Goal: Task Accomplishment & Management: Use online tool/utility

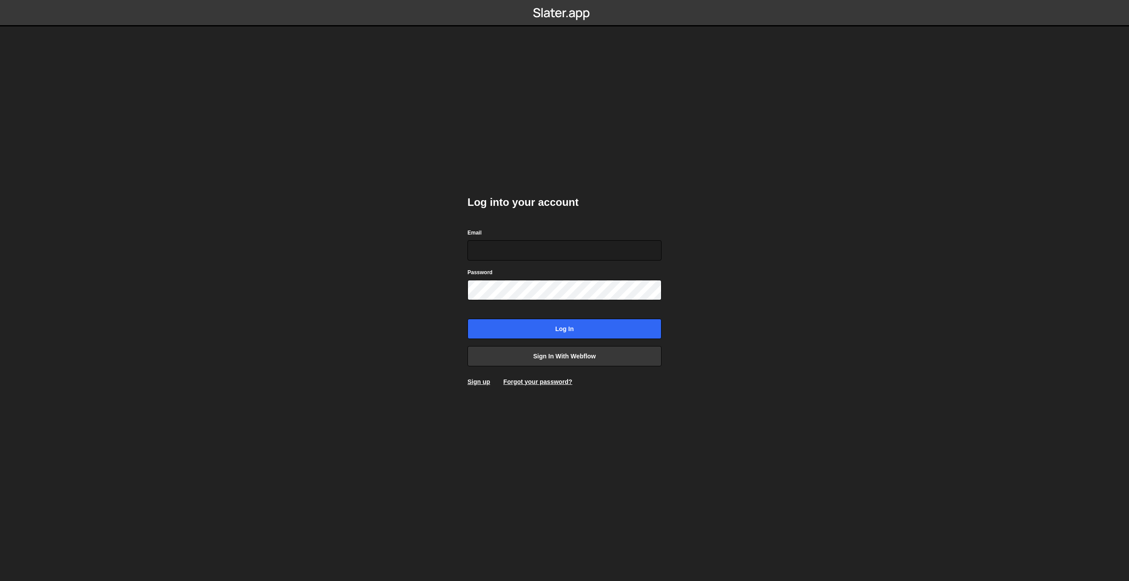
type input "bram@unison.nl"
click at [547, 333] on input "Log in" at bounding box center [565, 329] width 194 height 20
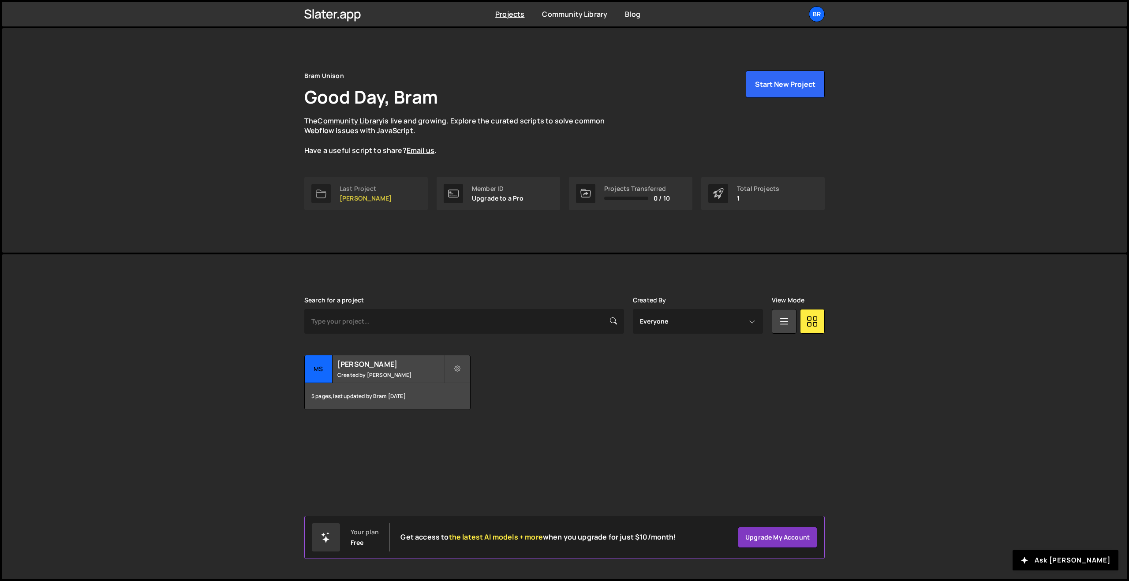
click at [342, 190] on div "Last Project" at bounding box center [366, 188] width 52 height 7
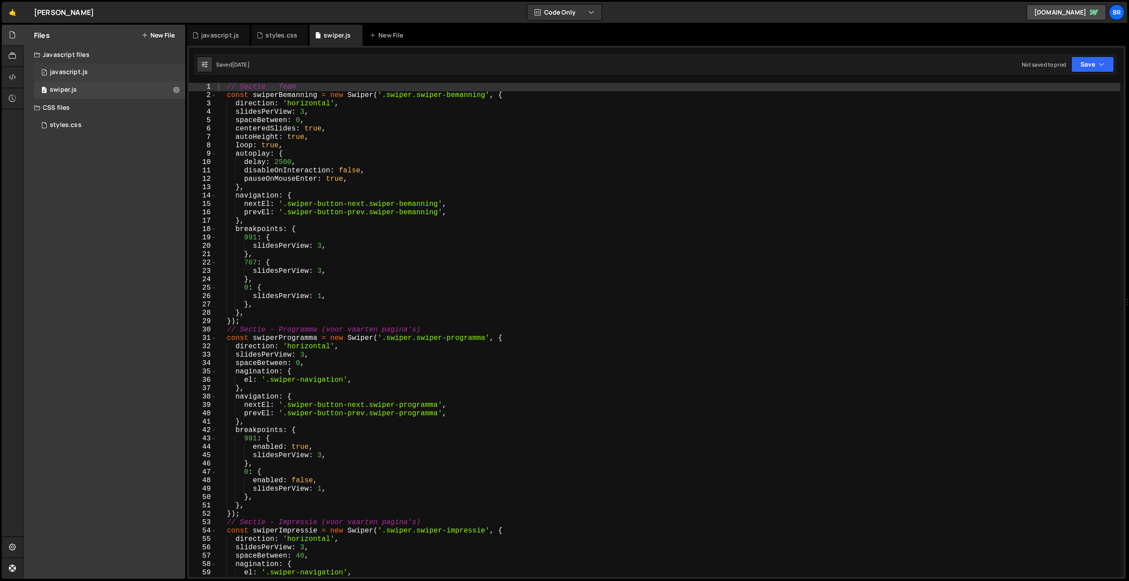
click at [77, 74] on div "javascript.js" at bounding box center [69, 72] width 38 height 8
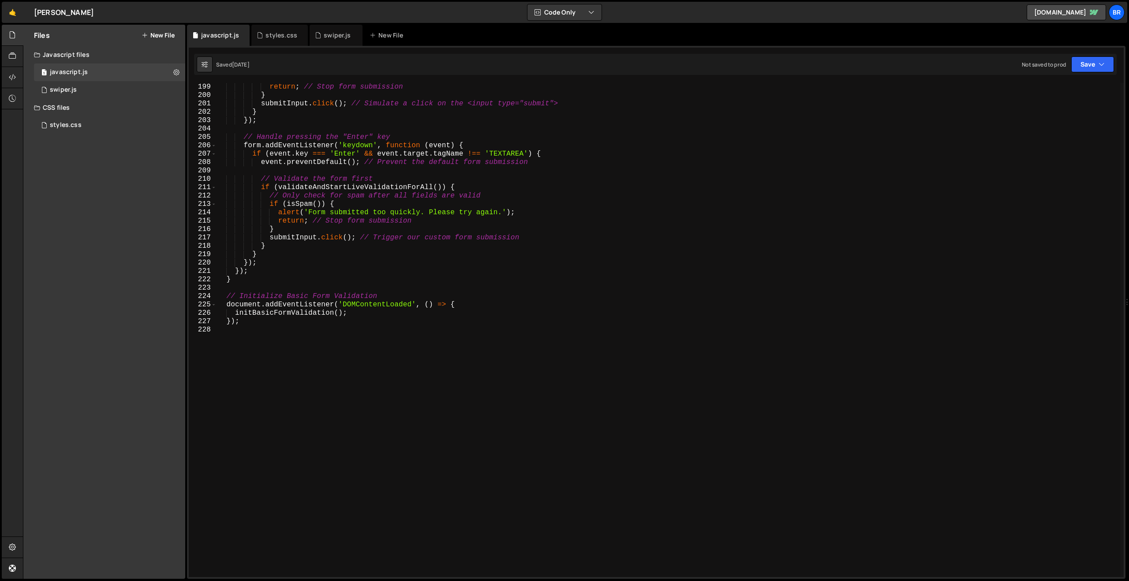
scroll to position [1659, 0]
click at [167, 34] on button "New File" at bounding box center [158, 35] width 33 height 7
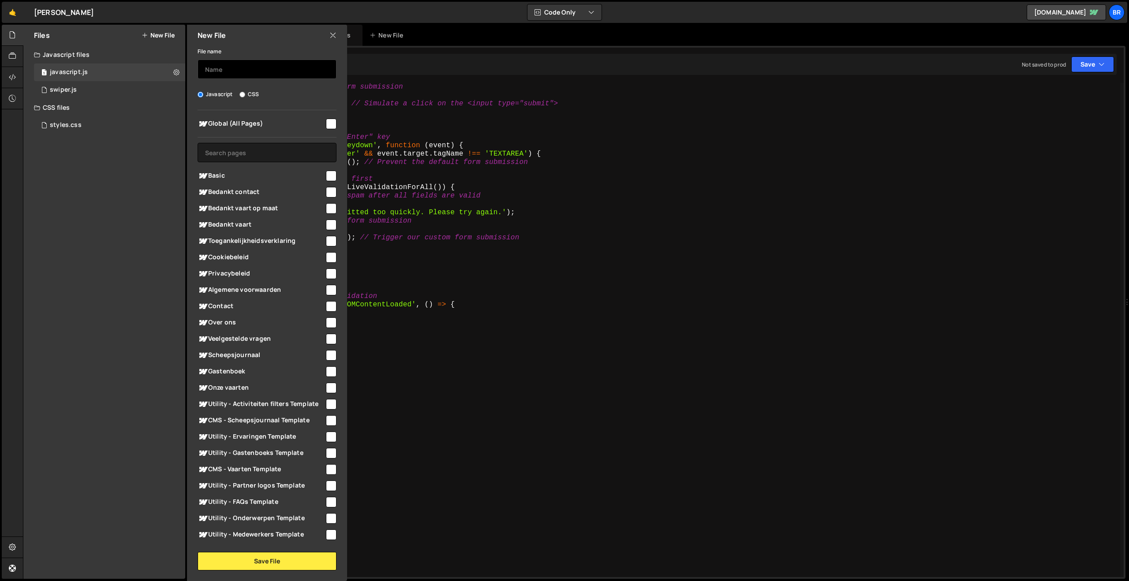
click at [229, 74] on input "text" at bounding box center [267, 69] width 139 height 19
type input "c"
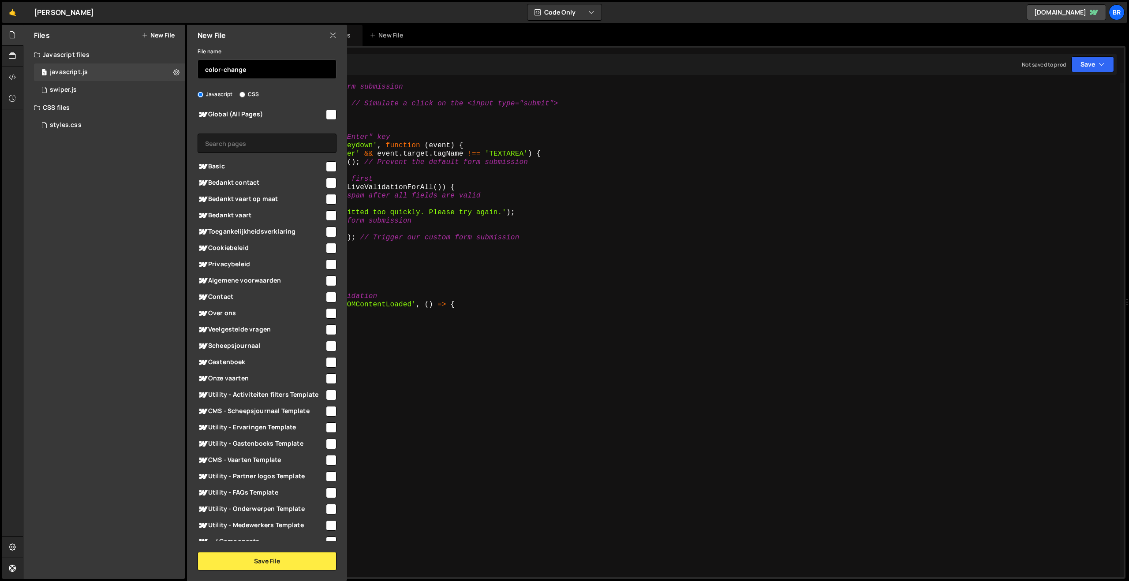
scroll to position [0, 0]
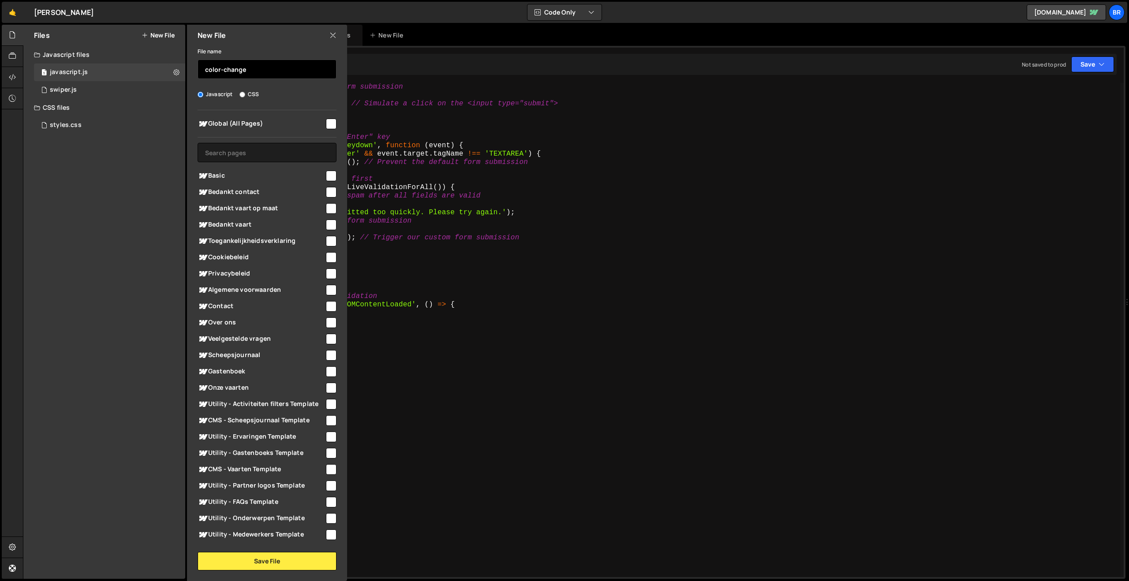
type input "color-change"
click at [318, 125] on span "Global (All Pages)" at bounding box center [261, 124] width 127 height 11
checkbox input "true"
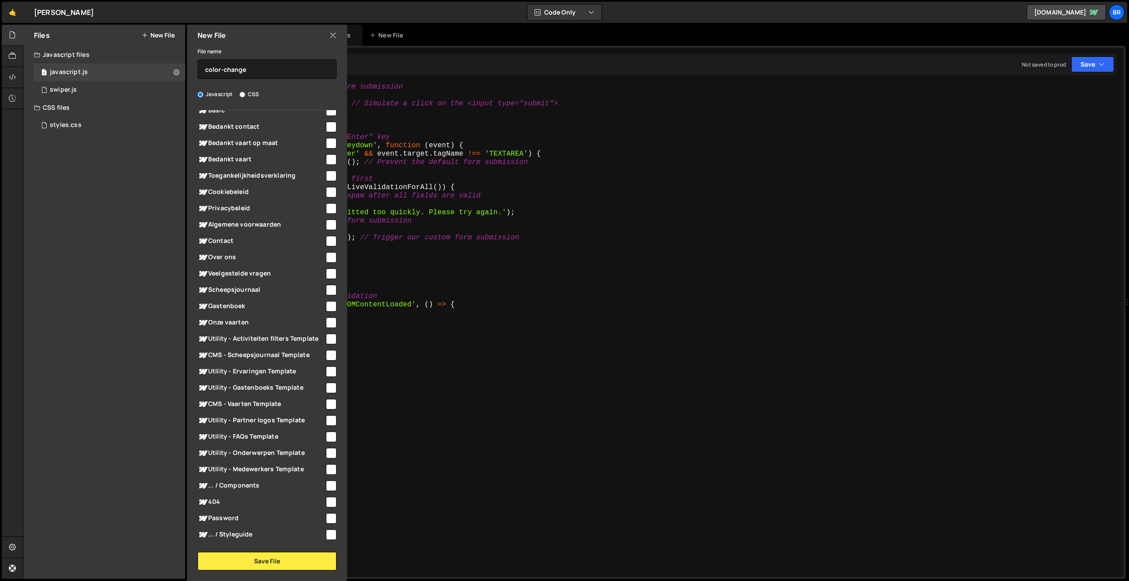
scroll to position [96, 0]
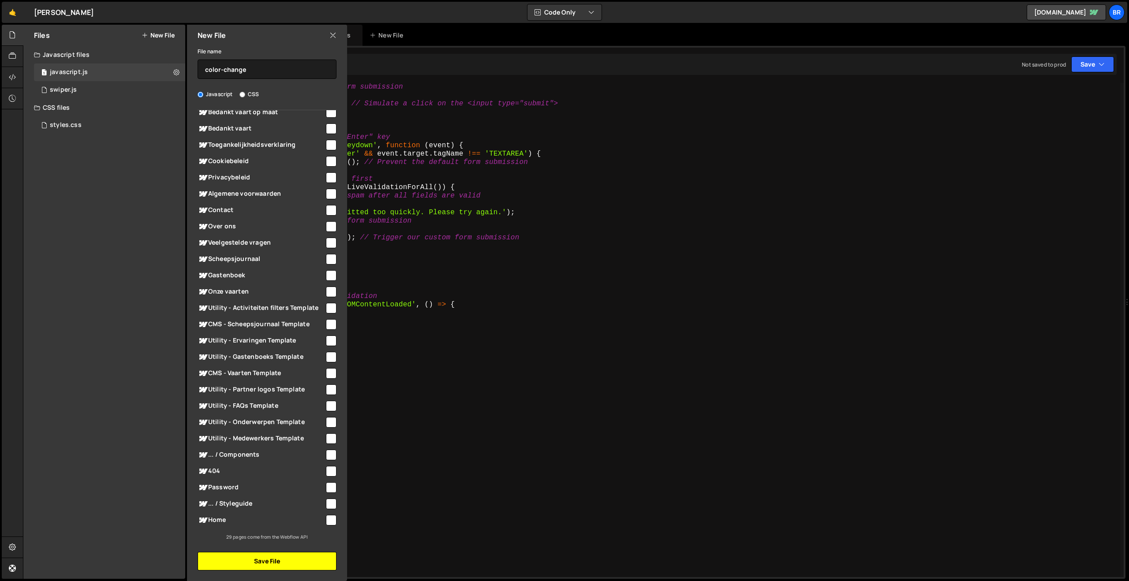
click at [278, 560] on button "Save File" at bounding box center [267, 561] width 139 height 19
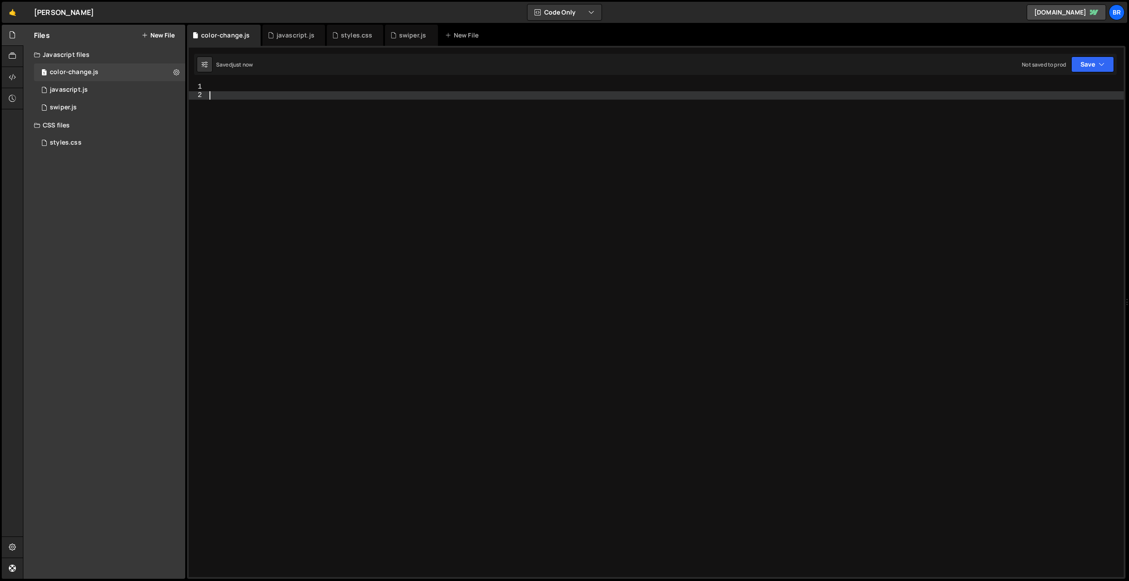
click at [257, 92] on div at bounding box center [666, 338] width 916 height 511
click at [247, 82] on div "1 2 3 4 5 6 7 8 9 10 11 12 13 14 15 16 17 18 19 20 21 22 23 24 25 26 27 28 29 3…" at bounding box center [656, 312] width 939 height 533
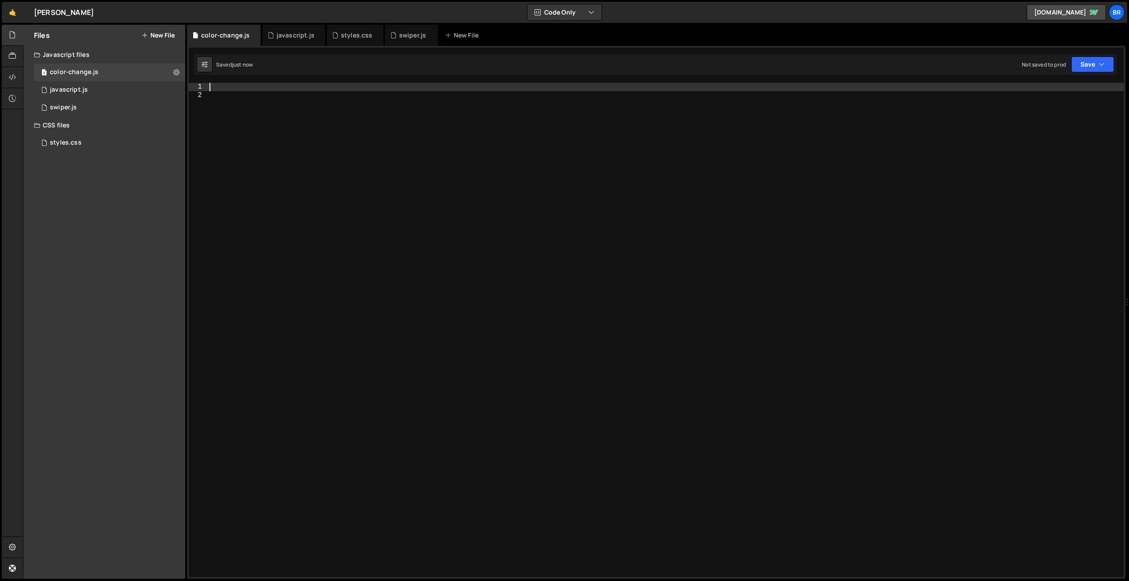
click at [245, 87] on div at bounding box center [666, 338] width 916 height 511
paste textarea "</script>"
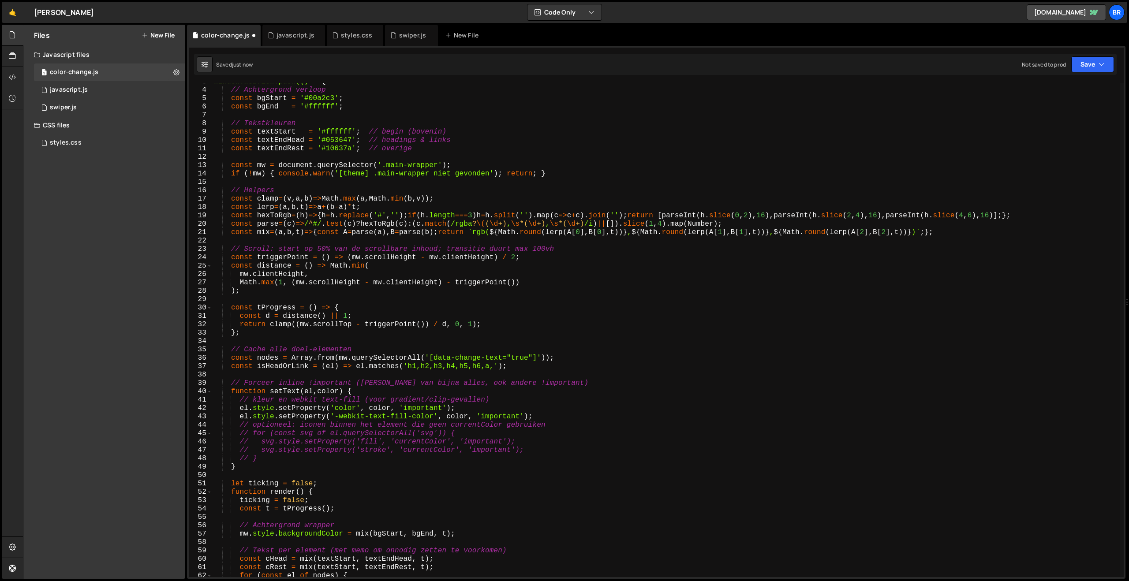
scroll to position [0, 0]
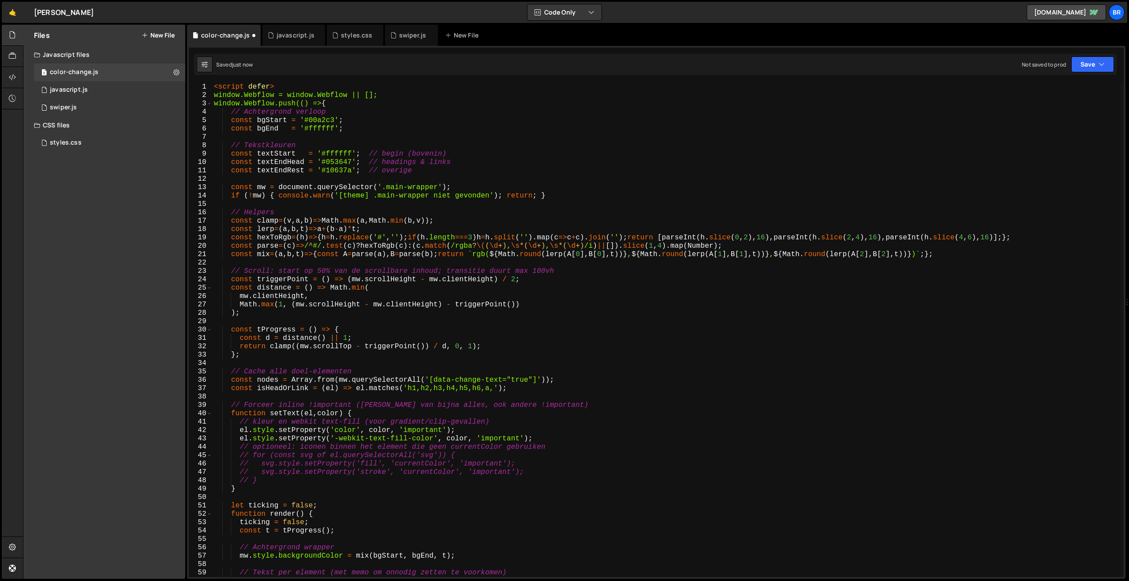
click at [490, 391] on div "< script defer > window.Webflow = window.Webflow || []; window.Webflow.push(() …" at bounding box center [666, 338] width 908 height 511
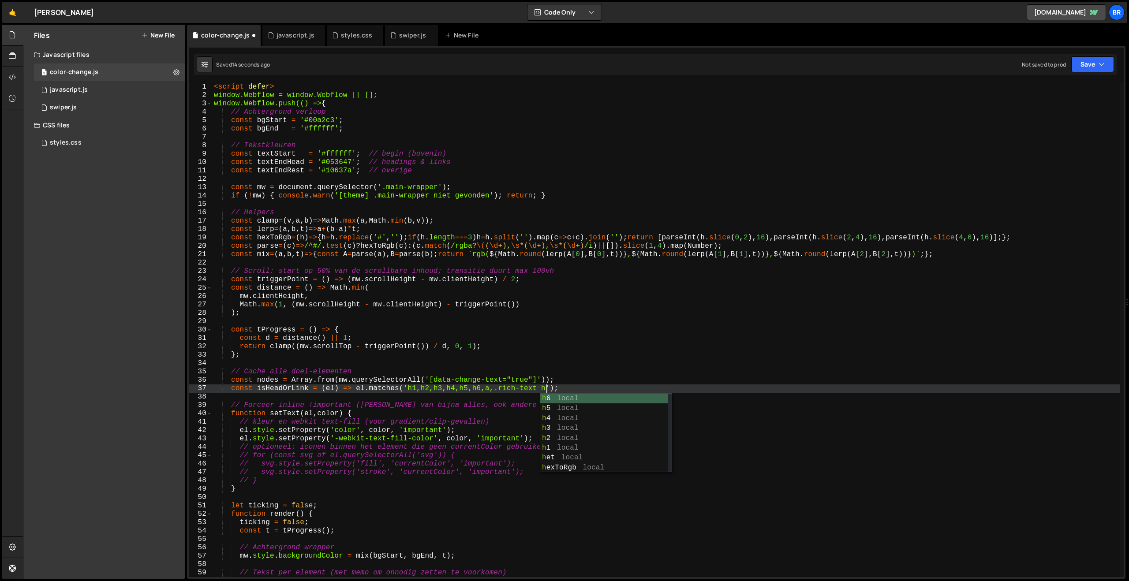
scroll to position [0, 20]
drag, startPoint x: 550, startPoint y: 391, endPoint x: 495, endPoint y: 391, distance: 54.2
click at [495, 391] on div "< script defer > window.Webflow = window.Webflow || []; window.Webflow.push(() …" at bounding box center [666, 338] width 908 height 511
click at [494, 389] on div "< script defer > window.Webflow = window.Webflow || []; window.Webflow.push(() …" at bounding box center [666, 338] width 908 height 511
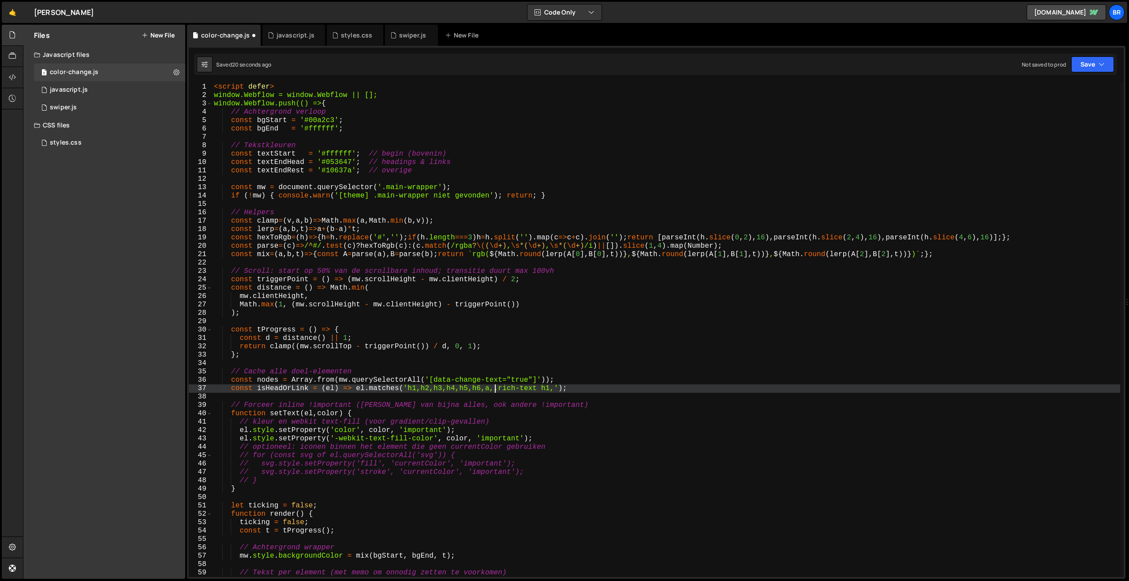
scroll to position [0, 18]
drag, startPoint x: 559, startPoint y: 390, endPoint x: 495, endPoint y: 390, distance: 64.4
click at [495, 390] on div "< script defer > window.Webflow = window.Webflow || []; window.Webflow.push(() …" at bounding box center [666, 338] width 908 height 511
paste textarea ".rich-text h1,"
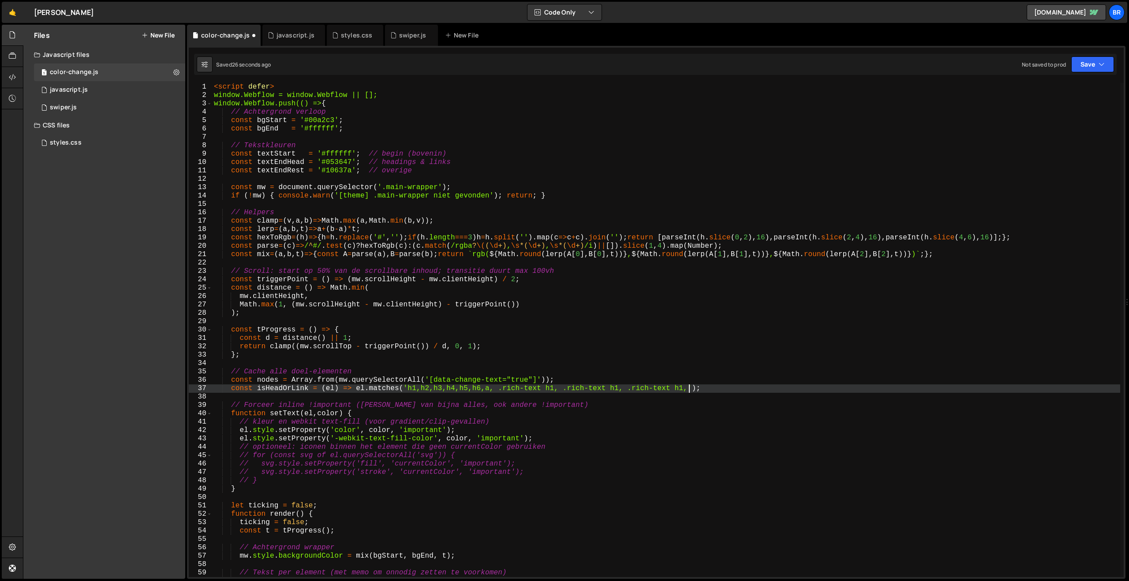
paste textarea ".rich-text h1,"
click at [617, 388] on div "< script defer > window.Webflow = window.Webflow || []; window.Webflow.push(() …" at bounding box center [666, 338] width 908 height 511
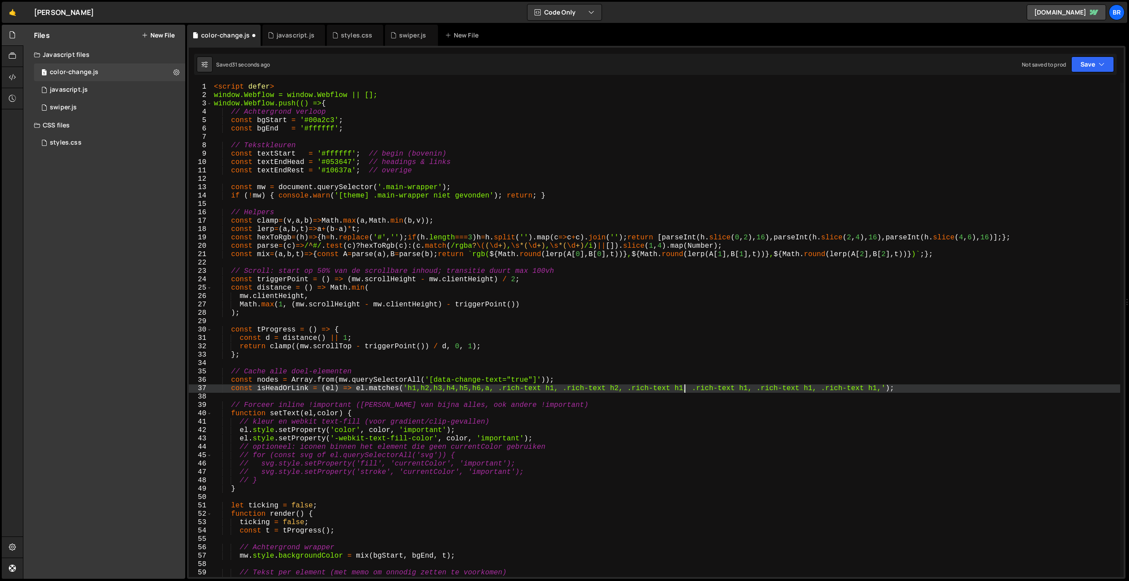
click at [683, 390] on div "< script defer > window.Webflow = window.Webflow || []; window.Webflow.push(() …" at bounding box center [666, 338] width 908 height 511
click at [749, 389] on div "< script defer > window.Webflow = window.Webflow || []; window.Webflow.push(() …" at bounding box center [666, 338] width 908 height 511
click at [814, 390] on div "< script defer > window.Webflow = window.Webflow || []; window.Webflow.push(() …" at bounding box center [666, 338] width 908 height 511
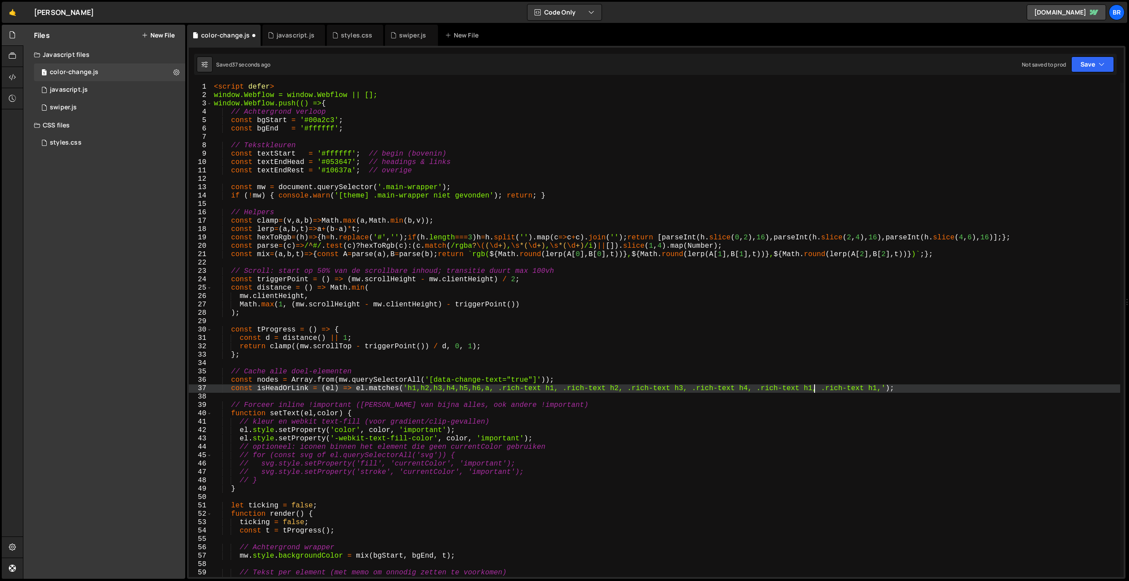
scroll to position [0, 37]
click at [879, 392] on div "< script defer > window.Webflow = window.Webflow || []; window.Webflow.push(() …" at bounding box center [666, 338] width 908 height 511
drag, startPoint x: 496, startPoint y: 390, endPoint x: 485, endPoint y: 390, distance: 11.0
click at [485, 390] on div "< script defer > window.Webflow = window.Webflow || []; window.Webflow.push(() …" at bounding box center [666, 338] width 908 height 511
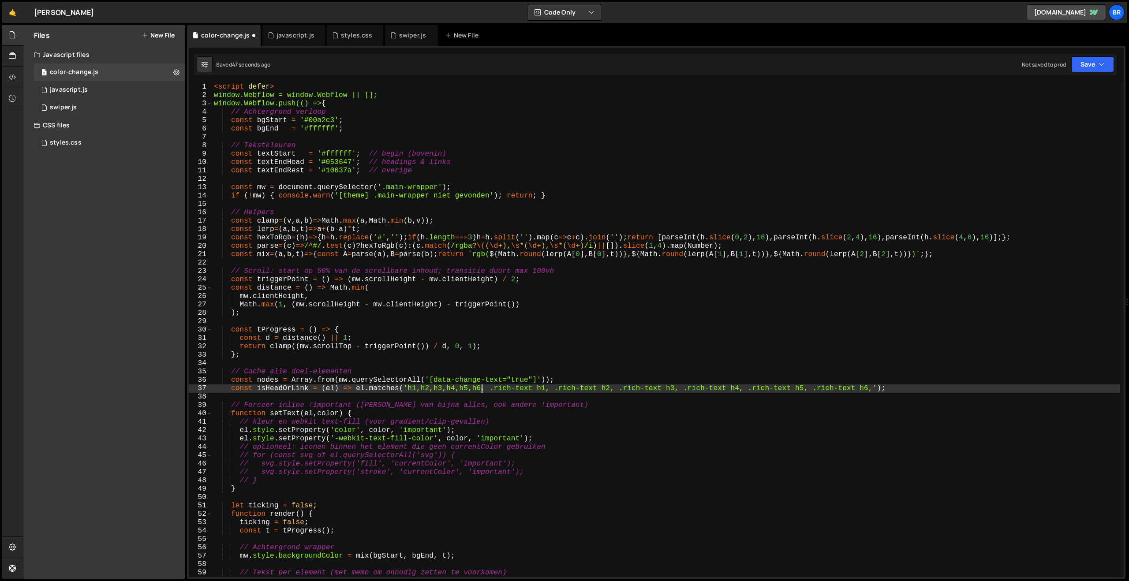
click at [483, 391] on div "< script defer > window.Webflow = window.Webflow || []; window.Webflow.push(() …" at bounding box center [666, 338] width 908 height 511
click at [468, 391] on div "< script defer > window.Webflow = window.Webflow || []; window.Webflow.push(() …" at bounding box center [666, 338] width 908 height 511
click at [455, 391] on div "< script defer > window.Webflow = window.Webflow || []; window.Webflow.push(() …" at bounding box center [666, 338] width 908 height 511
click at [441, 389] on div "< script defer > window.Webflow = window.Webflow || []; window.Webflow.push(() …" at bounding box center [666, 338] width 908 height 511
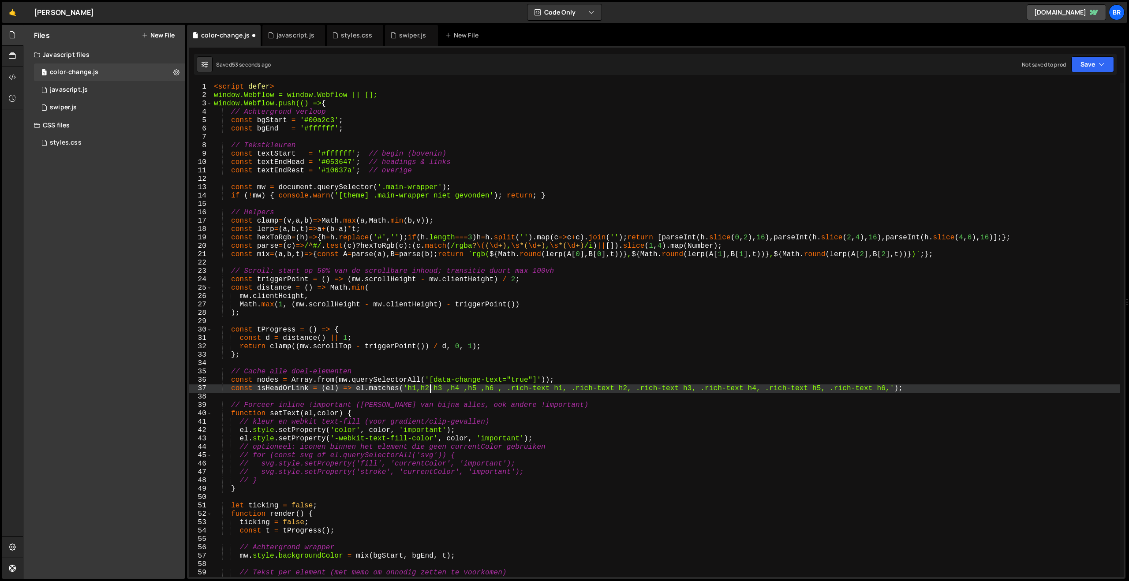
click at [430, 390] on div "< script defer > window.Webflow = window.Webflow || []; window.Webflow.push(() …" at bounding box center [666, 338] width 908 height 511
click at [416, 390] on div "< script defer > window.Webflow = window.Webflow || []; window.Webflow.push(() …" at bounding box center [666, 338] width 908 height 511
click at [516, 389] on div "< script defer > window.Webflow = window.Webflow || []; window.Webflow.push(() …" at bounding box center [666, 338] width 908 height 511
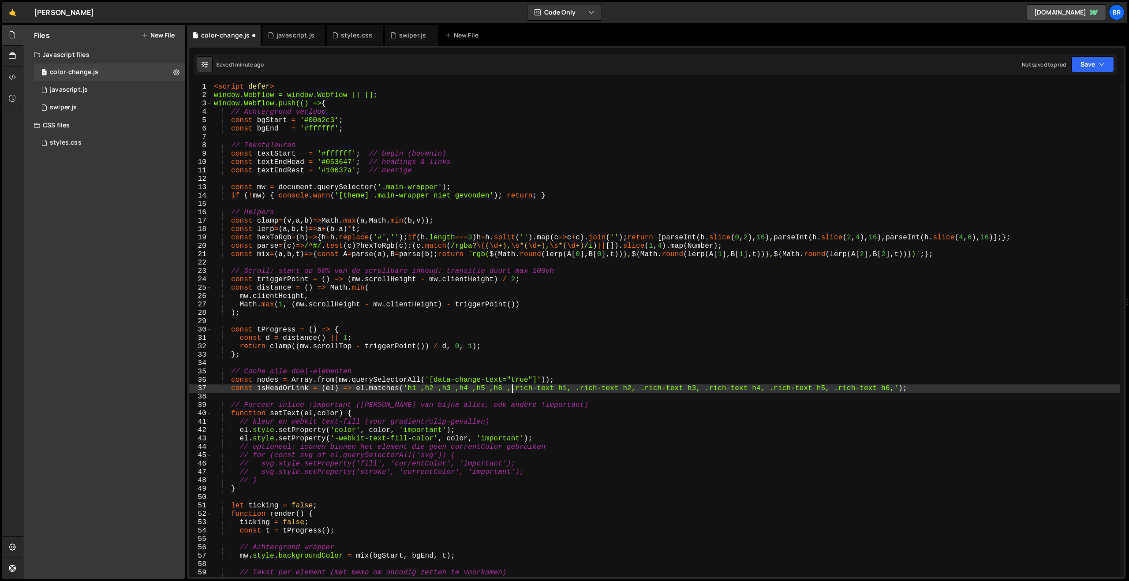
scroll to position [0, 1]
click at [896, 389] on div "< script defer > window.Webflow = window.Webflow || []; window.Webflow.push(() …" at bounding box center [666, 338] width 908 height 511
paste textarea "a,"
click at [1086, 65] on button "Save" at bounding box center [1092, 64] width 43 height 16
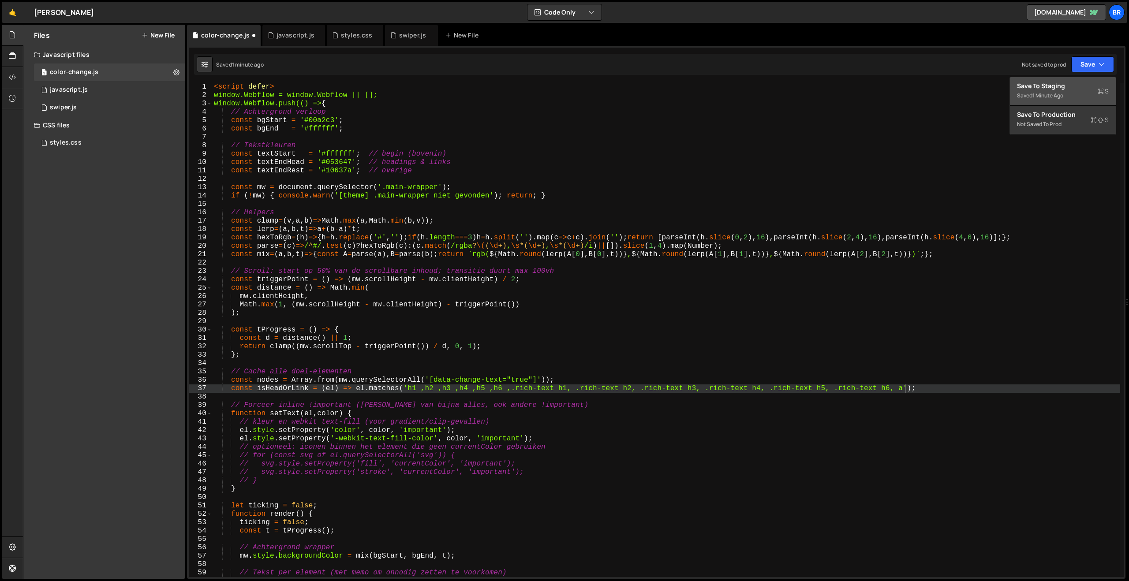
click at [1049, 93] on div "1 minute ago" at bounding box center [1047, 95] width 31 height 7
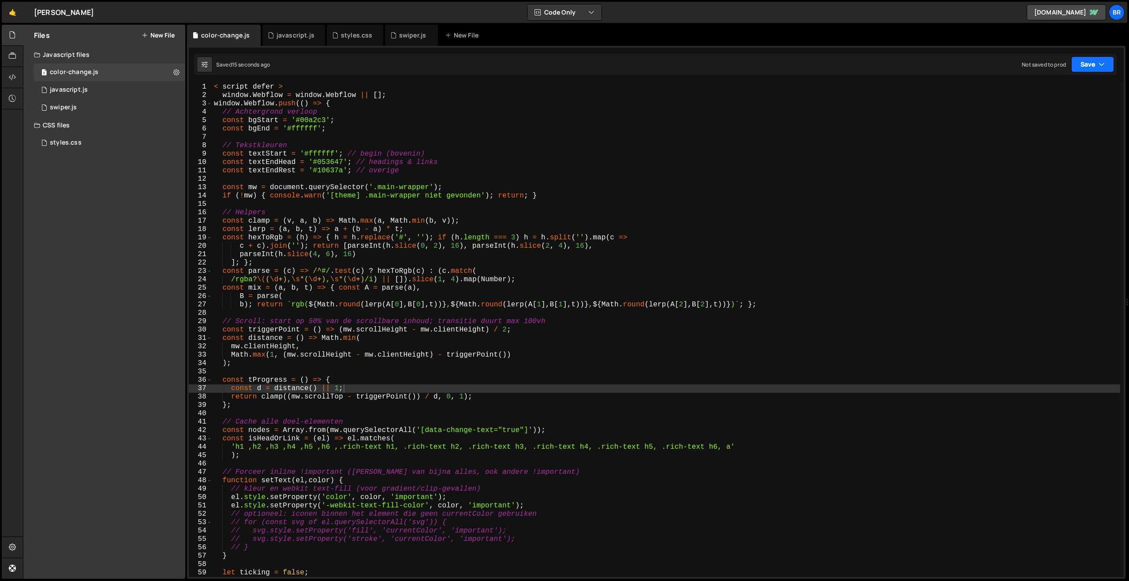
click at [1089, 70] on button "Save" at bounding box center [1092, 64] width 43 height 16
click at [1070, 94] on div "16 seconds ago" at bounding box center [1051, 95] width 38 height 7
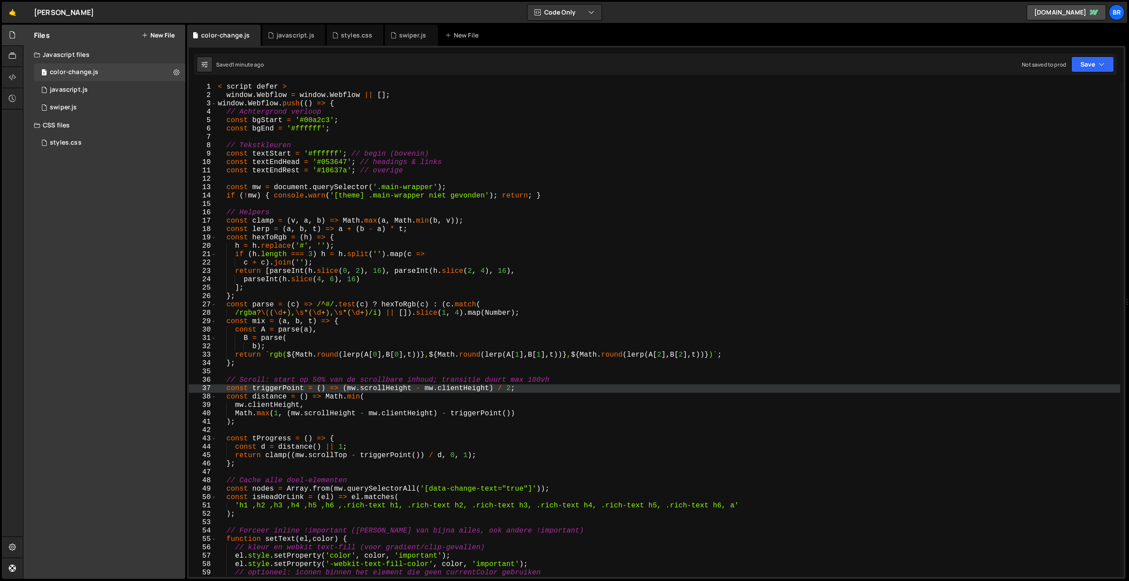
click at [345, 509] on div "< script defer > window . Webflow = window . Webflow || [ ] ; window . Webflow …" at bounding box center [668, 338] width 904 height 511
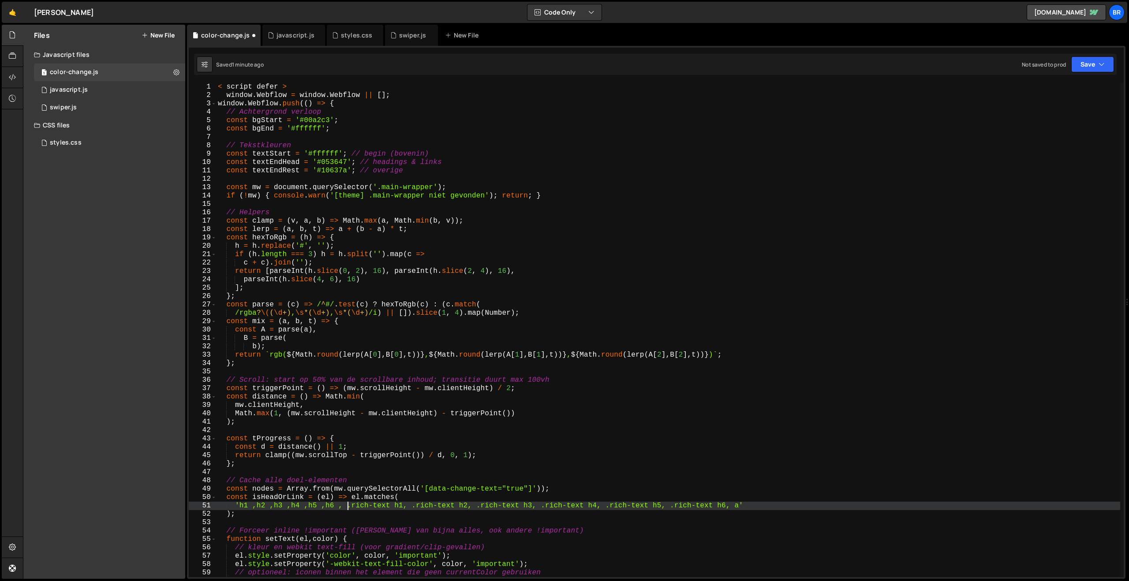
scroll to position [0, 8]
type textarea "'h1 ,h2 ,h3 ,h4 ,h5 ,h6 , .rich-text h1, .rich-text h2, .rich-text h3, .rich-te…"
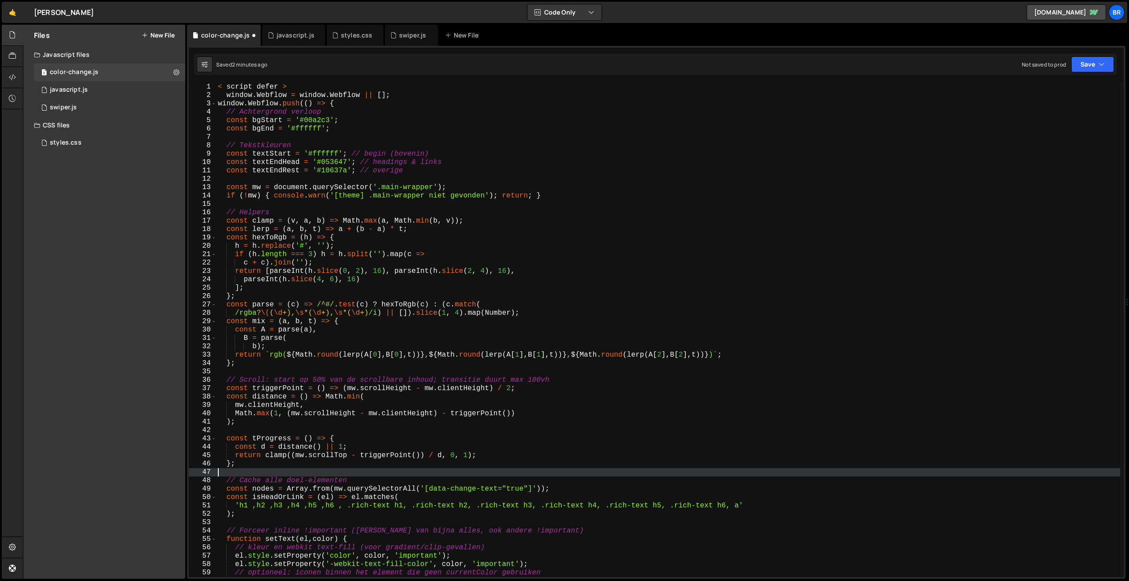
click at [326, 471] on div "< script defer > window . Webflow = window . Webflow || [ ] ; window . Webflow …" at bounding box center [668, 338] width 904 height 511
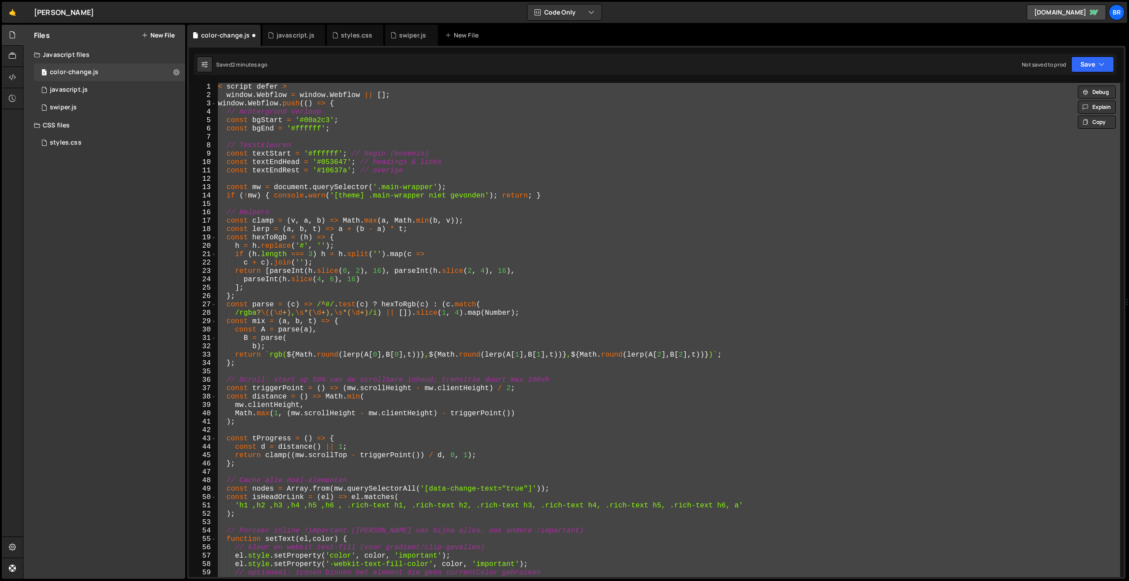
paste textarea "</script>"
click at [295, 86] on div "< script defer > window . Webflow = window . Webflow || [ ] ; window . Webflow …" at bounding box center [668, 330] width 904 height 494
type textarea "< script defer >"
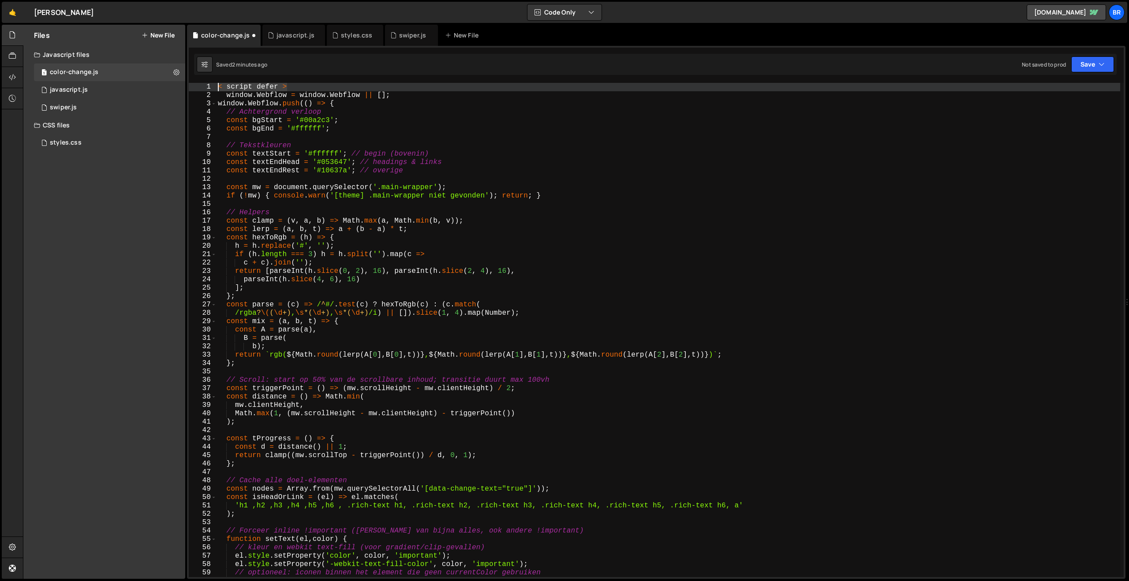
drag, startPoint x: 295, startPoint y: 86, endPoint x: 203, endPoint y: 90, distance: 92.3
click at [203, 90] on div "< script defer > 1 2 3 4 5 6 7 8 9 10 11 12 13 14 15 16 17 18 19 20 21 22 23 24…" at bounding box center [656, 330] width 935 height 494
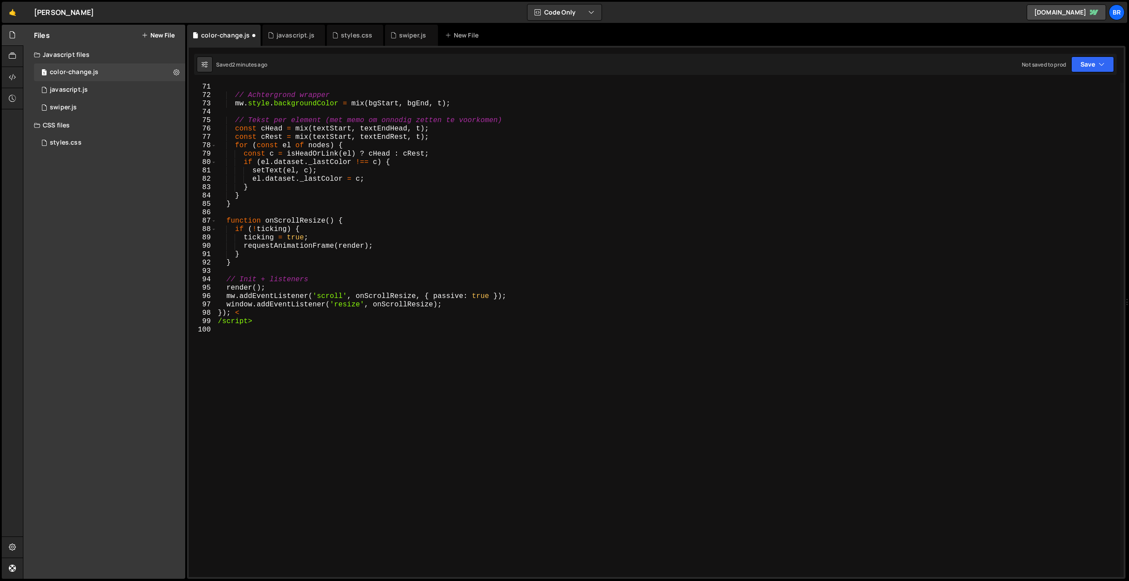
scroll to position [587, 0]
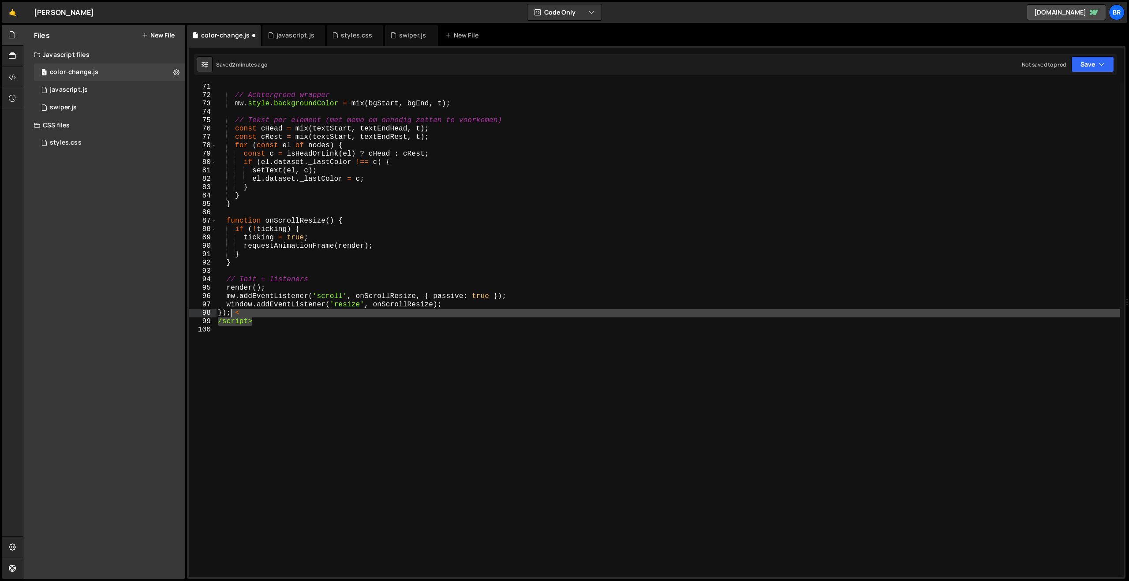
drag, startPoint x: 276, startPoint y: 325, endPoint x: 233, endPoint y: 312, distance: 44.5
click at [233, 312] on div "// Achtergrond wrapper mw . style . backgroundColor = mix ( bgStart , bgEnd , t…" at bounding box center [668, 338] width 904 height 511
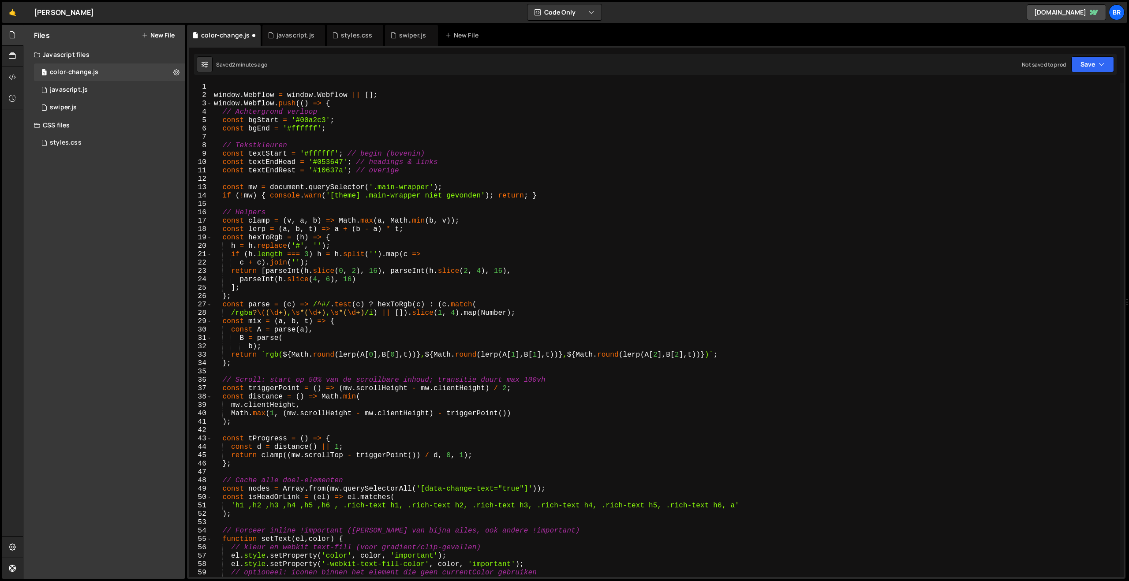
scroll to position [0, 0]
click at [1088, 63] on button "Save" at bounding box center [1092, 64] width 43 height 16
click at [1059, 93] on div "2 minutes ago" at bounding box center [1049, 95] width 34 height 7
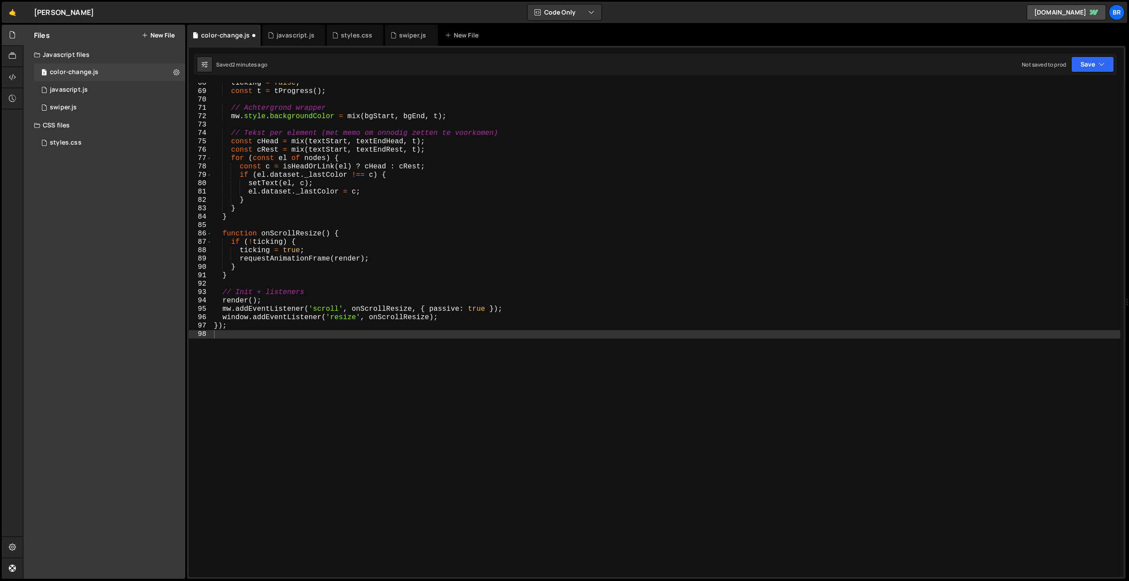
scroll to position [565, 0]
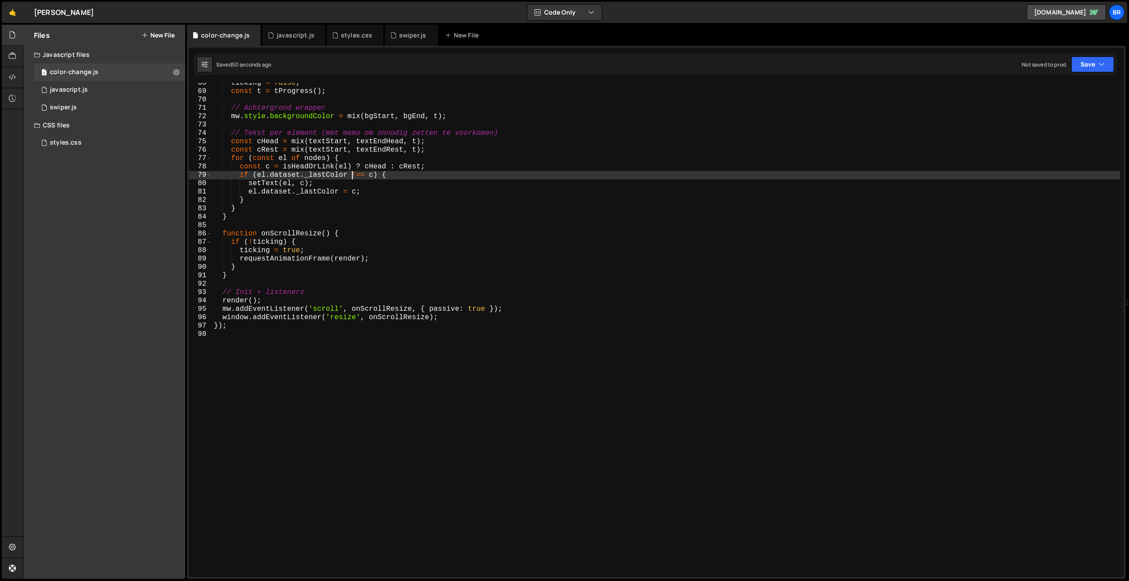
click at [353, 173] on div "ticking = false ; const t = tProgress ( ) ; // Achtergrond wrapper mw . style .…" at bounding box center [666, 334] width 908 height 511
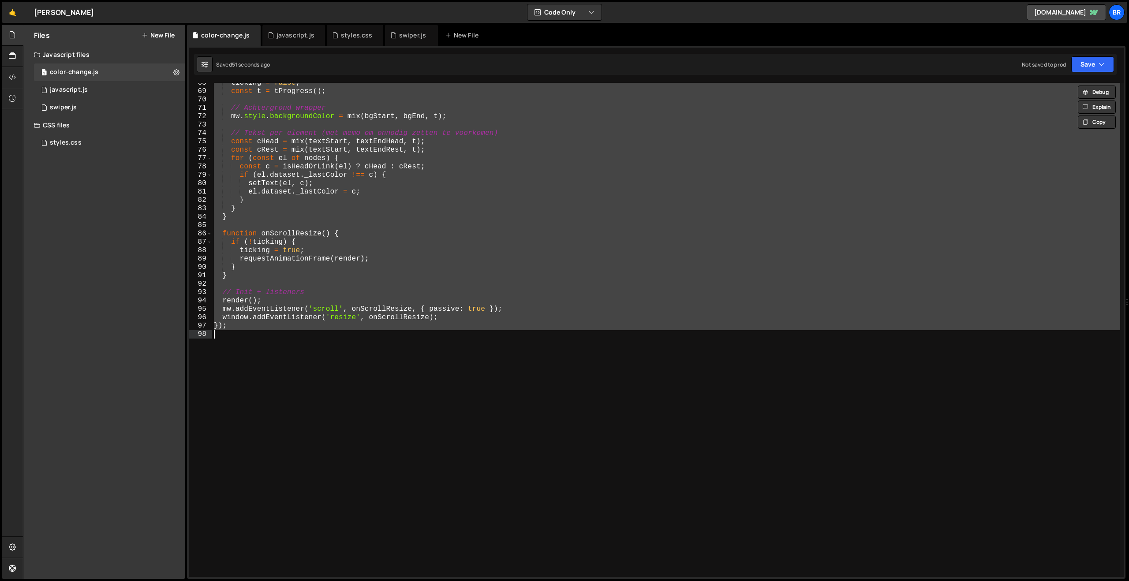
paste textarea "</script>"
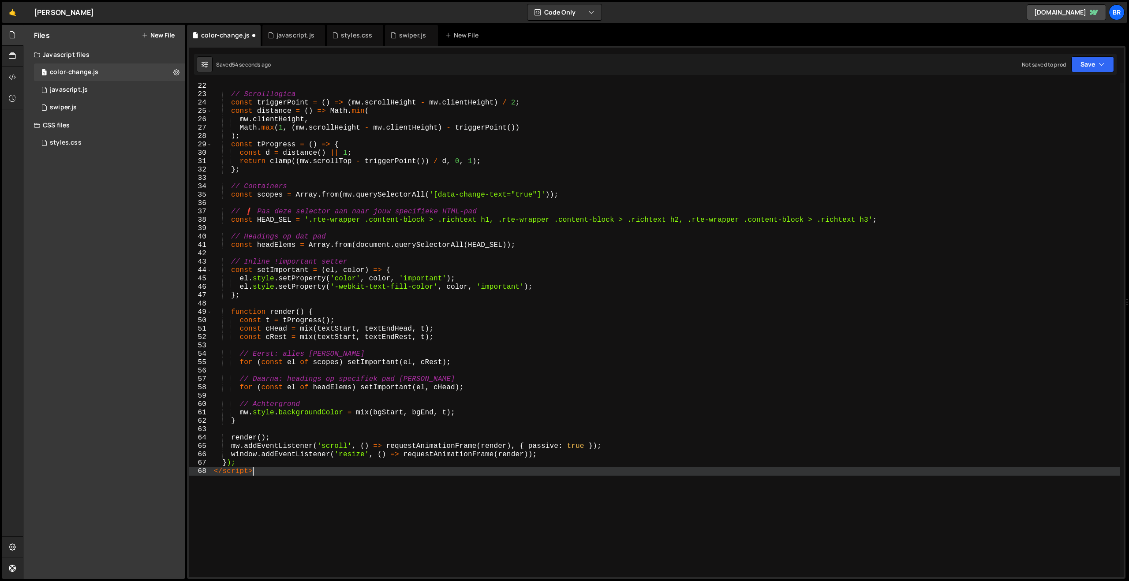
scroll to position [177, 0]
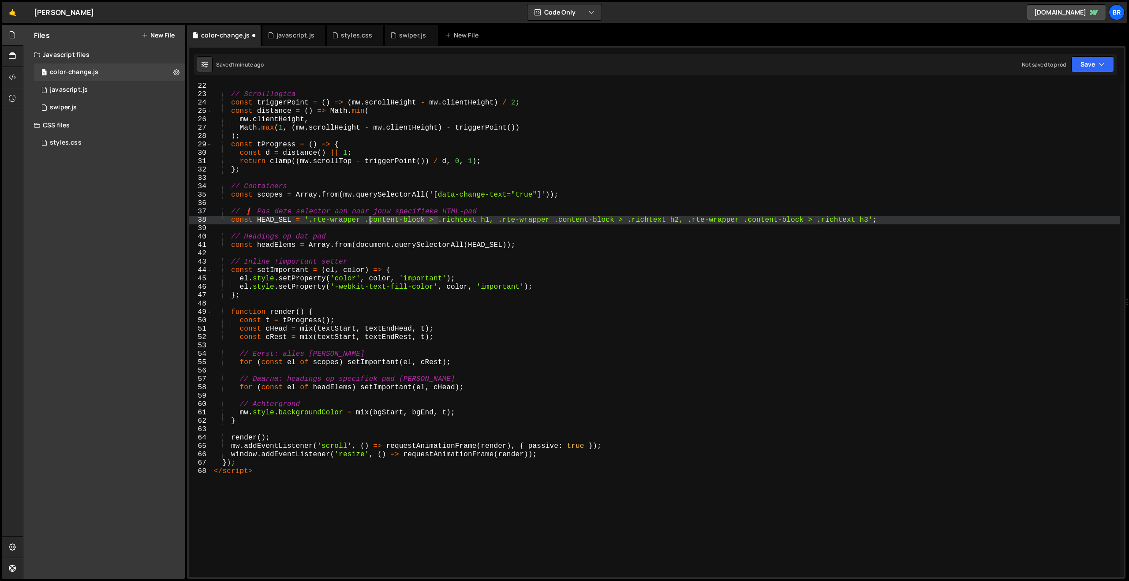
drag, startPoint x: 438, startPoint y: 221, endPoint x: 369, endPoint y: 224, distance: 69.3
click at [369, 224] on div "// Scrolllogica const triggerPoint = ( ) => ( mw . scrollHeight - mw . clientHe…" at bounding box center [666, 337] width 908 height 511
drag, startPoint x: 368, startPoint y: 219, endPoint x: 310, endPoint y: 224, distance: 58.4
click at [310, 224] on div "// Scrolllogica const triggerPoint = ( ) => ( mw . scrollHeight - mw . clientHe…" at bounding box center [666, 337] width 908 height 511
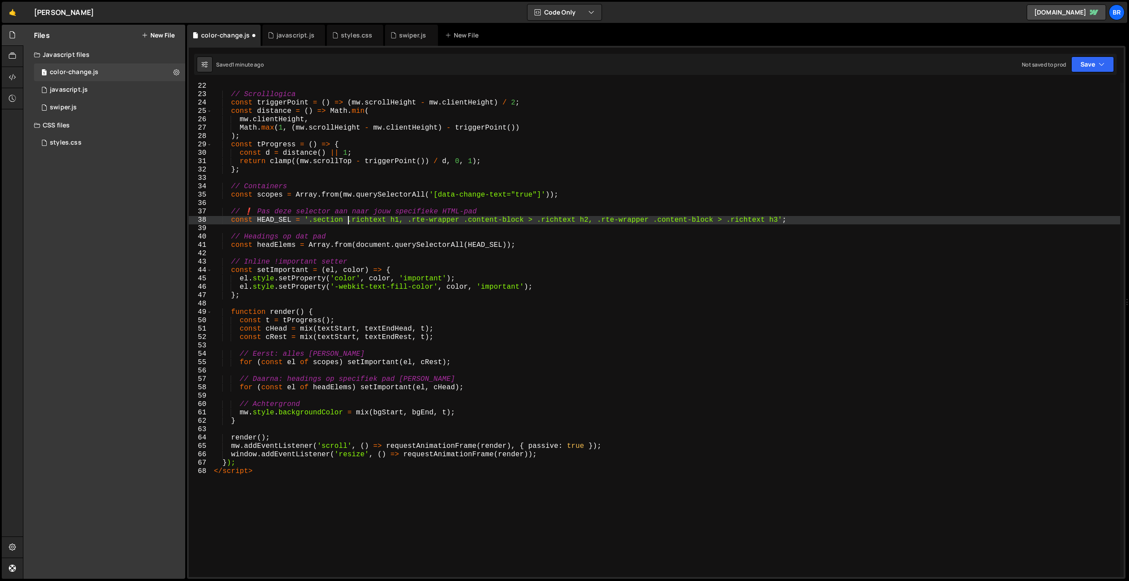
scroll to position [0, 8]
drag, startPoint x: 400, startPoint y: 221, endPoint x: 310, endPoint y: 221, distance: 89.5
click at [310, 221] on div "// Scrolllogica const triggerPoint = ( ) => ( mw . scrollHeight - mw . clientHe…" at bounding box center [666, 337] width 908 height 511
drag, startPoint x: 409, startPoint y: 221, endPoint x: 778, endPoint y: 224, distance: 368.7
click at [778, 224] on div "// Scrolllogica const triggerPoint = ( ) => ( mw . scrollHeight - mw . clientHe…" at bounding box center [666, 337] width 908 height 511
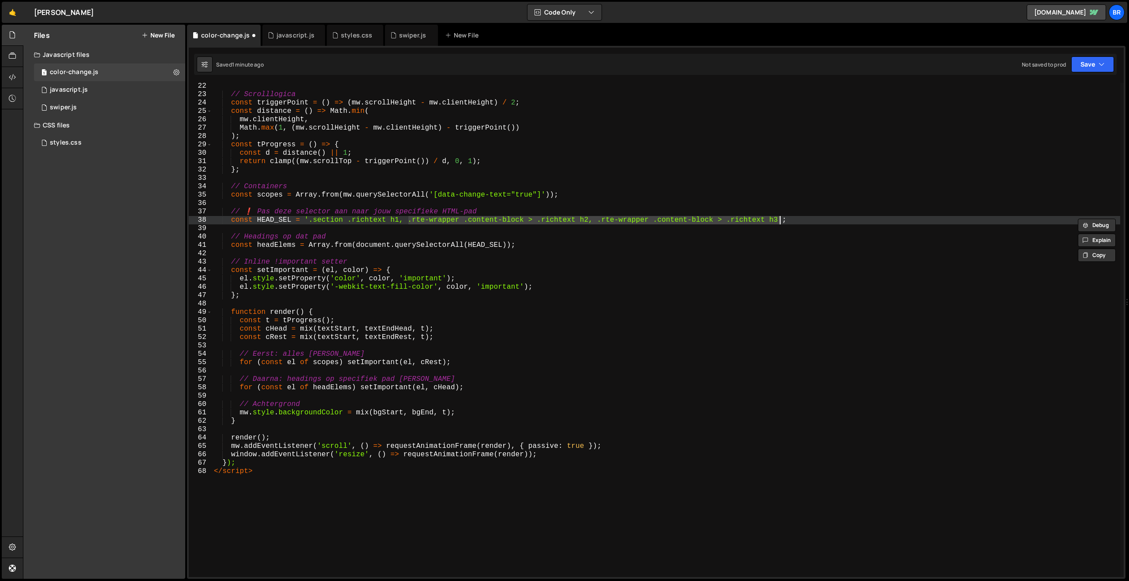
paste textarea "section .richtext h1"
drag, startPoint x: 503, startPoint y: 221, endPoint x: 404, endPoint y: 224, distance: 98.4
click at [404, 224] on div "// Scrolllogica const triggerPoint = ( ) => ( mw . scrollHeight - mw . clientHe…" at bounding box center [666, 337] width 908 height 511
paste textarea ".section .richtext h1,"
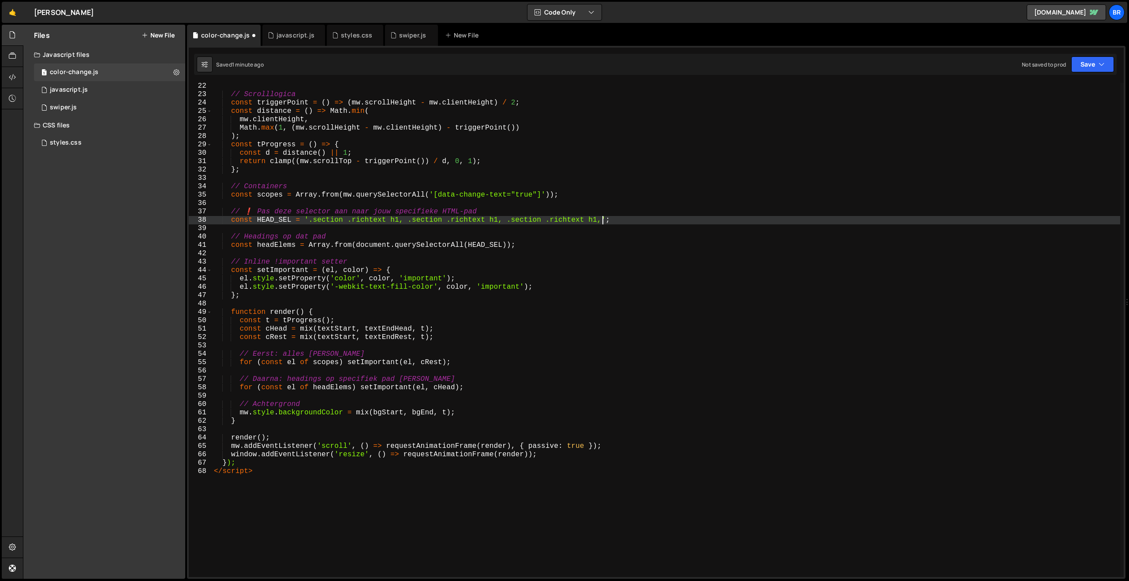
paste textarea ".section .richtext h1,"
click at [499, 221] on div "// Scrolllogica const triggerPoint = ( ) => ( mw . scrollHeight - mw . clientHe…" at bounding box center [666, 337] width 908 height 511
click at [598, 222] on div "// Scrolllogica const triggerPoint = ( ) => ( mw . scrollHeight - mw . clientHe…" at bounding box center [666, 337] width 908 height 511
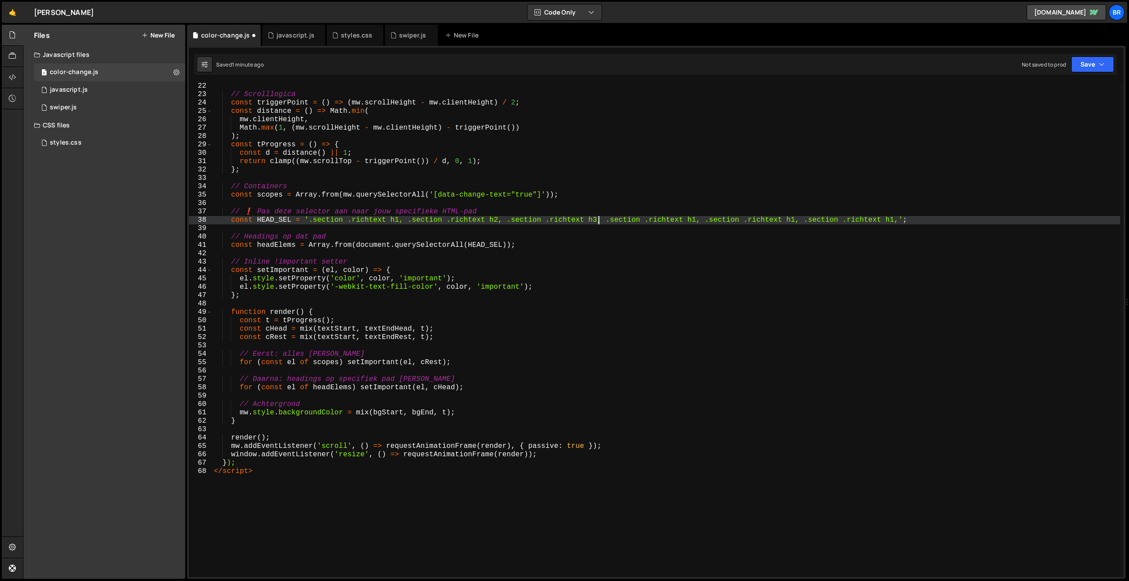
scroll to position [0, 23]
click at [696, 220] on div "// Scrolllogica const triggerPoint = ( ) => ( mw . scrollHeight - mw . clientHe…" at bounding box center [666, 337] width 908 height 511
click at [797, 224] on div "// Scrolllogica const triggerPoint = ( ) => ( mw . scrollHeight - mw . clientHe…" at bounding box center [666, 337] width 908 height 511
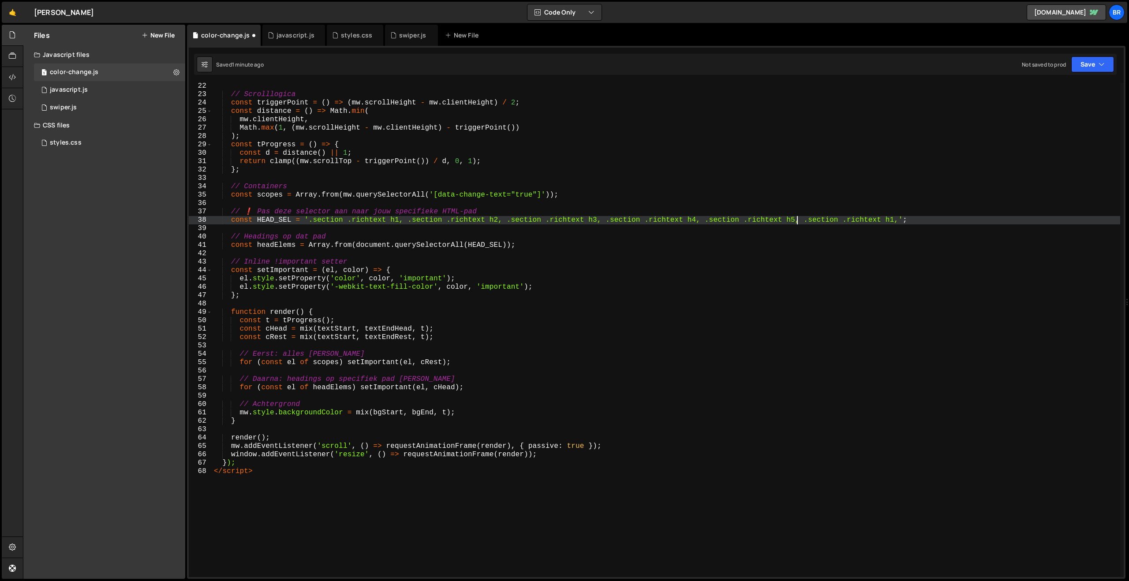
click at [896, 221] on div "// Scrolllogica const triggerPoint = ( ) => ( mw . scrollHeight - mw . clientHe…" at bounding box center [666, 337] width 908 height 511
click at [1080, 66] on button "Save" at bounding box center [1092, 64] width 43 height 16
click at [1058, 86] on div "Save to Staging S" at bounding box center [1063, 86] width 92 height 9
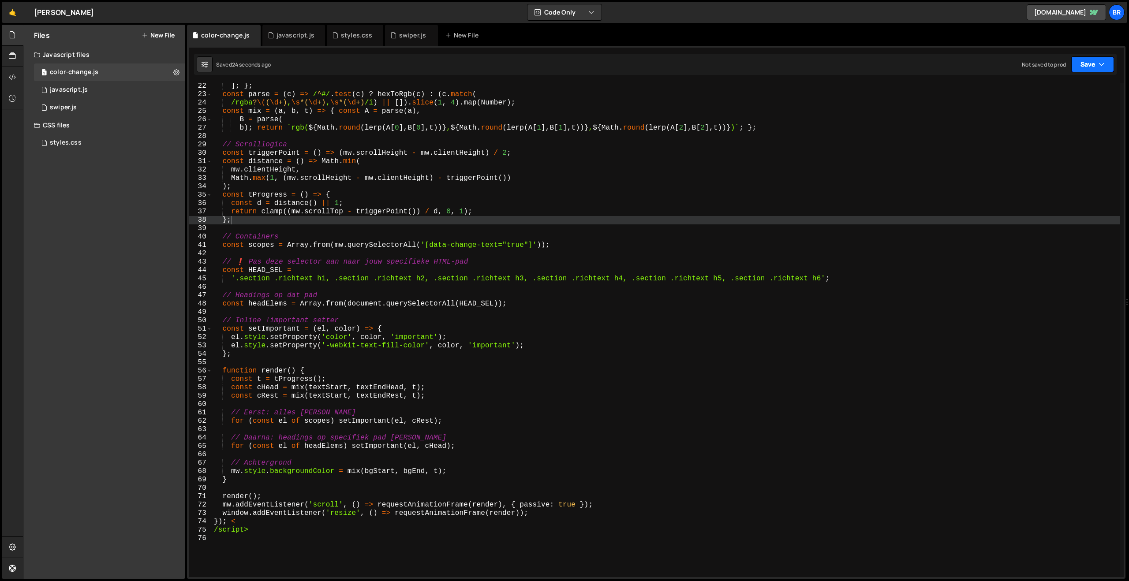
click at [1093, 71] on button "Save" at bounding box center [1092, 64] width 43 height 16
click at [1071, 90] on div "Save to Staging S" at bounding box center [1063, 86] width 92 height 9
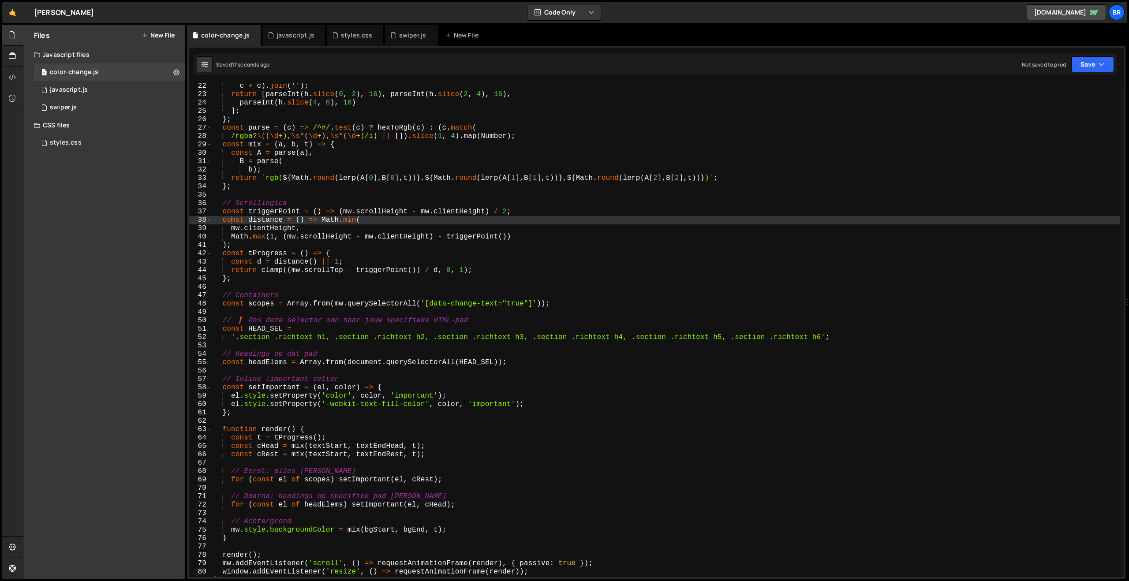
click at [322, 299] on div "c + c ) . join ( '' ) ; return [ parseInt ( h . slice ( 0 , 2 ) , 16 ) , parseI…" at bounding box center [666, 337] width 908 height 511
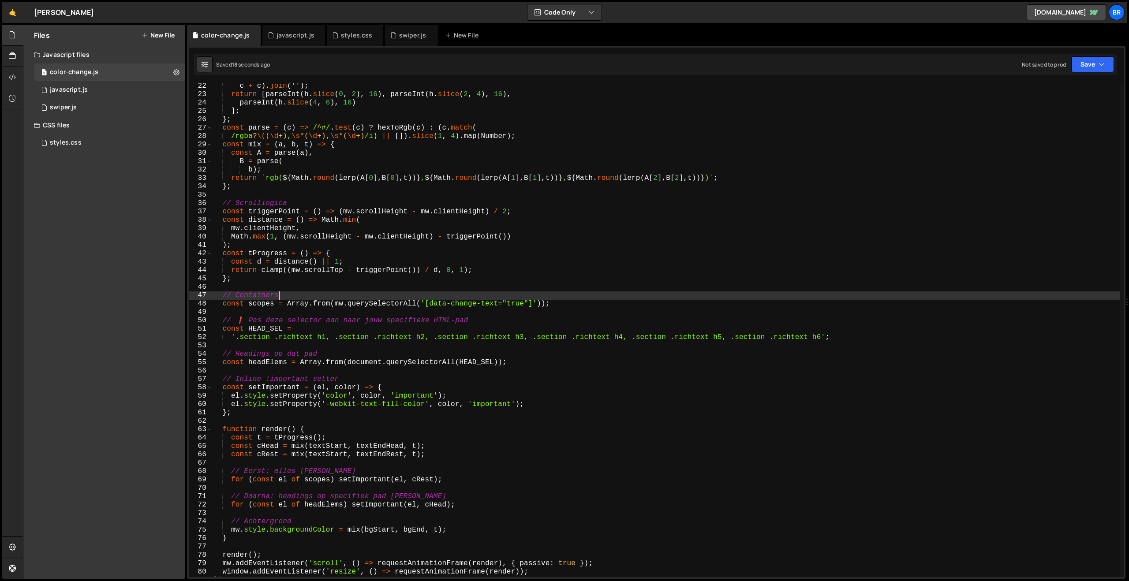
scroll to position [0, 2]
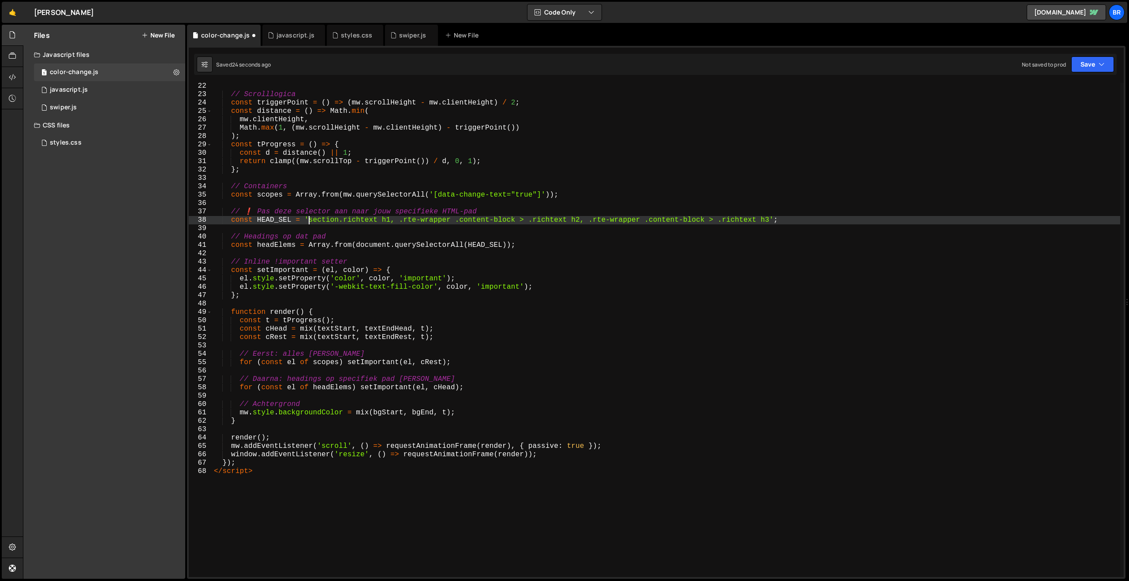
type textarea "});"
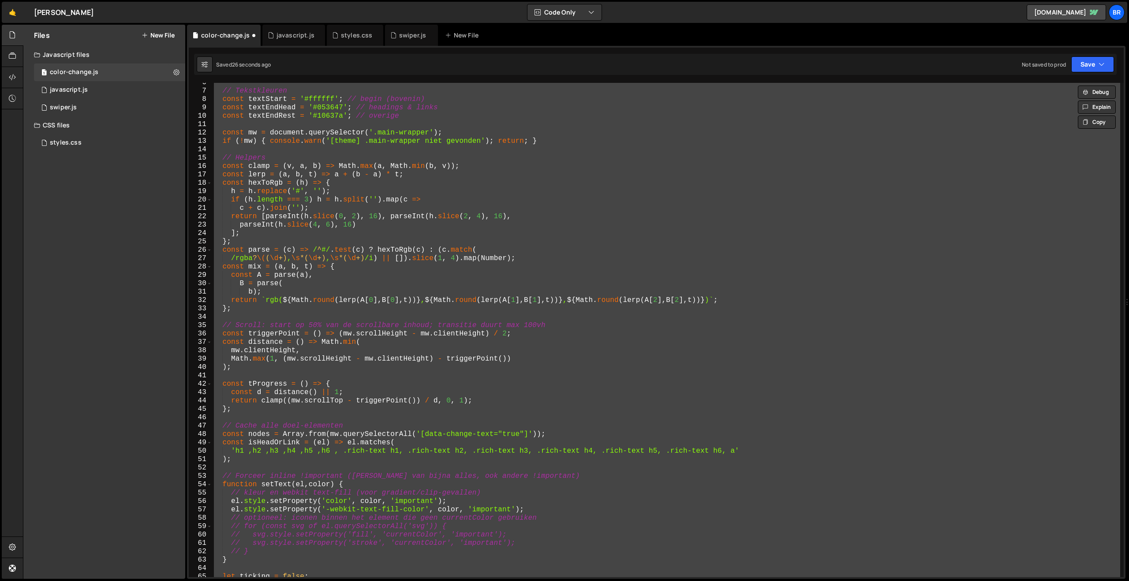
scroll to position [0, 0]
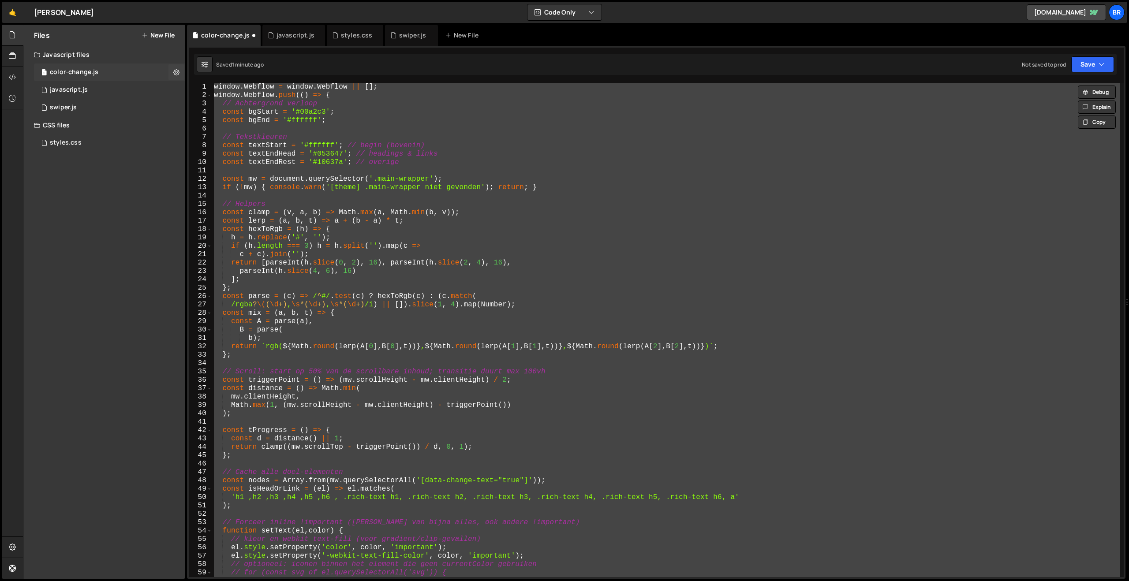
click at [44, 74] on span "1" at bounding box center [43, 73] width 5 height 7
click at [172, 72] on button at bounding box center [176, 72] width 16 height 16
click at [120, 150] on div "styles.css 0" at bounding box center [109, 143] width 151 height 18
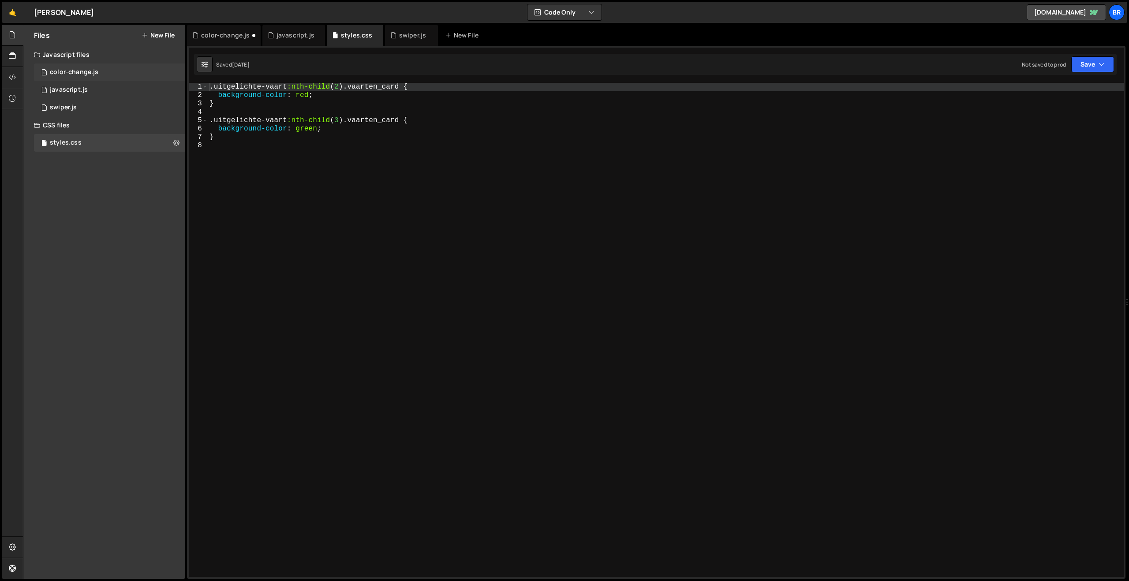
click at [77, 74] on div "color-change.js" at bounding box center [74, 72] width 49 height 8
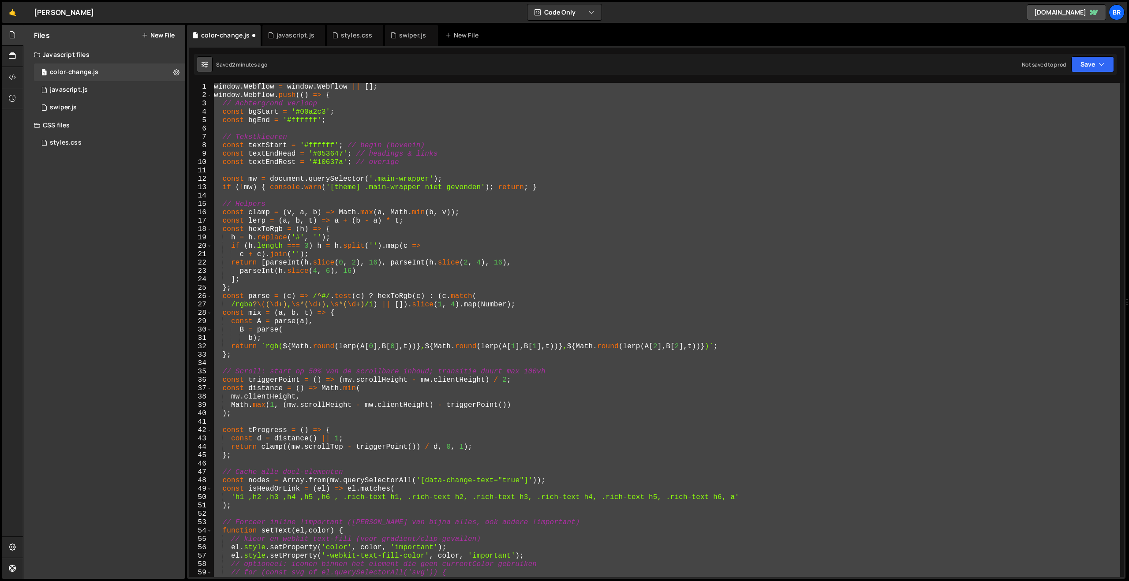
click at [208, 68] on button at bounding box center [205, 64] width 16 height 16
select select "editor"
select select "ace/theme/merbivore"
type input "16"
checkbox input "true"
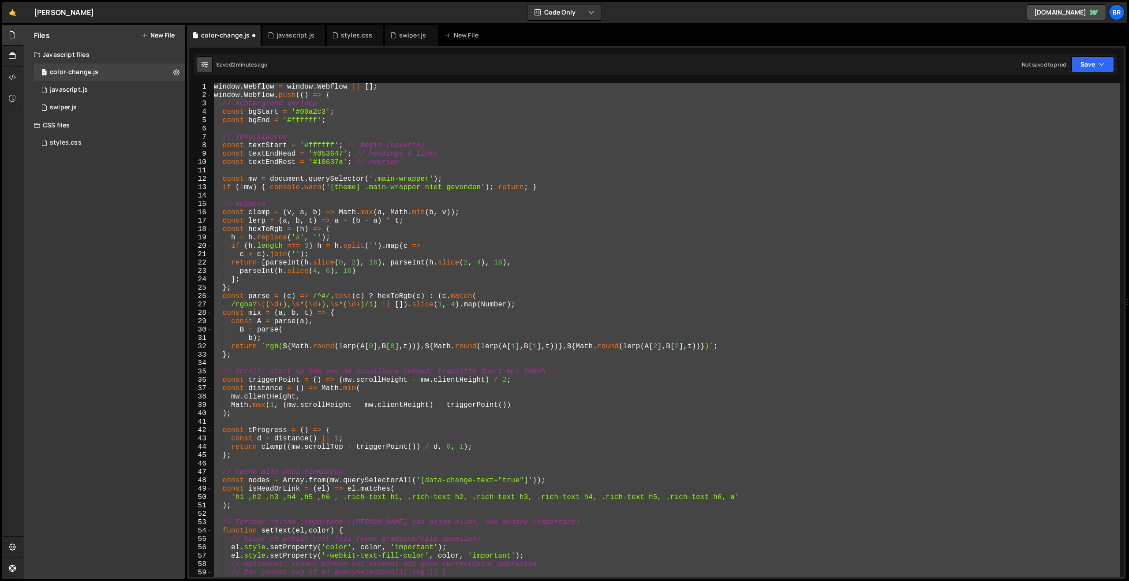
checkbox input "true"
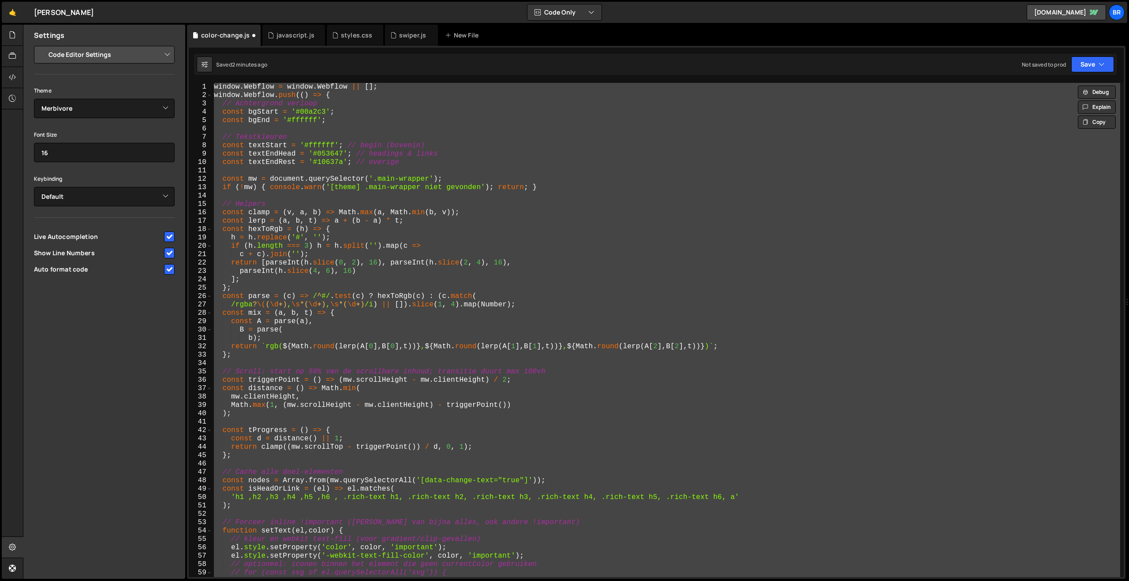
click at [738, 501] on div "window . Webflow = window . Webflow || [ ] ; window . Webflow . push (( ) => { …" at bounding box center [666, 330] width 908 height 494
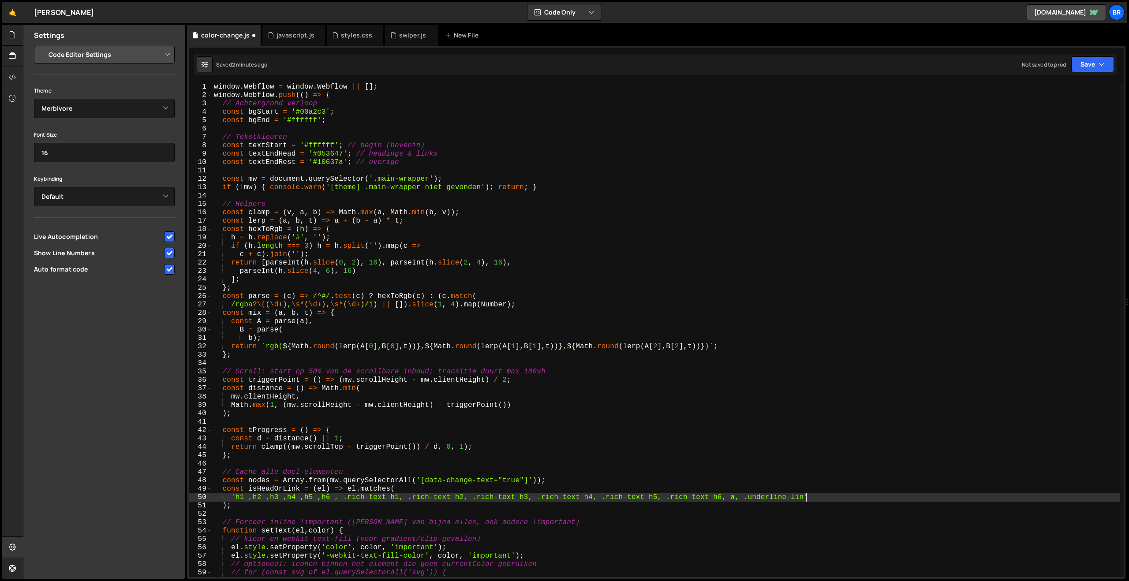
scroll to position [0, 36]
click at [1085, 67] on button "Save" at bounding box center [1092, 64] width 43 height 16
click at [1061, 94] on div "2 minutes ago" at bounding box center [1049, 95] width 34 height 7
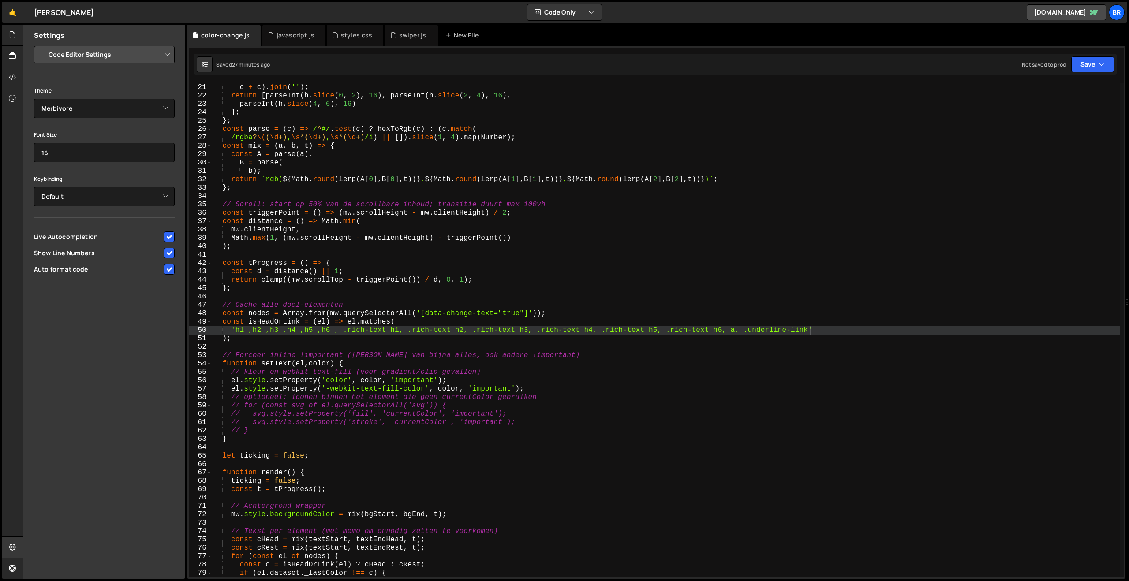
scroll to position [0, 0]
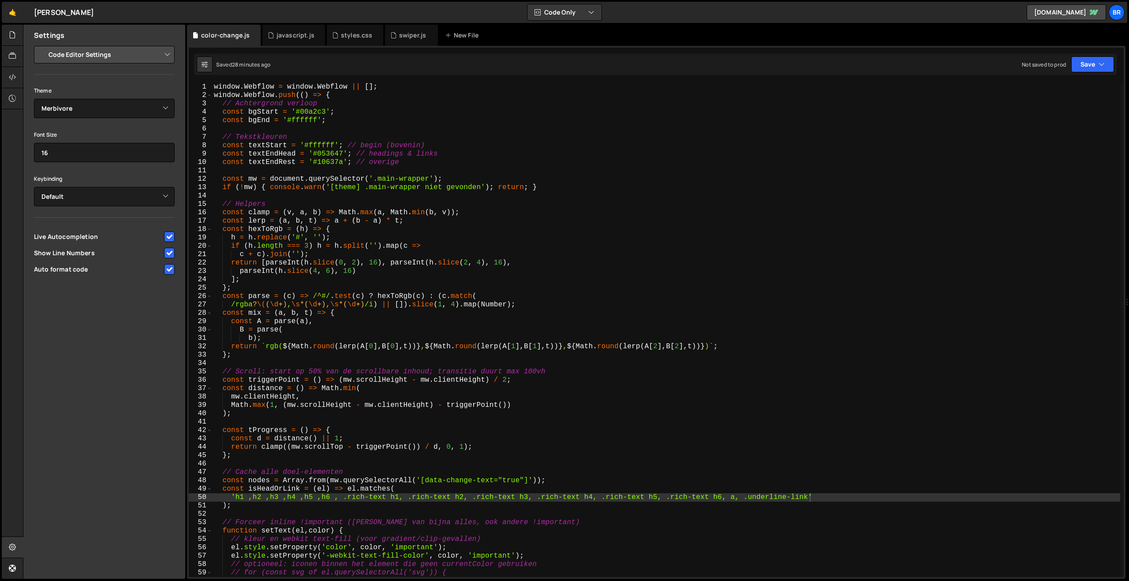
click at [360, 304] on div "window . Webflow = window . Webflow || [ ] ; window . Webflow . push (( ) => { …" at bounding box center [666, 338] width 908 height 511
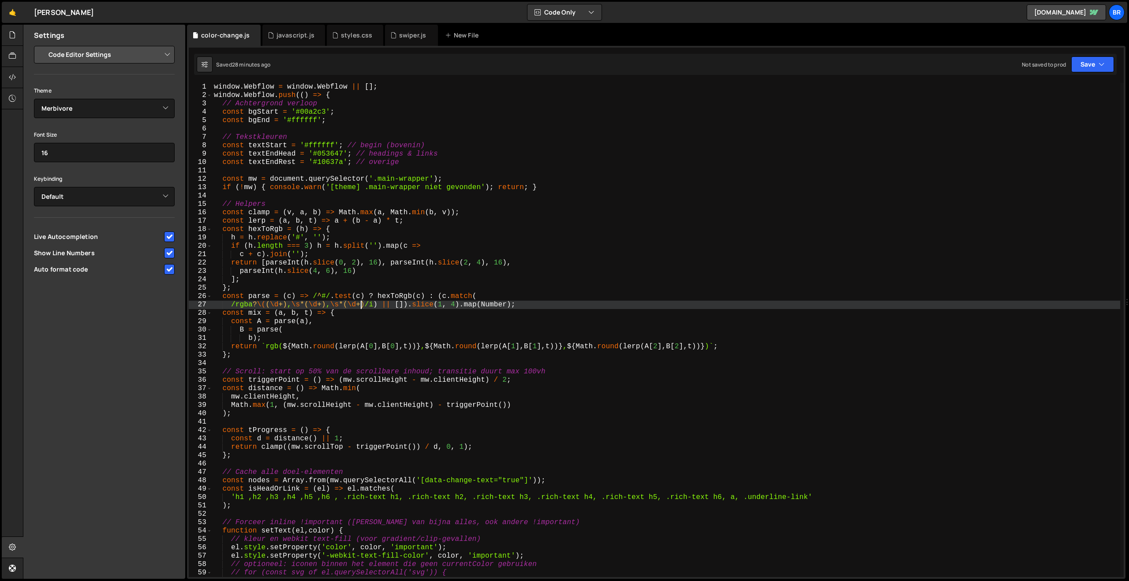
scroll to position [0, 0]
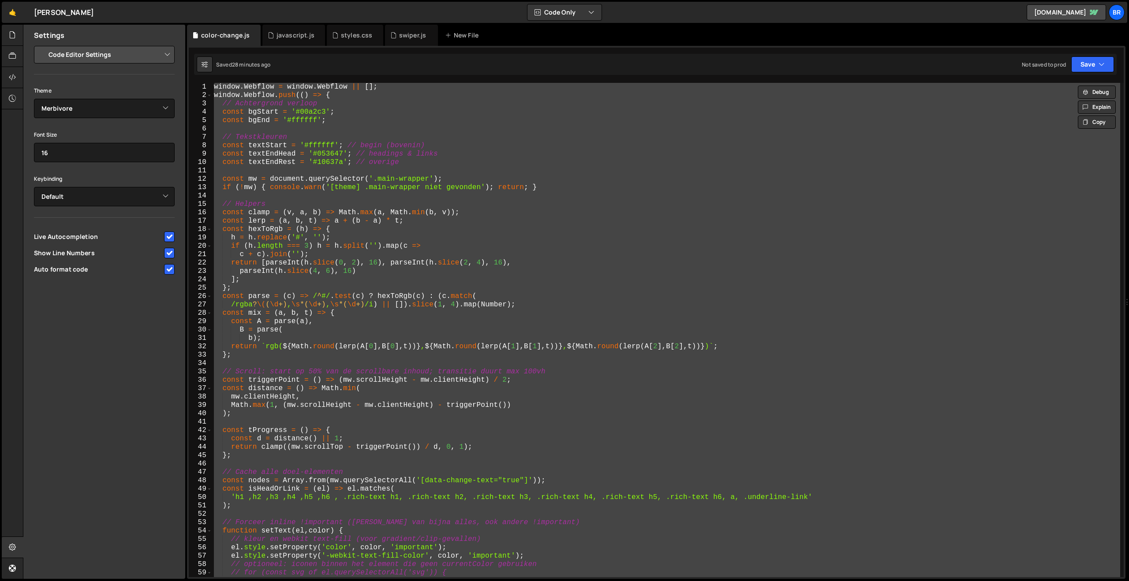
paste textarea "</script>"
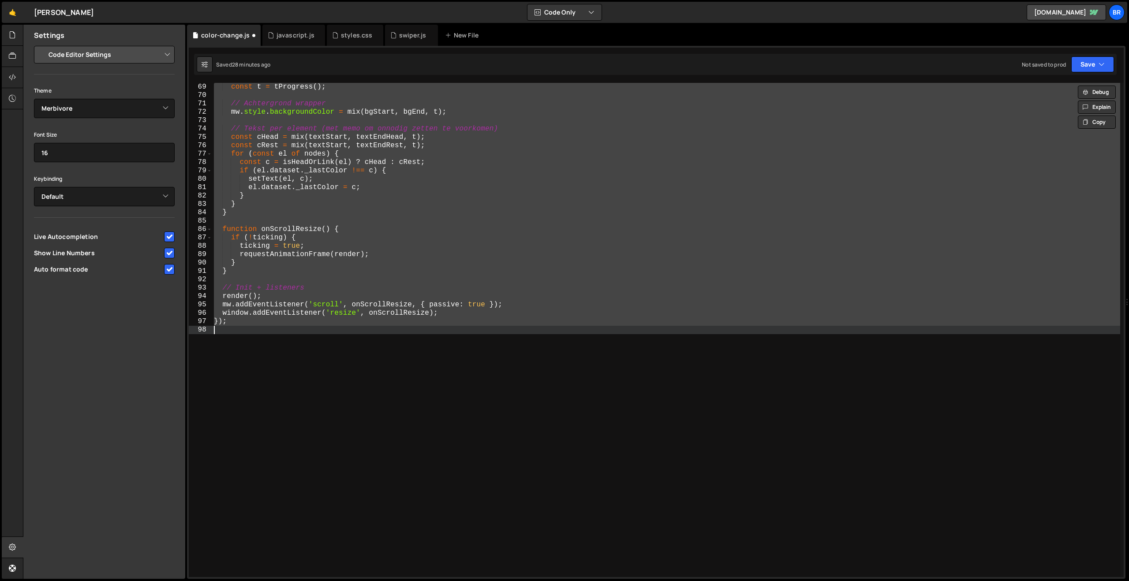
scroll to position [570, 0]
click at [145, 314] on div "Settings Project Settings Code Editor Settings Chat Settings Project Title [PER…" at bounding box center [104, 302] width 162 height 554
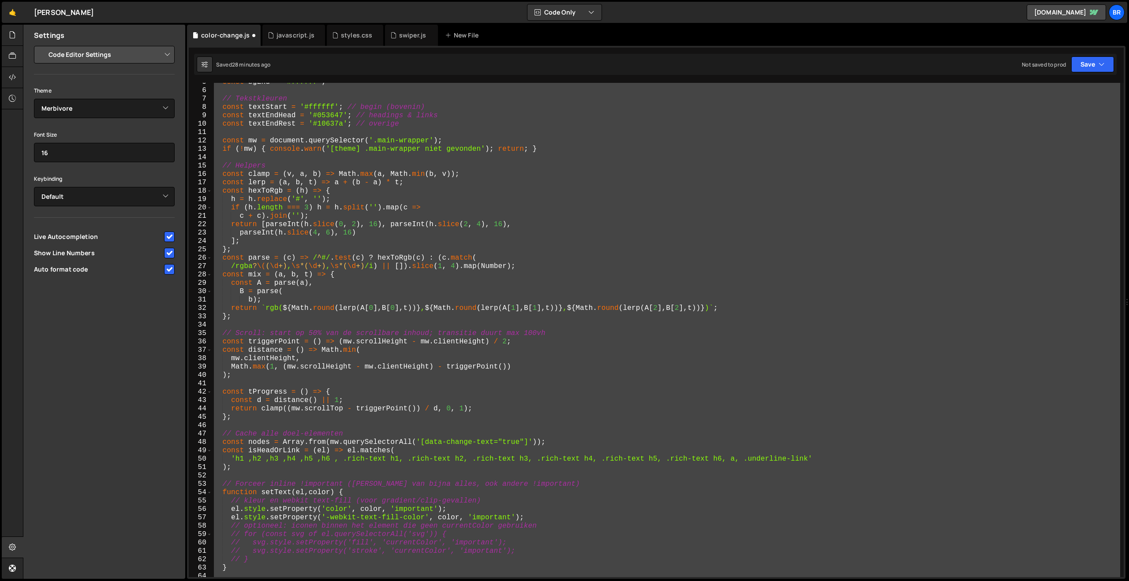
scroll to position [0, 0]
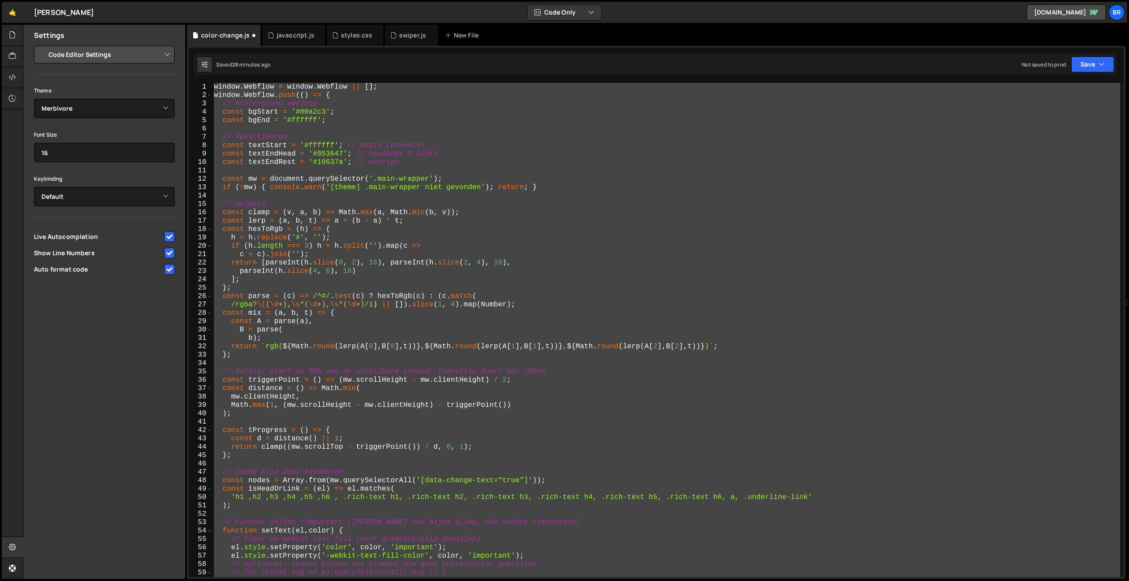
click at [80, 358] on div "Settings Project Settings Code Editor Settings Chat Settings Project Title [PER…" at bounding box center [104, 302] width 162 height 554
click at [9, 36] on icon at bounding box center [12, 35] width 7 height 10
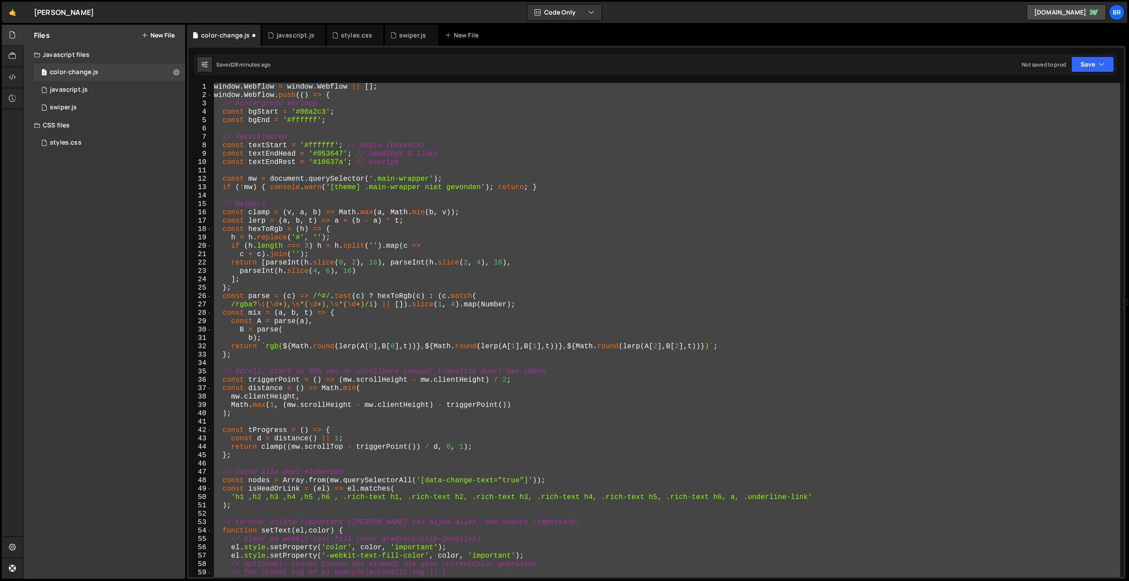
click at [310, 155] on div "window . Webflow = window . Webflow || [ ] ; window . Webflow . push (( ) => { …" at bounding box center [666, 330] width 908 height 494
paste textarea "</script>"
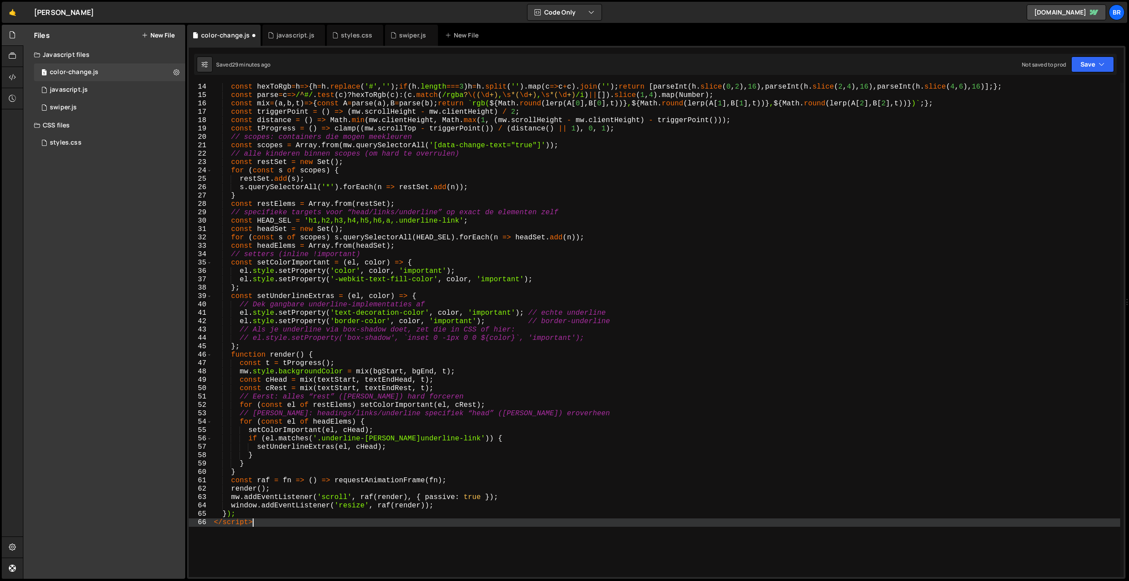
scroll to position [75, 0]
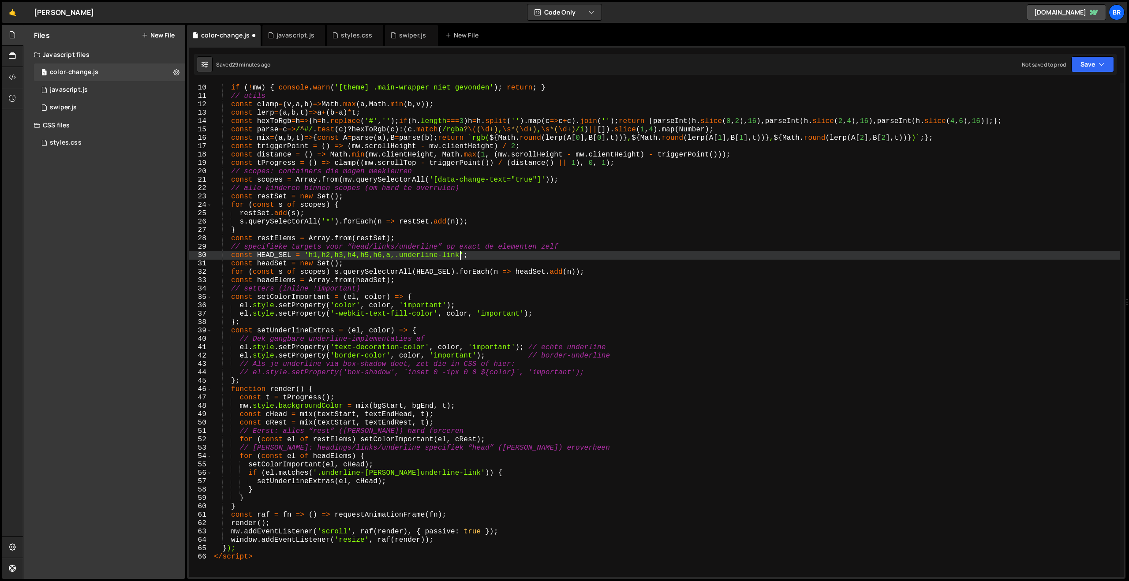
click at [460, 254] on div "const mw = document . querySelector ( '.main-wrapper' ) ; if ( ! mw ) { console…" at bounding box center [666, 330] width 908 height 511
drag, startPoint x: 383, startPoint y: 255, endPoint x: 307, endPoint y: 256, distance: 75.9
click at [307, 256] on div "const mw = document . querySelector ( '.main-wrapper' ) ; if ( ! mw ) { console…" at bounding box center [666, 330] width 908 height 511
click at [401, 255] on div "const mw = document . querySelector ( '.main-wrapper' ) ; if ( ! mw ) { console…" at bounding box center [666, 330] width 908 height 511
drag, startPoint x: 382, startPoint y: 255, endPoint x: 309, endPoint y: 259, distance: 73.3
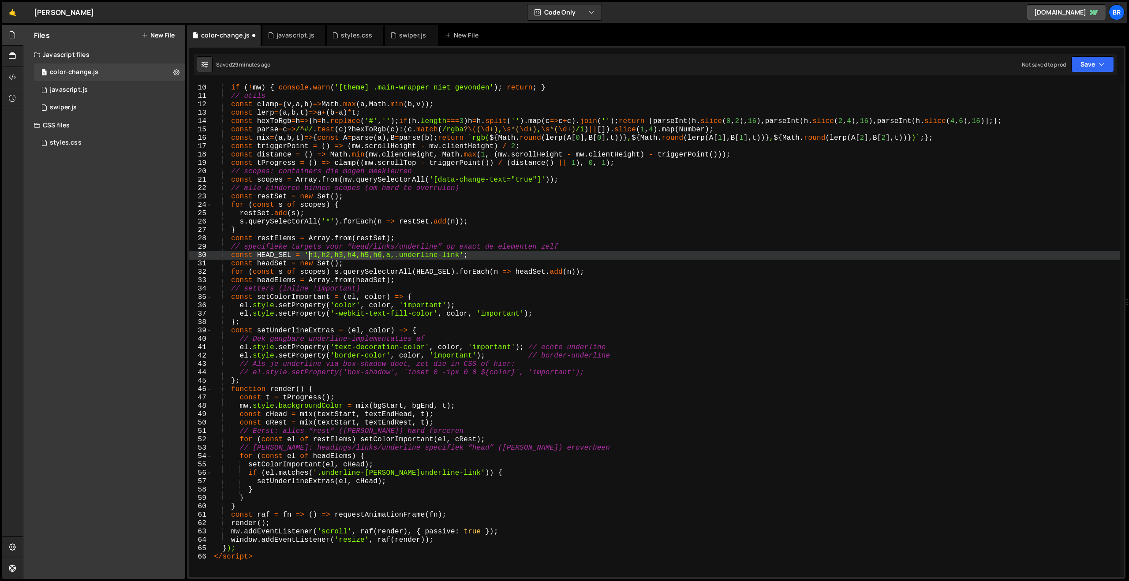
click at [309, 259] on div "const mw = document . querySelector ( '.main-wrapper' ) ; if ( ! mw ) { console…" at bounding box center [666, 330] width 908 height 511
click at [383, 258] on div "const mw = document . querySelector ( '.main-wrapper' ) ; if ( ! mw ) { console…" at bounding box center [666, 330] width 908 height 494
paste textarea "h1,h2,h3,h4,h5,h6"
drag, startPoint x: 485, startPoint y: 256, endPoint x: 460, endPoint y: 257, distance: 24.7
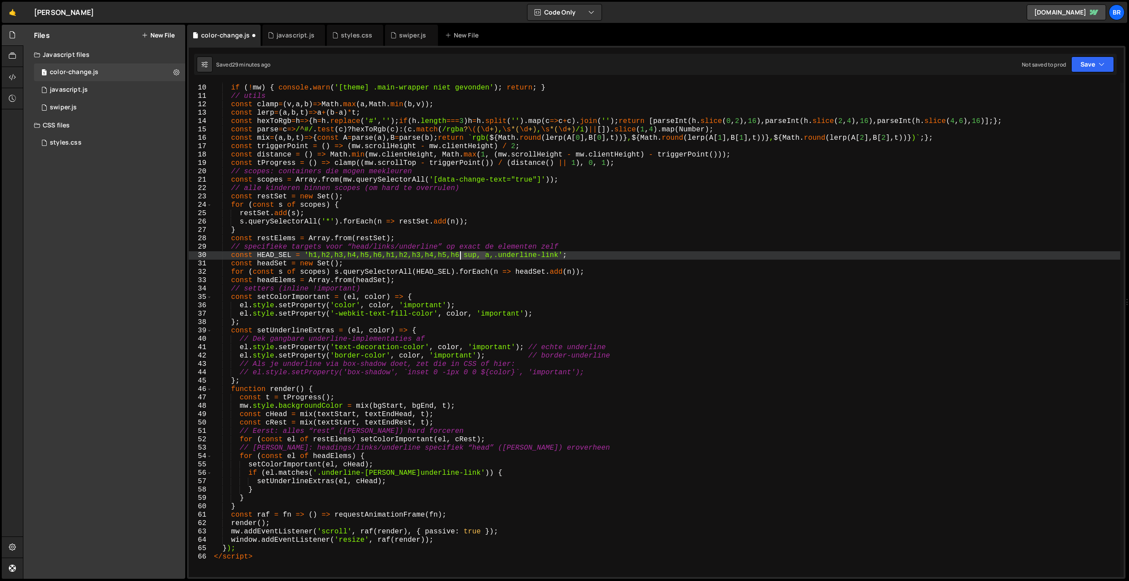
click at [460, 257] on div "const mw = document . querySelector ( '.main-wrapper' ) ; if ( ! mw ) { console…" at bounding box center [666, 330] width 908 height 511
click at [449, 254] on div "const mw = document . querySelector ( '.main-wrapper' ) ; if ( ! mw ) { console…" at bounding box center [666, 330] width 908 height 511
paste textarea "sup,"
drag, startPoint x: 465, startPoint y: 254, endPoint x: 447, endPoint y: 254, distance: 17.6
click at [447, 254] on div "const mw = document . querySelector ( '.main-wrapper' ) ; if ( ! mw ) { console…" at bounding box center [666, 330] width 908 height 511
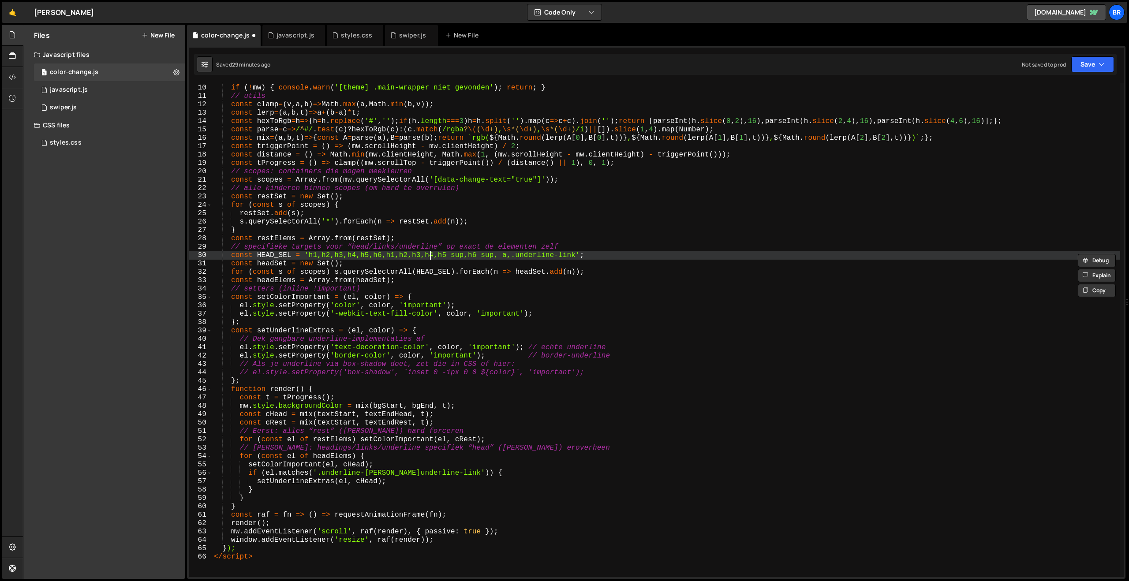
click at [432, 255] on div "const mw = document . querySelector ( '.main-wrapper' ) ; if ( ! mw ) { console…" at bounding box center [666, 330] width 908 height 511
paste textarea "sup"
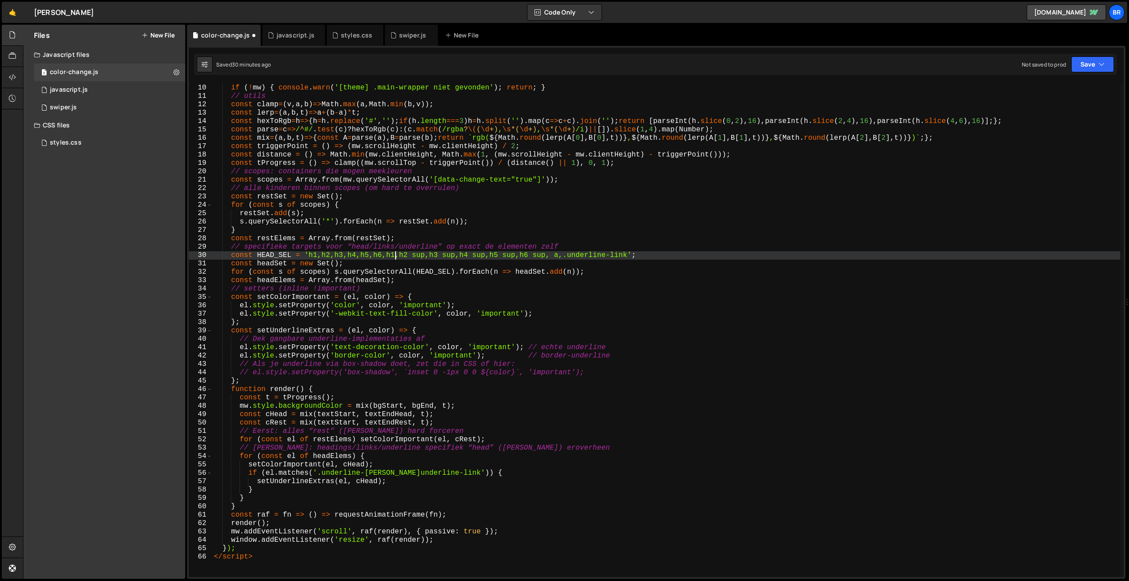
type textarea "const HEAD_SEL = 'h1,h2,h3,h4,h5,h6,h1 sup,h2 sup,h3 sup,h4 sup,h5 sup,h6 sup, …"
click at [1090, 62] on button "Save" at bounding box center [1092, 64] width 43 height 16
click at [1052, 96] on div "30 minutes ago" at bounding box center [1051, 95] width 38 height 7
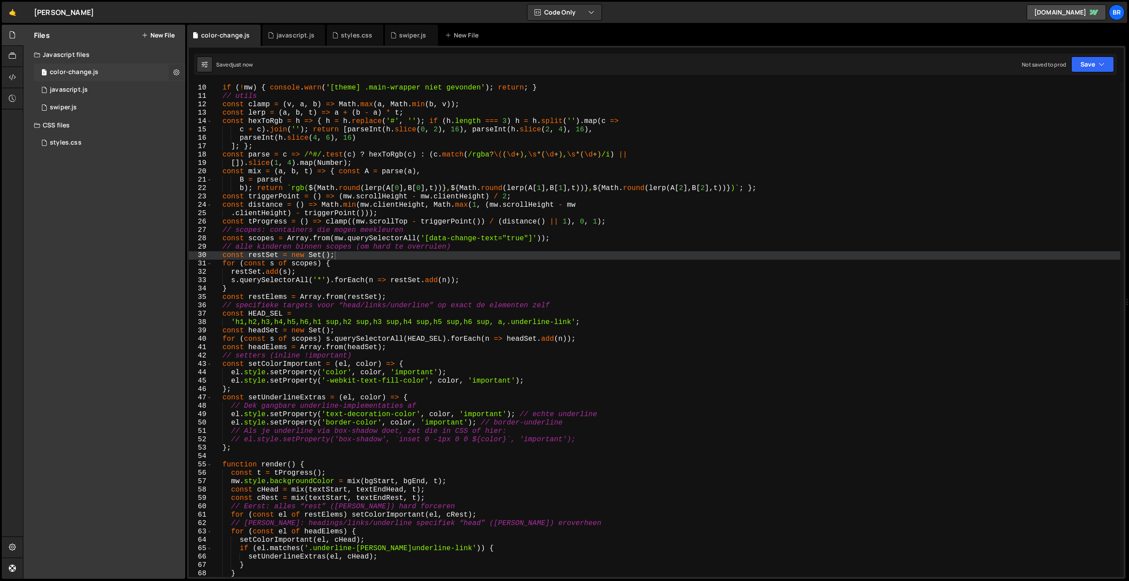
click at [171, 70] on button at bounding box center [176, 72] width 16 height 16
type input "color-change"
radio input "true"
checkbox input "true"
click at [224, 88] on button "Edit File Settings" at bounding box center [230, 91] width 86 height 18
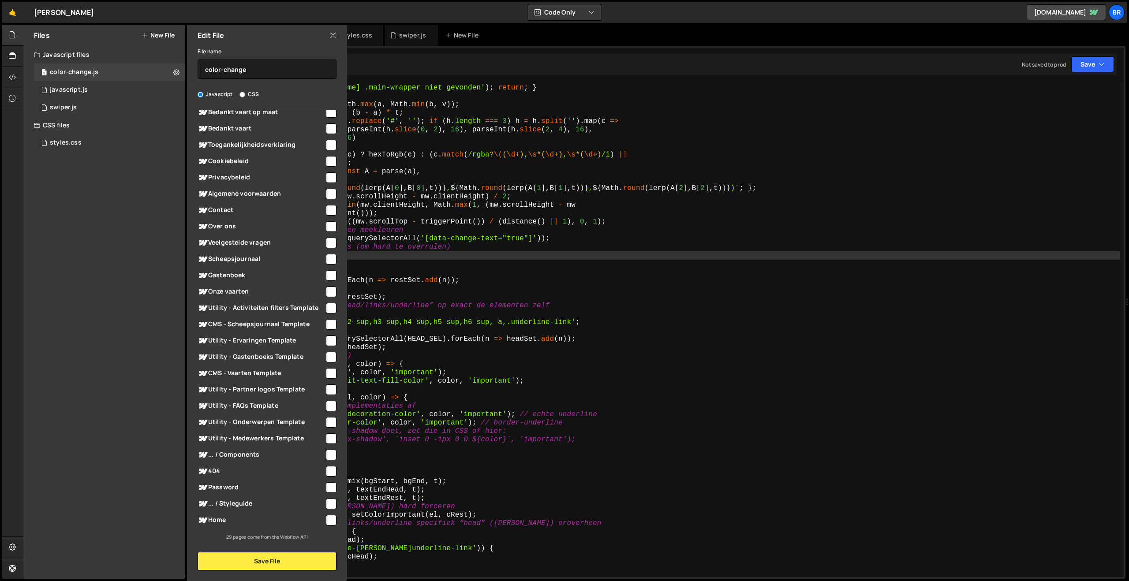
scroll to position [0, 0]
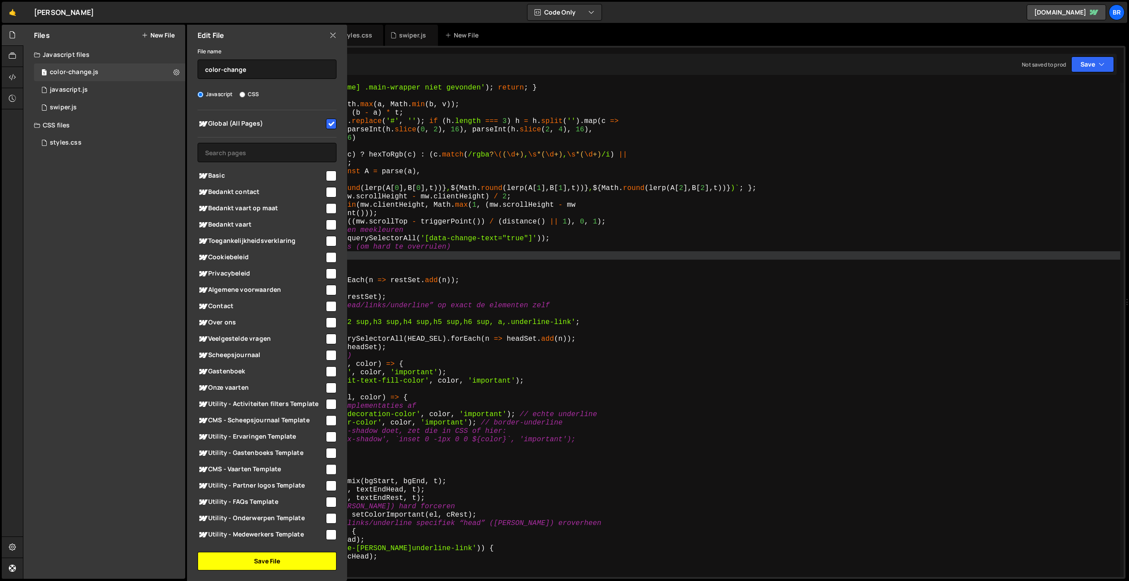
click at [287, 562] on button "Save File" at bounding box center [267, 561] width 139 height 19
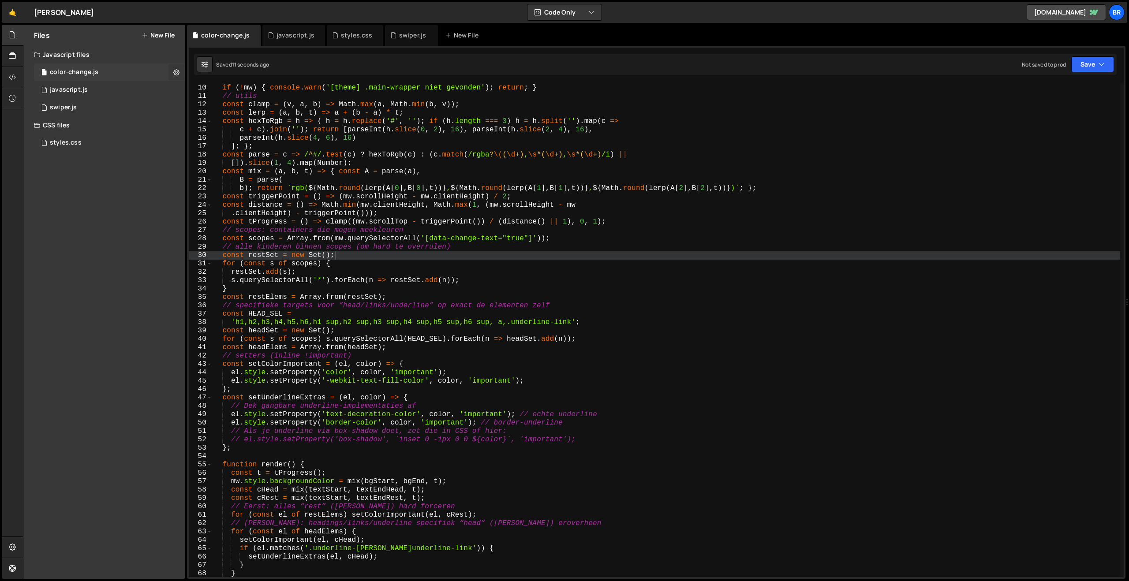
click at [180, 72] on button at bounding box center [176, 72] width 16 height 16
click at [207, 53] on div "1 2 3 4 5 6 7 8 9 10 11 12 13 14 15 16 17 18 19 20 21 22 23 24 25 26 27 28 29 3…" at bounding box center [656, 312] width 939 height 533
click at [207, 58] on button at bounding box center [205, 64] width 16 height 16
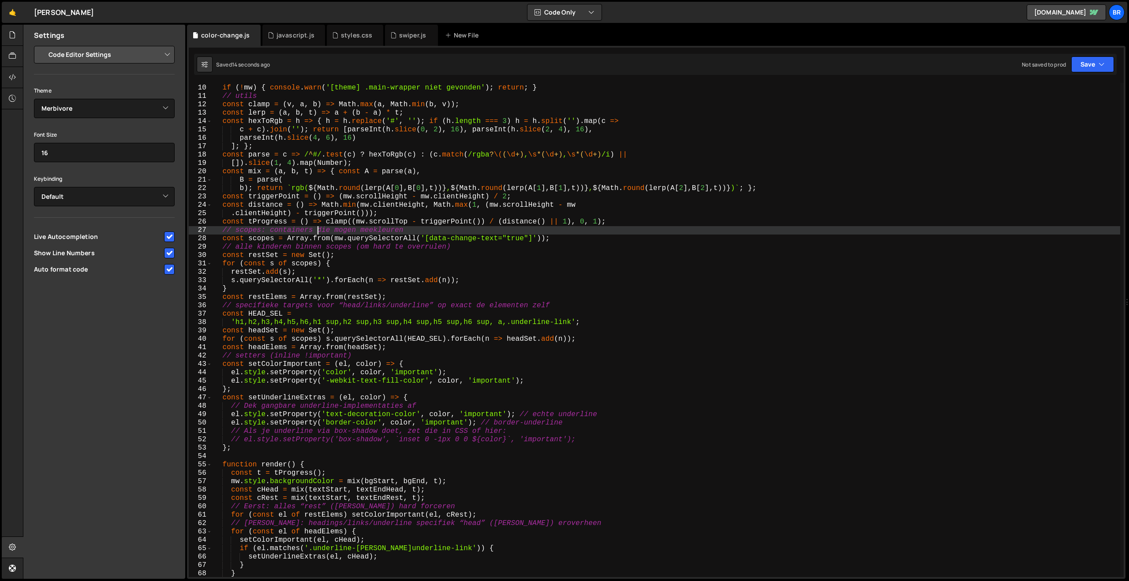
scroll to position [0, 11]
click at [318, 227] on div "const mw = document . querySelector ( '.main-wrapper' ) ; if ( ! mw ) { console…" at bounding box center [666, 330] width 908 height 511
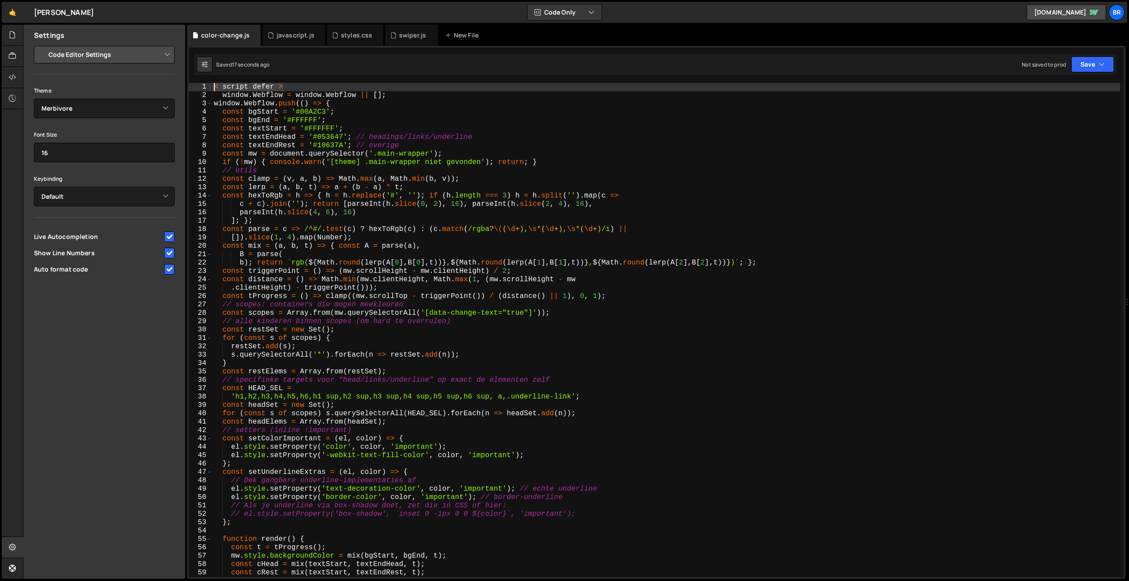
drag, startPoint x: 287, startPoint y: 86, endPoint x: 203, endPoint y: 86, distance: 84.2
click at [203, 86] on div "// scopes: containers die mogen meekleuren 1 2 3 4 5 6 7 8 9 10 11 12 13 14 15 …" at bounding box center [656, 330] width 935 height 494
type textarea "< script defer >"
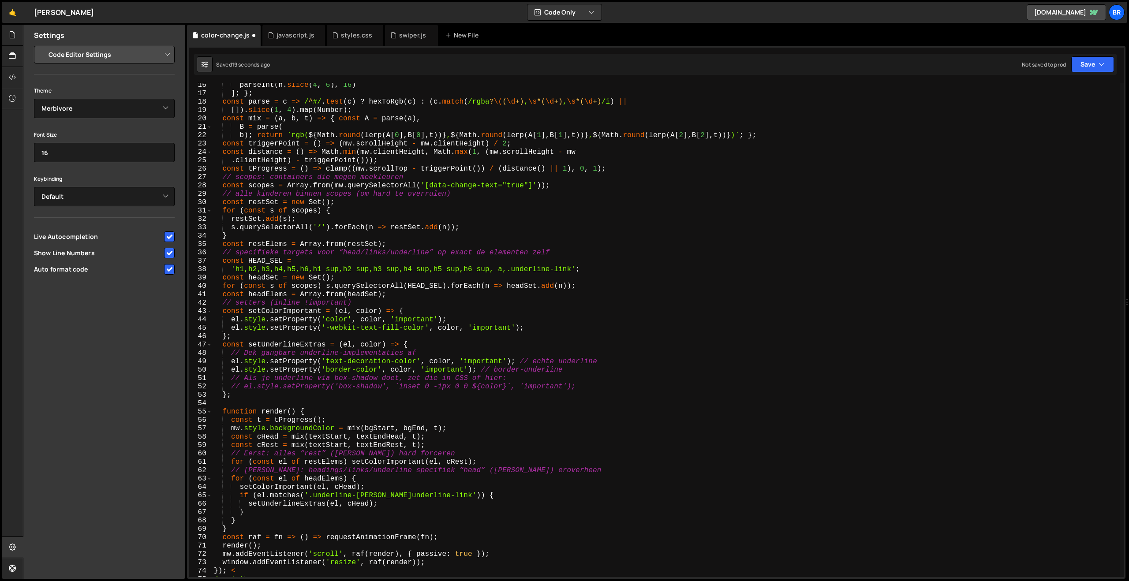
scroll to position [385, 0]
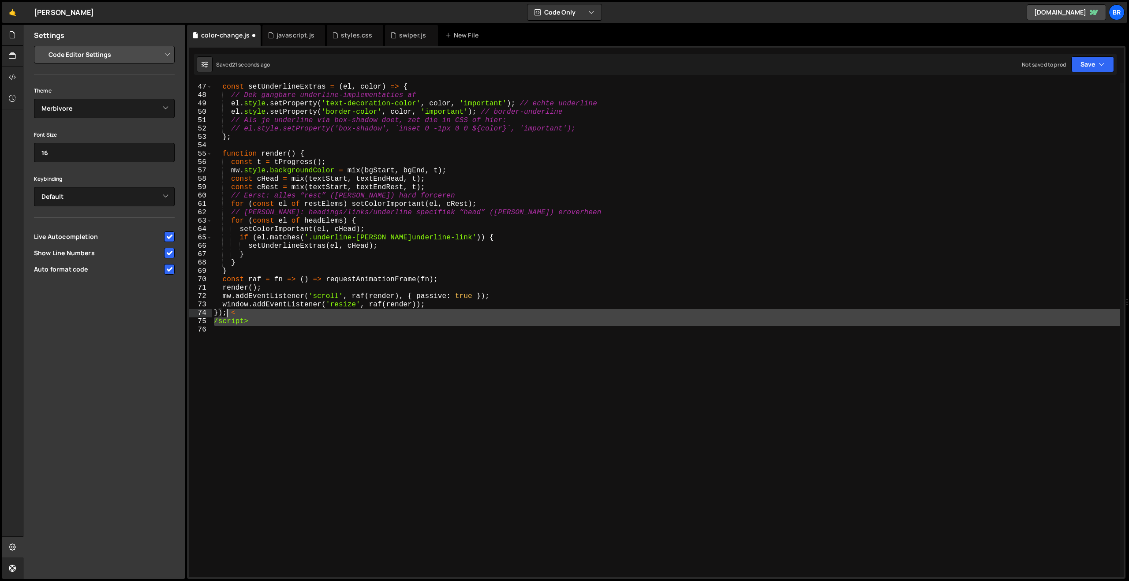
drag, startPoint x: 300, startPoint y: 329, endPoint x: 226, endPoint y: 313, distance: 75.9
click at [226, 313] on div "const setUnderlineExtras = ( el , color ) => { // Dek gangbare underline-implem…" at bounding box center [666, 338] width 908 height 511
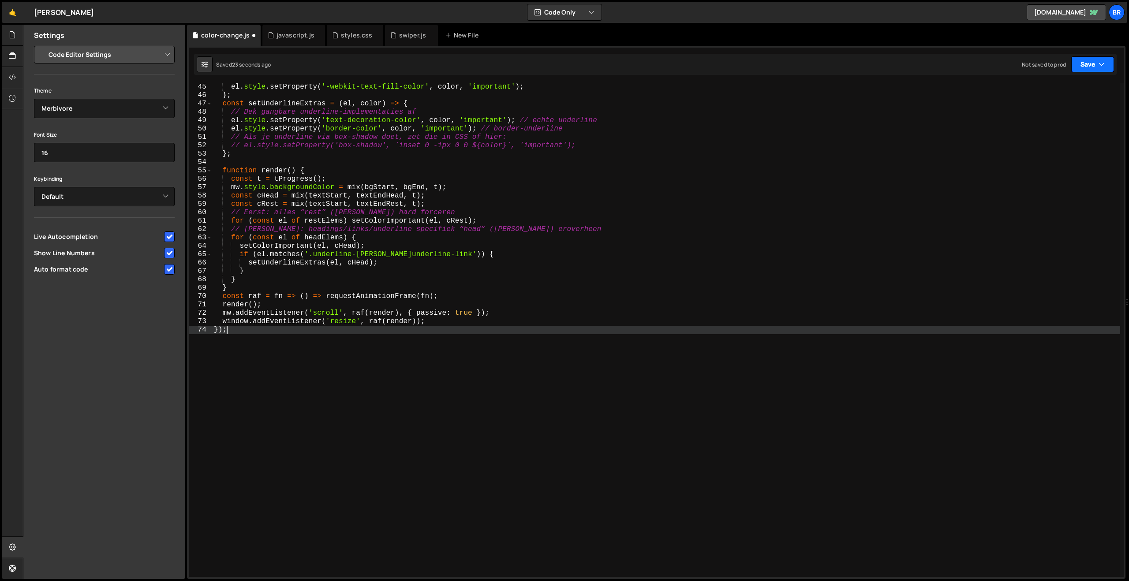
click at [1088, 64] on button "Save" at bounding box center [1092, 64] width 43 height 16
click at [1072, 98] on div "24 seconds ago" at bounding box center [1051, 95] width 39 height 7
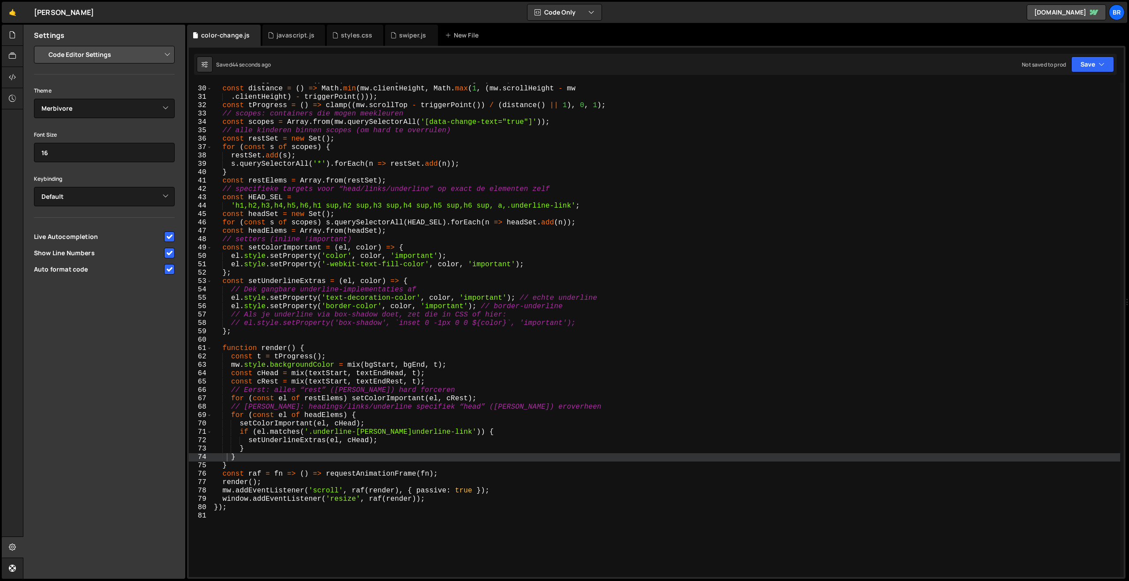
scroll to position [241, 0]
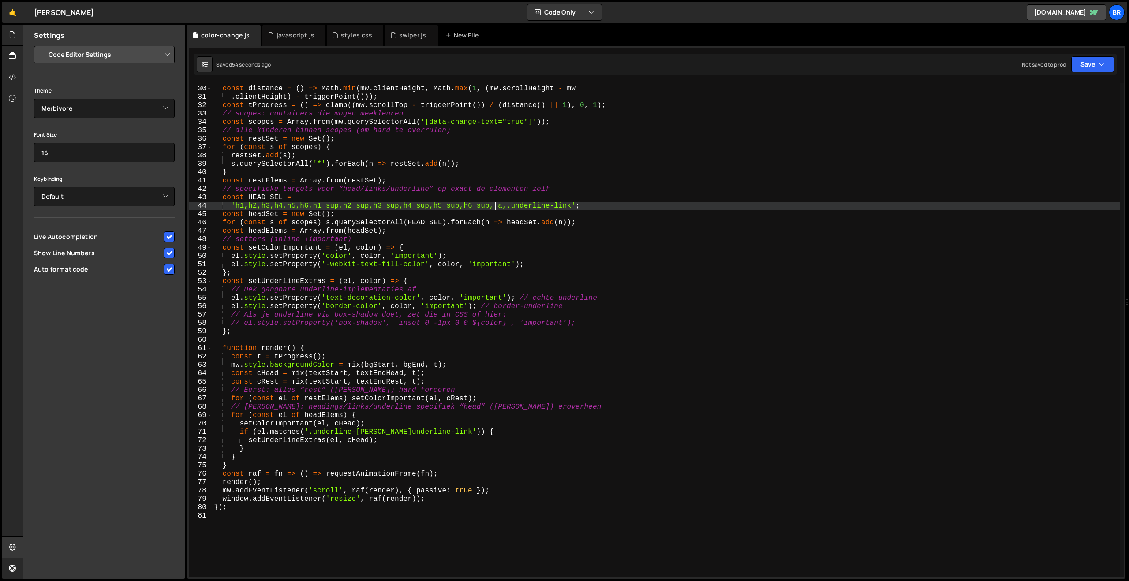
click at [494, 207] on div "const triggerPoint = ( ) => ( mw . scrollHeight - mw . clientHeight ) / 2 ; con…" at bounding box center [666, 331] width 908 height 511
click at [467, 209] on div "const triggerPoint = ( ) => ( mw . scrollHeight - mw . clientHeight ) / 2 ; con…" at bounding box center [666, 331] width 908 height 511
drag, startPoint x: 494, startPoint y: 206, endPoint x: 312, endPoint y: 209, distance: 182.6
click at [312, 209] on div "const triggerPoint = ( ) => ( mw . scrollHeight - mw . clientHeight ) / 2 ; con…" at bounding box center [666, 331] width 908 height 511
click at [308, 209] on div "const triggerPoint = ( ) => ( mw . scrollHeight - mw . clientHeight ) / 2 ; con…" at bounding box center [666, 331] width 908 height 511
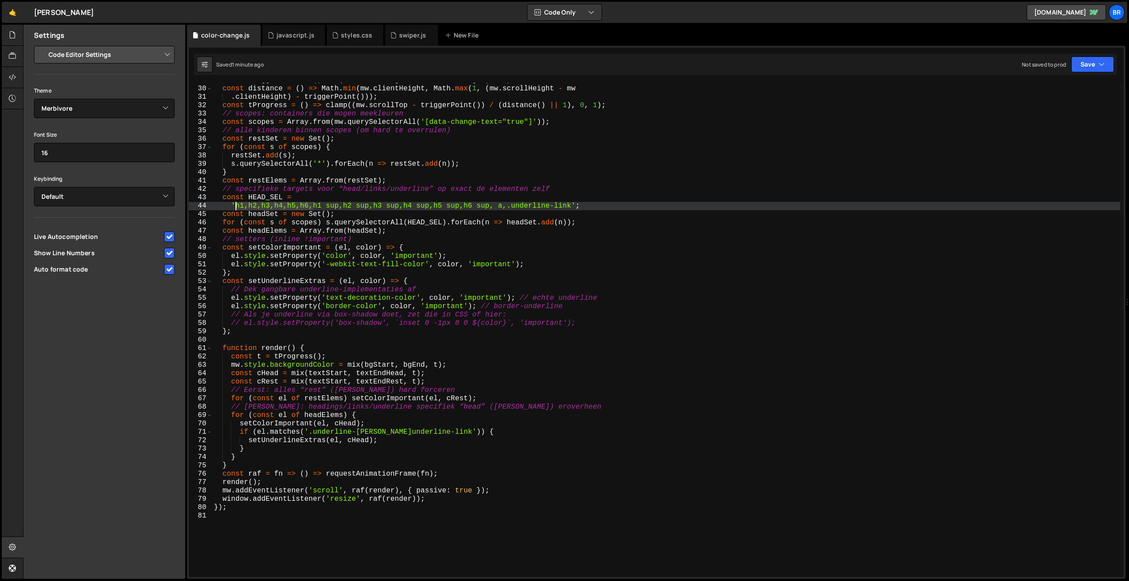
drag, startPoint x: 312, startPoint y: 208, endPoint x: 236, endPoint y: 208, distance: 76.7
click at [236, 208] on div "const triggerPoint = ( ) => ( mw . scrollHeight - mw . clientHeight ) / 2 ; con…" at bounding box center [666, 331] width 908 height 511
click at [573, 206] on div "const triggerPoint = ( ) => ( mw . scrollHeight - mw . clientHeight ) / 2 ; con…" at bounding box center [666, 331] width 908 height 511
paste textarea "h1,h2,h3,h4,h5,h6,"
click at [574, 208] on div "const triggerPoint = ( ) => ( mw . scrollHeight - mw . clientHeight ) / 2 ; con…" at bounding box center [666, 331] width 908 height 511
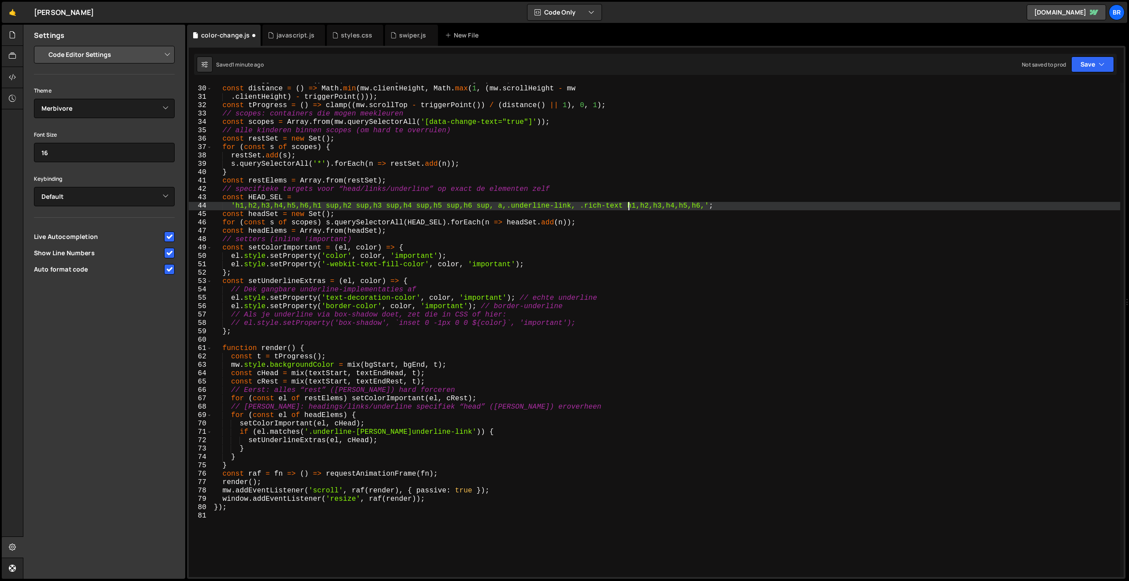
scroll to position [0, 25]
drag, startPoint x: 630, startPoint y: 208, endPoint x: 577, endPoint y: 209, distance: 52.5
click at [577, 209] on div "const triggerPoint = ( ) => ( mw . scrollHeight - mw . clientHeight ) / 2 ; con…" at bounding box center [666, 331] width 908 height 511
click at [642, 206] on div "const triggerPoint = ( ) => ( mw . scrollHeight - mw . clientHeight ) / 2 ; con…" at bounding box center [666, 331] width 908 height 511
paste textarea ".rich-text"
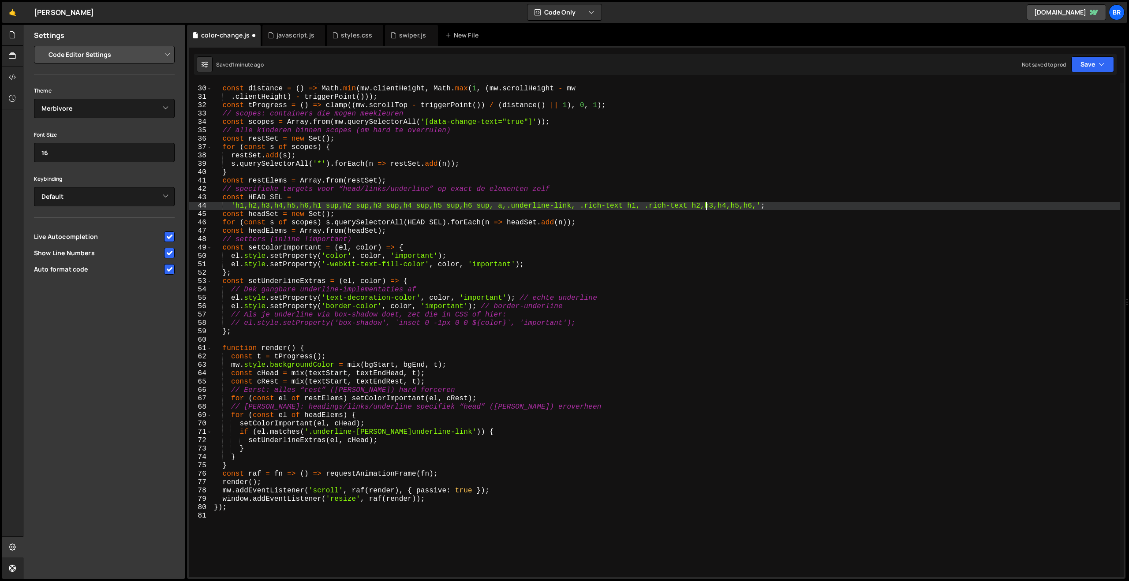
click at [707, 206] on div "const triggerPoint = ( ) => ( mw . scrollHeight - mw . clientHeight ) / 2 ; con…" at bounding box center [666, 331] width 908 height 511
paste textarea ".rich-text"
click at [771, 208] on div "const triggerPoint = ( ) => ( mw . scrollHeight - mw . clientHeight ) / 2 ; con…" at bounding box center [666, 331] width 908 height 511
paste textarea ".rich-text"
click at [836, 209] on div "const triggerPoint = ( ) => ( mw . scrollHeight - mw . clientHeight ) / 2 ; con…" at bounding box center [666, 331] width 908 height 511
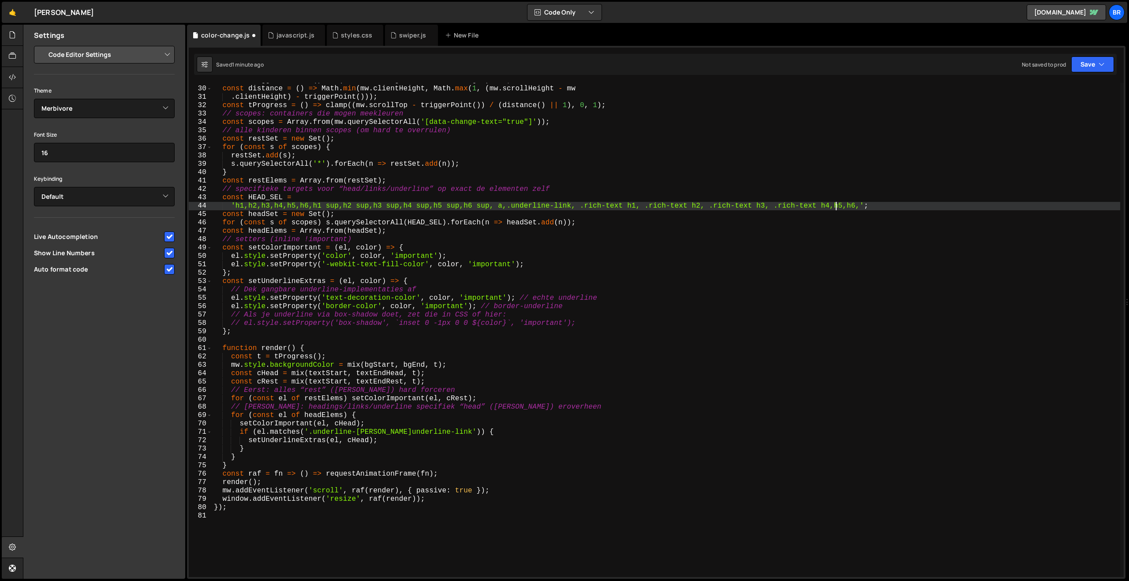
paste textarea ".rich-text"
click at [900, 206] on div "const triggerPoint = ( ) => ( mw . scrollHeight - mw . clientHeight ) / 2 ; con…" at bounding box center [666, 331] width 908 height 511
paste textarea ".rich-text"
click at [1086, 65] on button "Save" at bounding box center [1092, 64] width 43 height 16
click at [1064, 91] on div "Saved 1 minute ago" at bounding box center [1063, 95] width 92 height 11
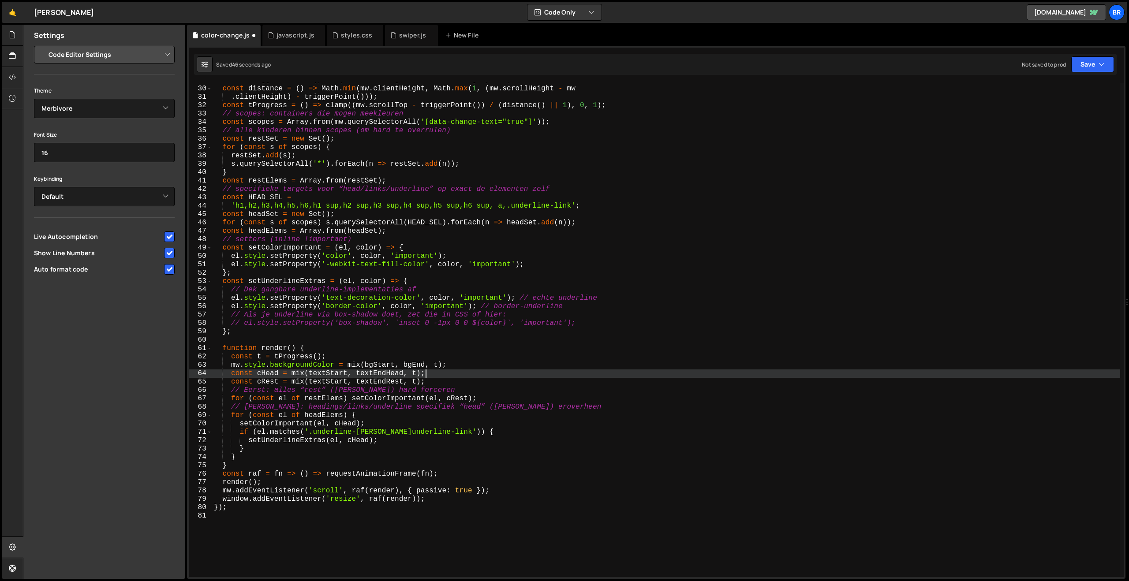
click at [468, 375] on div "const triggerPoint = ( ) => ( mw . scrollHeight - mw . clientHeight ) / 2 ; con…" at bounding box center [666, 331] width 908 height 511
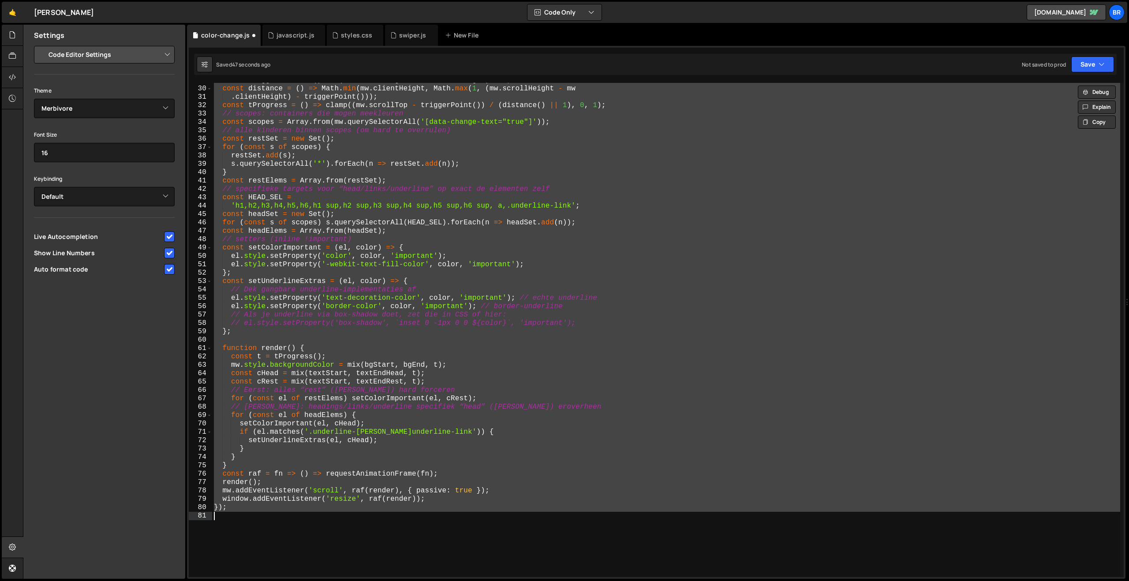
scroll to position [0, 0]
click at [1096, 109] on button "Explain" at bounding box center [1097, 107] width 38 height 13
click at [905, 211] on div "const triggerPoint = ( ) => ( mw . scrollHeight - mw . clientHeight ) / 2 ; con…" at bounding box center [666, 330] width 908 height 494
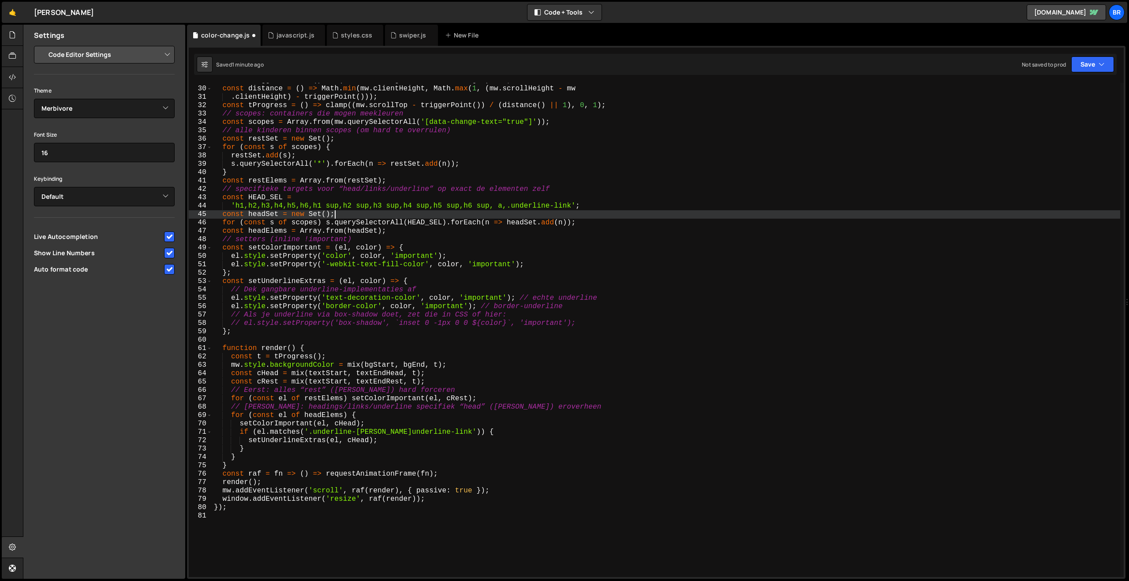
click at [495, 207] on div "const triggerPoint = ( ) => ( mw . scrollHeight - mw . clientHeight ) / 2 ; con…" at bounding box center [666, 331] width 908 height 511
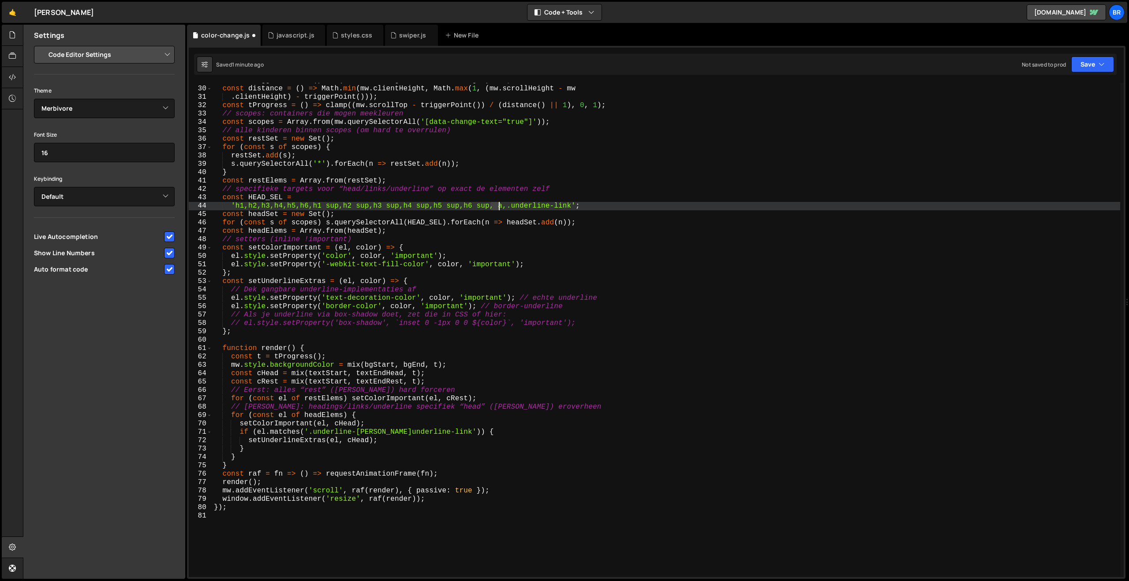
click at [495, 207] on div "const triggerPoint = ( ) => ( mw . scrollHeight - mw . clientHeight ) / 2 ; con…" at bounding box center [666, 331] width 908 height 511
click at [1093, 225] on button "Explain" at bounding box center [1097, 226] width 38 height 13
click at [322, 181] on div "const triggerPoint = ( ) => ( mw . scrollHeight - mw . clientHeight ) / 2 ; con…" at bounding box center [666, 331] width 908 height 511
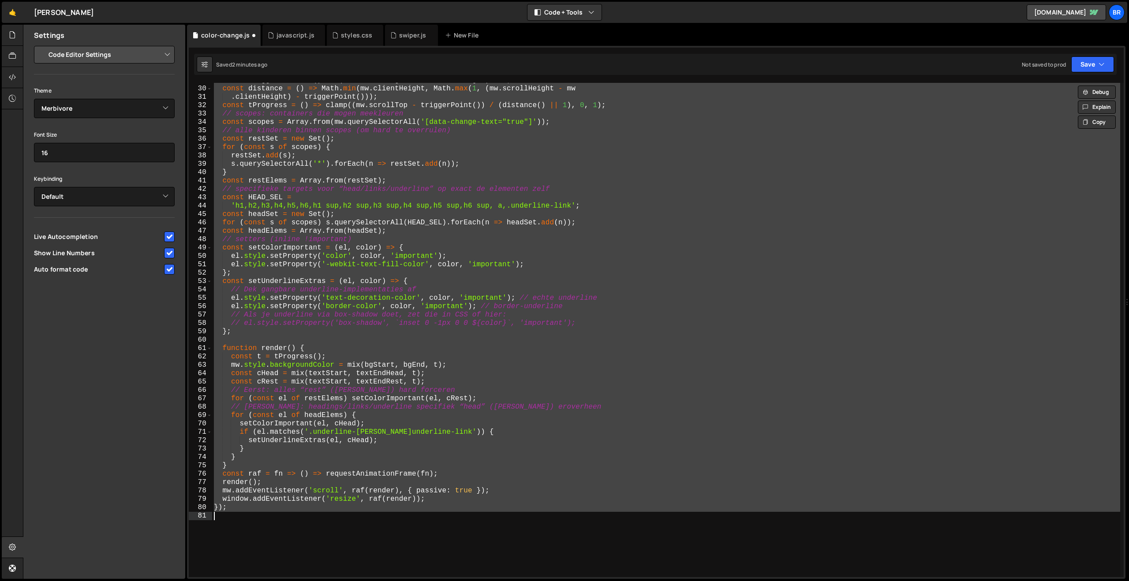
paste textarea "</script>"
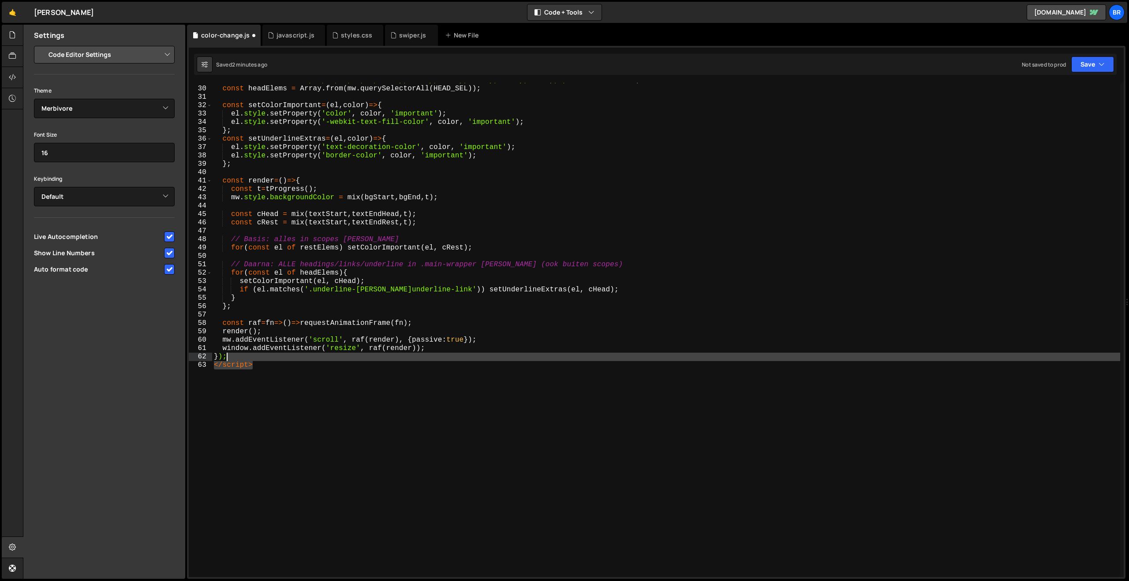
drag, startPoint x: 279, startPoint y: 364, endPoint x: 270, endPoint y: 359, distance: 10.5
click at [270, 359] on div "const HEAD_SEL = 'h1,h2,h3,h4,h5,h6,h1 sup,h2 sup,h3 sup,h4 sup,h5 sup,h6 sup,a…" at bounding box center [666, 331] width 908 height 511
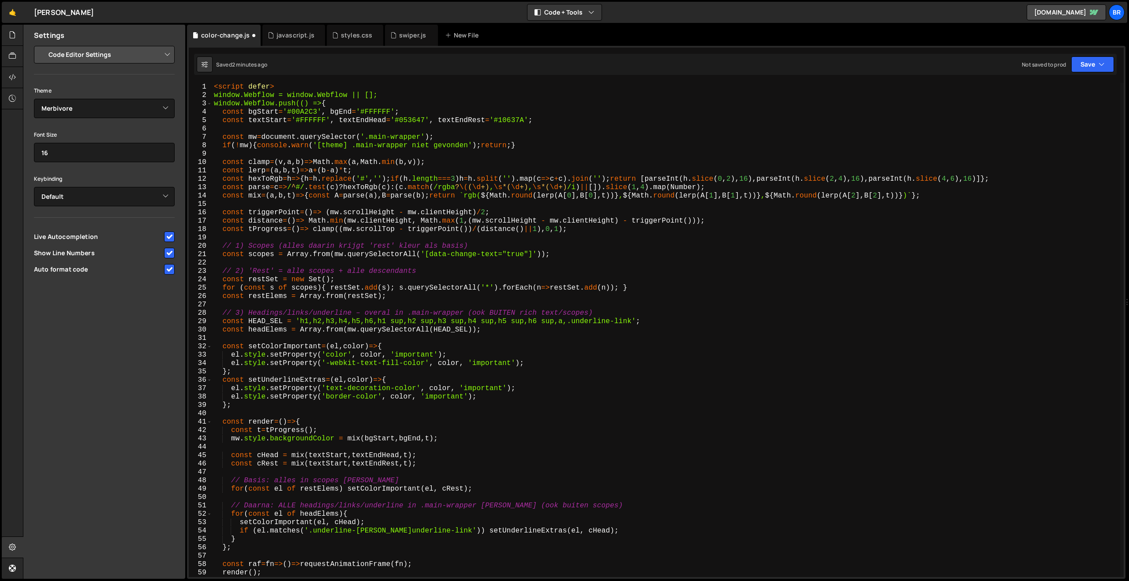
scroll to position [0, 0]
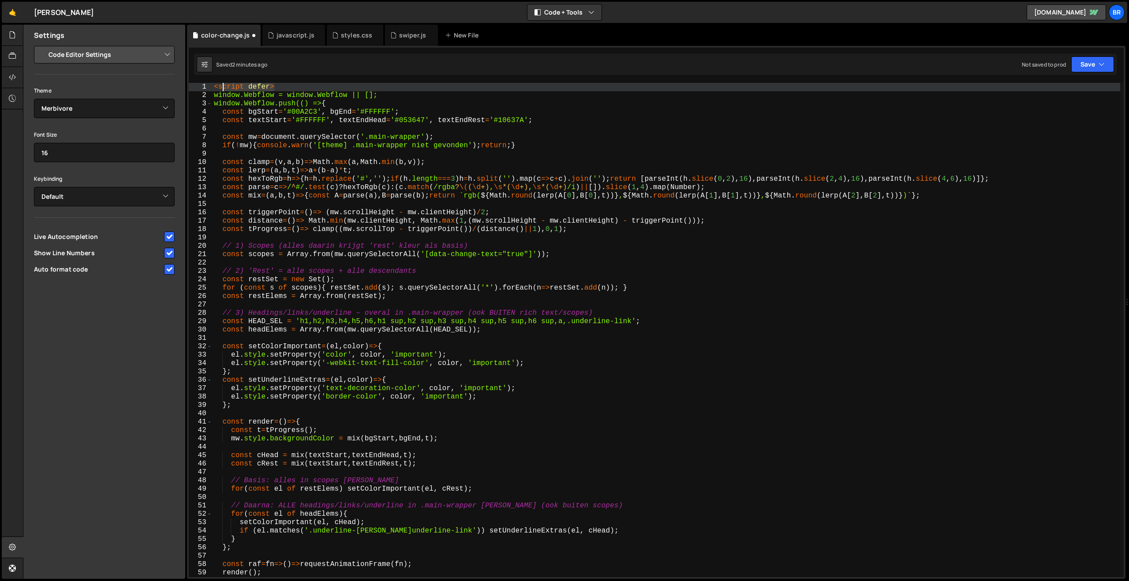
drag, startPoint x: 277, startPoint y: 89, endPoint x: 199, endPoint y: 89, distance: 77.6
click at [199, 89] on div "}); 1 2 3 4 5 6 7 8 9 10 11 12 13 14 15 16 17 18 19 20 21 22 23 24 25 26 27 28 …" at bounding box center [656, 330] width 935 height 494
type textarea "<script defer>"
click at [1088, 67] on button "Save" at bounding box center [1092, 64] width 43 height 16
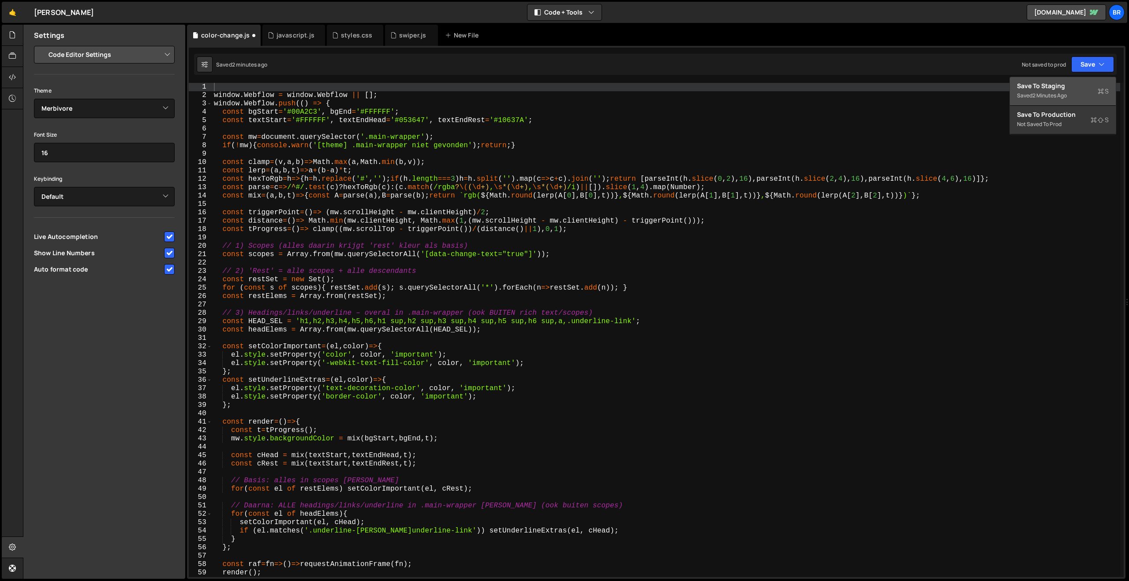
click at [1059, 94] on div "2 minutes ago" at bounding box center [1049, 95] width 34 height 7
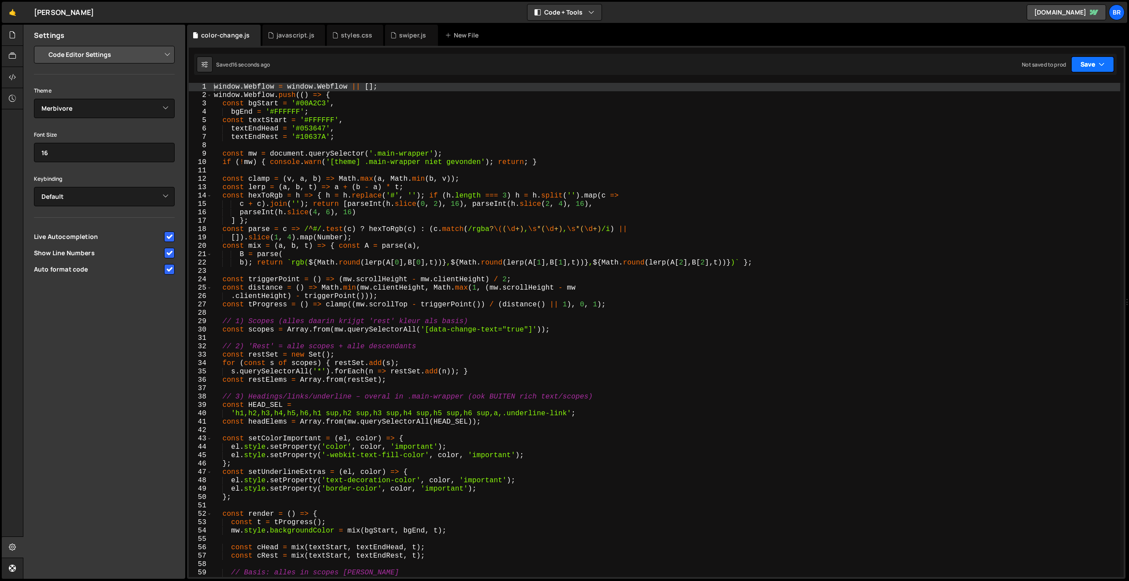
click at [1084, 64] on button "Save" at bounding box center [1092, 64] width 43 height 16
click at [1051, 99] on div "Saved 17 seconds ago" at bounding box center [1063, 95] width 92 height 11
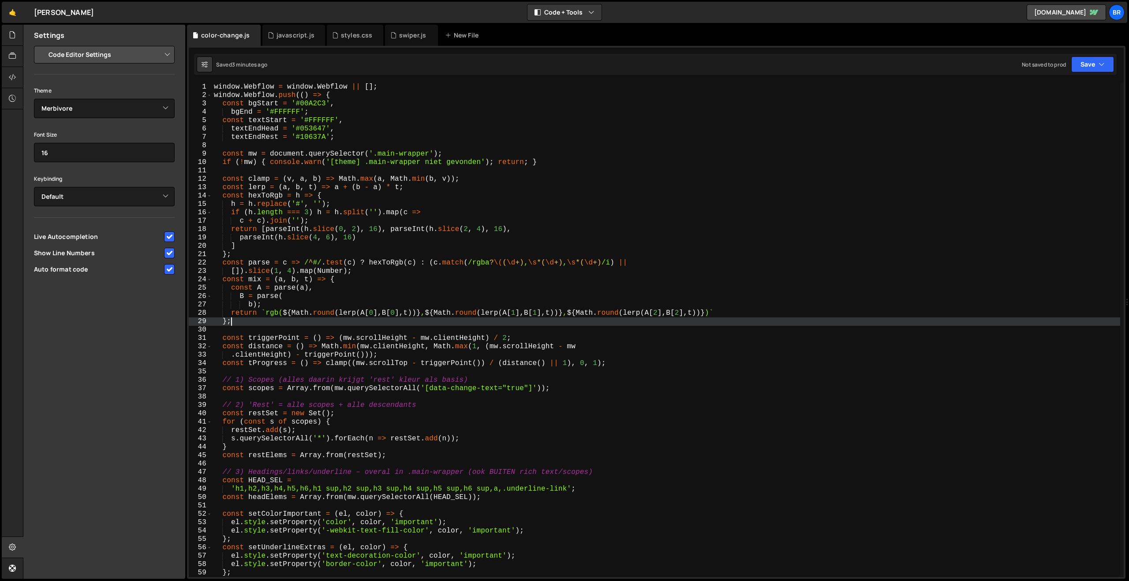
click at [333, 320] on div "window . Webflow = window . Webflow || [ ] ; window . Webflow . push (( ) => { …" at bounding box center [666, 338] width 908 height 511
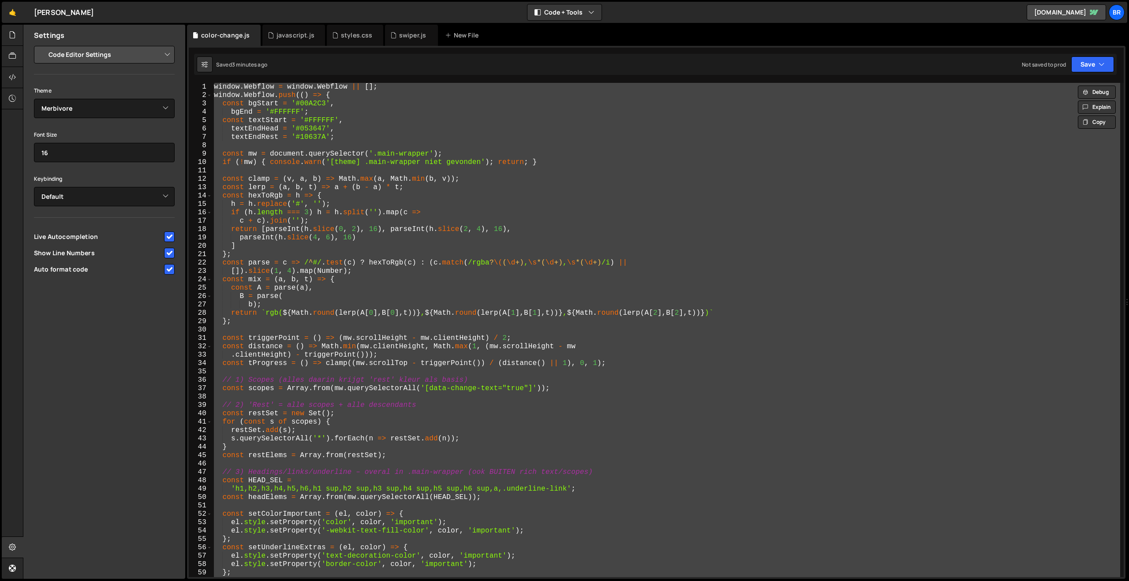
paste textarea "</script>"
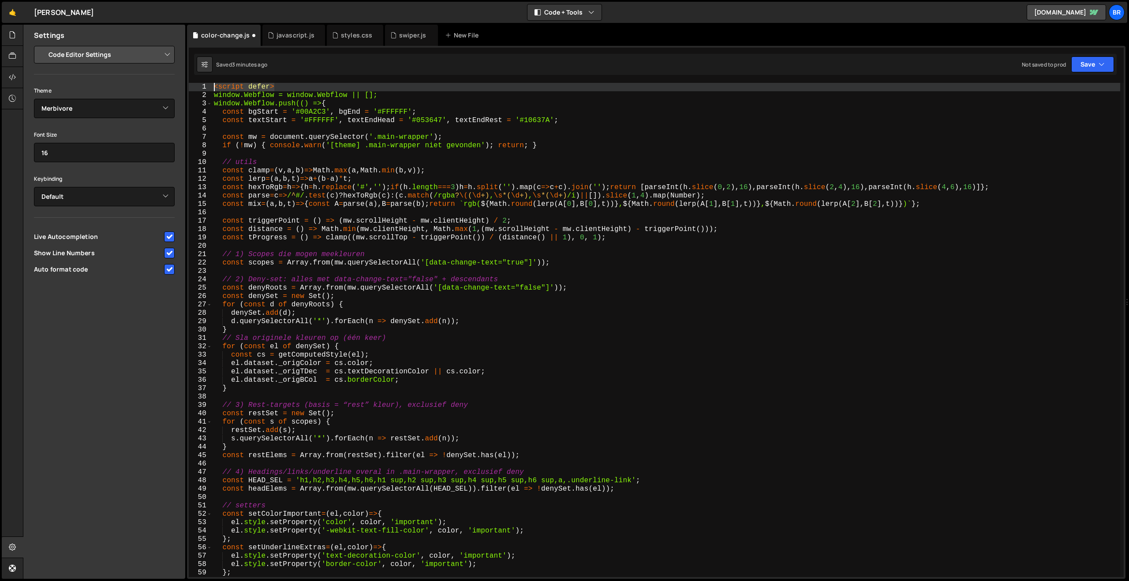
drag, startPoint x: 274, startPoint y: 86, endPoint x: 163, endPoint y: 86, distance: 110.7
click at [163, 86] on div "Files New File Javascript files 1 color-change.js 0 1 javascript.js 0 2 swiper.…" at bounding box center [576, 302] width 1106 height 555
type textarea "<script defer>"
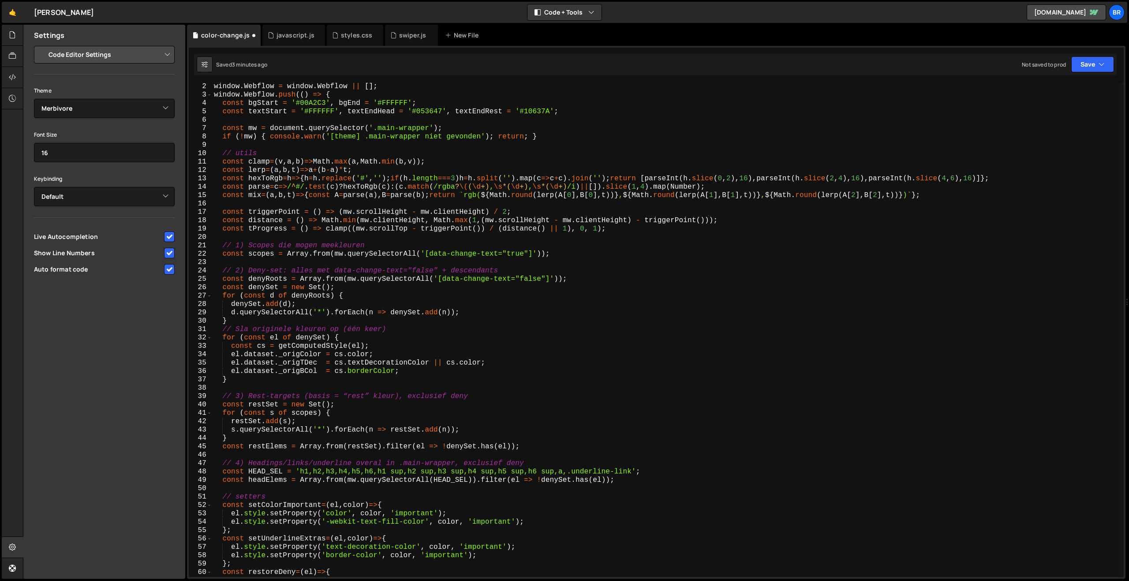
scroll to position [520, 0]
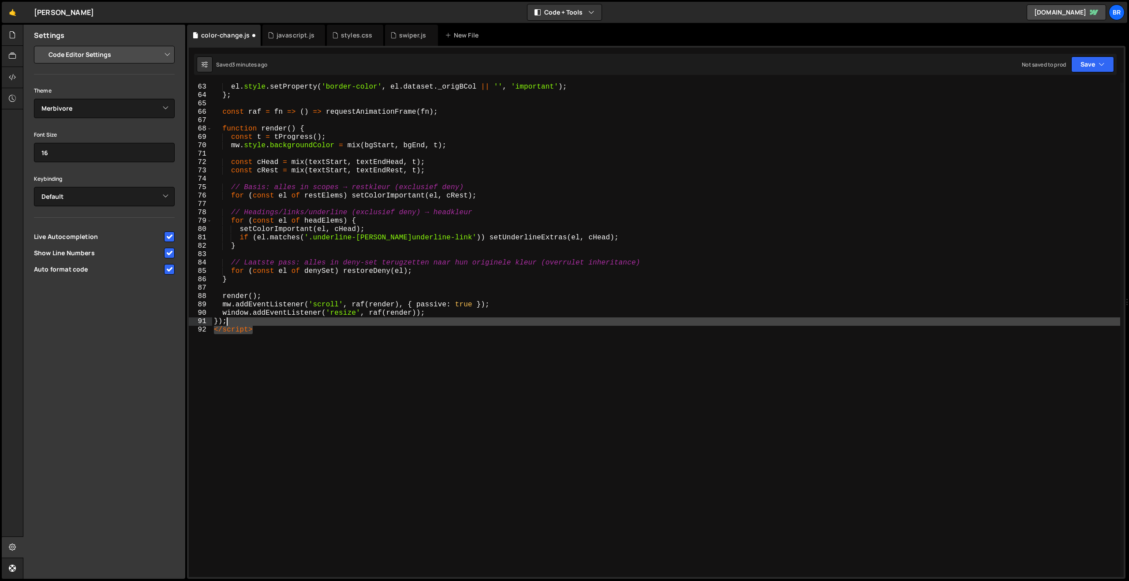
drag, startPoint x: 296, startPoint y: 333, endPoint x: 256, endPoint y: 322, distance: 42.0
click at [256, 322] on div "el . style . setProperty ( 'border-color' , el . dataset . _origBCol || '' , 'i…" at bounding box center [666, 338] width 908 height 511
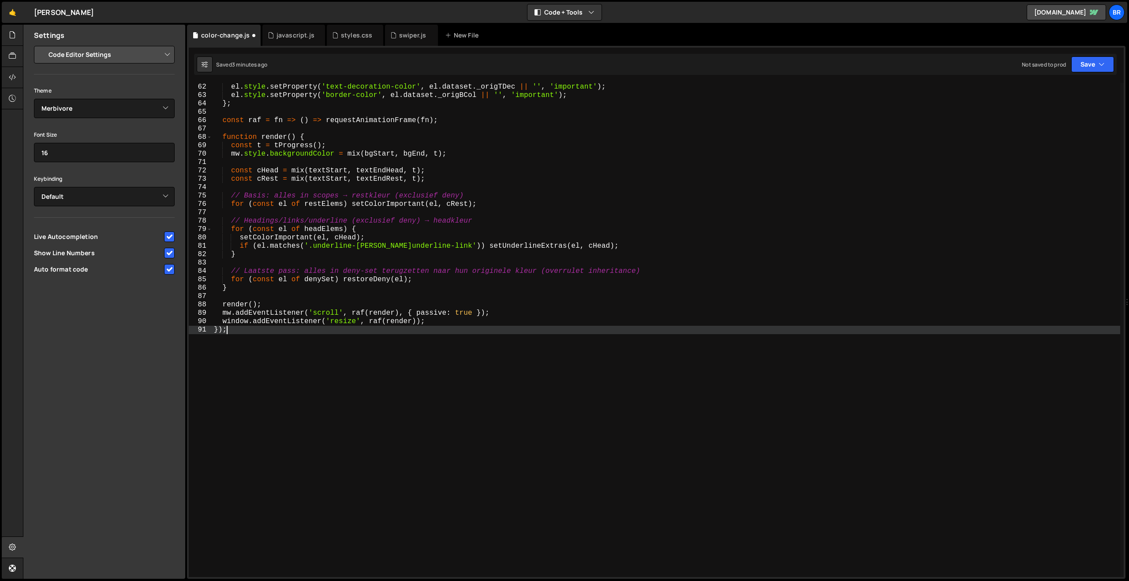
scroll to position [511, 0]
click at [1089, 65] on button "Save" at bounding box center [1092, 64] width 43 height 16
click at [1057, 94] on div "3 minutes ago" at bounding box center [1049, 95] width 34 height 7
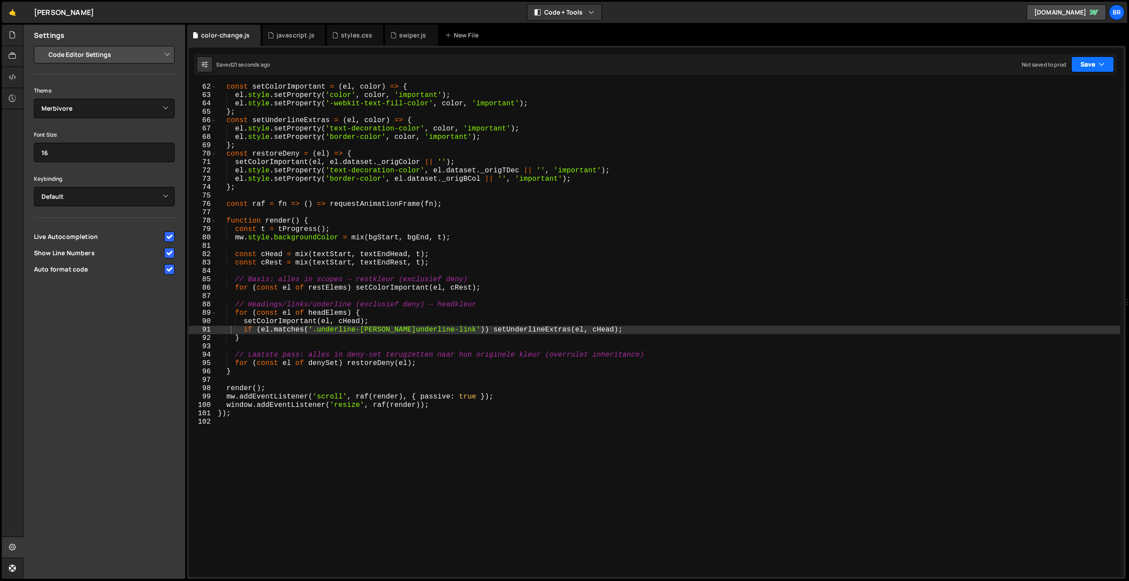
click at [1081, 65] on button "Save" at bounding box center [1092, 64] width 43 height 16
click at [1058, 92] on div "21 seconds ago" at bounding box center [1051, 95] width 38 height 7
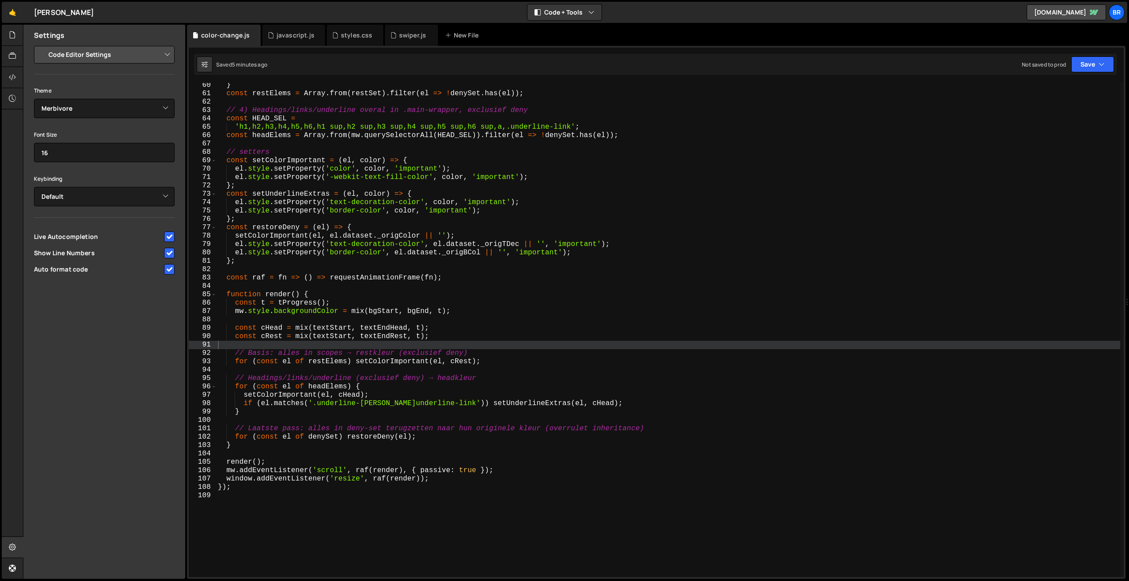
scroll to position [496, 0]
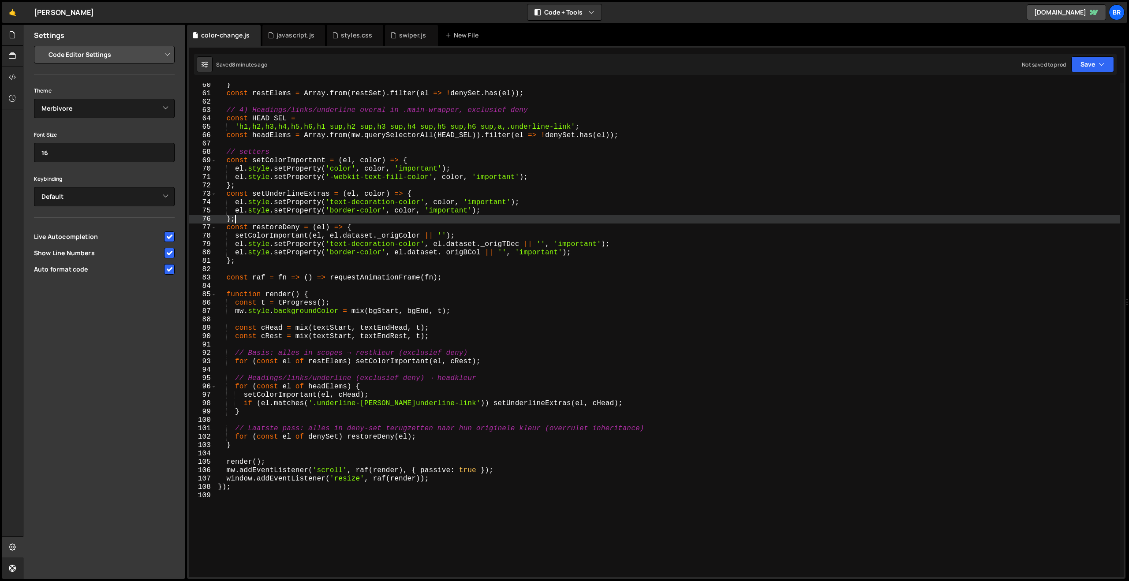
click at [374, 223] on div "} const restElems = Array . from ( restSet ) . filter ( el => ! denySet . has (…" at bounding box center [668, 336] width 904 height 511
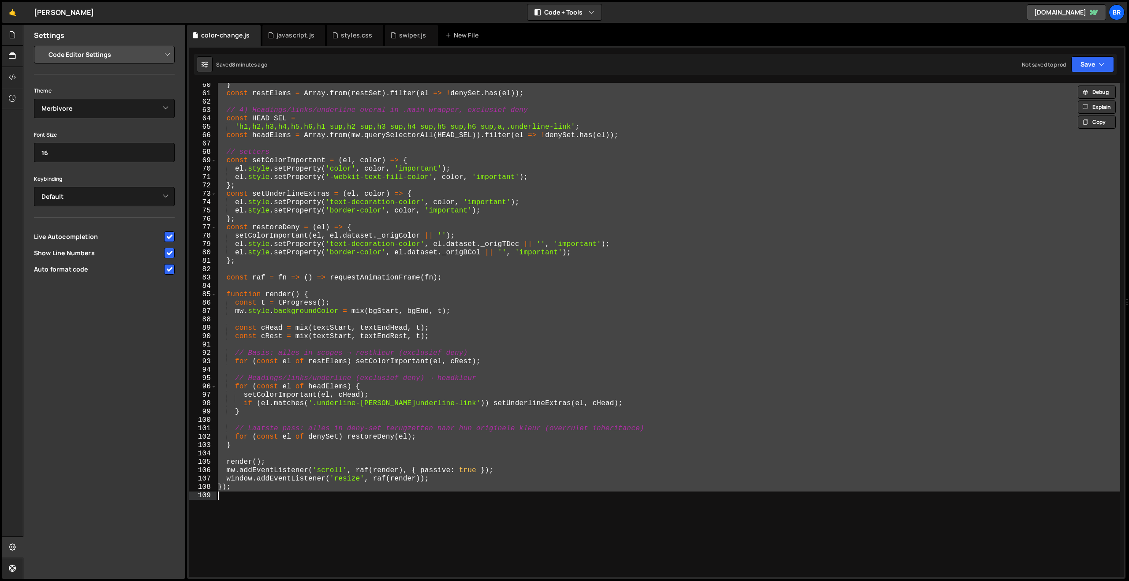
paste textarea "</script>"
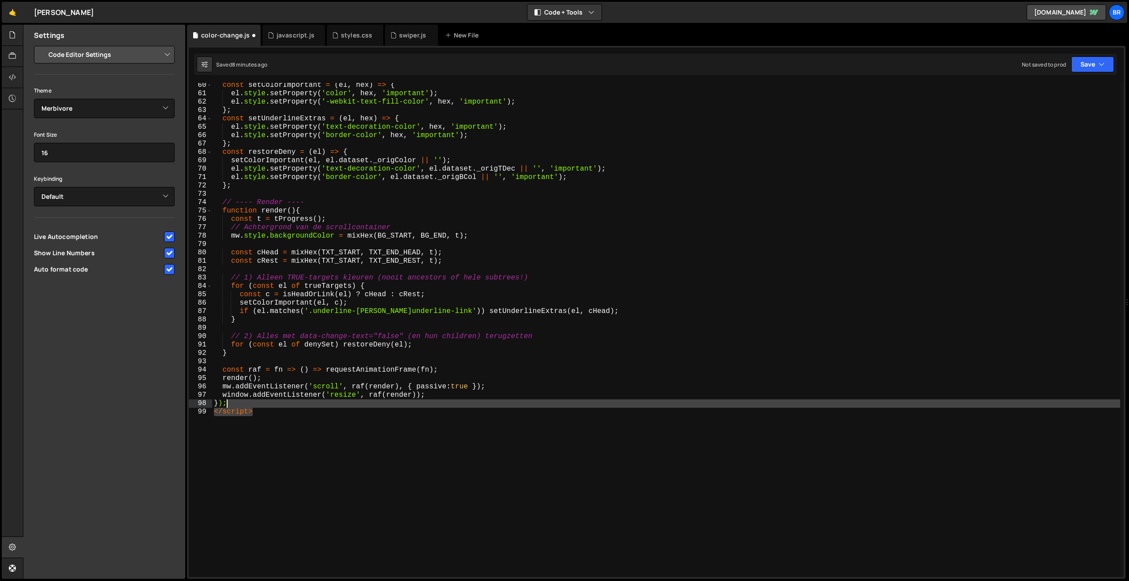
drag, startPoint x: 276, startPoint y: 411, endPoint x: 273, endPoint y: 407, distance: 5.3
click at [273, 407] on div "const setColorImportant = ( el , hex ) => { el . style . setProperty ( 'color' …" at bounding box center [666, 336] width 908 height 511
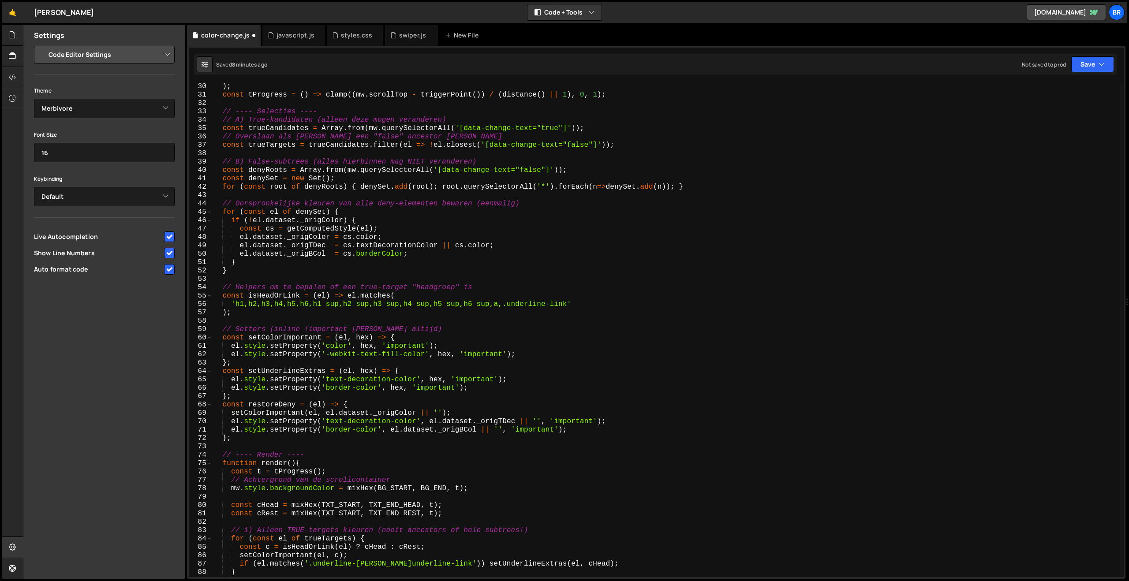
scroll to position [0, 0]
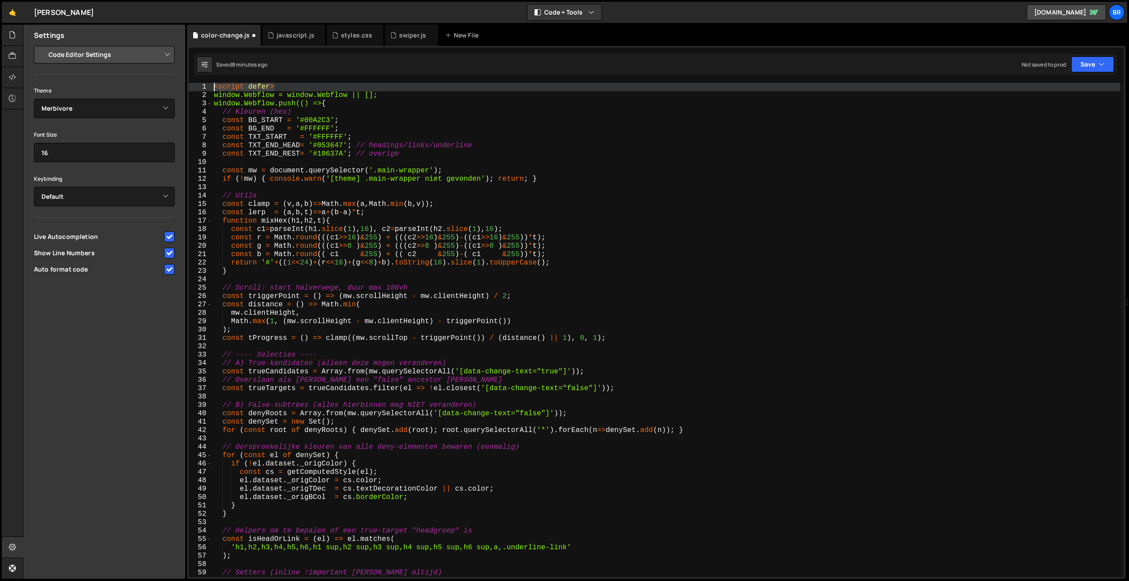
drag, startPoint x: 284, startPoint y: 87, endPoint x: 134, endPoint y: 86, distance: 150.8
click at [134, 86] on div "Files New File Javascript files 1 color-change.js 0 1 javascript.js 0 2 swiper.…" at bounding box center [576, 302] width 1106 height 555
type textarea "<script defer>"
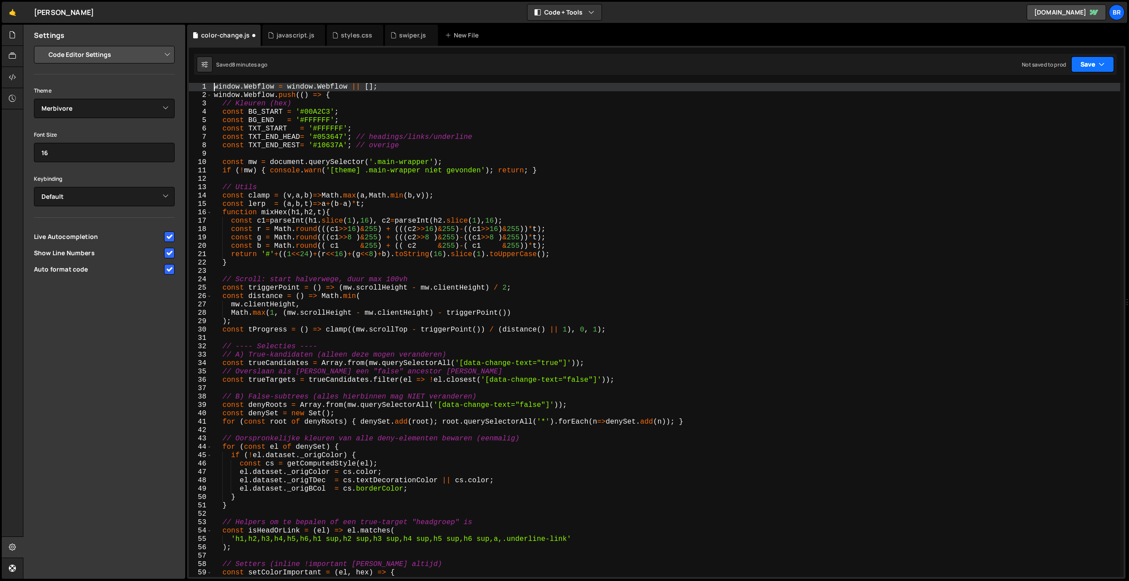
click at [1079, 61] on button "Save" at bounding box center [1092, 64] width 43 height 16
click at [1062, 93] on div "9 minutes ago" at bounding box center [1049, 95] width 34 height 7
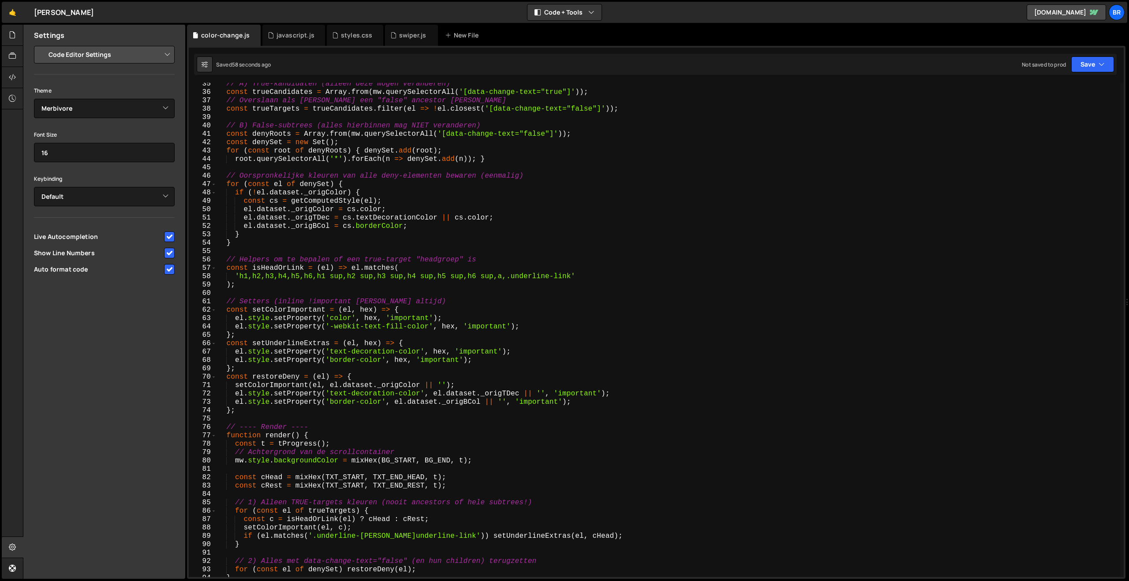
scroll to position [288, 0]
click at [570, 278] on div "// A) True-kandidaten (alleen deze mogen veranderen) const trueCandidates = [PE…" at bounding box center [668, 335] width 904 height 511
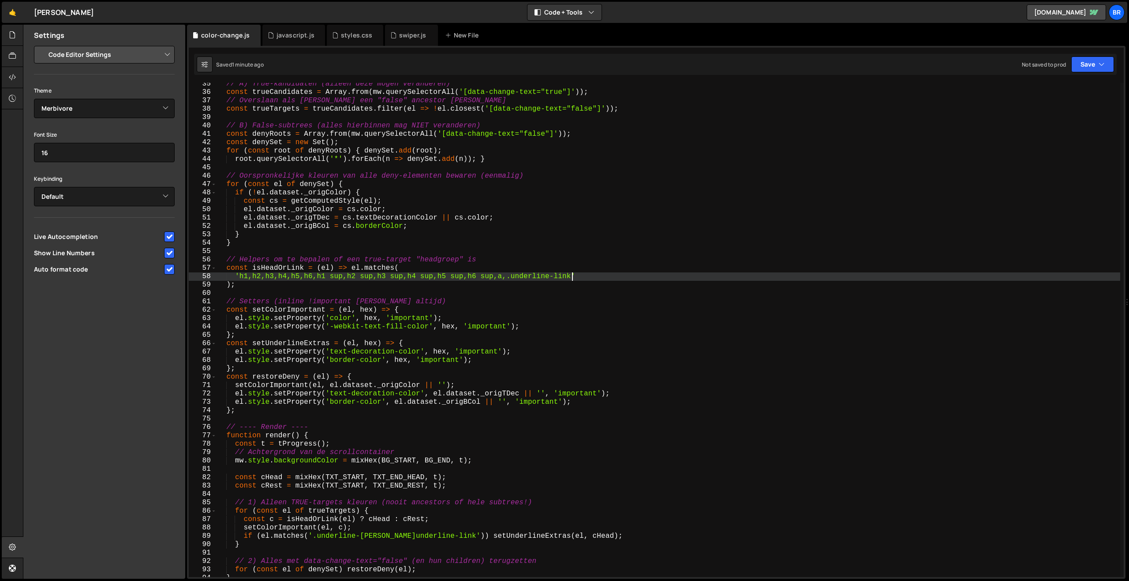
scroll to position [0, 22]
paste textarea "language-text"
click at [576, 278] on div "// A) True-kandidaten (alleen deze mogen veranderen) const trueCandidates = [PE…" at bounding box center [668, 335] width 904 height 511
type textarea "'h1,h2,h3,h4,h5,h6,h1 sup,h2 sup,h3 sup,h4 sup,h5 sup,h6 sup,a,.underline-link,…"
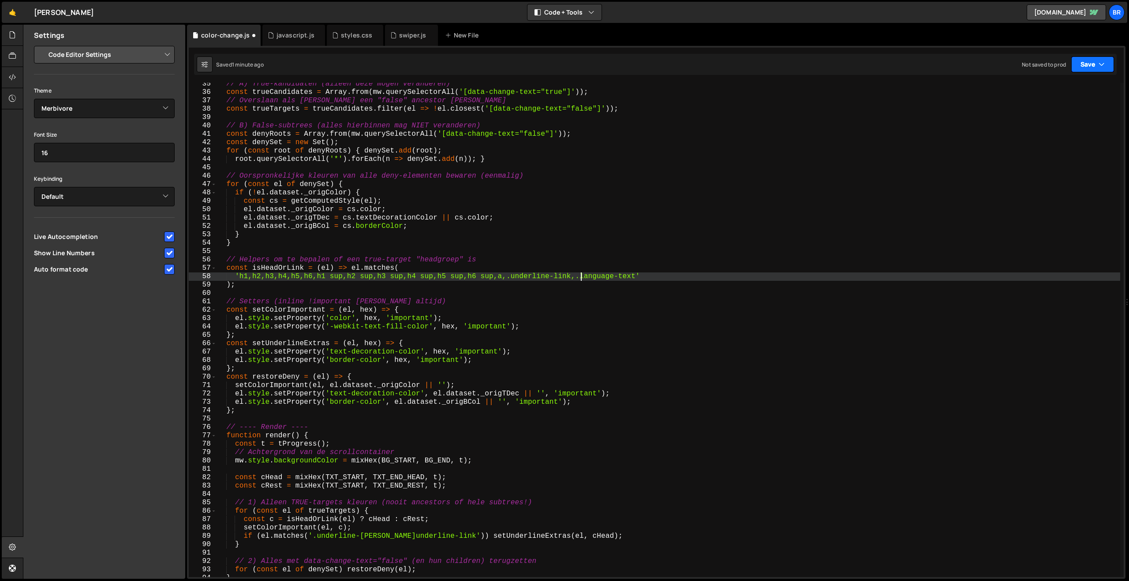
click at [1090, 64] on button "Save" at bounding box center [1092, 64] width 43 height 16
click at [1053, 92] on div "1 minute ago" at bounding box center [1047, 95] width 31 height 7
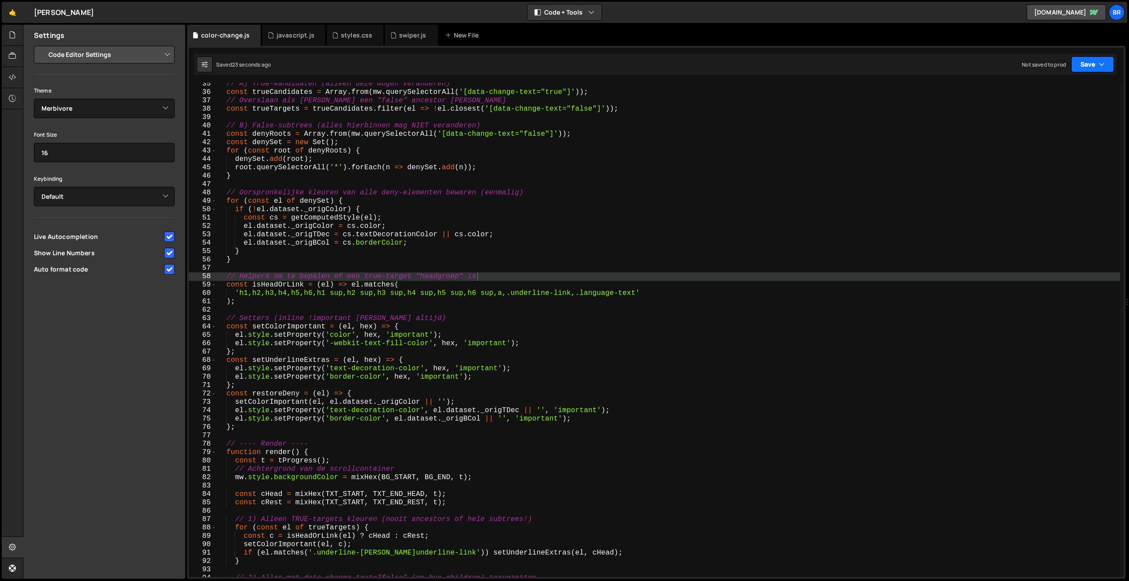
click at [1101, 63] on icon "button" at bounding box center [1102, 64] width 6 height 9
click at [1049, 94] on div "24 seconds ago" at bounding box center [1051, 95] width 39 height 7
click at [587, 311] on div "// A) True-kandidaten (alleen deze mogen veranderen) const trueCandidates = [PE…" at bounding box center [668, 335] width 904 height 511
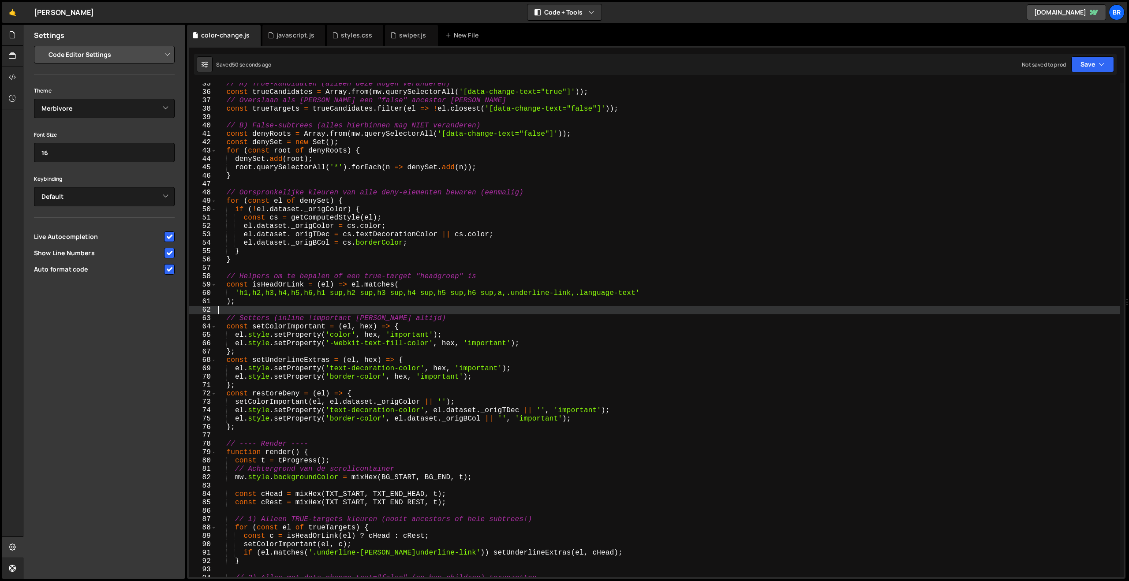
scroll to position [0, 0]
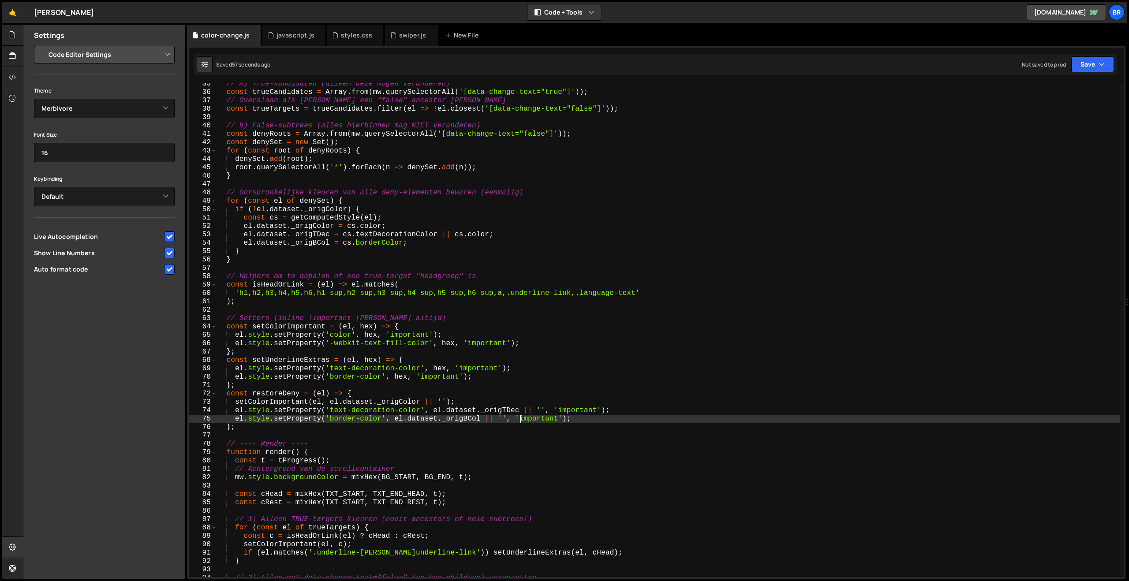
click at [520, 423] on div "// A) True-kandidaten (alleen deze mogen veranderen) const trueCandidates = [PE…" at bounding box center [668, 335] width 904 height 511
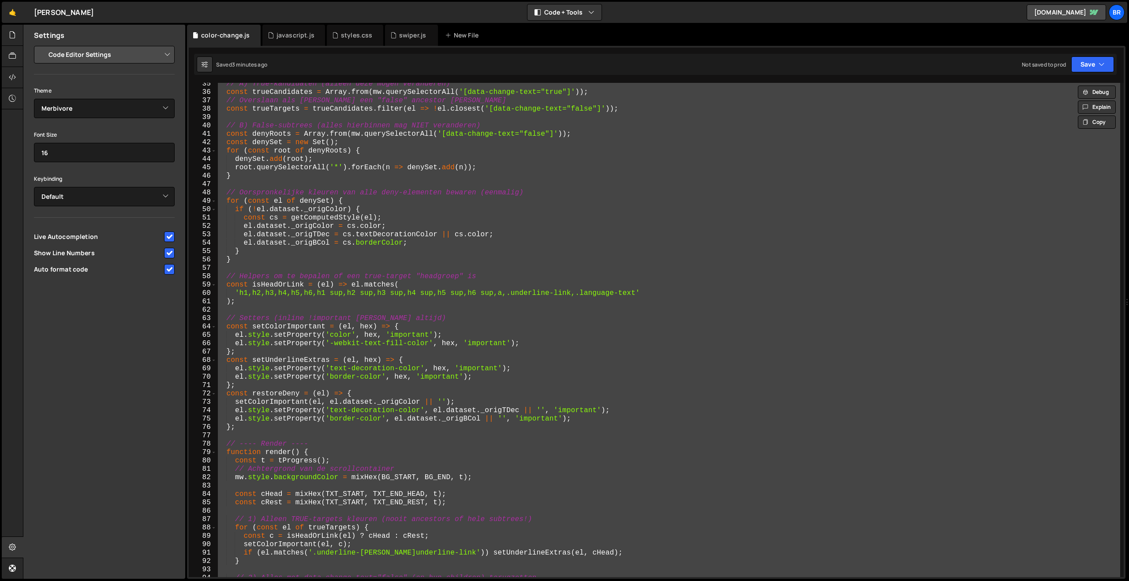
click at [493, 376] on div "// A) True-kandidaten (alleen deze mogen veranderen) const trueCandidates = [PE…" at bounding box center [668, 330] width 904 height 494
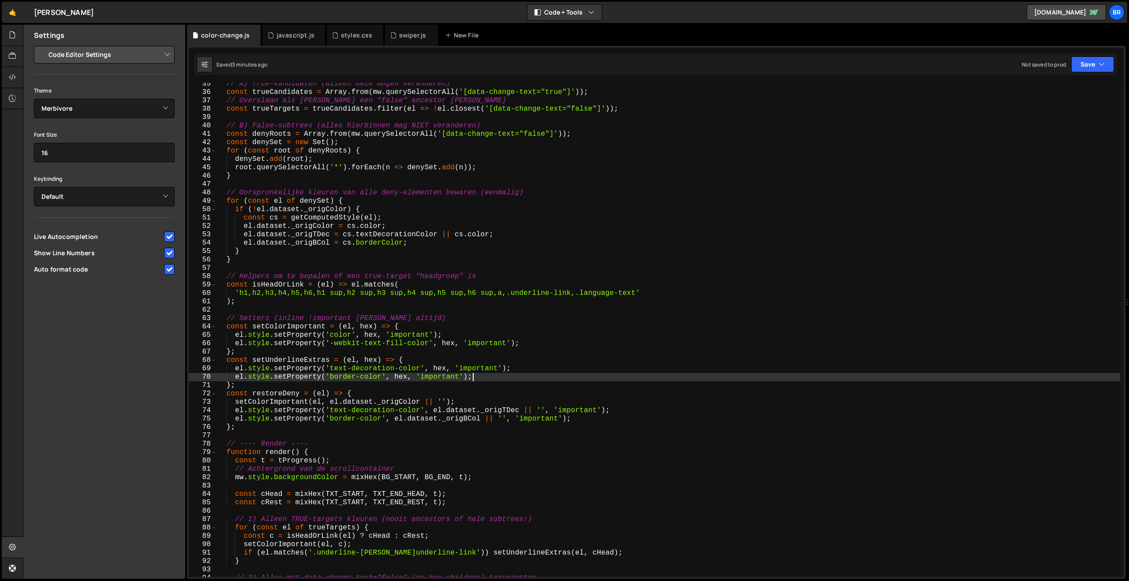
click at [639, 295] on div "// A) True-kandidaten (alleen deze mogen veranderen) const trueCandidates = [PE…" at bounding box center [668, 335] width 904 height 511
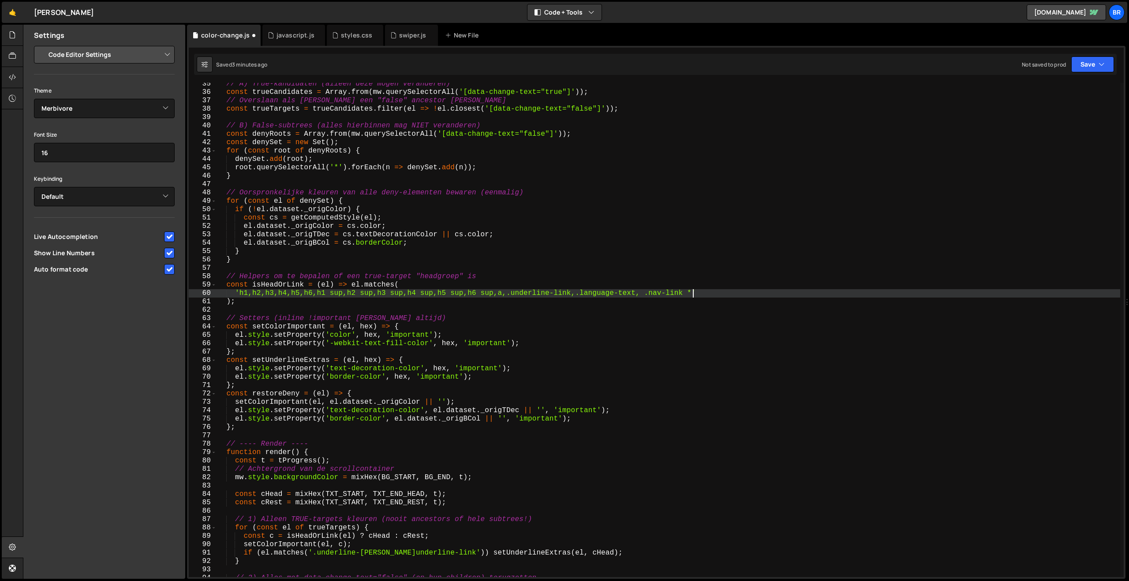
scroll to position [0, 29]
click at [1084, 67] on button "Save" at bounding box center [1092, 64] width 43 height 16
click at [1056, 94] on div "3 minutes ago" at bounding box center [1049, 95] width 34 height 7
click at [1087, 66] on button "Save" at bounding box center [1092, 64] width 43 height 16
click at [1070, 90] on div "Saved 1 minute ago" at bounding box center [1063, 95] width 92 height 11
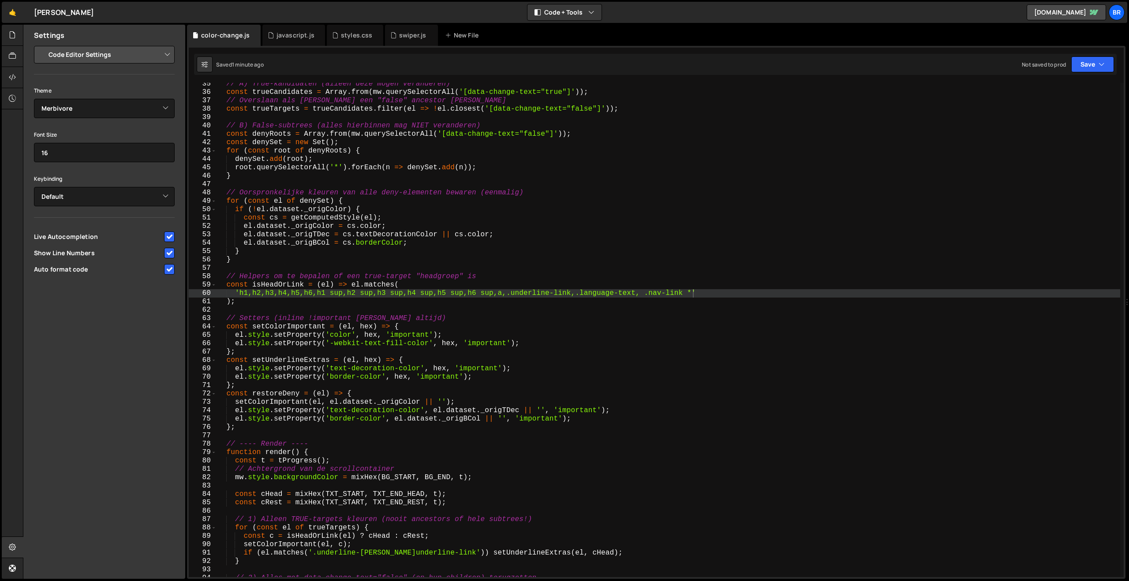
click at [691, 295] on div "// A) True-kandidaten (alleen deze mogen veranderen) const trueCandidates = [PE…" at bounding box center [668, 335] width 904 height 511
click at [689, 295] on div "// A) True-kandidaten (alleen deze mogen veranderen) const trueCandidates = [PE…" at bounding box center [668, 335] width 904 height 511
click at [1084, 69] on button "Save" at bounding box center [1092, 64] width 43 height 16
click at [1058, 96] on div "1 minute ago" at bounding box center [1047, 95] width 31 height 7
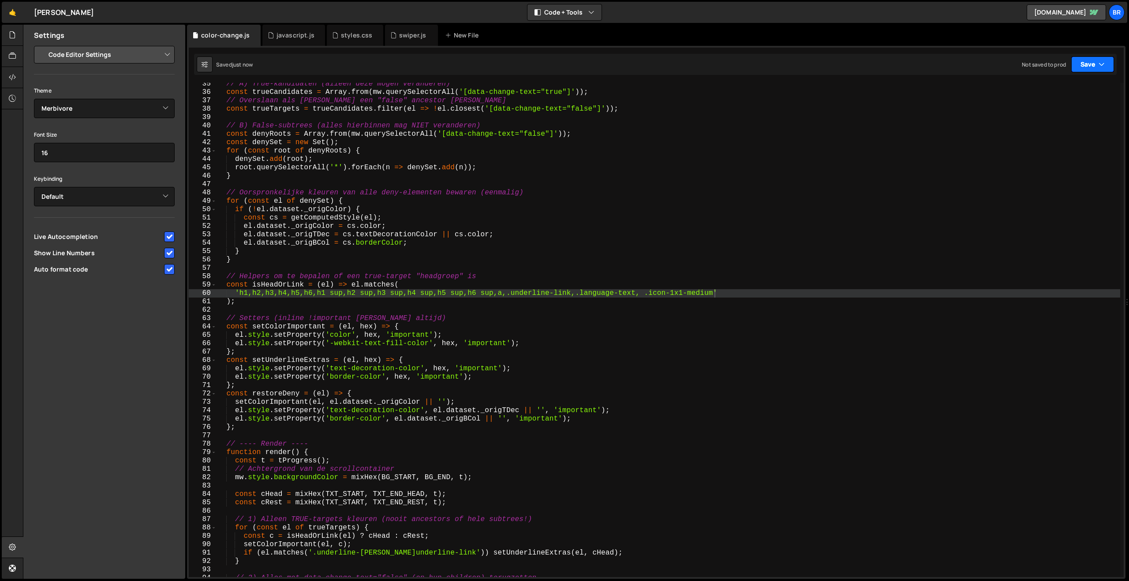
click at [1084, 66] on button "Save" at bounding box center [1092, 64] width 43 height 16
click at [1062, 90] on div "Saved just now" at bounding box center [1063, 95] width 92 height 11
click at [446, 293] on div "// A) True-kandidaten (alleen deze mogen veranderen) const trueCandidates = [PE…" at bounding box center [668, 335] width 904 height 511
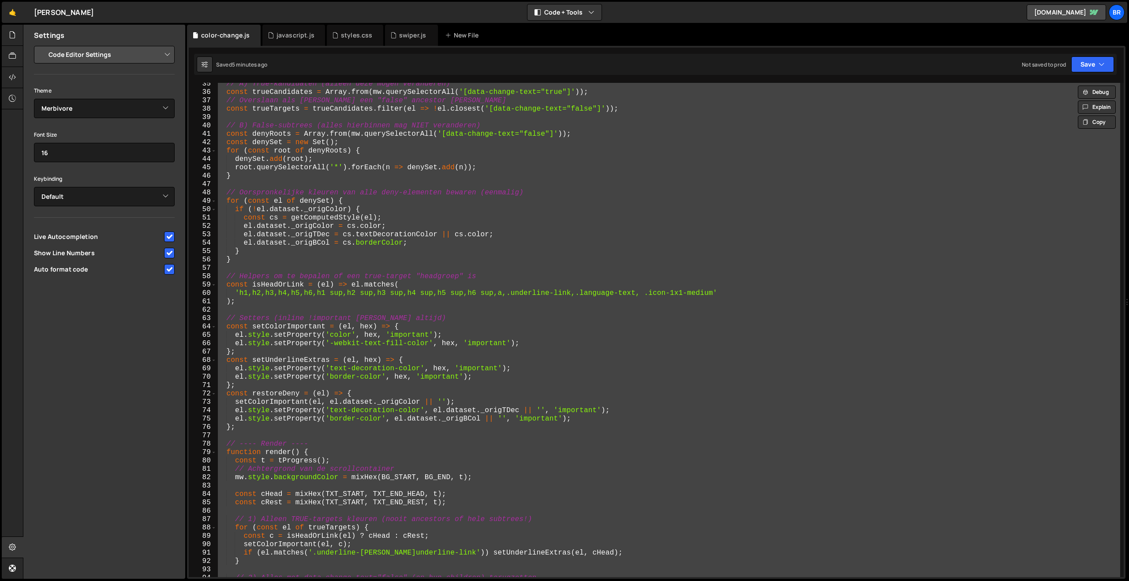
click at [337, 232] on div "// A) True-kandidaten (alleen deze mogen veranderen) const trueCandidates = [PE…" at bounding box center [668, 330] width 904 height 494
paste textarea ";"
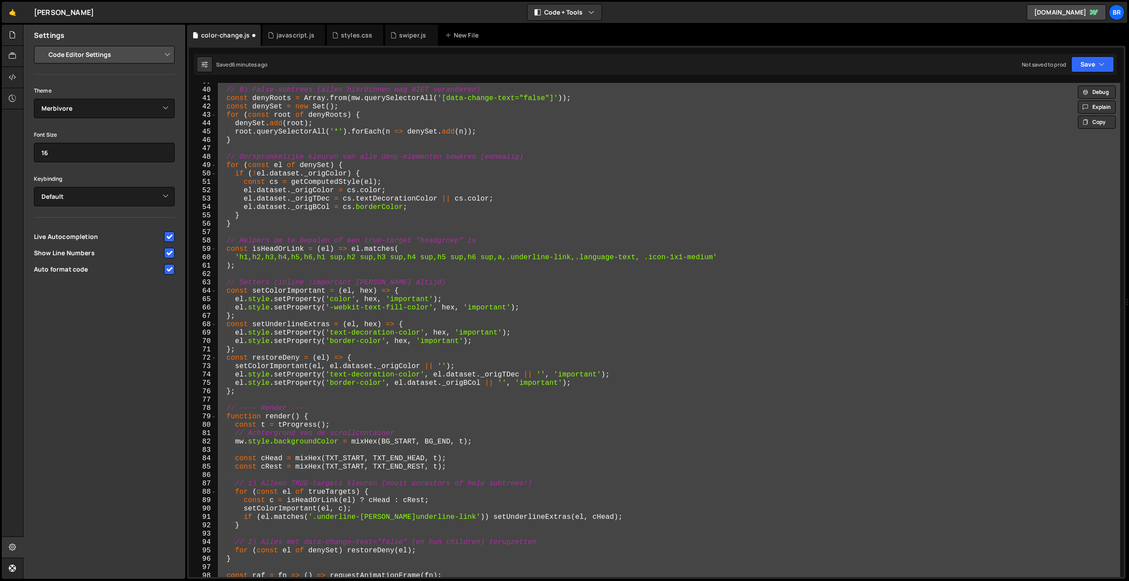
scroll to position [345, 0]
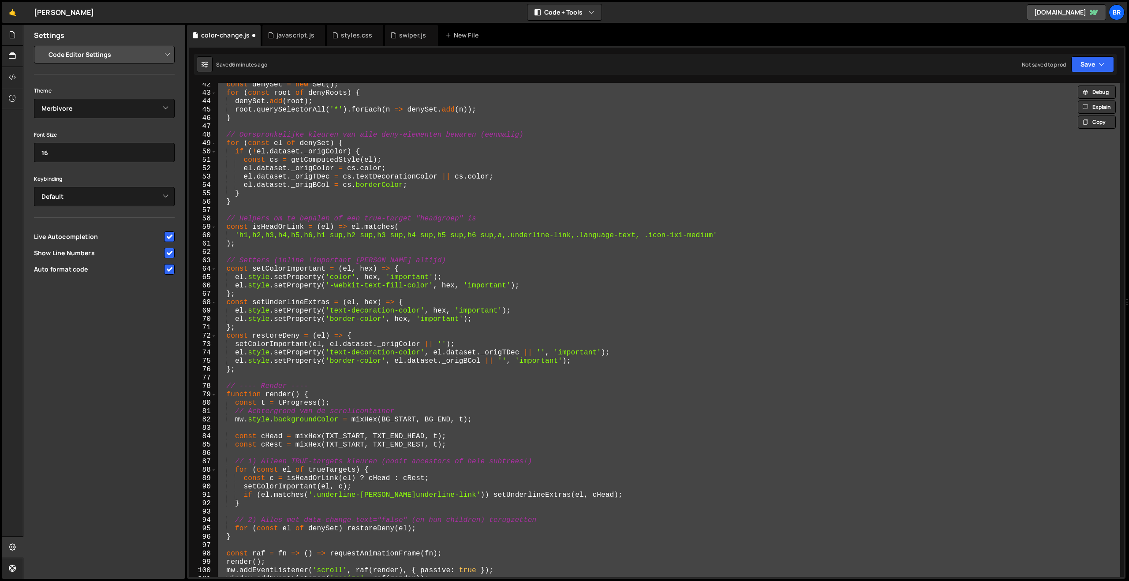
click at [522, 316] on div "const denySet = new Set ( ) ; for ( const root of denyRoots ) { denySet . add (…" at bounding box center [668, 330] width 904 height 494
click at [434, 258] on div "const denySet = new Set ( ) ; for ( const root of denyRoots ) { denySet . add (…" at bounding box center [668, 330] width 904 height 494
paste textarea
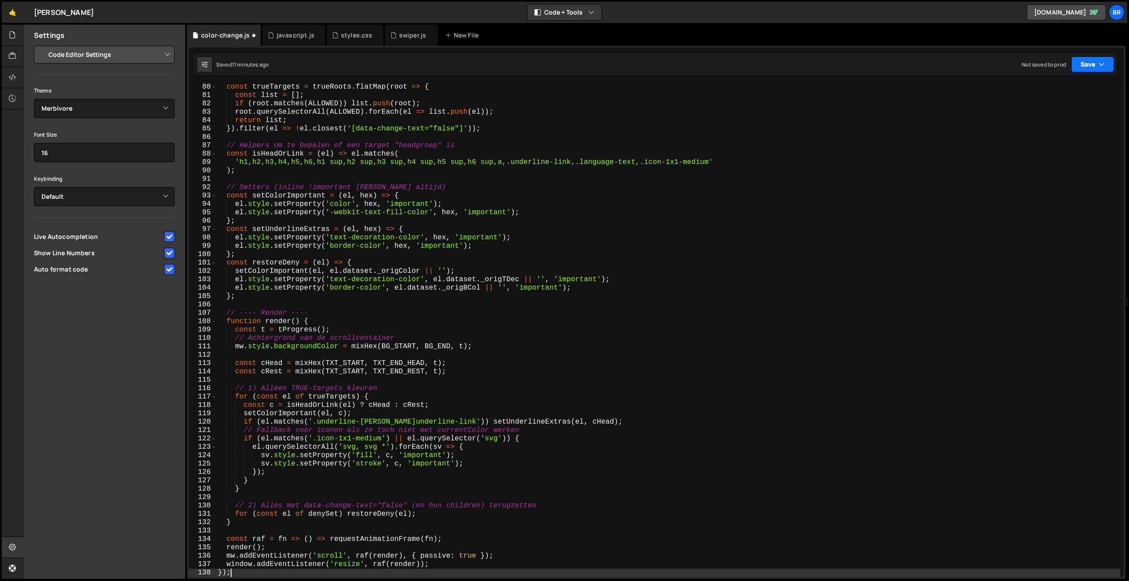
click at [1086, 71] on button "Save" at bounding box center [1092, 64] width 43 height 16
click at [1067, 86] on div "Save to Staging S" at bounding box center [1063, 86] width 92 height 9
click at [576, 165] on div "const trueTargets = trueRoots . flatMap ( root => { const list = [ ] ; if ( roo…" at bounding box center [668, 338] width 904 height 511
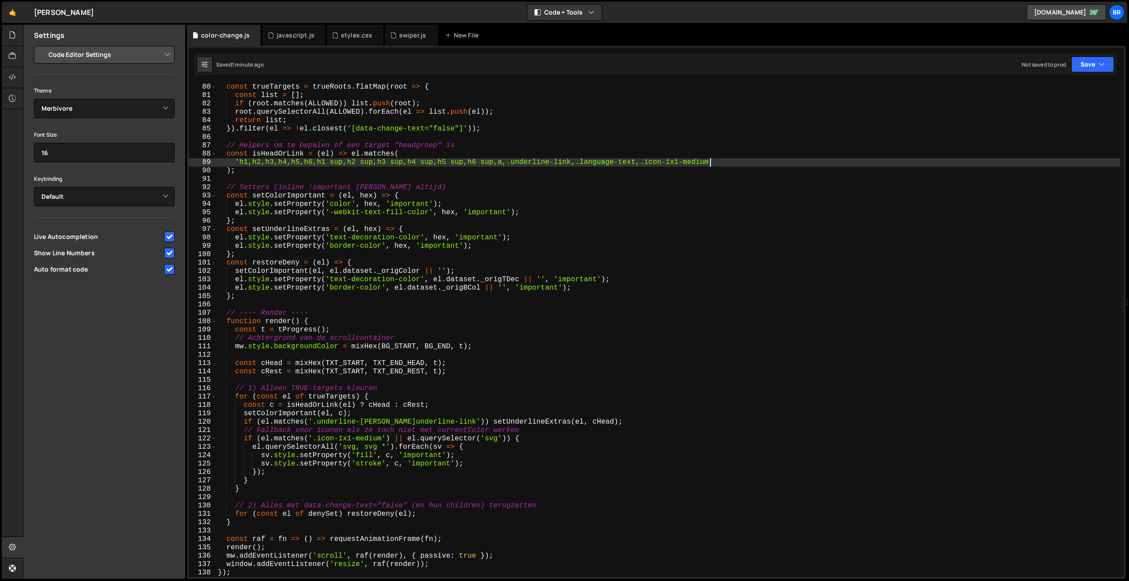
click at [711, 164] on div "const trueTargets = trueRoots . flatMap ( root => { const list = [ ] ; if ( roo…" at bounding box center [668, 338] width 904 height 511
click at [1078, 69] on button "Save" at bounding box center [1092, 64] width 43 height 16
click at [1061, 94] on div "1 minute ago" at bounding box center [1047, 95] width 31 height 7
click at [524, 348] on div "const trueTargets = trueRoots . flatMap ( root => { const list = [ ] ; if ( roo…" at bounding box center [668, 338] width 904 height 511
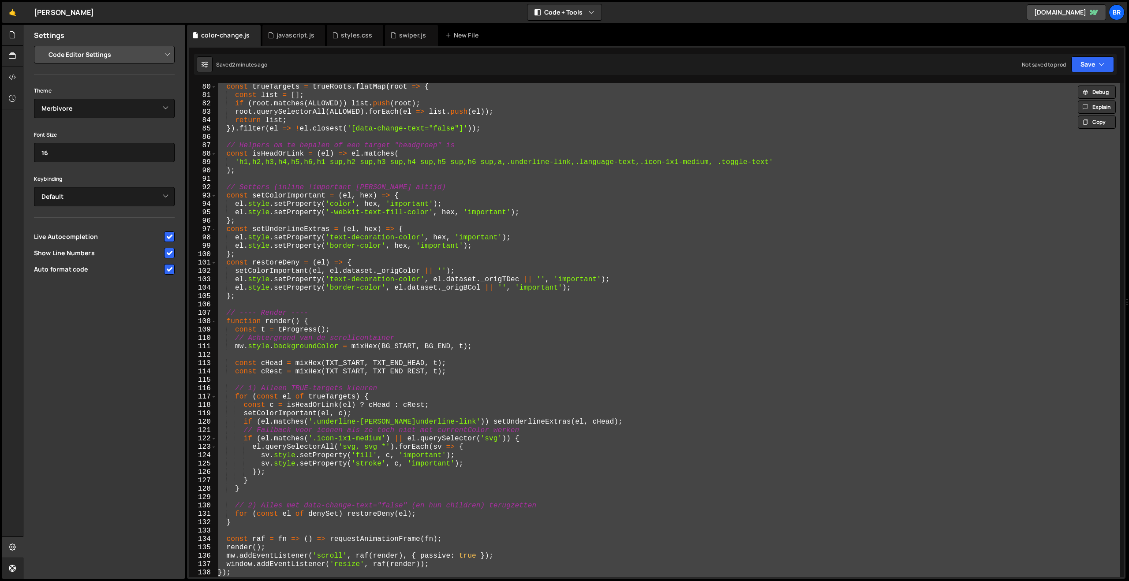
scroll to position [0, 0]
paste textarea
type textarea "});"
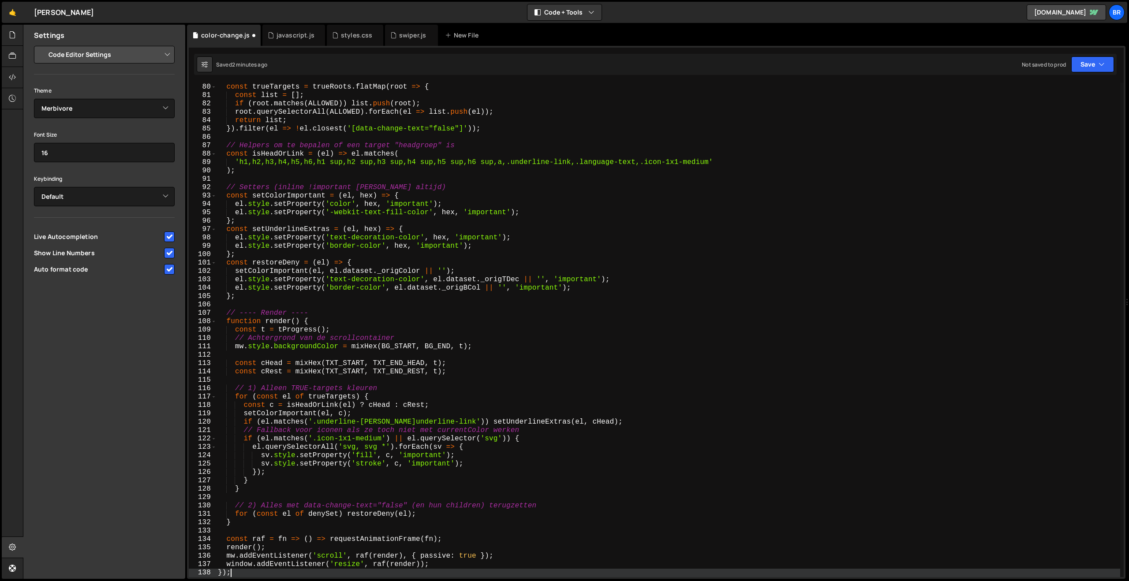
click at [508, 353] on div "const trueTargets = trueRoots . flatMap ( root => { const list = [ ] ; if ( roo…" at bounding box center [668, 338] width 904 height 511
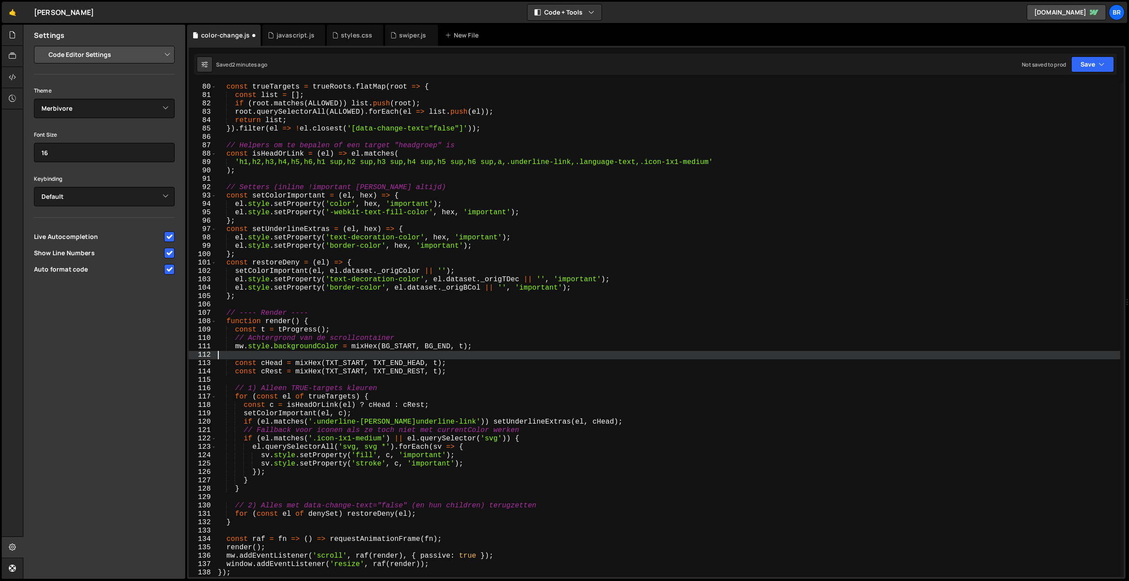
scroll to position [0, 0]
click at [339, 377] on div "const trueTargets = trueRoots . flatMap ( root => { const list = [ ] ; if ( roo…" at bounding box center [668, 338] width 904 height 511
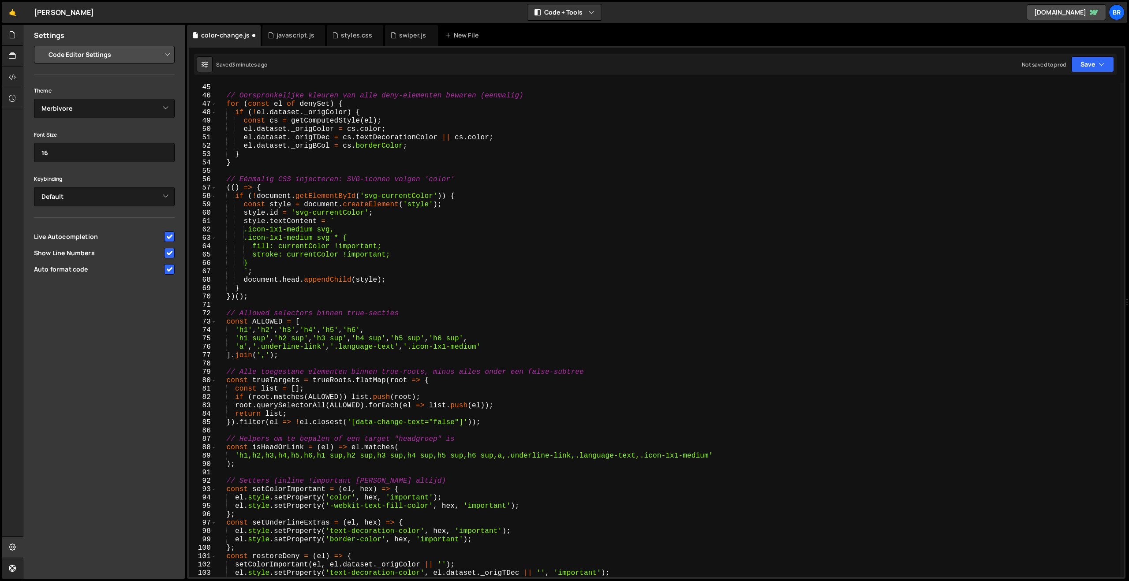
scroll to position [385, 0]
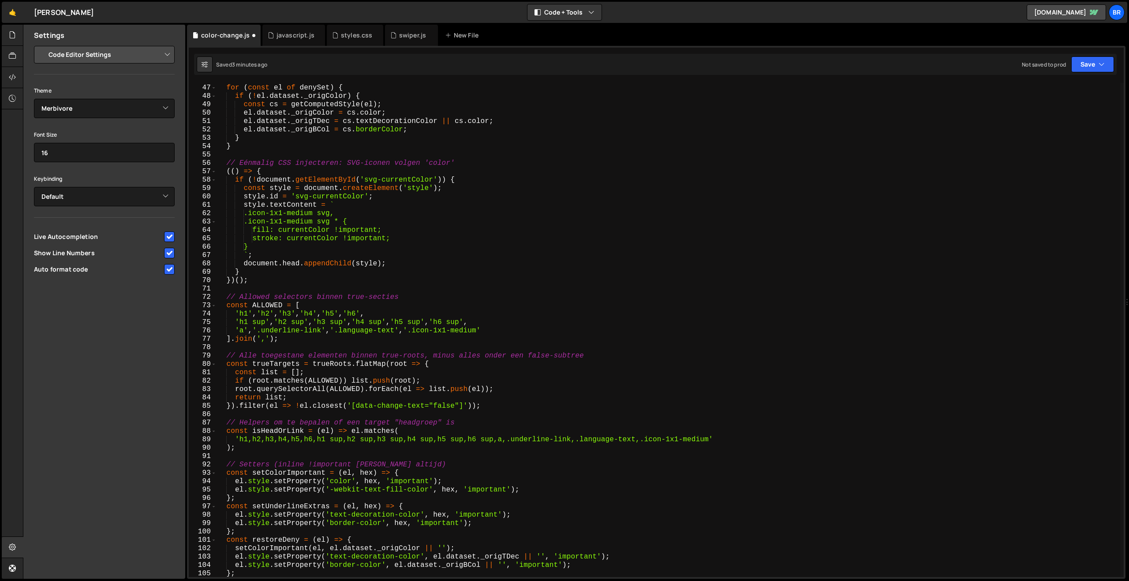
click at [658, 444] on div "// Oorspronkelijke kleuren van alle deny-elementen bewaren (eenmalig) for ( con…" at bounding box center [668, 330] width 904 height 511
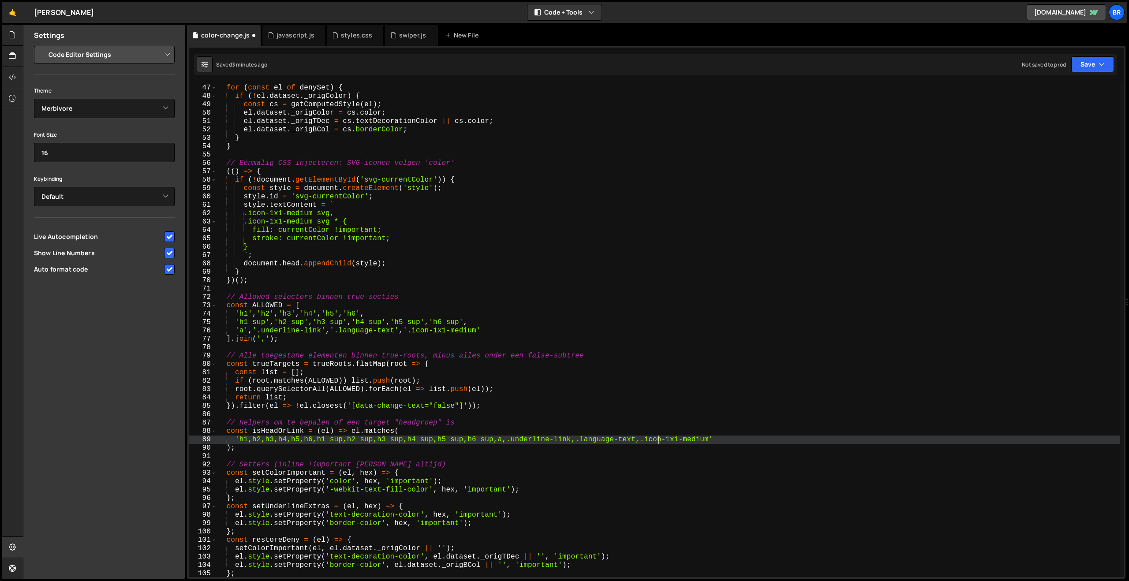
click at [709, 444] on div "// Oorspronkelijke kleuren van alle deny-elementen bewaren (eenmalig) for ( con…" at bounding box center [668, 330] width 904 height 511
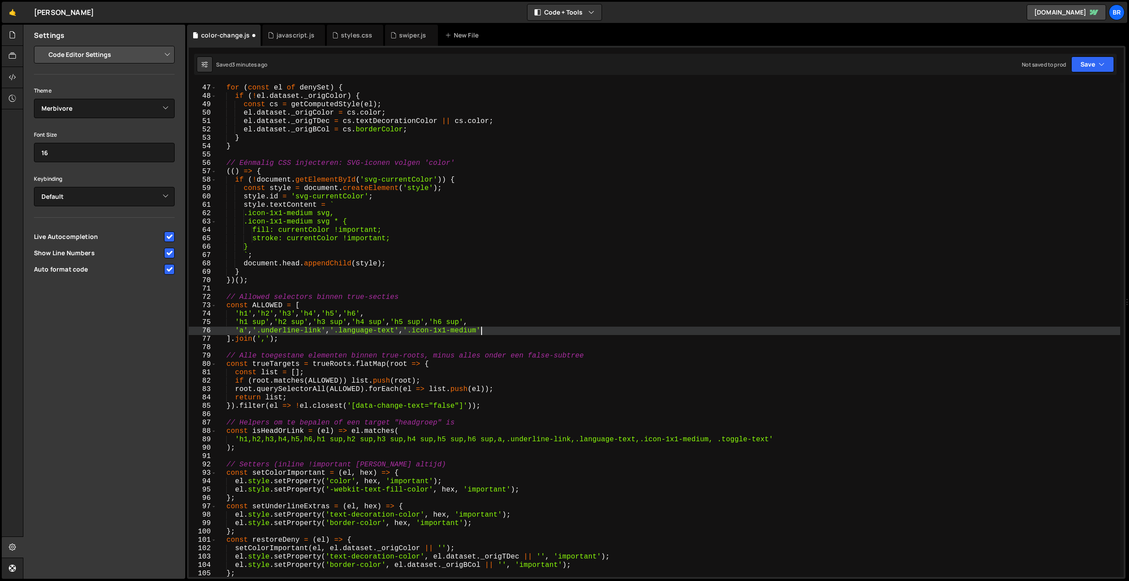
click at [480, 335] on div "// Oorspronkelijke kleuren van alle deny-elementen bewaren (eenmalig) for ( con…" at bounding box center [668, 330] width 904 height 511
drag, startPoint x: 495, startPoint y: 334, endPoint x: 400, endPoint y: 334, distance: 95.3
click at [400, 334] on div "// Oorspronkelijke kleuren van alle deny-elementen bewaren (eenmalig) for ( con…" at bounding box center [668, 330] width 904 height 511
click at [499, 334] on div "// Oorspronkelijke kleuren van alle deny-elementen bewaren (eenmalig) for ( con…" at bounding box center [668, 330] width 904 height 494
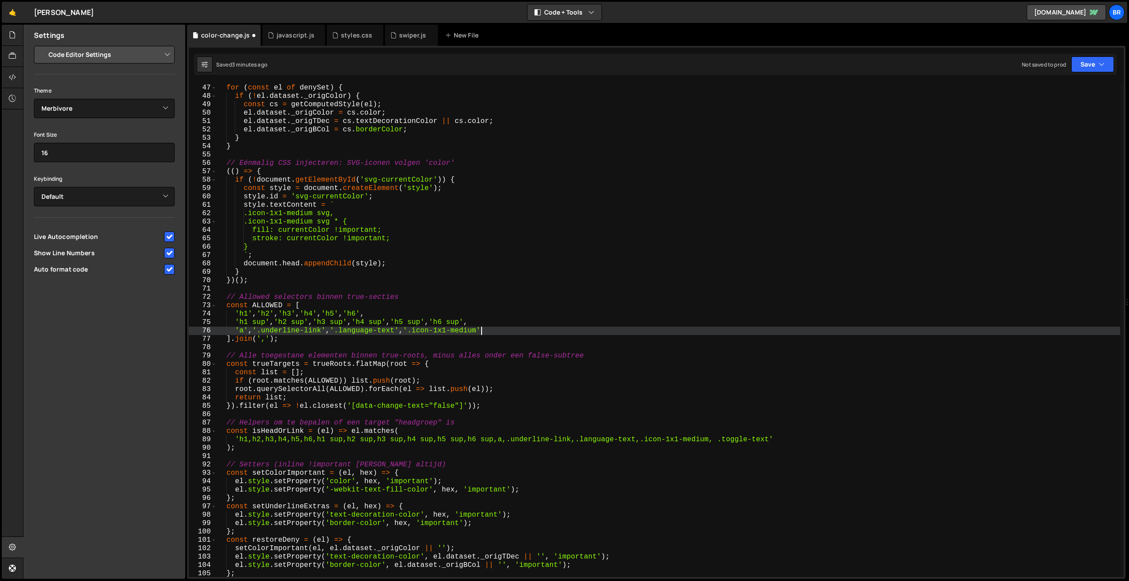
paste textarea ",'.icon-1x1-medium'"
drag, startPoint x: 496, startPoint y: 332, endPoint x: 560, endPoint y: 332, distance: 64.0
click at [560, 332] on div "// Oorspronkelijke kleuren van alle deny-elementen bewaren (eenmalig) for ( con…" at bounding box center [668, 330] width 904 height 511
click at [1087, 67] on button "Save" at bounding box center [1092, 64] width 43 height 16
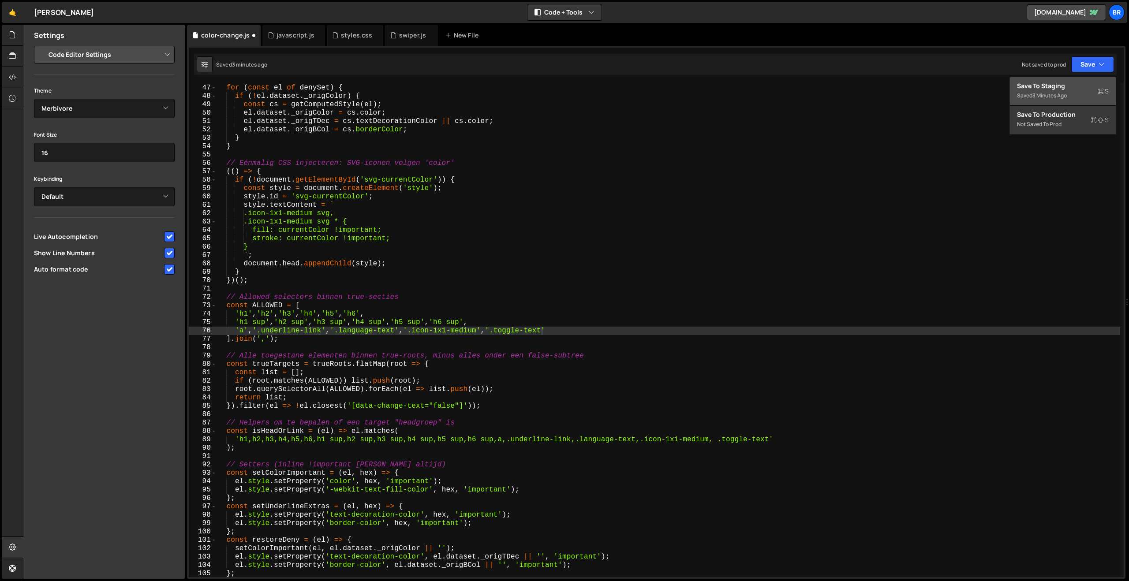
click at [1070, 88] on div "Save to Staging S" at bounding box center [1063, 86] width 92 height 9
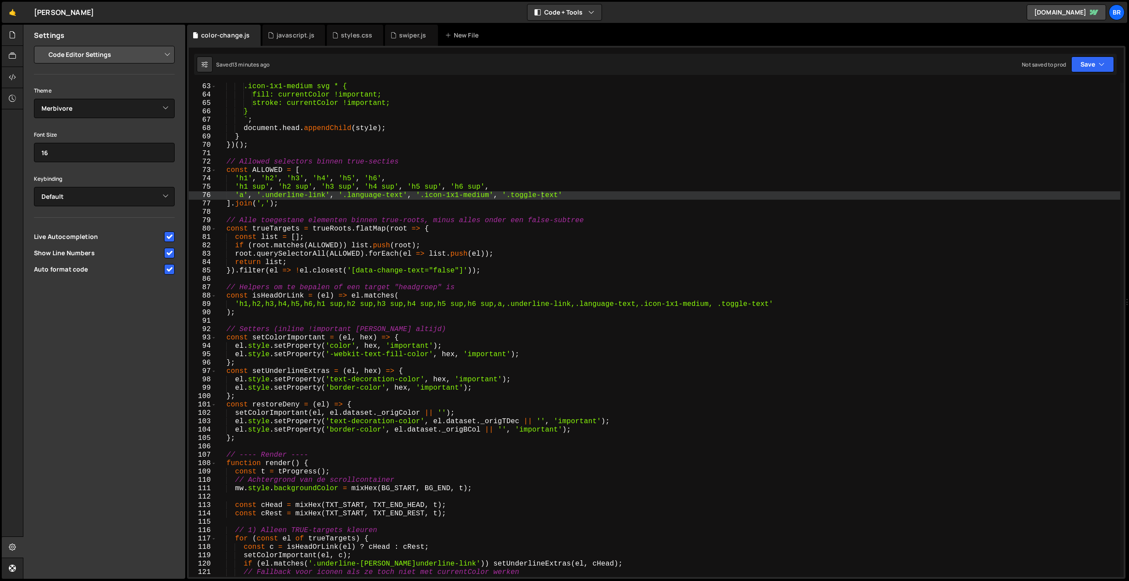
scroll to position [520, 0]
click at [375, 341] on div ".icon-1x1-medium svg * { fill: currentColor !important; stroke: currentColor !i…" at bounding box center [668, 337] width 904 height 511
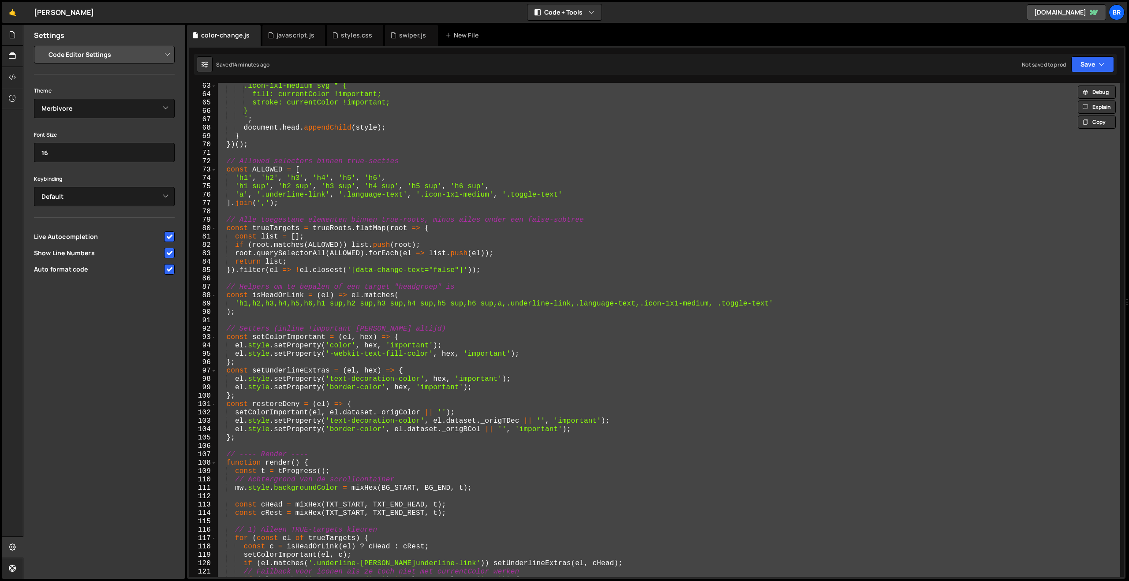
scroll to position [0, 0]
paste textarea
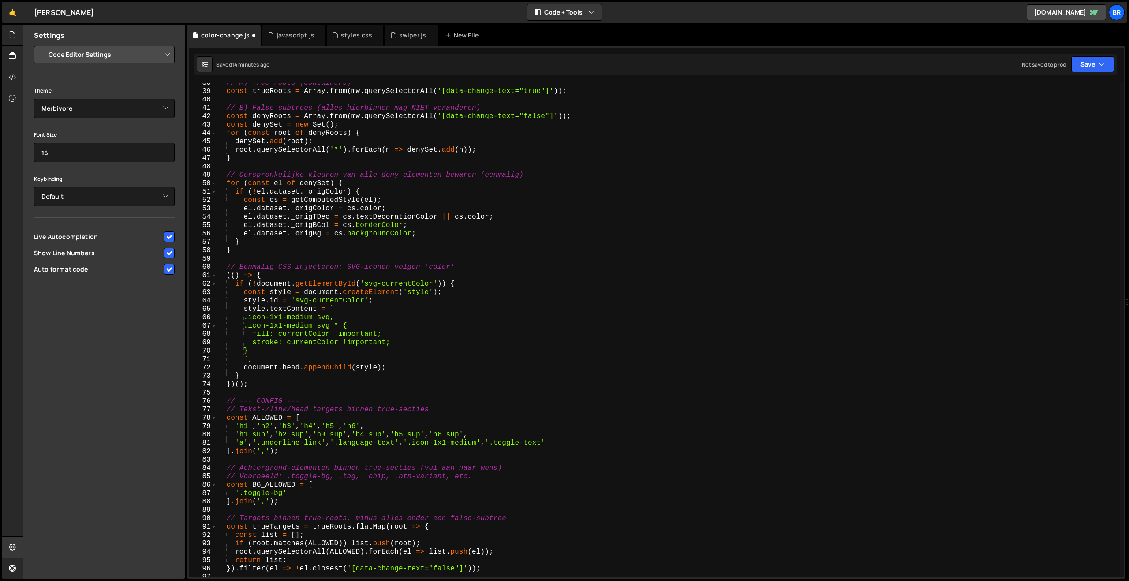
scroll to position [314, 0]
click at [423, 324] on div "// A) True-roots (containers) const trueRoots = Array . from ( mw . querySelect…" at bounding box center [668, 334] width 904 height 511
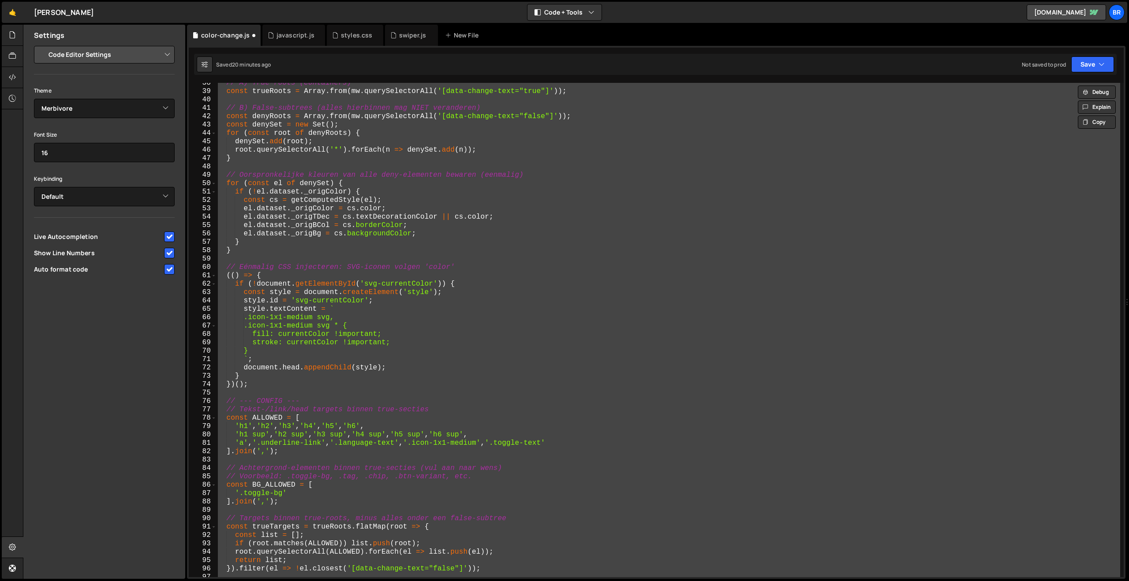
paste textarea
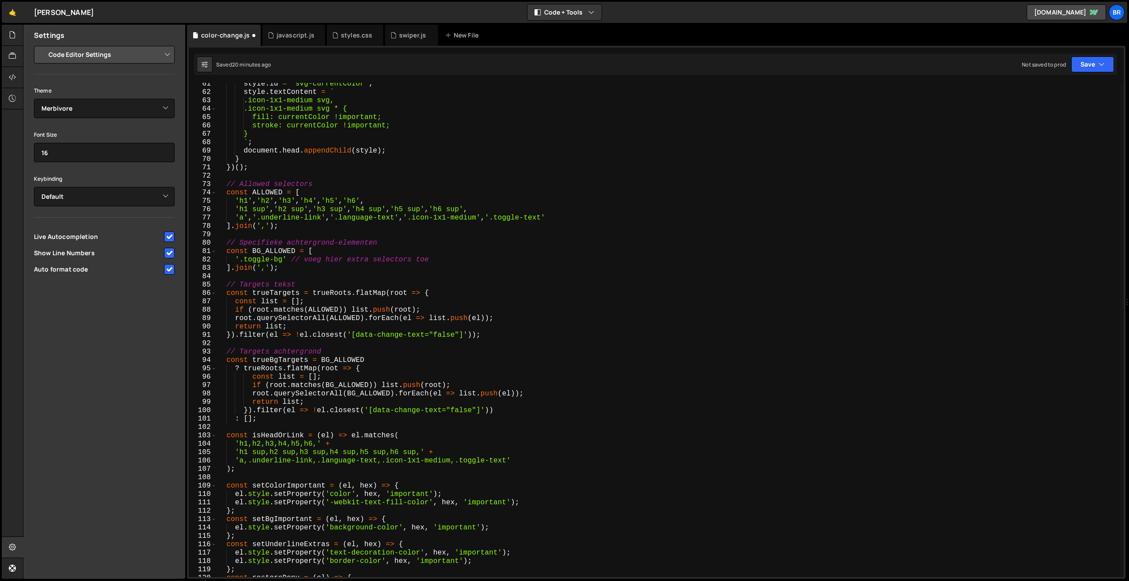
scroll to position [506, 0]
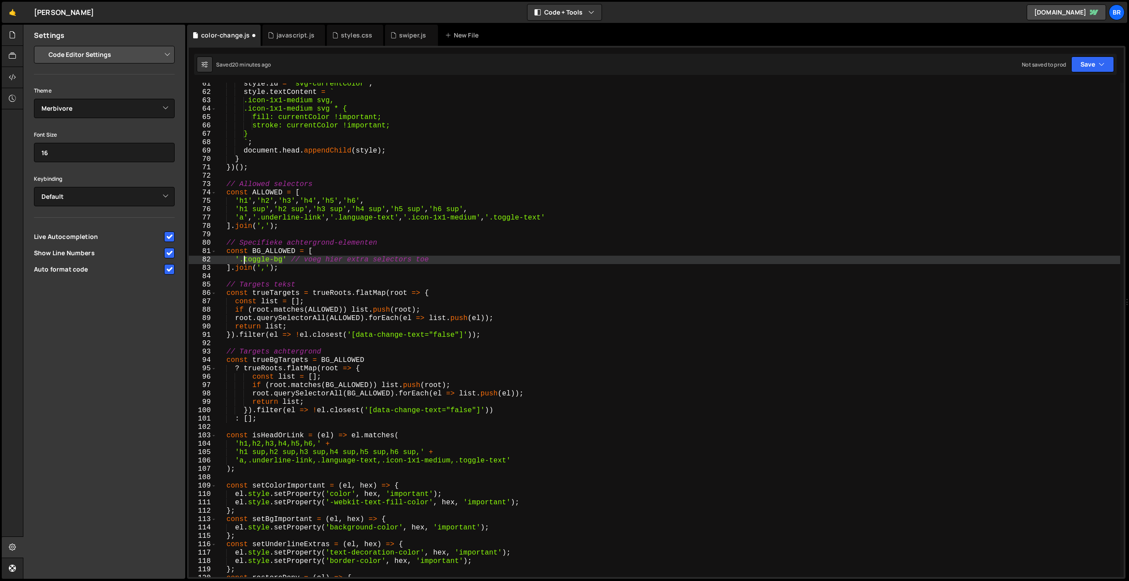
drag, startPoint x: 281, startPoint y: 260, endPoint x: 245, endPoint y: 261, distance: 36.2
click at [245, 261] on div "style . id = 'svg-currentColor' ; style . textContent = ` .icon-1x1-medium svg,…" at bounding box center [668, 335] width 904 height 511
click at [298, 262] on div "style . id = 'svg-currentColor' ; style . textContent = ` .icon-1x1-medium svg,…" at bounding box center [668, 335] width 904 height 511
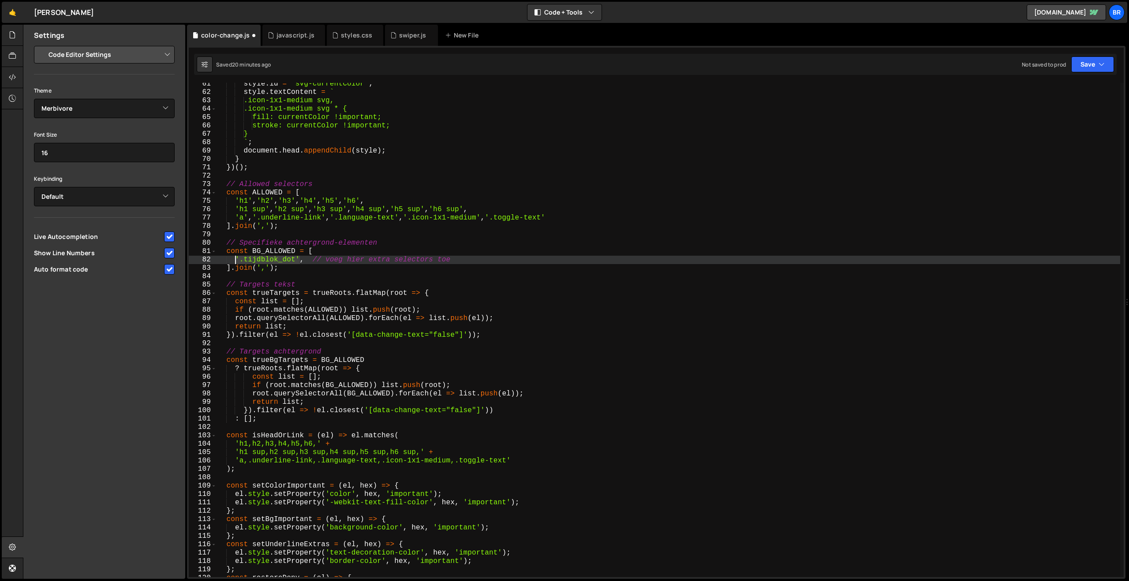
drag, startPoint x: 301, startPoint y: 256, endPoint x: 235, endPoint y: 258, distance: 65.7
click at [235, 258] on div "style . id = 'svg-currentColor' ; style . textContent = ` .icon-1x1-medium svg,…" at bounding box center [668, 335] width 904 height 511
click at [307, 261] on div "style . id = 'svg-currentColor' ; style . textContent = ` .icon-1x1-medium svg,…" at bounding box center [668, 335] width 904 height 511
paste textarea "'.tijdblok_dot'"
click at [364, 262] on div "style . id = 'svg-currentColor' ; style . textContent = ` .icon-1x1-medium svg,…" at bounding box center [668, 335] width 904 height 511
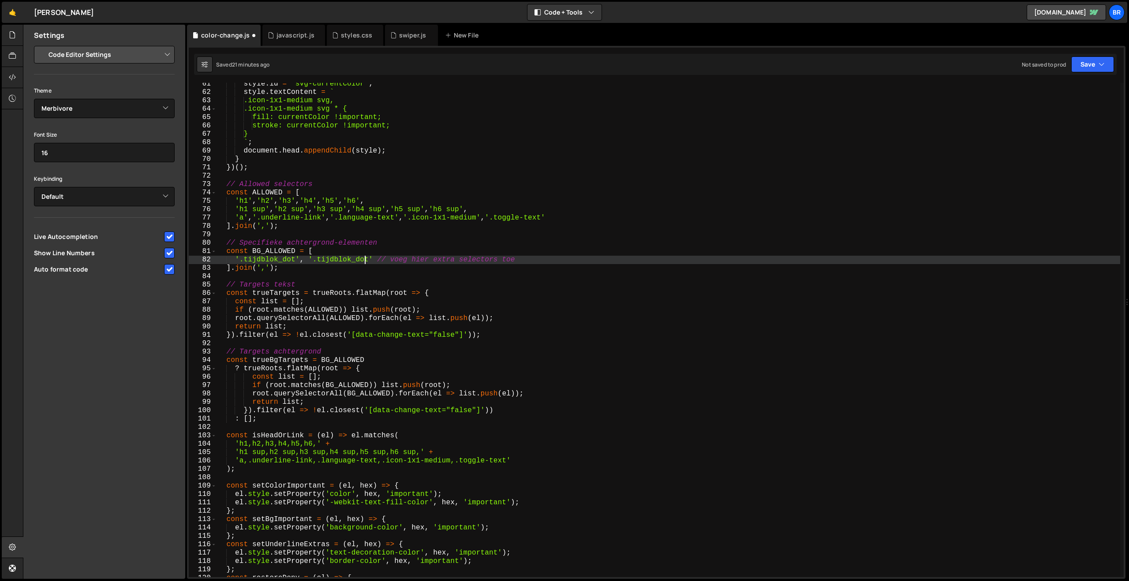
click at [364, 262] on div "style . id = 'svg-currentColor' ; style . textContent = ` .icon-1x1-medium svg,…" at bounding box center [668, 335] width 904 height 511
click at [363, 260] on div "style . id = 'svg-currentColor' ; style . textContent = ` .icon-1x1-medium svg,…" at bounding box center [668, 330] width 904 height 494
click at [363, 260] on div "style . id = 'svg-currentColor' ; style . textContent = ` .icon-1x1-medium svg,…" at bounding box center [668, 335] width 904 height 511
click at [1095, 62] on button "Save" at bounding box center [1092, 64] width 43 height 16
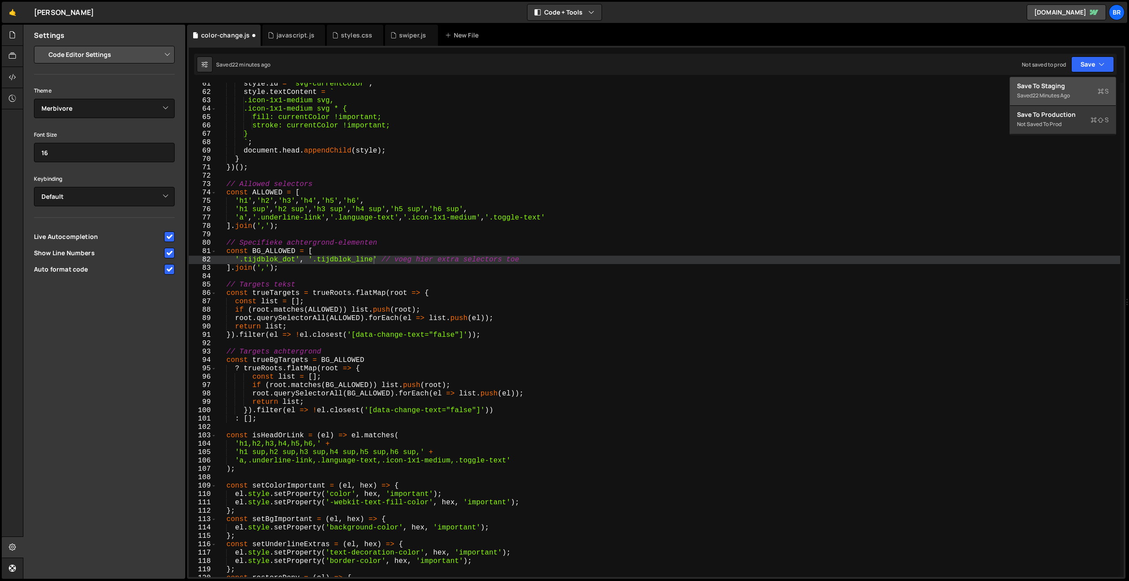
click at [1061, 83] on div "Save to Staging S" at bounding box center [1063, 86] width 92 height 9
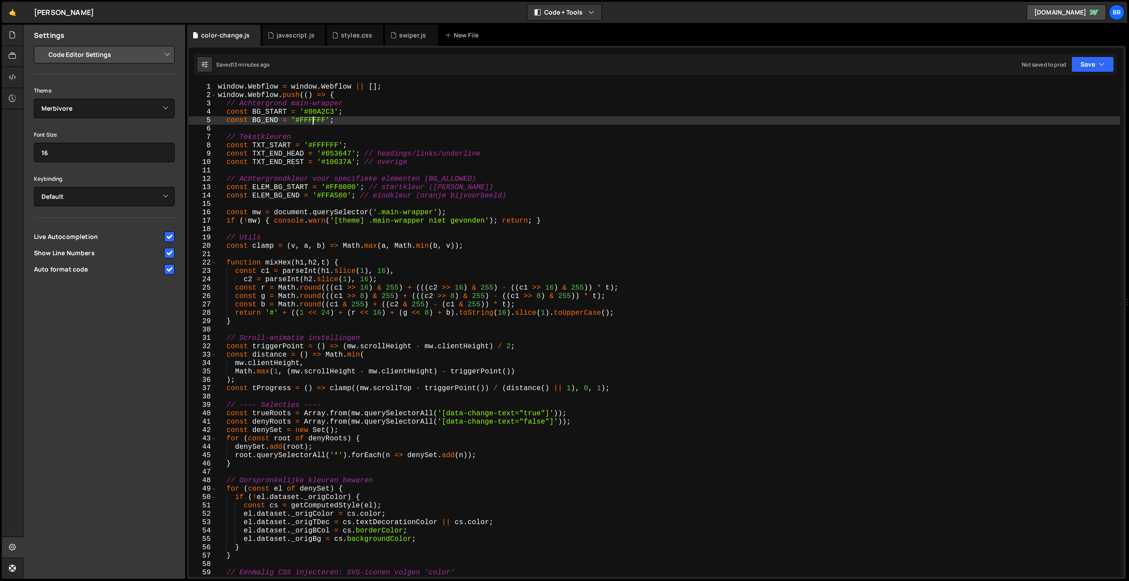
scroll to position [0, 7]
click at [315, 121] on div "window . Webflow = window . Webflow || [ ] ; window . Webflow . push (( ) => { …" at bounding box center [668, 338] width 904 height 511
click at [344, 188] on div "window . Webflow = window . Webflow || [ ] ; window . Webflow . push (( ) => { …" at bounding box center [668, 338] width 904 height 511
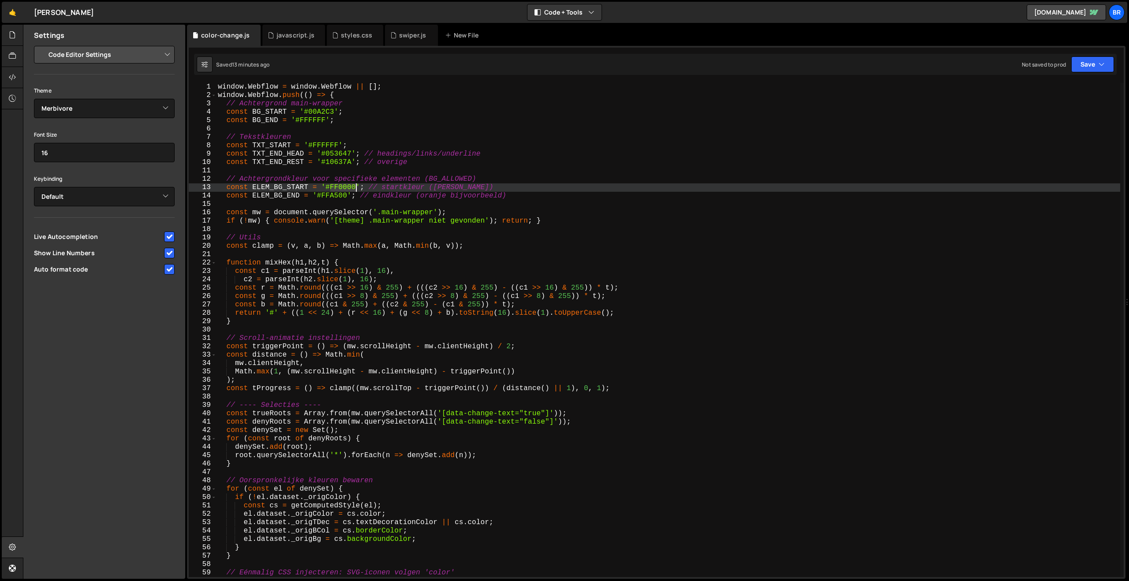
click at [344, 188] on div "window . Webflow = window . Webflow || [ ] ; window . Webflow . push (( ) => { …" at bounding box center [668, 338] width 904 height 511
paste textarea "FFFF"
click at [444, 186] on div "window . Webflow = window . Webflow || [ ] ; window . Webflow . push (( ) => { …" at bounding box center [668, 338] width 904 height 511
drag, startPoint x: 522, startPoint y: 194, endPoint x: 372, endPoint y: 186, distance: 150.6
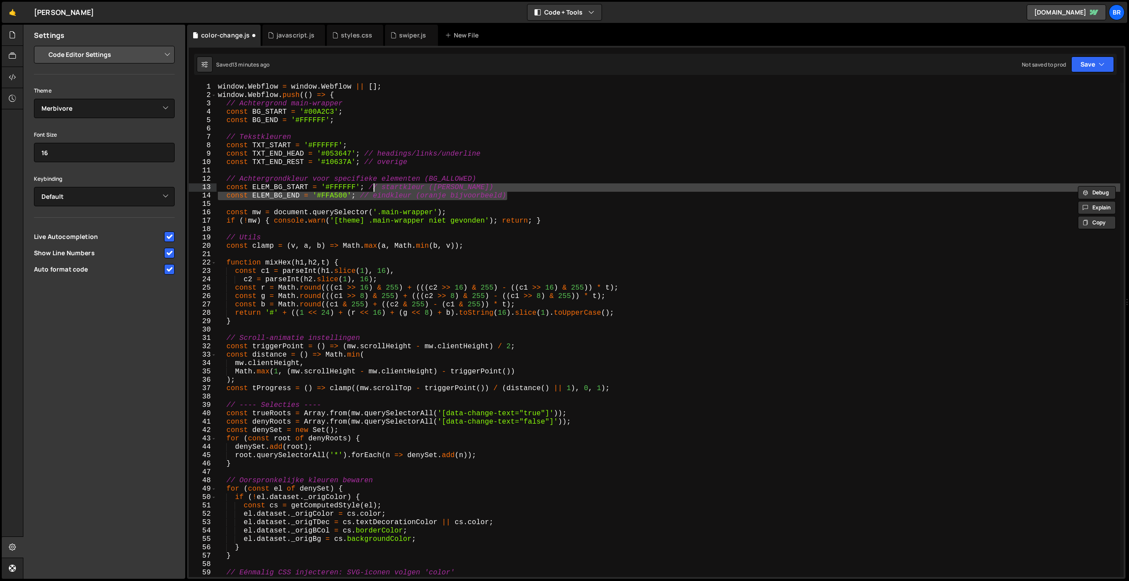
click at [372, 186] on div "window . Webflow = window . Webflow || [ ] ; window . Webflow . push (( ) => { …" at bounding box center [668, 338] width 904 height 511
click at [372, 186] on div "window . Webflow = window . Webflow || [ ] ; window . Webflow . push (( ) => { …" at bounding box center [668, 330] width 904 height 494
drag, startPoint x: 367, startPoint y: 187, endPoint x: 501, endPoint y: 185, distance: 134.1
click at [501, 185] on div "window . Webflow = window . Webflow || [ ] ; window . Webflow . push (( ) => { …" at bounding box center [668, 338] width 904 height 511
drag, startPoint x: 527, startPoint y: 197, endPoint x: 407, endPoint y: 188, distance: 121.2
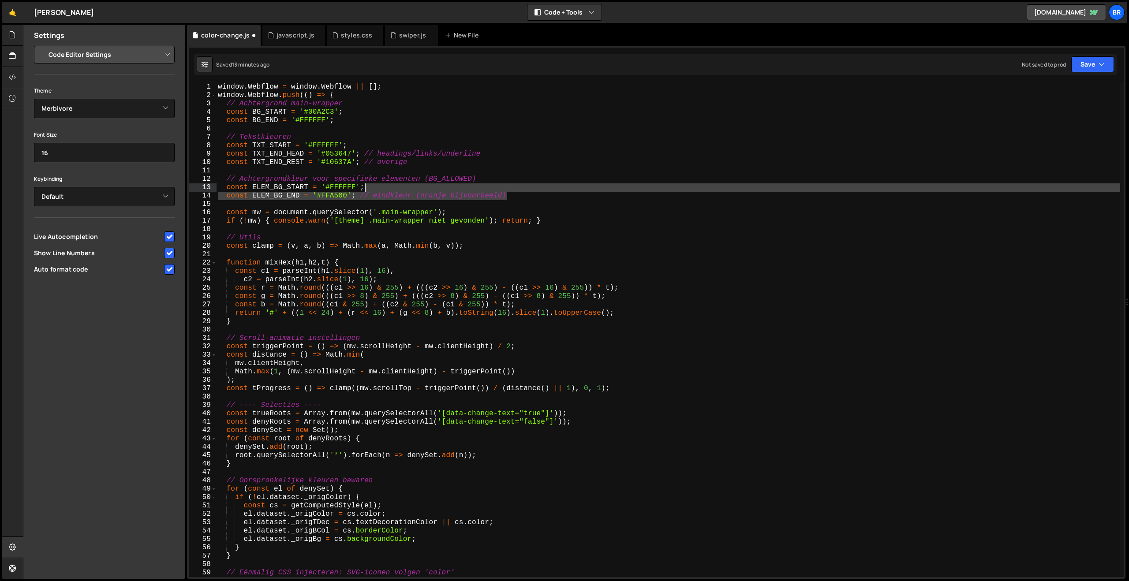
click at [407, 188] on div "window . Webflow = window . Webflow || [ ] ; window . Webflow . push (( ) => { …" at bounding box center [668, 338] width 904 height 511
click at [390, 194] on div "window . Webflow = window . Webflow || [ ] ; window . Webflow . push (( ) => { …" at bounding box center [668, 330] width 904 height 494
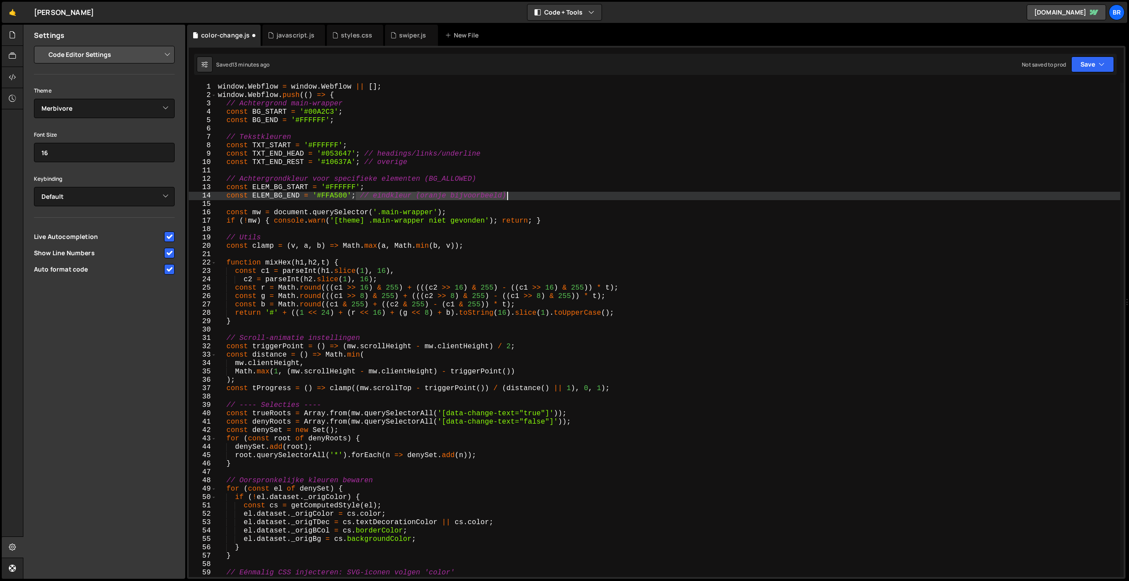
drag, startPoint x: 358, startPoint y: 196, endPoint x: 535, endPoint y: 198, distance: 177.3
click at [535, 198] on div "window . Webflow = window . Webflow || [ ] ; window . Webflow . push (( ) => { …" at bounding box center [668, 338] width 904 height 511
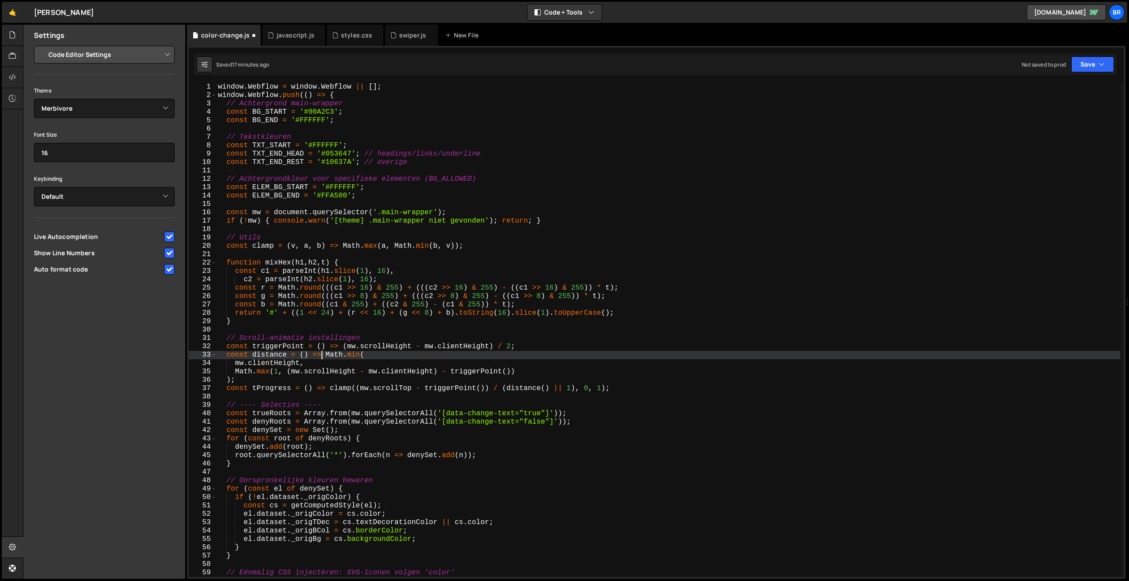
click at [320, 357] on div "window . Webflow = window . Webflow || [ ] ; window . Webflow . push (( ) => { …" at bounding box center [668, 338] width 904 height 511
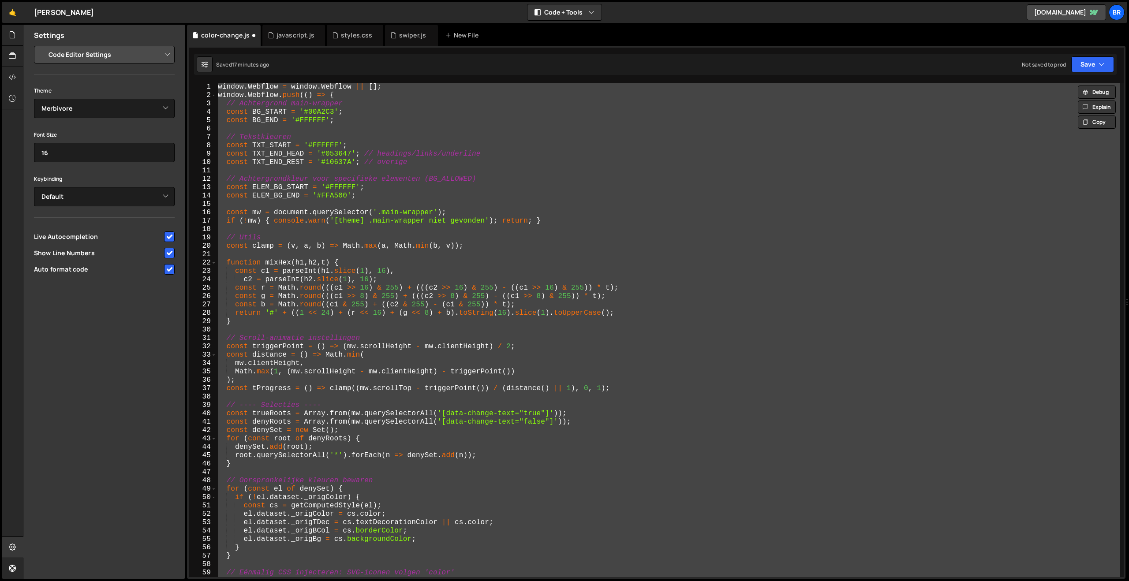
scroll to position [0, 0]
paste textarea
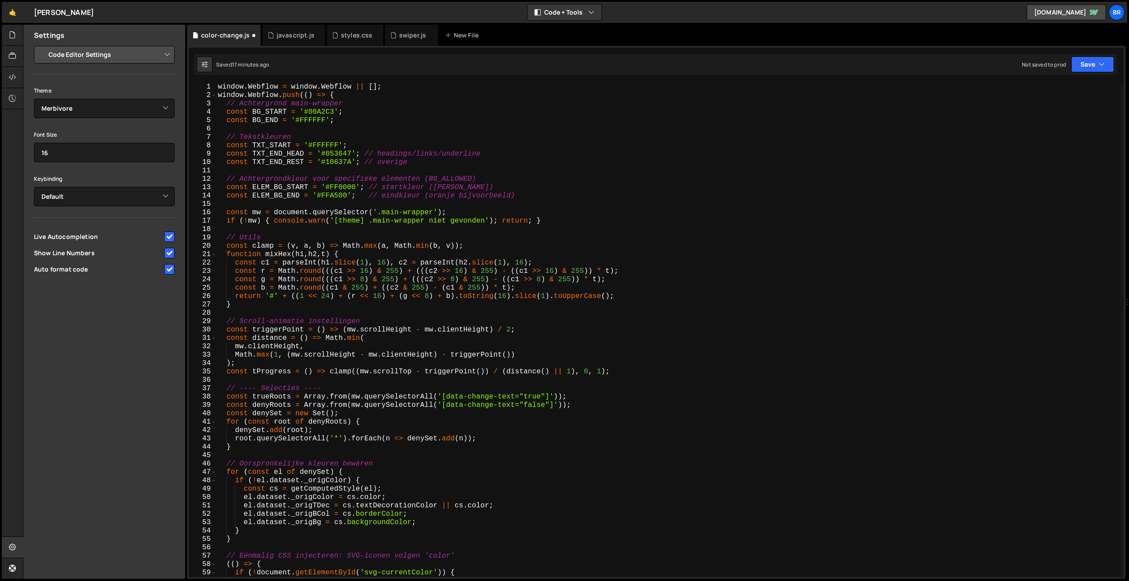
scroll to position [0, 0]
click at [371, 194] on div "window . Webflow = window . Webflow || [ ] ; window . Webflow . push (( ) => { …" at bounding box center [668, 338] width 904 height 511
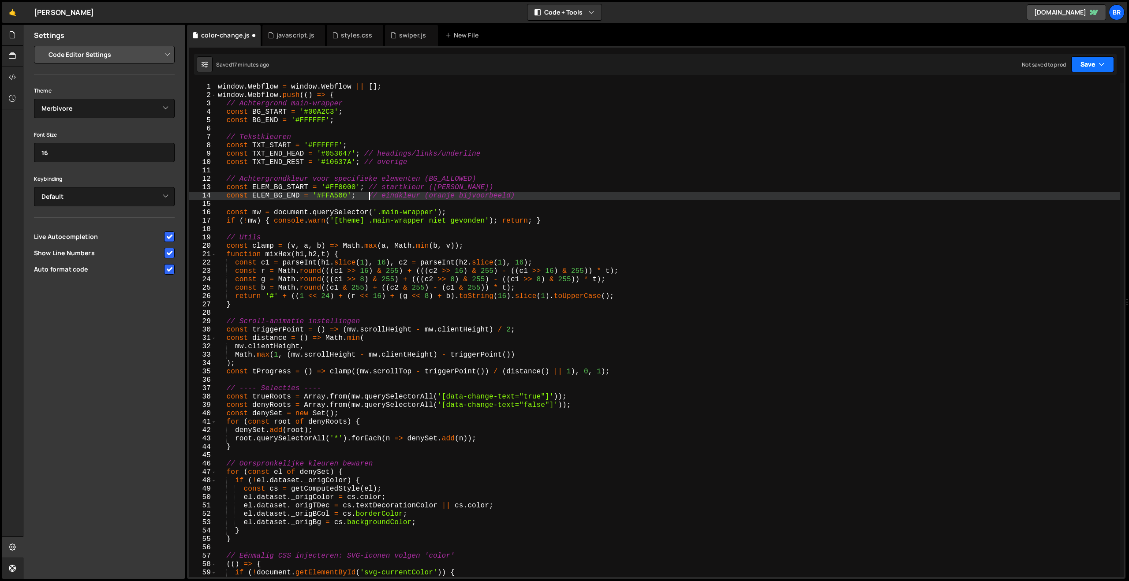
click at [1087, 66] on button "Save" at bounding box center [1092, 64] width 43 height 16
click at [1069, 96] on div "18 minutes ago" at bounding box center [1050, 95] width 37 height 7
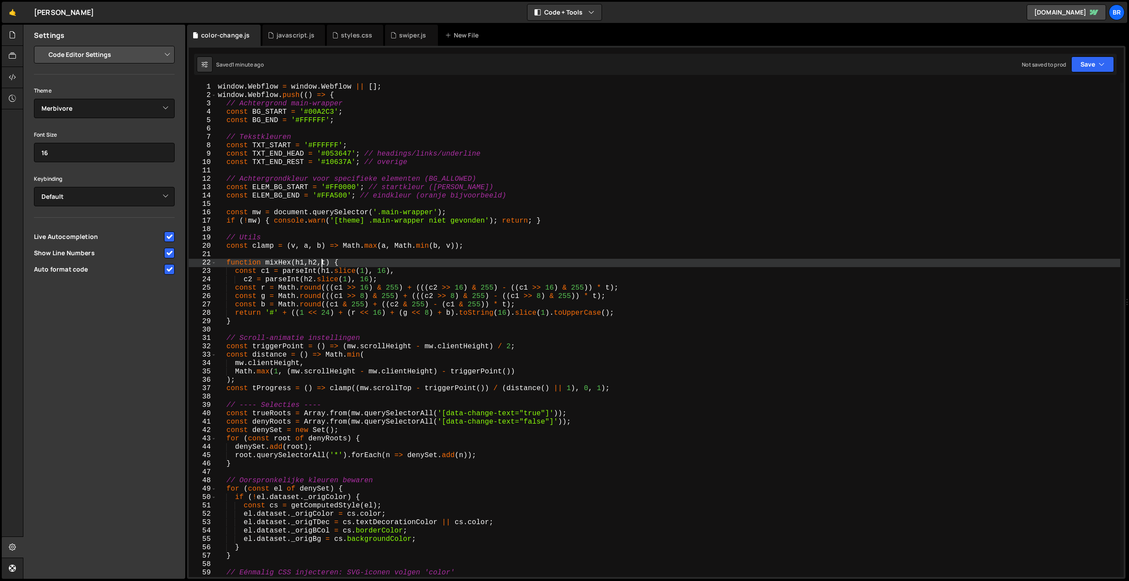
click at [324, 261] on div "window . Webflow = window . Webflow || [ ] ; window . Webflow . push (( ) => { …" at bounding box center [668, 338] width 904 height 511
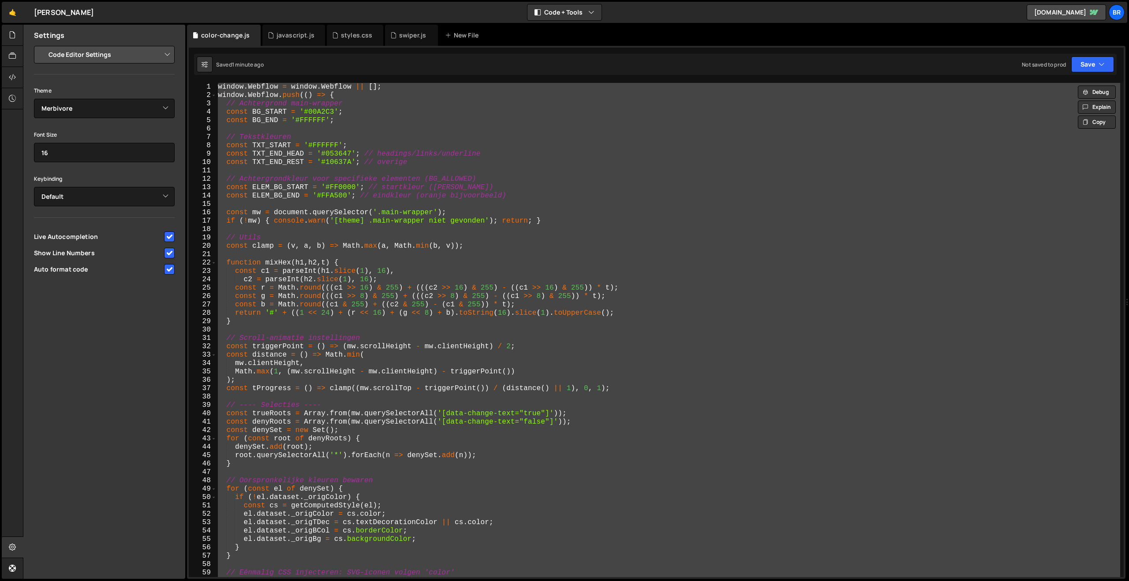
paste textarea
type textarea "});"
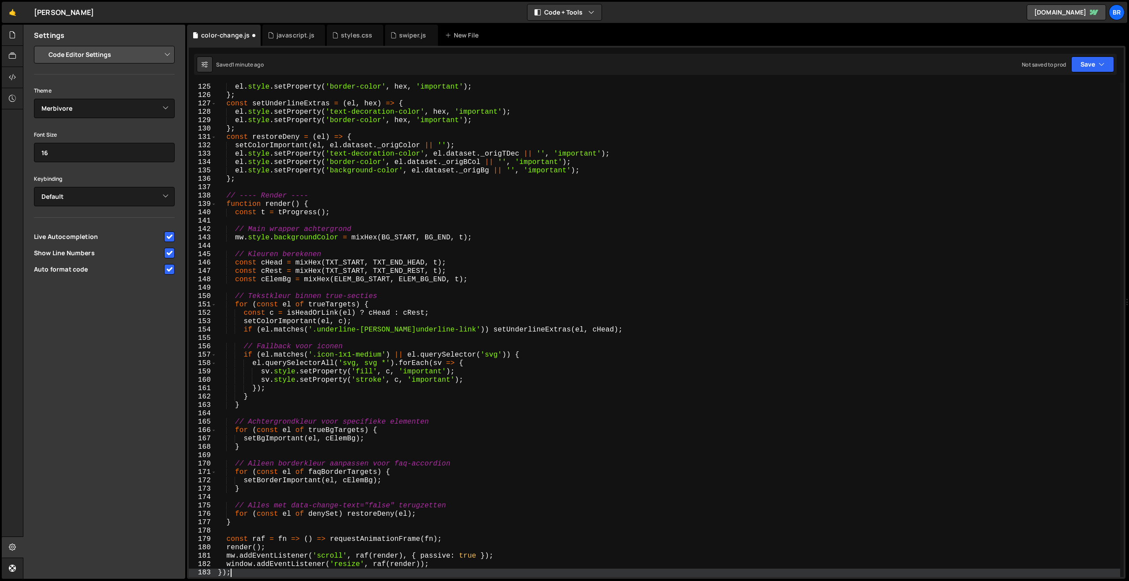
scroll to position [1039, 0]
click at [1088, 71] on button "Save" at bounding box center [1092, 64] width 43 height 16
click at [1055, 89] on div "Save to Staging S" at bounding box center [1063, 86] width 92 height 9
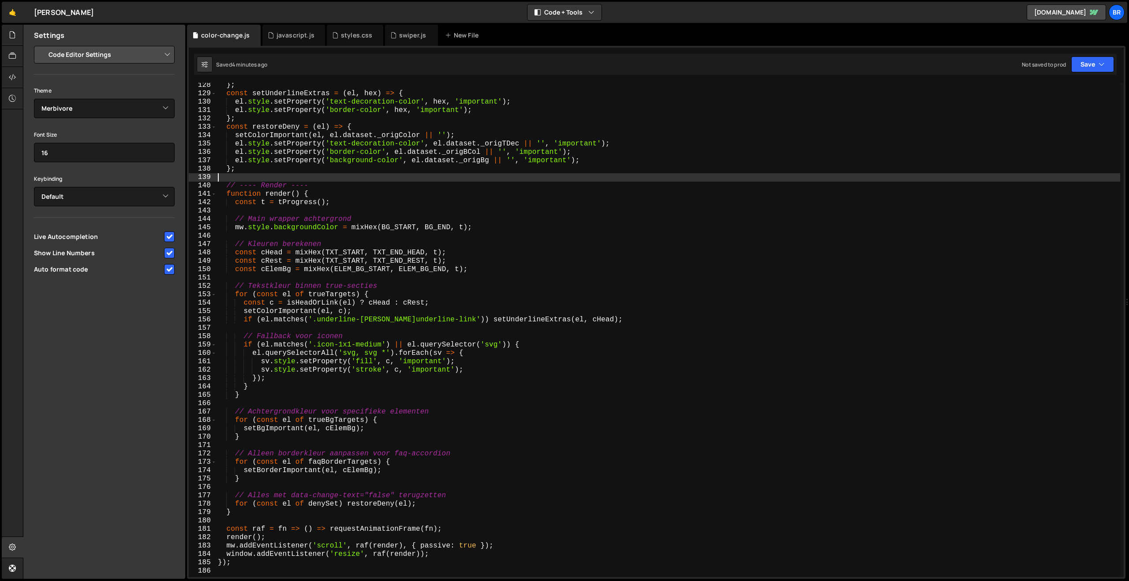
scroll to position [0, 0]
click at [332, 179] on div "} ; const setUnderlineExtras = ( el , hex ) => { el . style . setProperty ( 'te…" at bounding box center [668, 336] width 904 height 511
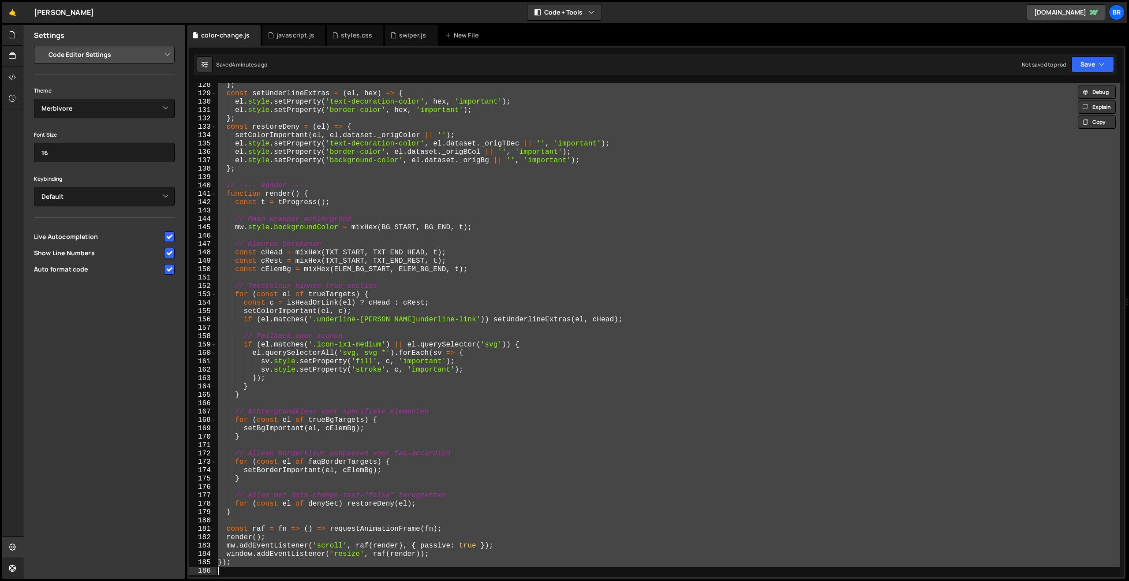
paste textarea
type textarea "});"
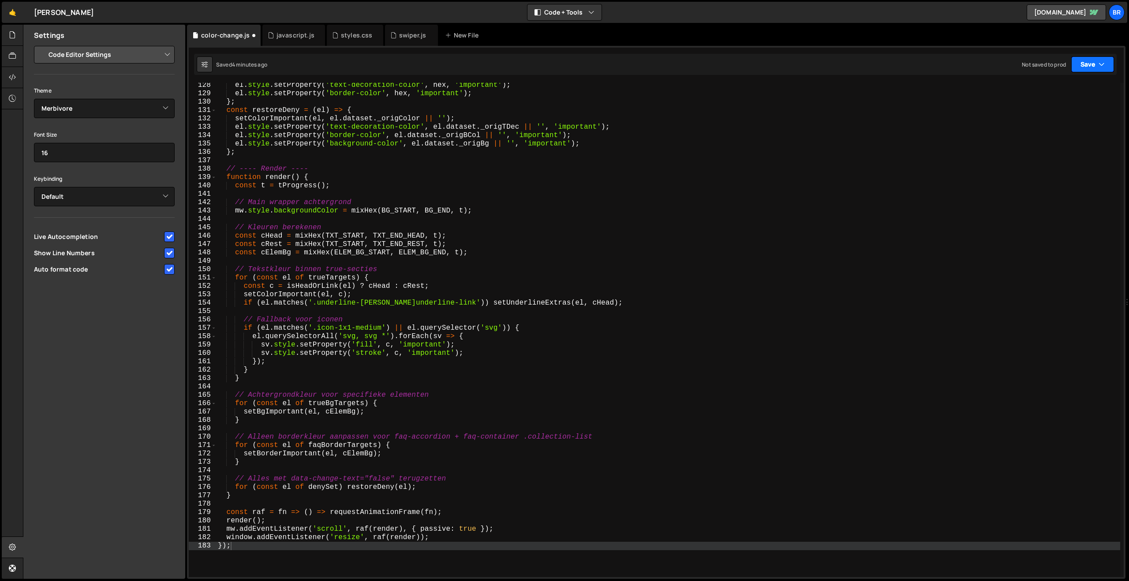
click at [1084, 66] on button "Save" at bounding box center [1092, 64] width 43 height 16
click at [1063, 85] on div "Save to Staging S" at bounding box center [1063, 86] width 92 height 9
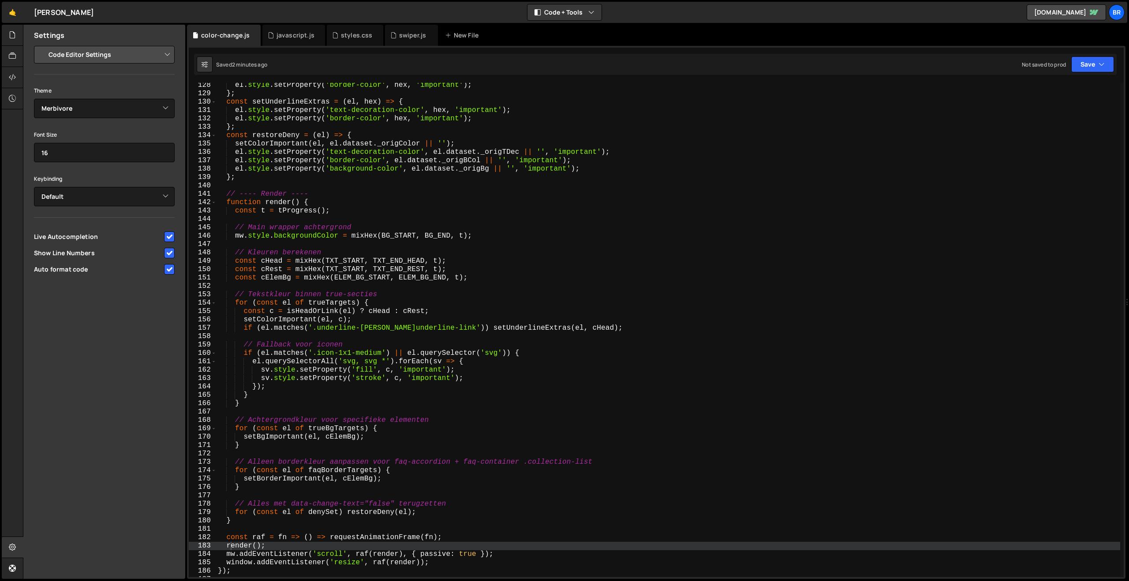
click at [323, 244] on div "el . style . setProperty ( 'border-color' , hex , 'important' ) ; } ; const set…" at bounding box center [668, 336] width 904 height 511
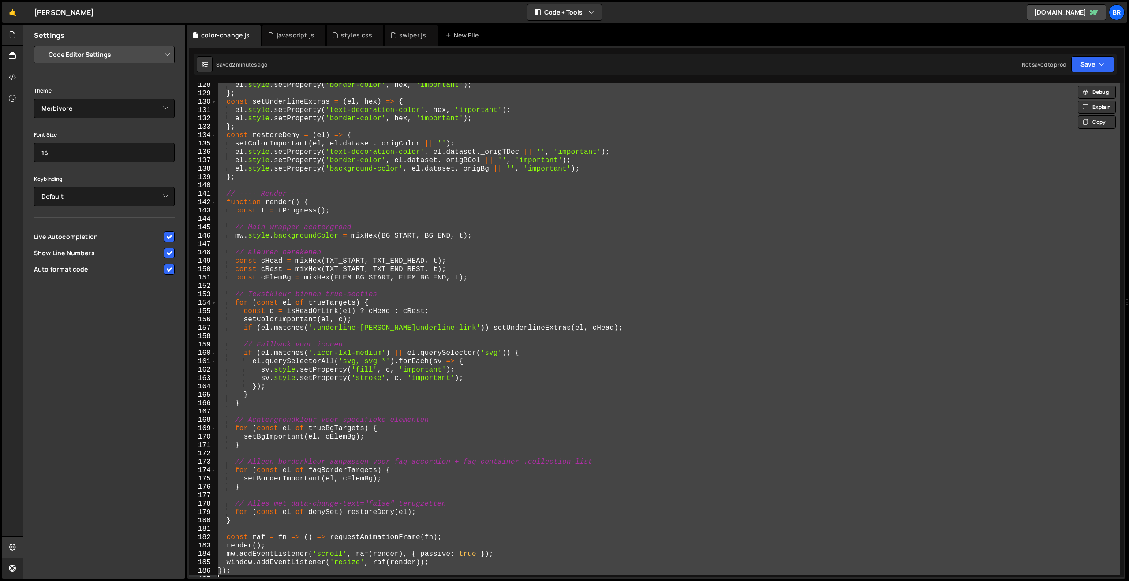
paste textarea
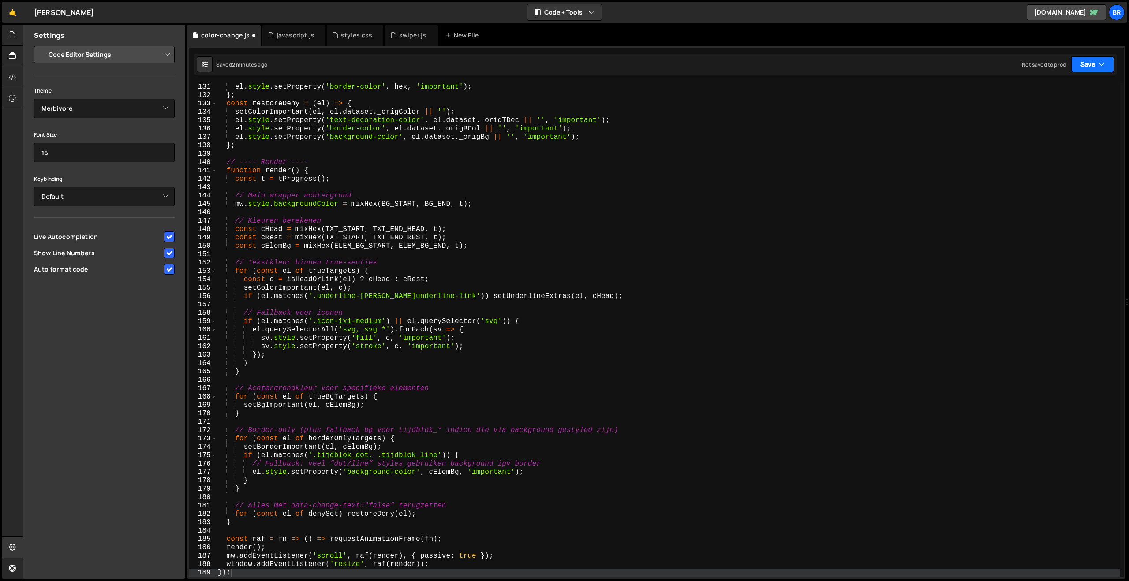
click at [1089, 63] on button "Save" at bounding box center [1092, 64] width 43 height 16
click at [1067, 93] on div "2 minutes ago" at bounding box center [1049, 95] width 34 height 7
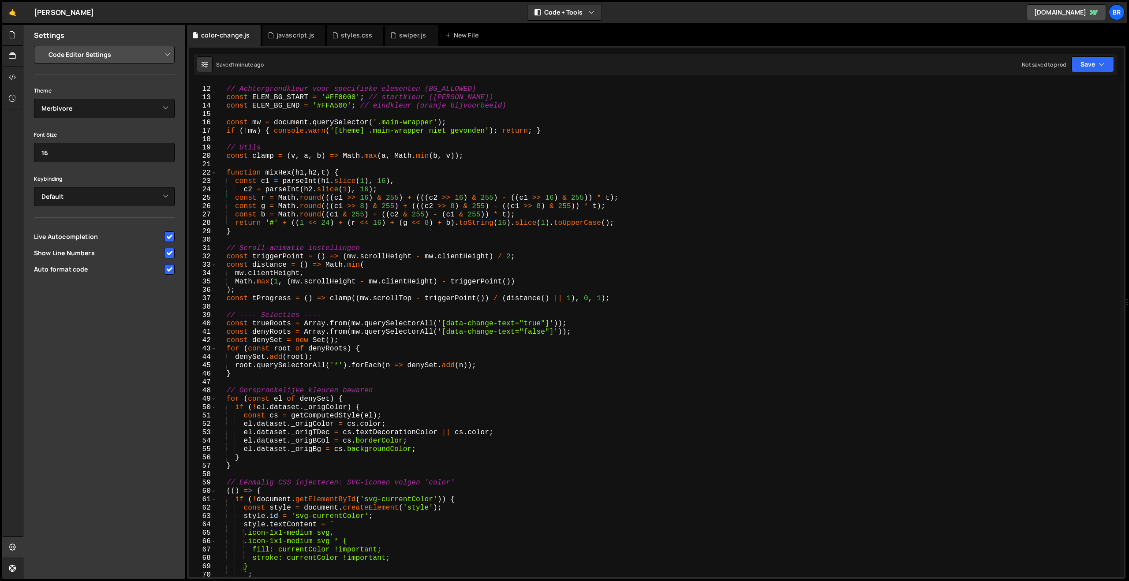
scroll to position [0, 0]
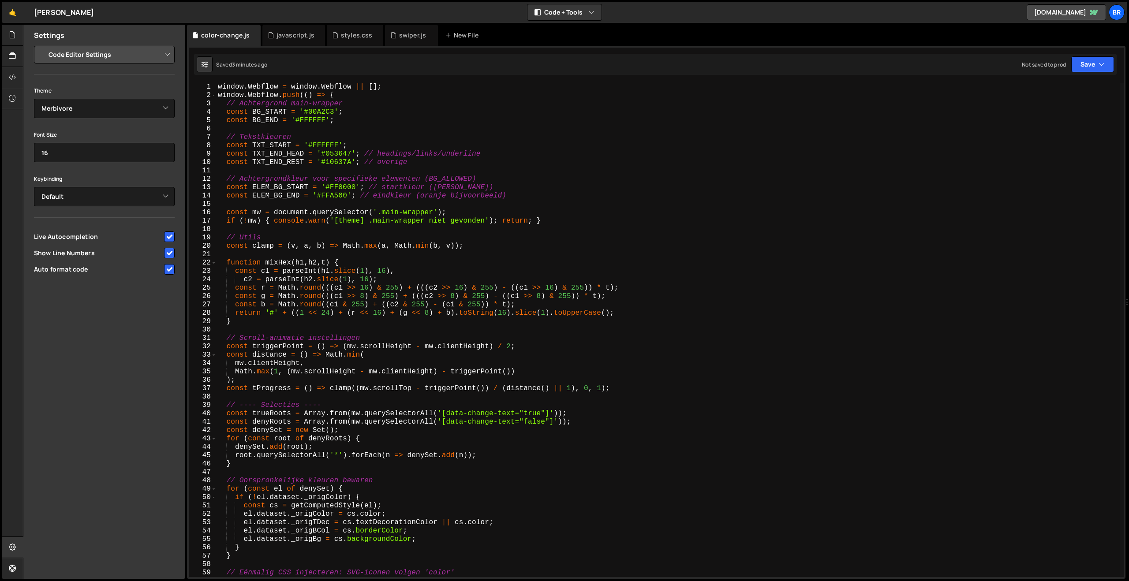
click at [339, 197] on div "window . Webflow = window . Webflow || [ ] ; window . Webflow . push (( ) => { …" at bounding box center [668, 338] width 904 height 511
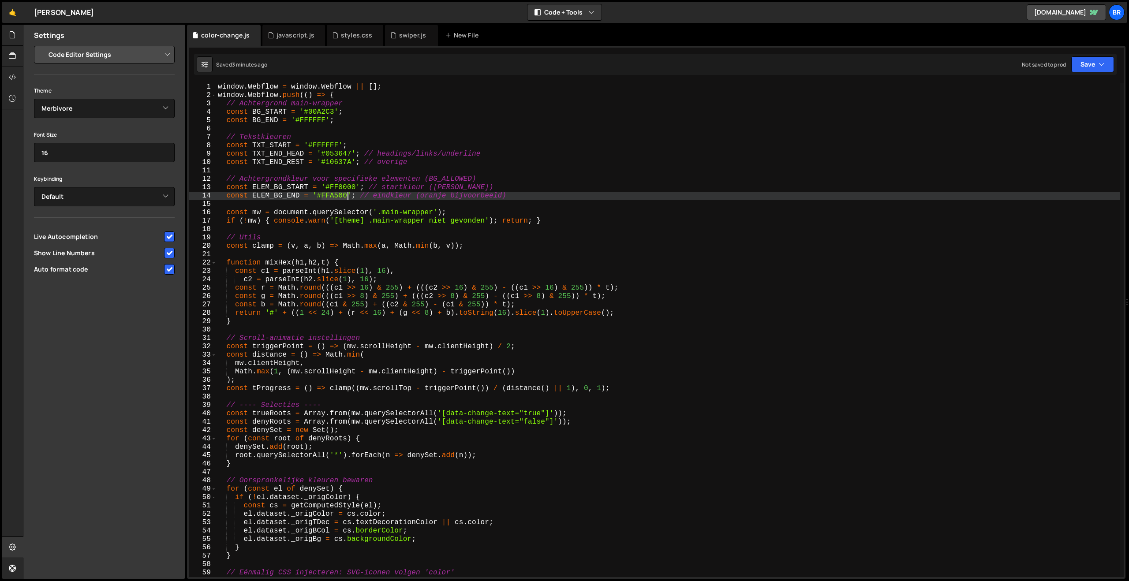
click at [339, 197] on div "window . Webflow = window . Webflow || [ ] ; window . Webflow . push (( ) => { …" at bounding box center [668, 338] width 904 height 511
drag, startPoint x: 347, startPoint y: 197, endPoint x: 321, endPoint y: 198, distance: 26.0
click at [321, 198] on div "window . Webflow = window . Webflow || [ ] ; window . Webflow . push (( ) => { …" at bounding box center [668, 338] width 904 height 511
click at [340, 186] on div "window . Webflow = window . Webflow || [ ] ; window . Webflow . push (( ) => { …" at bounding box center [668, 338] width 904 height 511
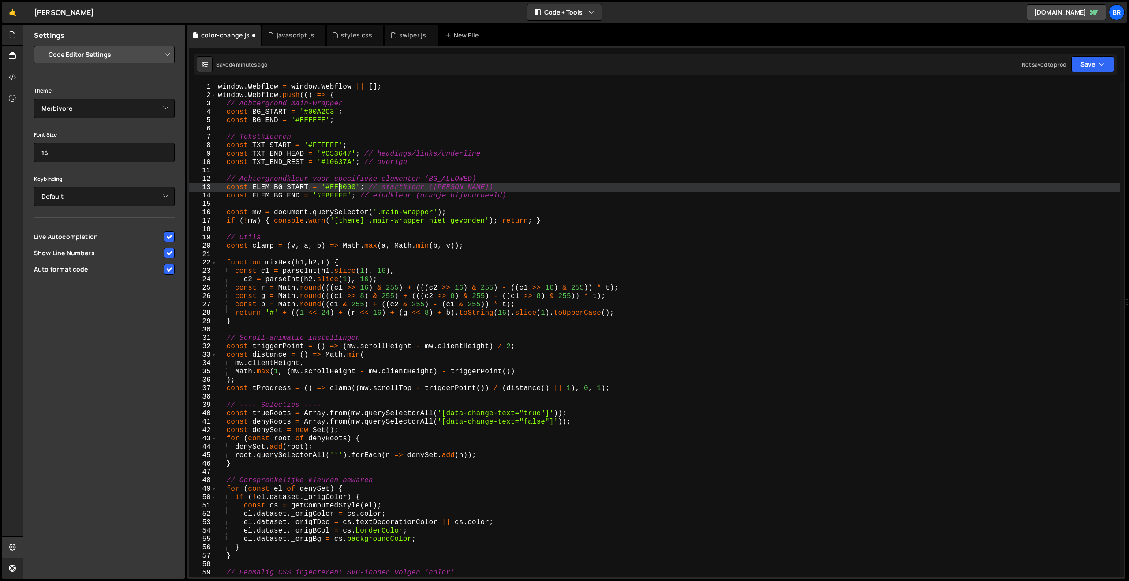
click at [340, 186] on div "window . Webflow = window . Webflow || [ ] ; window . Webflow . push (( ) => { …" at bounding box center [668, 338] width 904 height 511
paste textarea "#00c3de"
click at [332, 188] on div "window . Webflow = window . Webflow || [ ] ; window . Webflow . push (( ) => { …" at bounding box center [668, 338] width 904 height 511
click at [1090, 64] on button "Save" at bounding box center [1092, 64] width 43 height 16
click at [1051, 102] on button "Save to Staging S Saved 4 minutes ago" at bounding box center [1063, 91] width 106 height 29
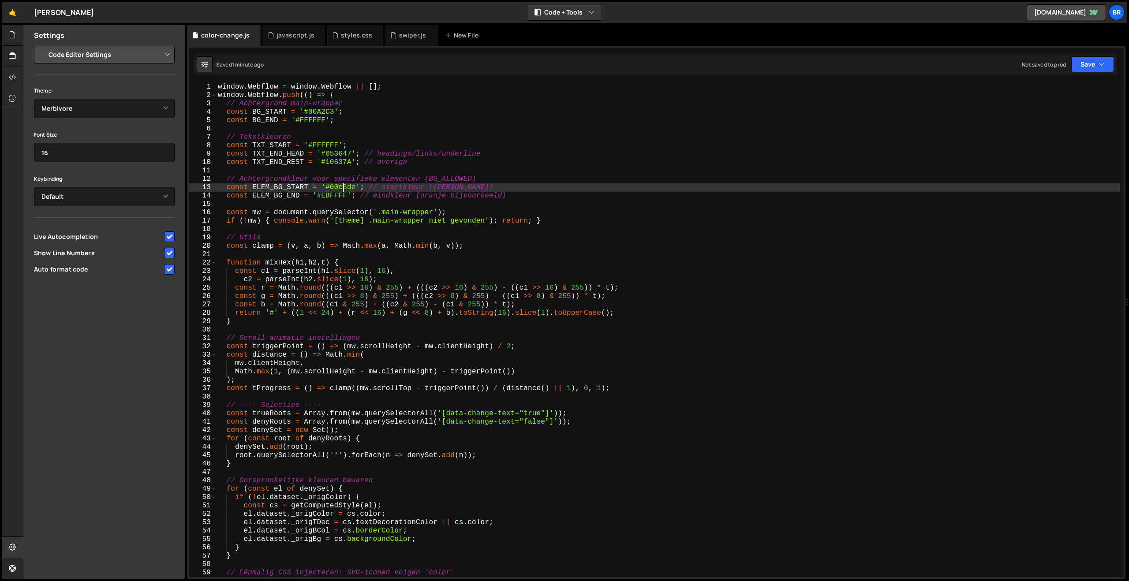
click at [343, 189] on div "window . Webflow = window . Webflow || [ ] ; window . Webflow . push (( ) => { …" at bounding box center [668, 338] width 904 height 511
click at [338, 198] on div "window . Webflow = window . Webflow || [ ] ; window . Webflow . push (( ) => { …" at bounding box center [668, 338] width 904 height 511
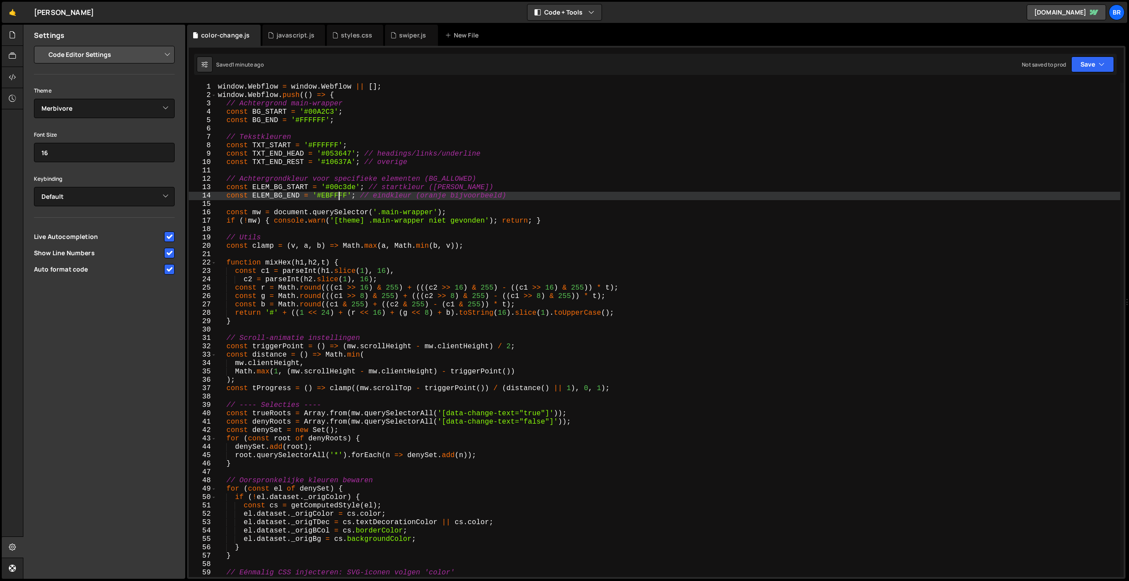
click at [338, 198] on div "window . Webflow = window . Webflow || [ ] ; window . Webflow . push (( ) => { …" at bounding box center [668, 338] width 904 height 511
paste textarea "8EBEC"
type textarea "const ELEM_BG_END = '#E8EBEC'; // eindkleur (oranje bijvoorbeeld)"
click at [1085, 66] on button "Save" at bounding box center [1092, 64] width 43 height 16
click at [1051, 95] on div "1 minute ago" at bounding box center [1047, 95] width 31 height 7
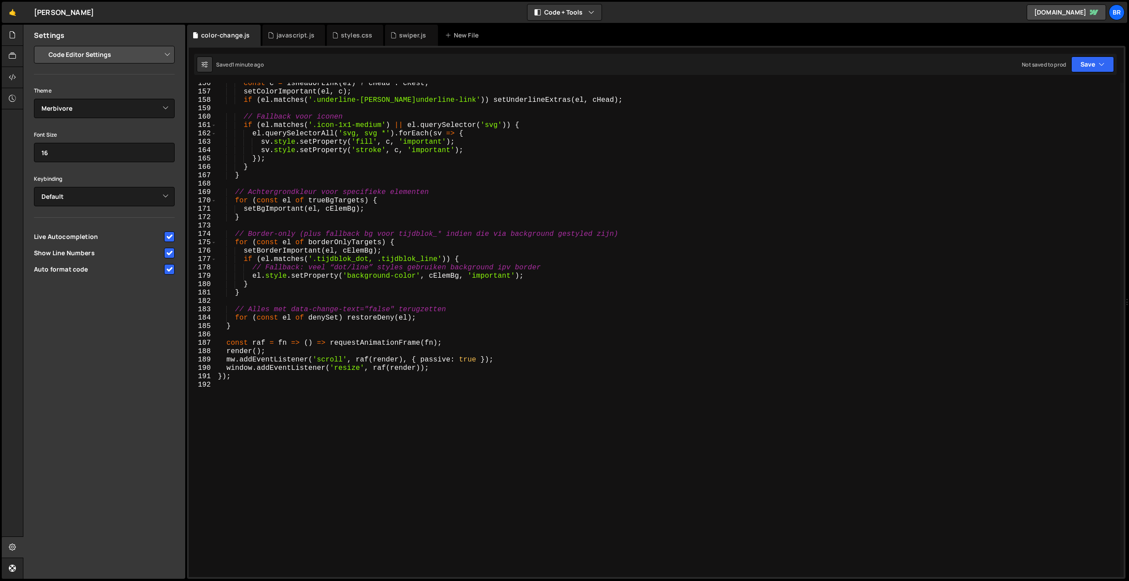
scroll to position [1320, 0]
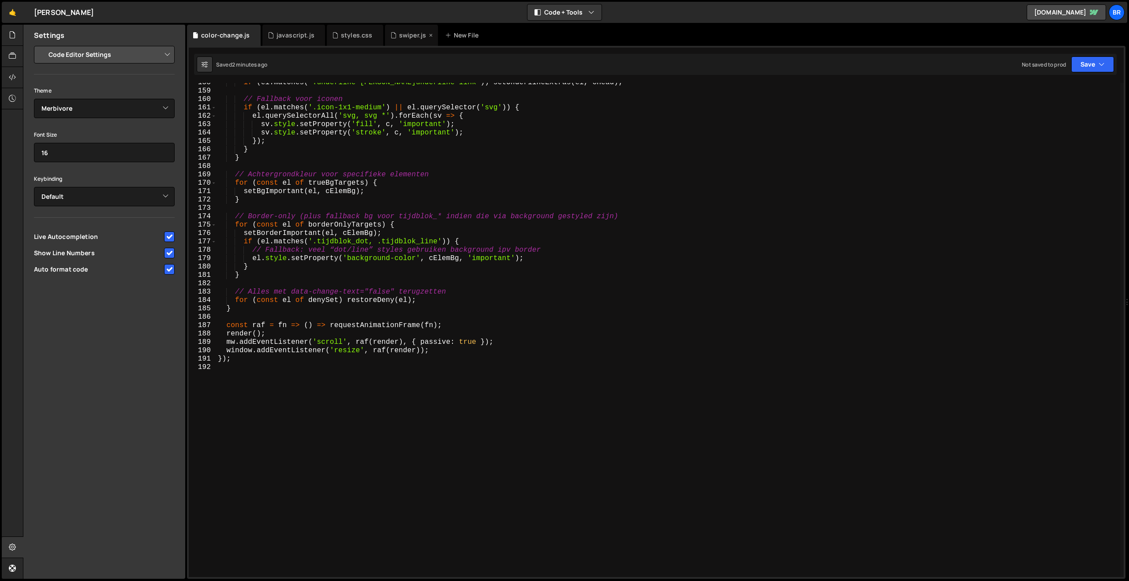
click at [410, 34] on div "swiper.js" at bounding box center [412, 35] width 27 height 9
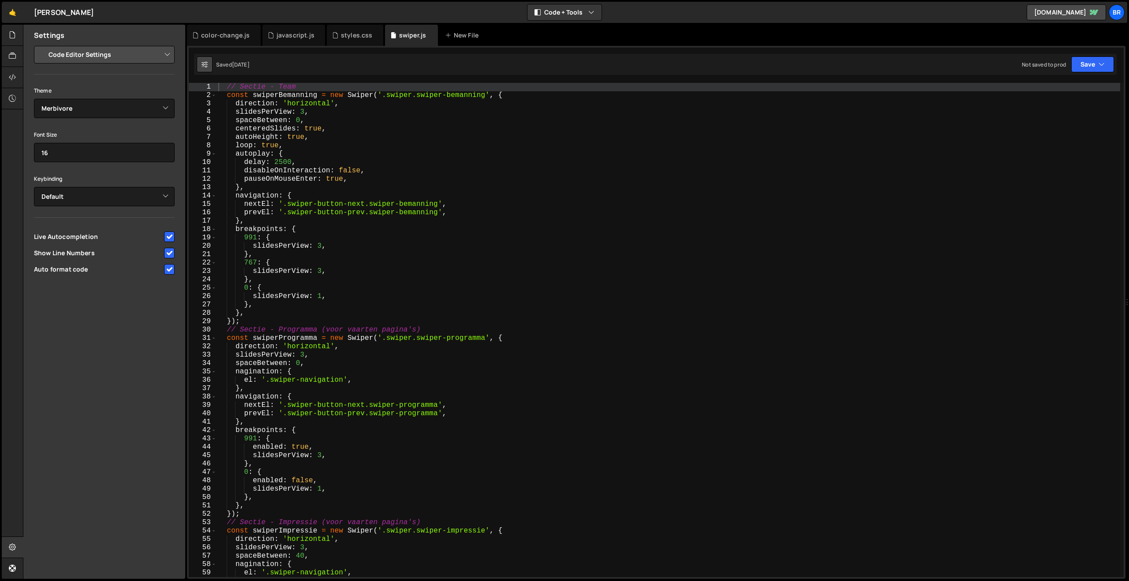
click at [201, 65] on button at bounding box center [205, 64] width 16 height 16
click at [165, 56] on select "Project Settings Code Editor Settings Chat Settings" at bounding box center [105, 54] width 129 height 19
click at [11, 39] on icon at bounding box center [12, 35] width 7 height 10
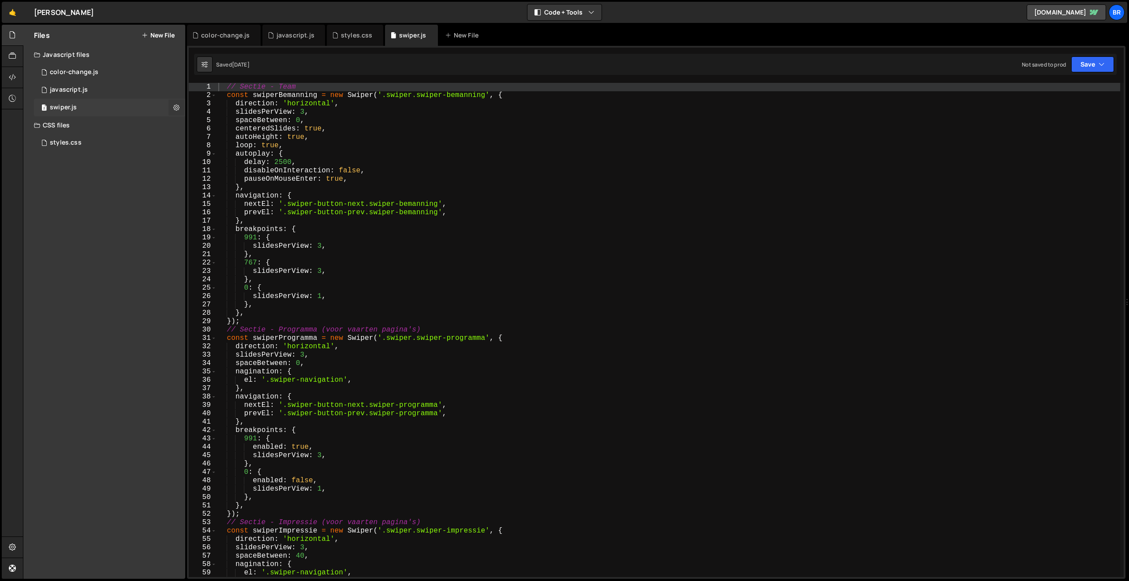
click at [175, 108] on icon at bounding box center [176, 107] width 6 height 8
click at [232, 126] on button "Edit File Settings" at bounding box center [230, 126] width 86 height 18
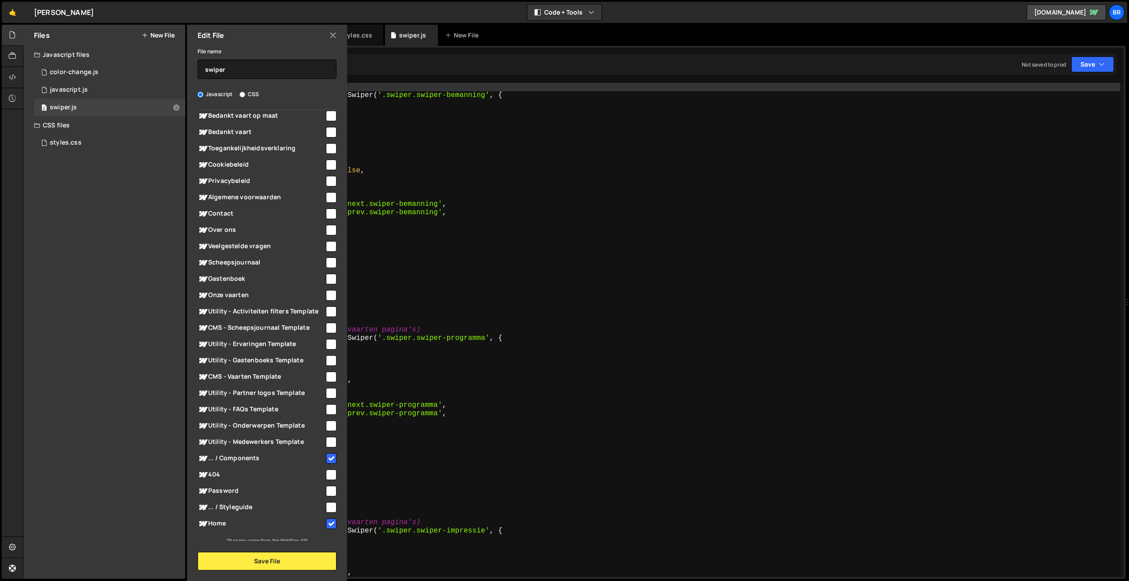
scroll to position [96, 0]
click at [326, 372] on input "checkbox" at bounding box center [331, 373] width 11 height 11
checkbox input "true"
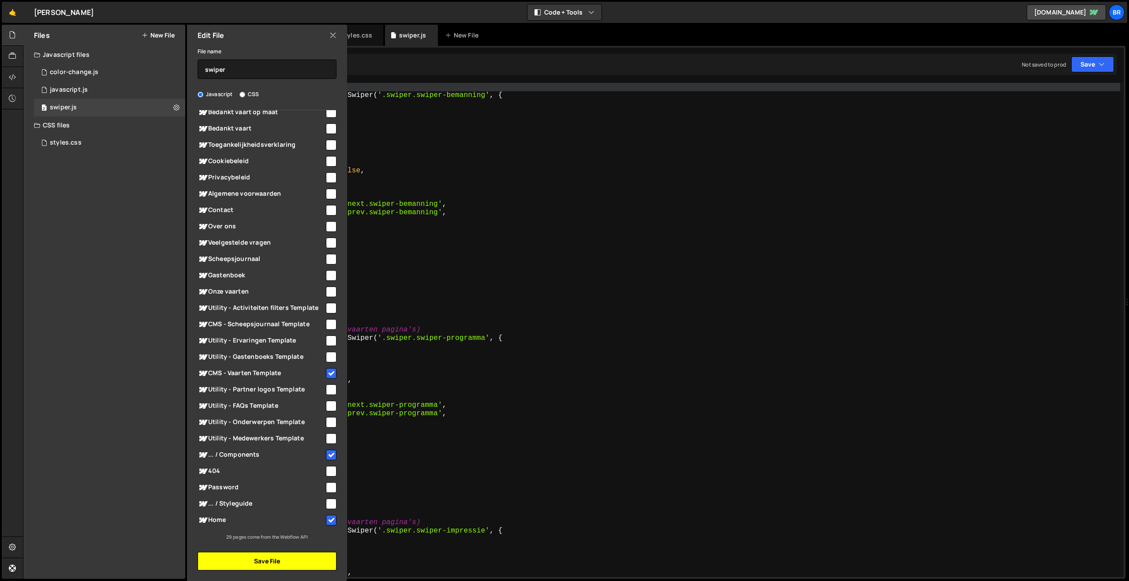
click at [279, 560] on button "Save File" at bounding box center [267, 561] width 139 height 19
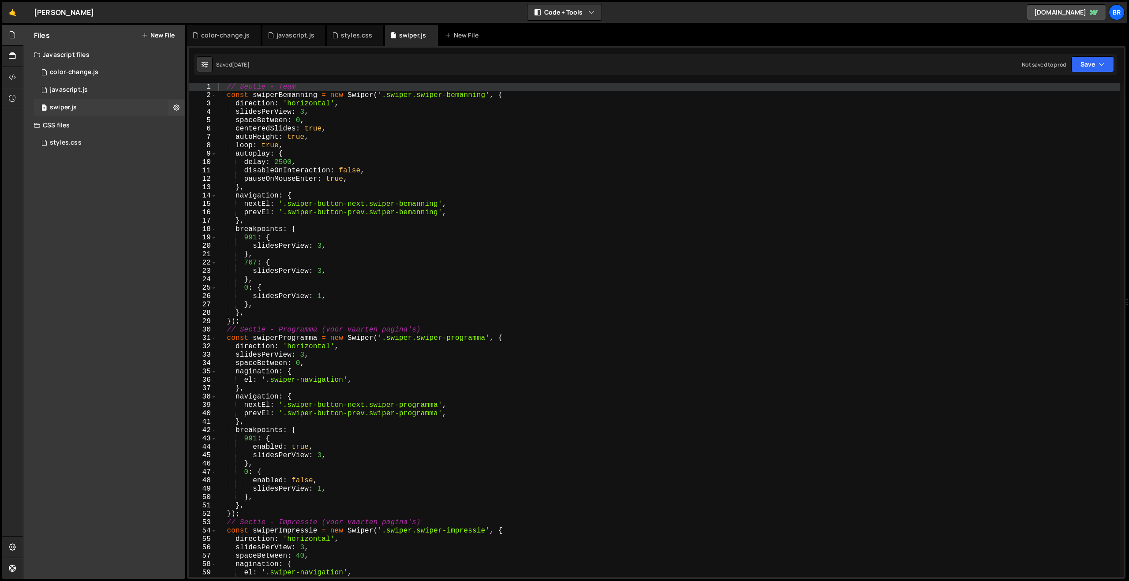
click at [165, 103] on div "3 swiper.js 0" at bounding box center [109, 108] width 151 height 18
click at [175, 107] on icon at bounding box center [176, 107] width 6 height 8
click at [216, 126] on button "Edit File Settings" at bounding box center [230, 126] width 86 height 18
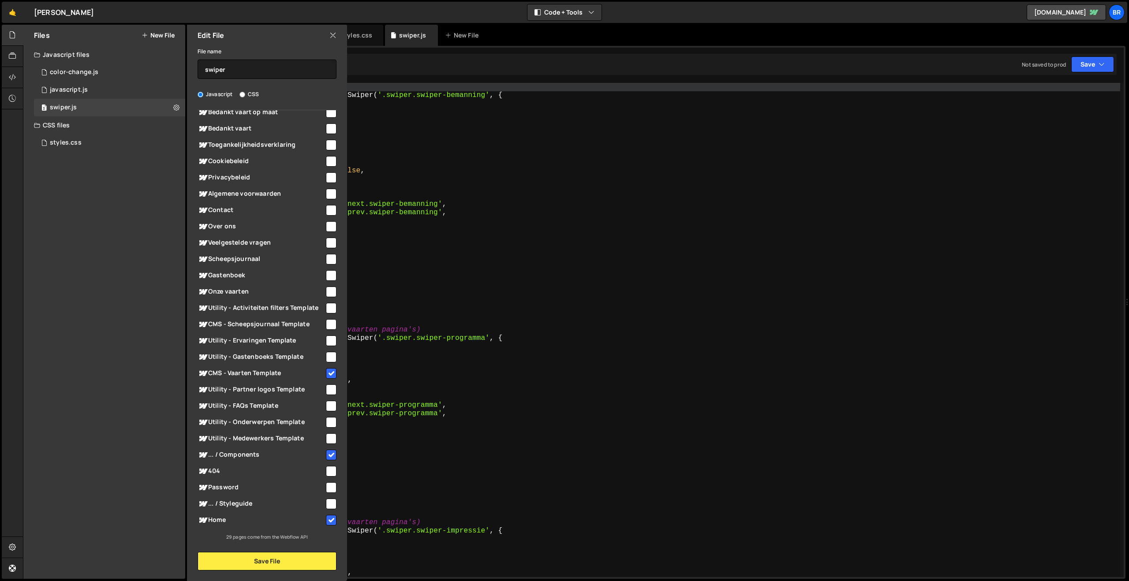
scroll to position [0, 0]
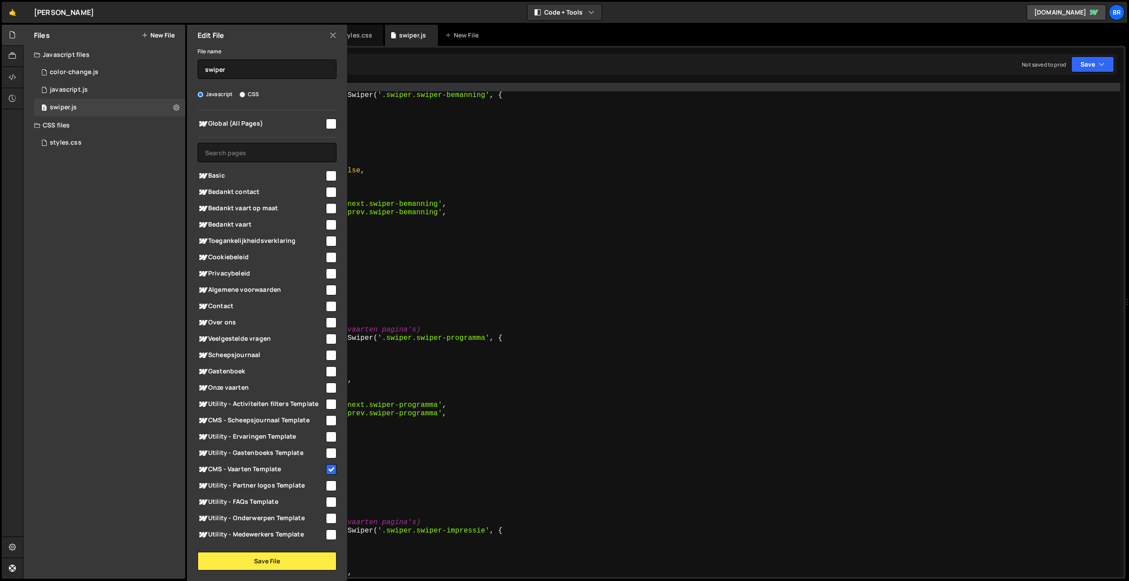
click at [326, 124] on input "checkbox" at bounding box center [331, 124] width 11 height 11
checkbox input "true"
click at [328, 468] on input "checkbox" at bounding box center [331, 469] width 11 height 11
checkbox input "false"
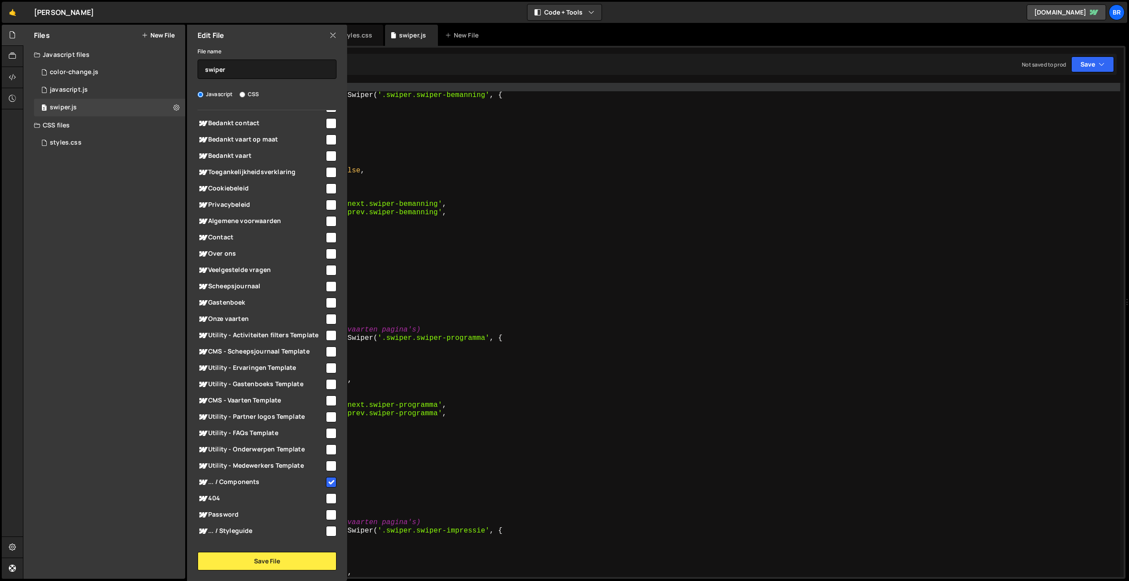
scroll to position [96, 0]
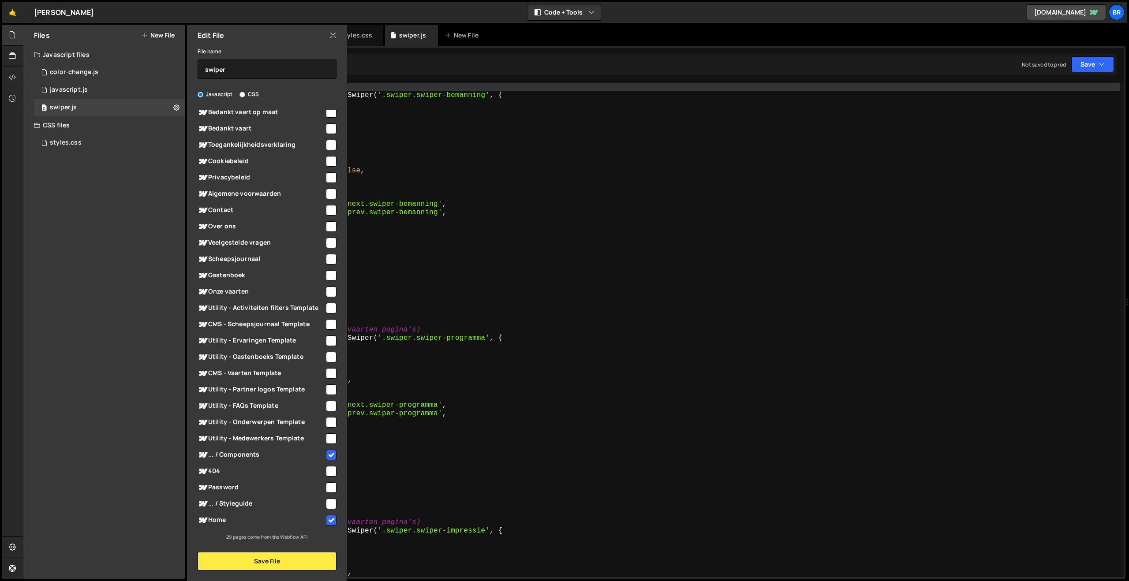
click at [329, 453] on input "checkbox" at bounding box center [331, 455] width 11 height 11
checkbox input "false"
click at [329, 522] on input "checkbox" at bounding box center [331, 520] width 11 height 11
checkbox input "false"
click at [304, 561] on button "Save File" at bounding box center [267, 561] width 139 height 19
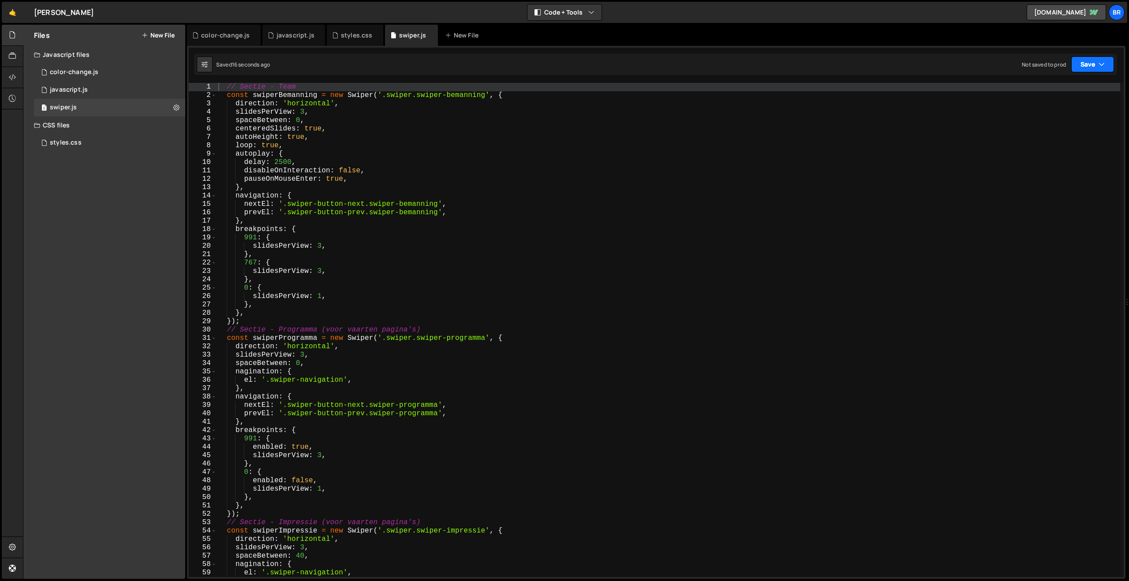
click at [1103, 65] on icon "button" at bounding box center [1102, 64] width 6 height 9
click at [1064, 87] on div "Save to Staging S" at bounding box center [1063, 86] width 92 height 9
click at [71, 71] on div "color-change.js" at bounding box center [74, 72] width 49 height 8
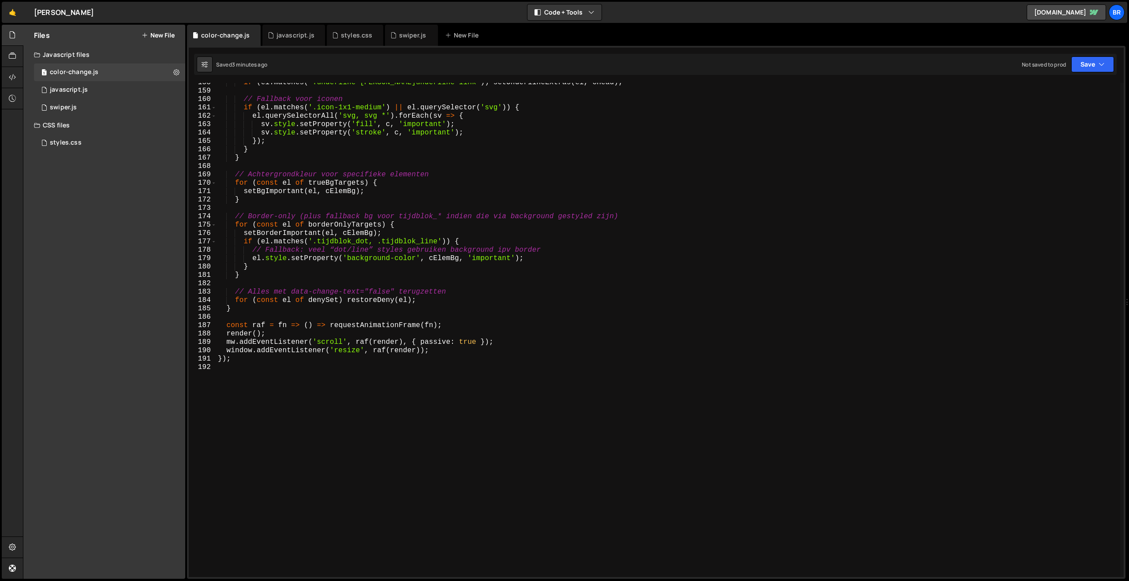
click at [381, 177] on div "if ( el . matches ( '.underline-[PERSON_NAME]underline-link' )) setUnderlineExt…" at bounding box center [668, 334] width 904 height 511
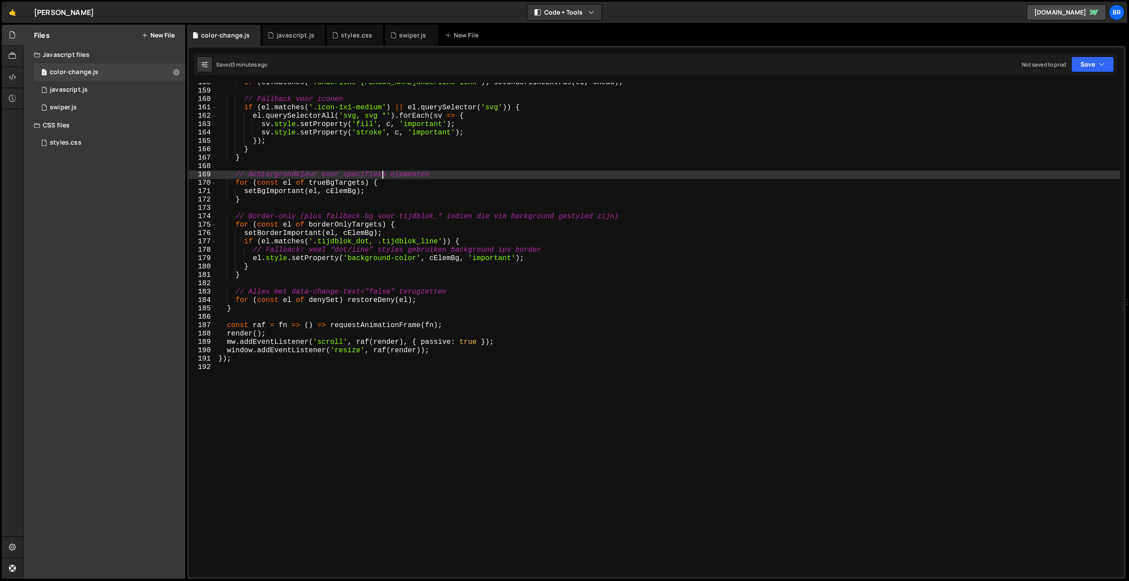
scroll to position [0, 0]
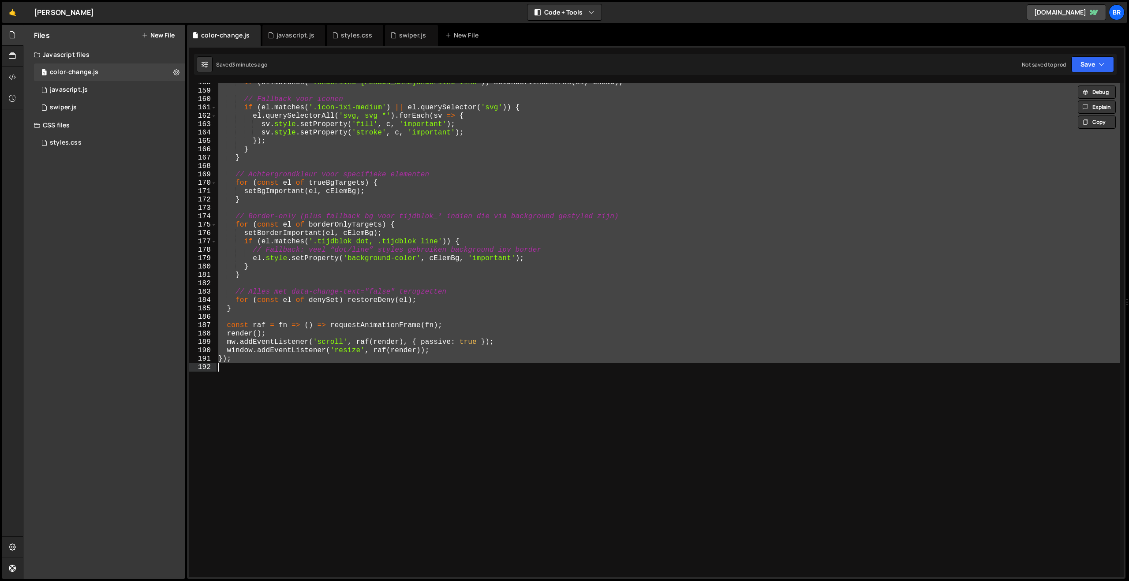
paste textarea
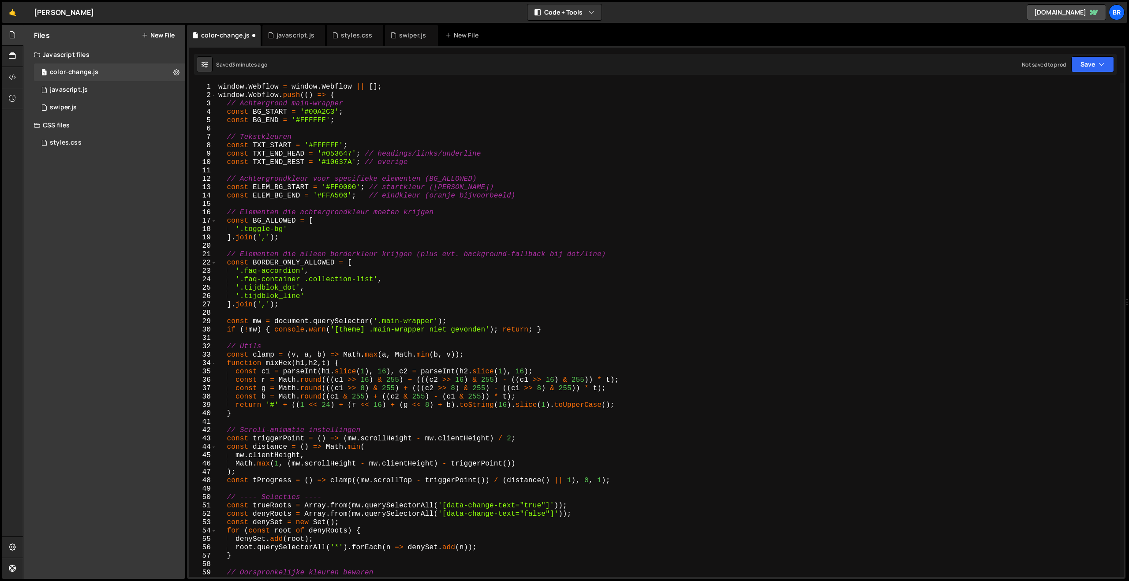
scroll to position [0, 0]
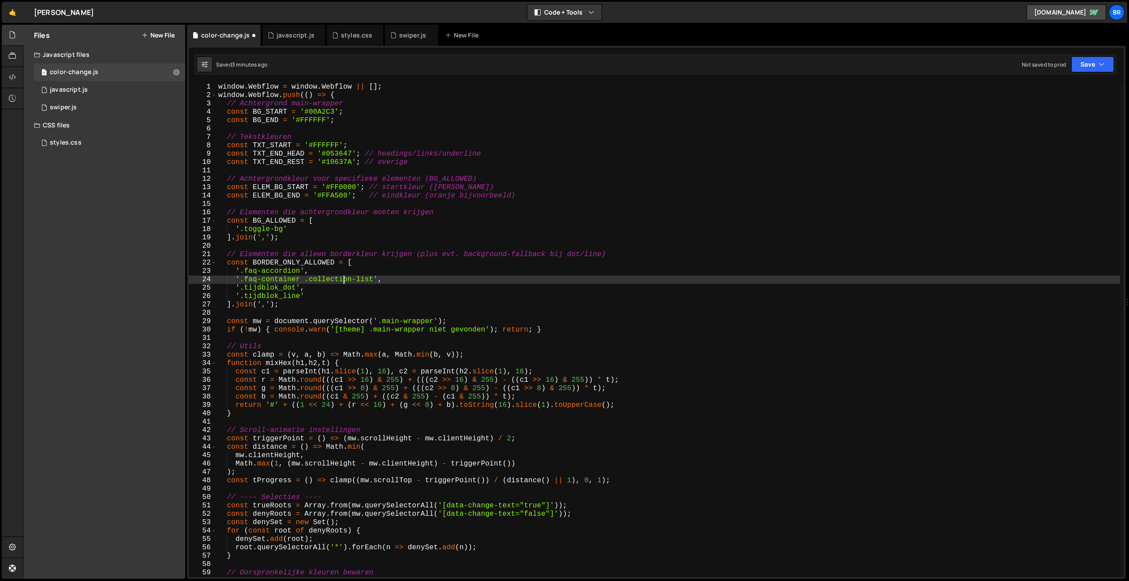
click at [344, 284] on div "window . Webflow = window . Webflow || [ ] ; window . Webflow . push (( ) => { …" at bounding box center [669, 338] width 904 height 511
click at [1091, 66] on button "Save" at bounding box center [1092, 64] width 43 height 16
click at [1086, 93] on div "Saved 3 minutes ago" at bounding box center [1063, 95] width 92 height 11
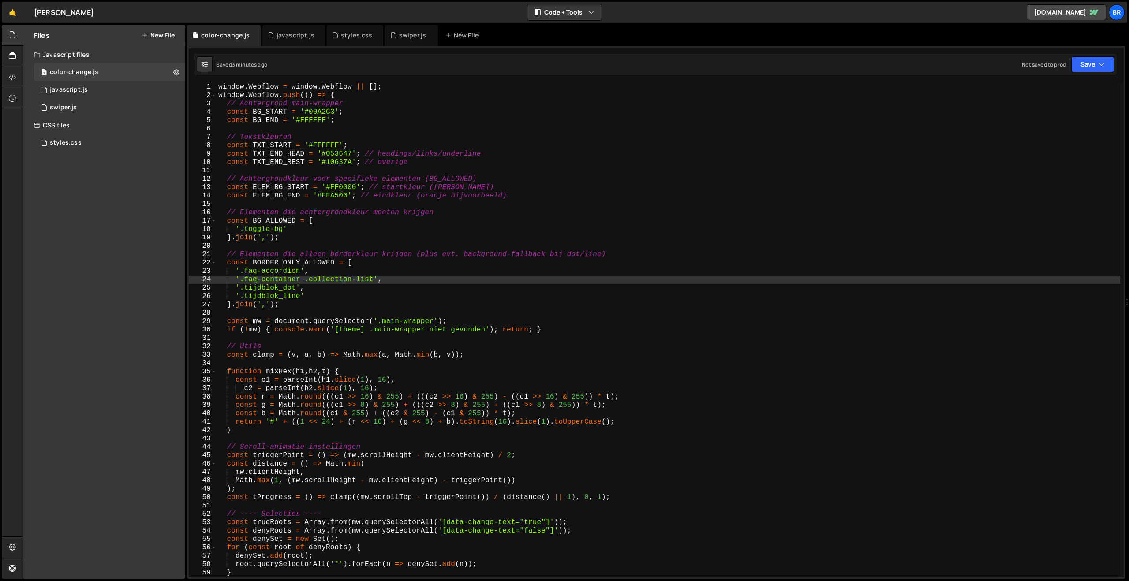
click at [338, 193] on div "window . Webflow = window . Webflow || [ ] ; window . Webflow . push (( ) => { …" at bounding box center [669, 338] width 904 height 511
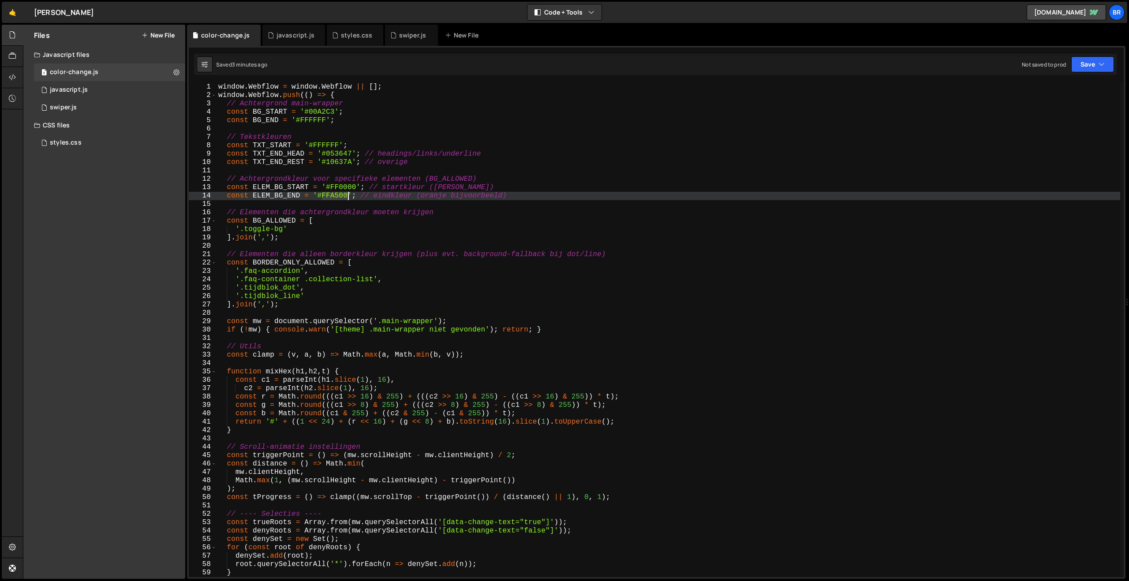
click at [338, 193] on div "window . Webflow = window . Webflow || [ ] ; window . Webflow . push (( ) => { …" at bounding box center [669, 338] width 904 height 511
paste textarea "E8EBEC"
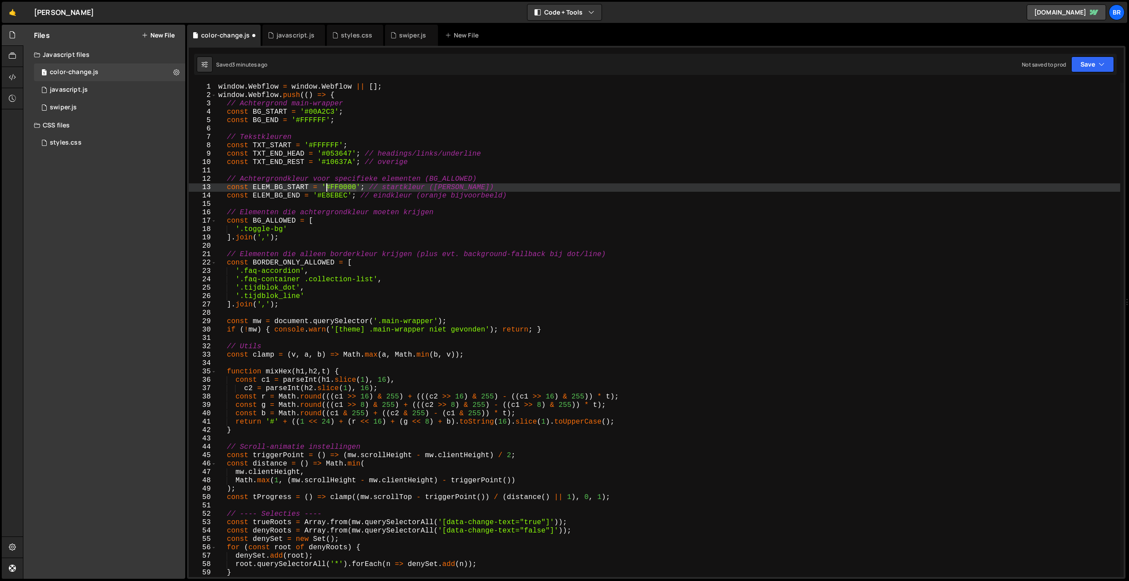
drag, startPoint x: 357, startPoint y: 188, endPoint x: 328, endPoint y: 188, distance: 29.5
click at [328, 188] on div "window . Webflow = window . Webflow || [ ] ; window . Webflow . push (( ) => { …" at bounding box center [669, 338] width 904 height 511
click at [342, 189] on div "window . Webflow = window . Webflow || [ ] ; window . Webflow . push (( ) => { …" at bounding box center [669, 330] width 904 height 494
click at [342, 189] on div "window . Webflow = window . Webflow || [ ] ; window . Webflow . push (( ) => { …" at bounding box center [669, 338] width 904 height 511
paste textarea "#00c3de"
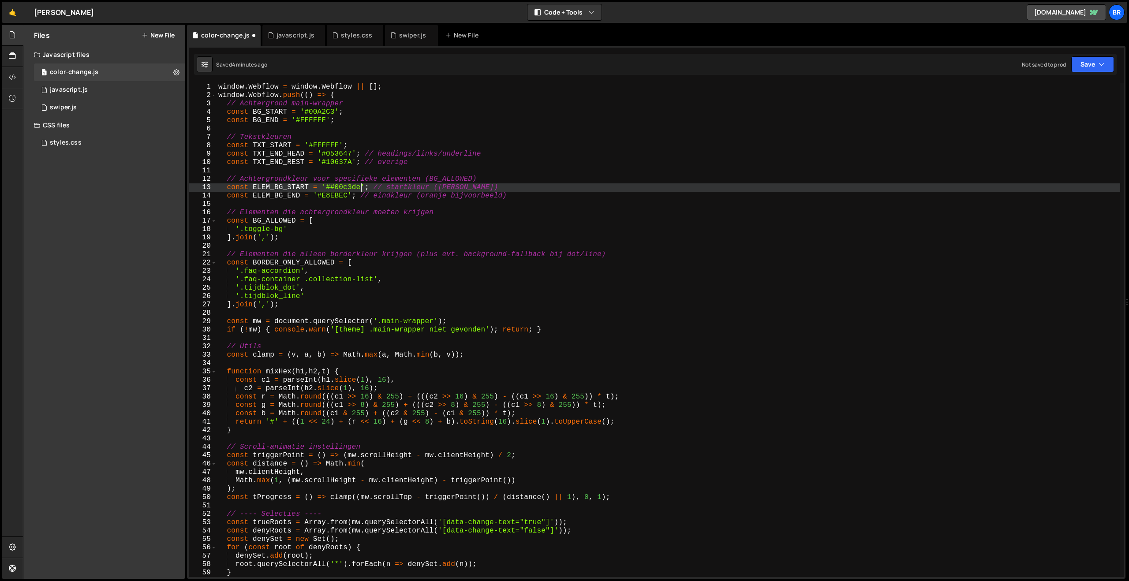
click at [334, 187] on div "window . Webflow = window . Webflow || [ ] ; window . Webflow . push (( ) => { …" at bounding box center [669, 338] width 904 height 511
click at [1092, 65] on button "Save" at bounding box center [1092, 64] width 43 height 16
click at [1077, 93] on div "Saved 4 minutes ago" at bounding box center [1063, 95] width 92 height 11
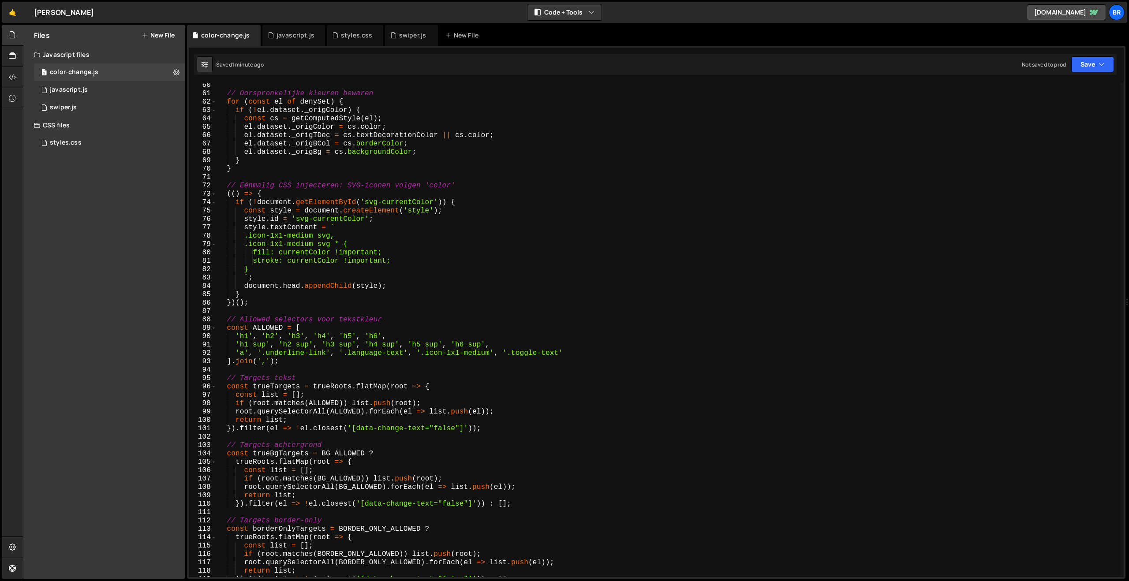
scroll to position [499, 0]
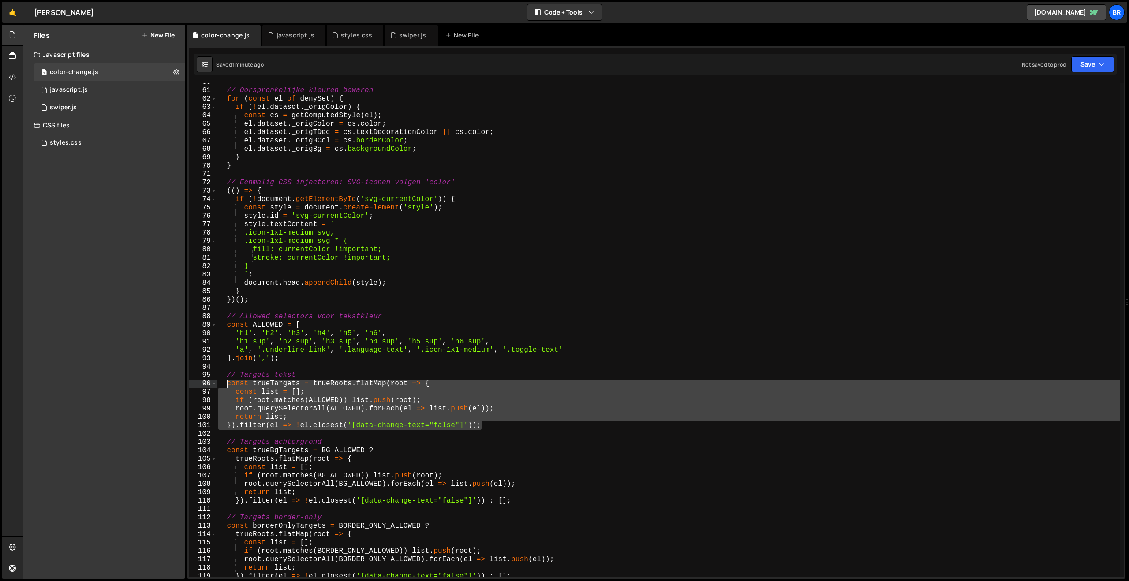
drag, startPoint x: 491, startPoint y: 427, endPoint x: 228, endPoint y: 386, distance: 266.5
click at [228, 386] on div "// Oorspronkelijke kleuren bewaren for ( const el of denySet ) { if ( ! el . da…" at bounding box center [669, 333] width 904 height 511
paste textarea "})"
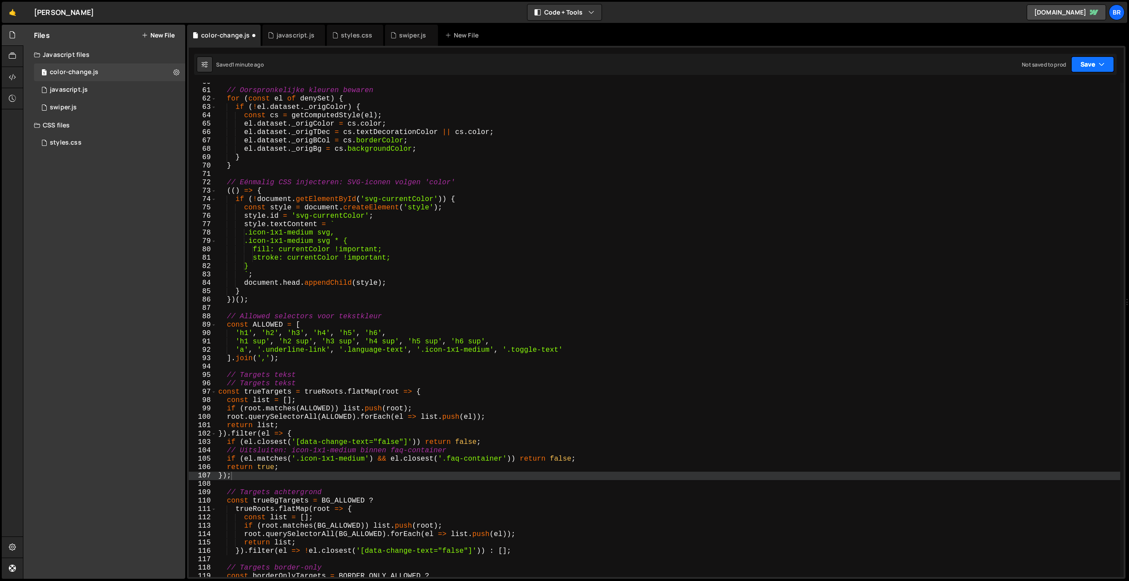
click at [1084, 66] on button "Save" at bounding box center [1092, 64] width 43 height 16
click at [1064, 90] on div "Saved 1 minute ago" at bounding box center [1063, 95] width 92 height 11
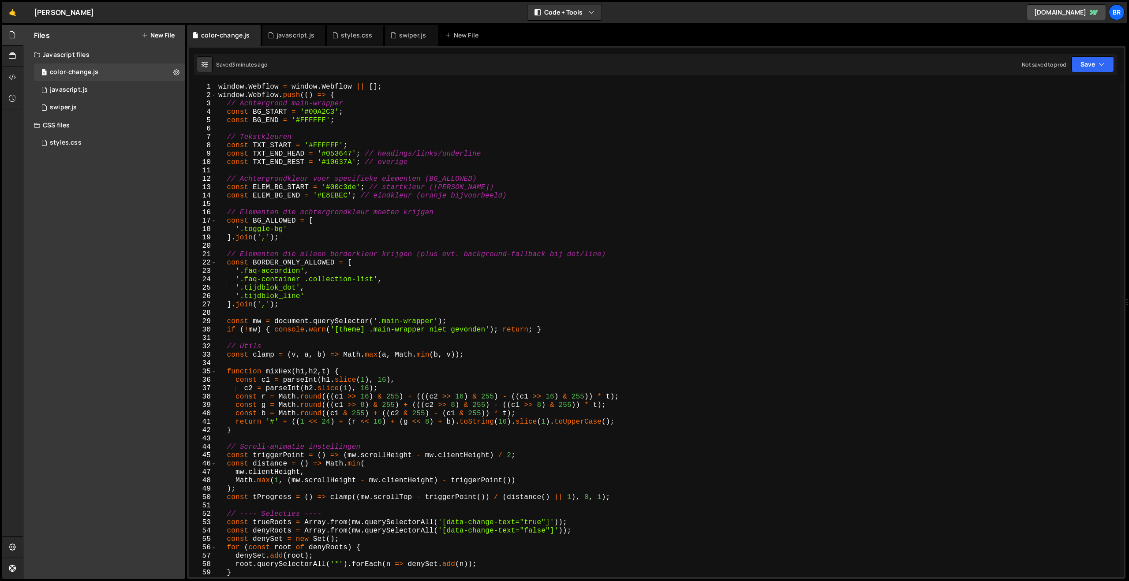
click at [277, 226] on div "window . Webflow = window . Webflow || [ ] ; window . Webflow . push (( ) => { …" at bounding box center [669, 338] width 904 height 511
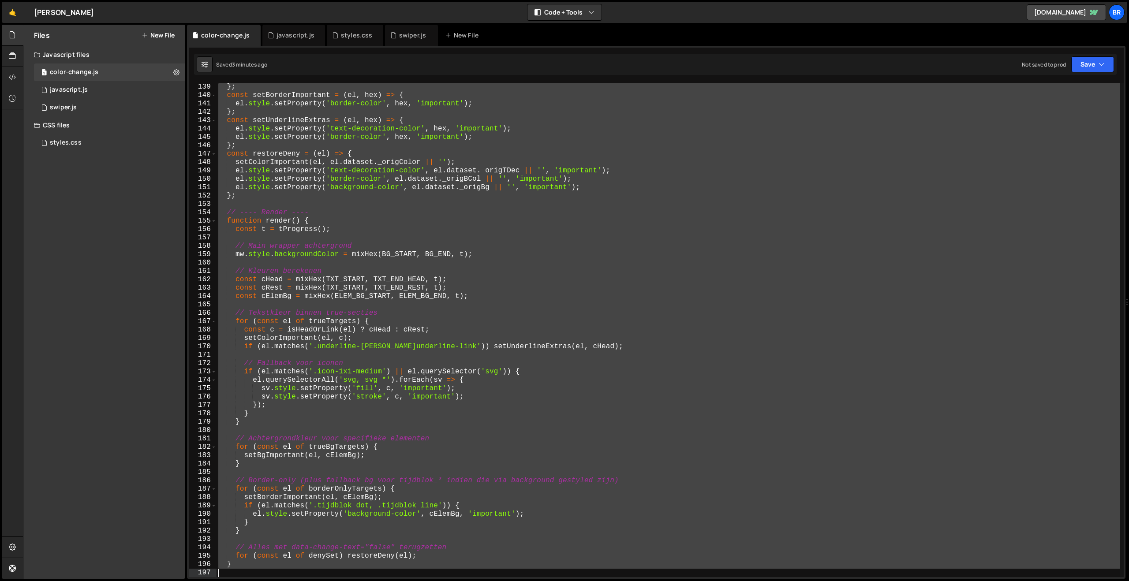
scroll to position [1207, 0]
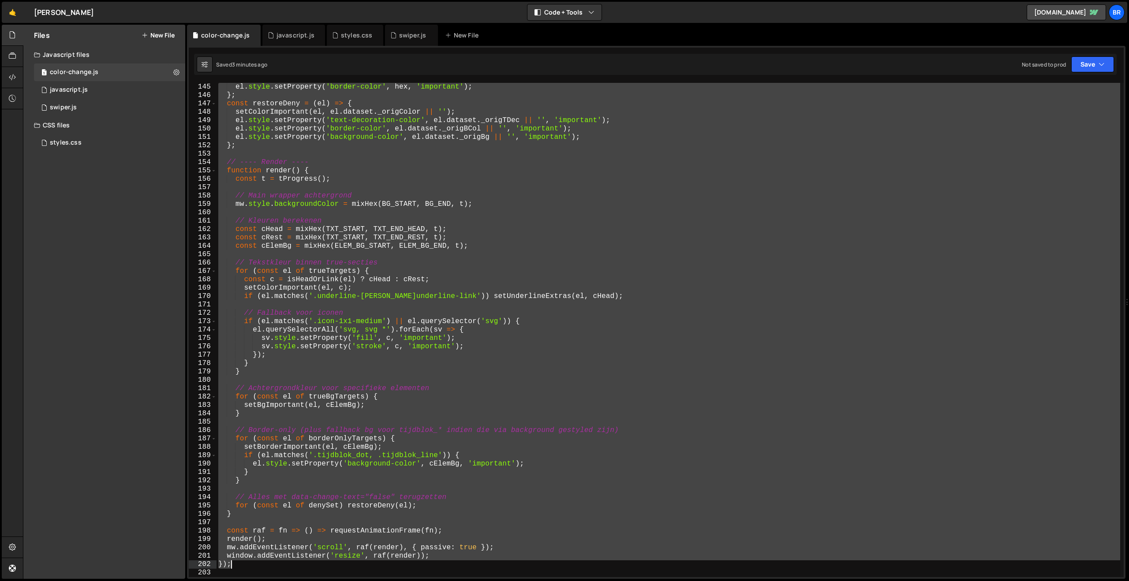
drag, startPoint x: 226, startPoint y: 212, endPoint x: 385, endPoint y: 566, distance: 387.5
click at [385, 566] on div "el . style . setProperty ( 'border-color' , hex , 'important' ) ; } ; const res…" at bounding box center [669, 338] width 904 height 511
type textarea "window.addEventListener('resize', raf(render)); });"
paste textarea
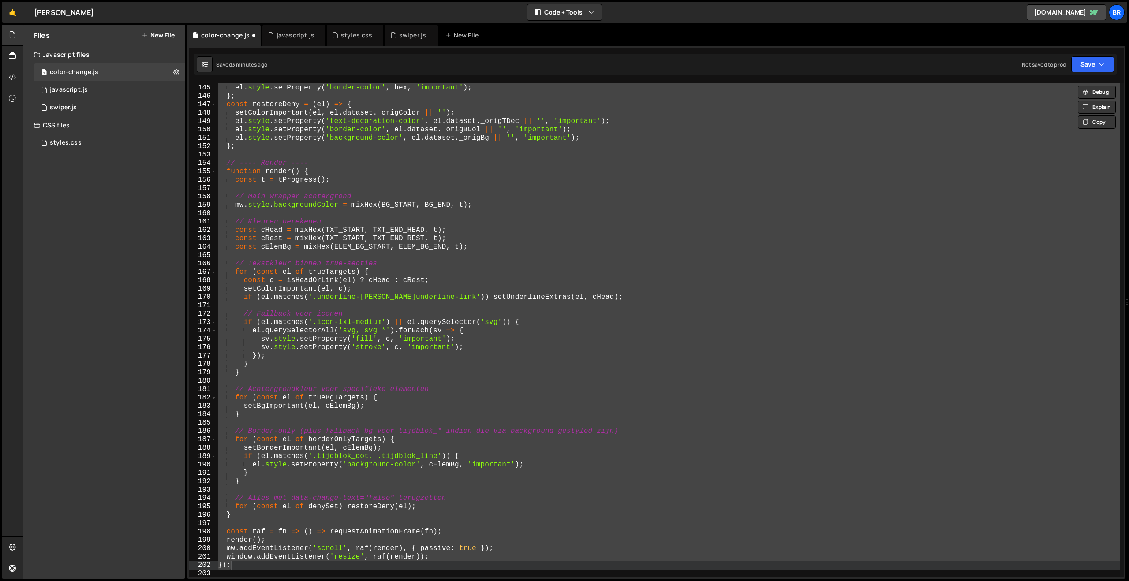
scroll to position [1188, 0]
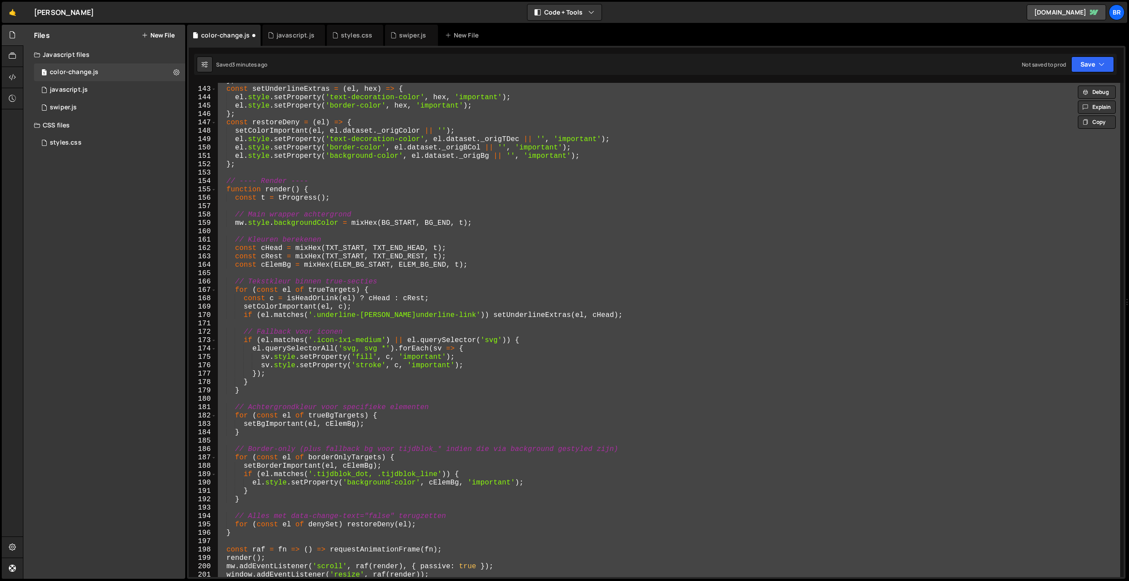
paste textarea
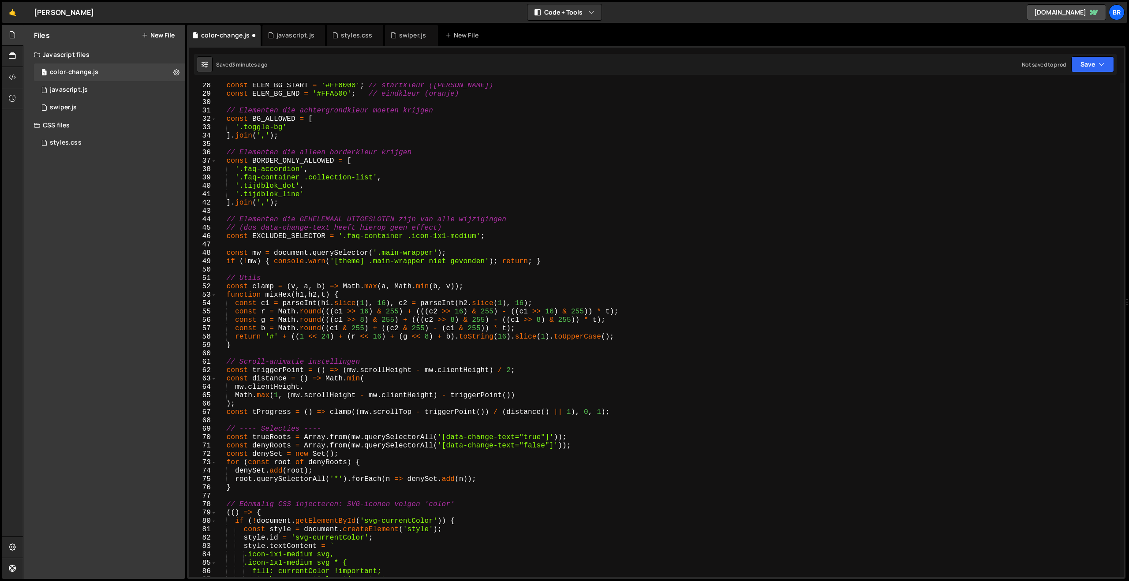
scroll to position [0, 0]
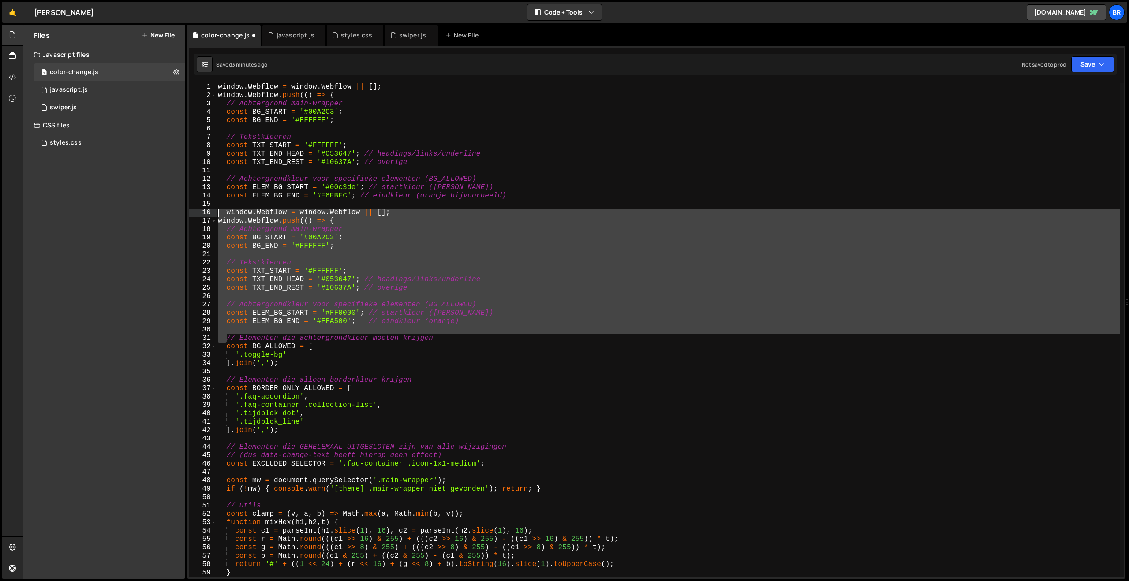
drag, startPoint x: 225, startPoint y: 340, endPoint x: 211, endPoint y: 210, distance: 130.0
click at [211, 210] on div "}); 1 2 3 4 5 6 7 8 9 10 11 12 13 14 15 16 17 18 19 20 21 22 23 24 25 26 27 28 …" at bounding box center [656, 330] width 935 height 494
type textarea "// Elementen die achtergrondkleur moeten krijgen"
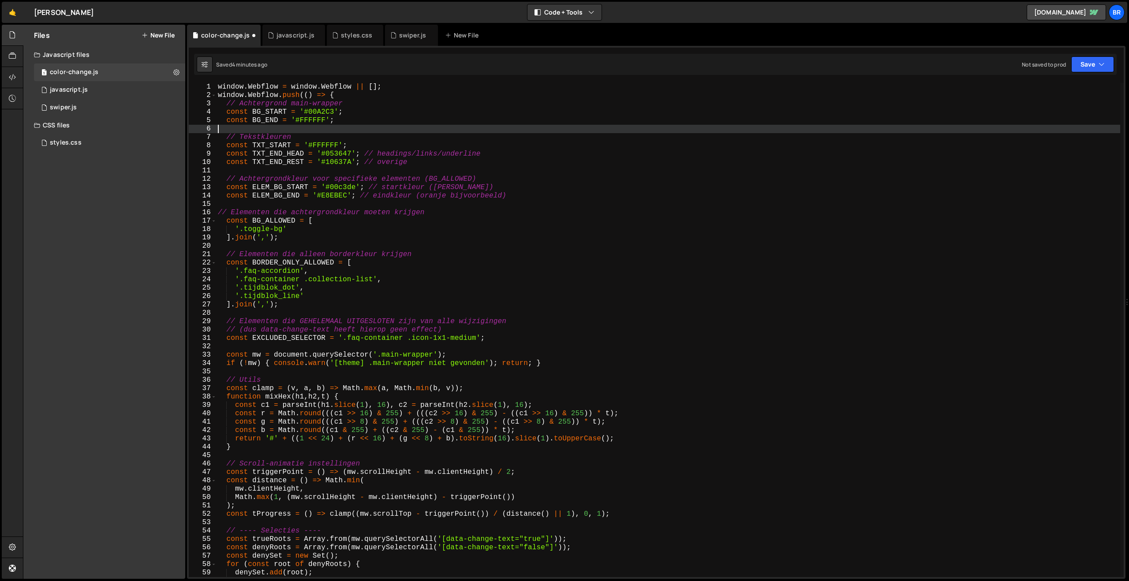
click at [750, 130] on div "window . Webflow = window . Webflow || [ ] ; window . Webflow . push (( ) => { …" at bounding box center [668, 338] width 904 height 511
click at [1084, 64] on button "Save" at bounding box center [1092, 64] width 43 height 16
click at [1060, 92] on div "4 minutes ago" at bounding box center [1049, 95] width 34 height 7
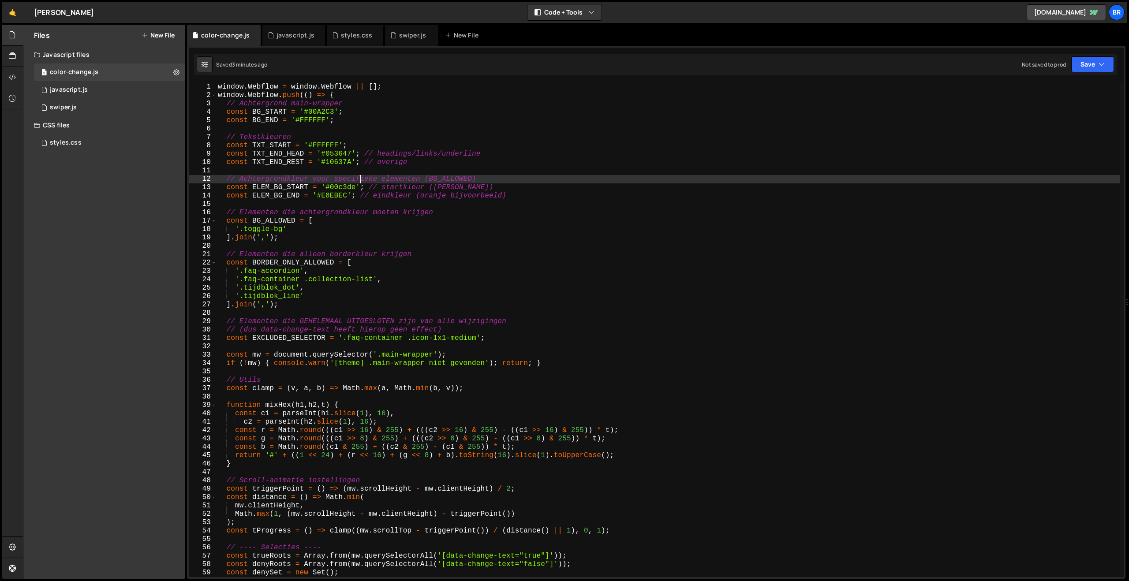
click at [360, 175] on div "window . Webflow = window . Webflow || [ ] ; window . Webflow . push (( ) => { …" at bounding box center [668, 338] width 904 height 511
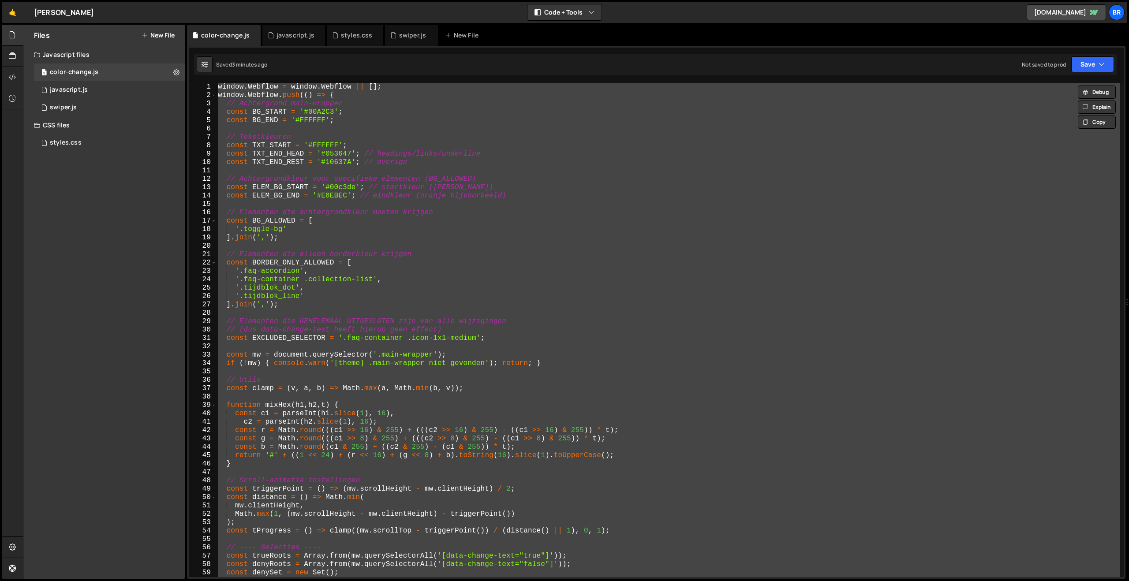
paste textarea
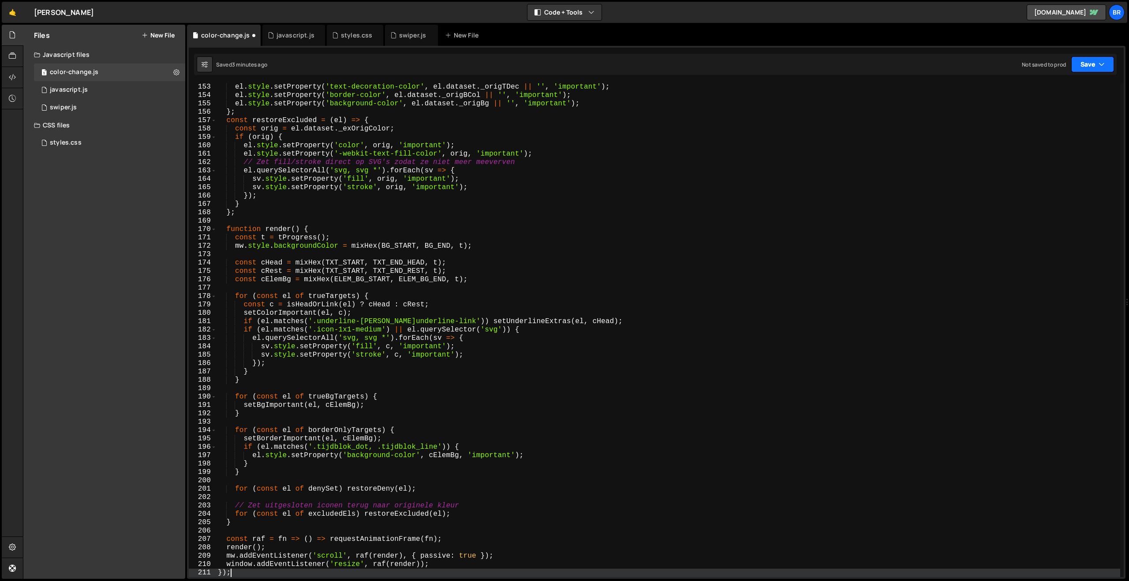
click at [1083, 63] on button "Save" at bounding box center [1092, 64] width 43 height 16
click at [1059, 95] on div "3 minutes ago" at bounding box center [1049, 95] width 34 height 7
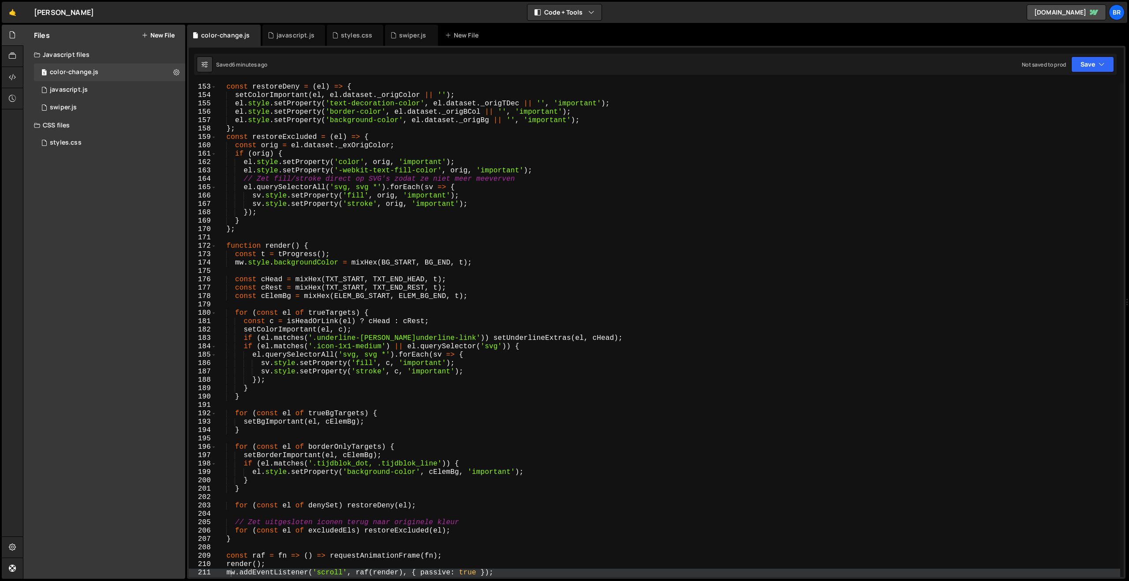
click at [381, 220] on div "const restoreDeny = ( el ) => { setColorImportant ( el , el . dataset . _origCo…" at bounding box center [668, 338] width 904 height 511
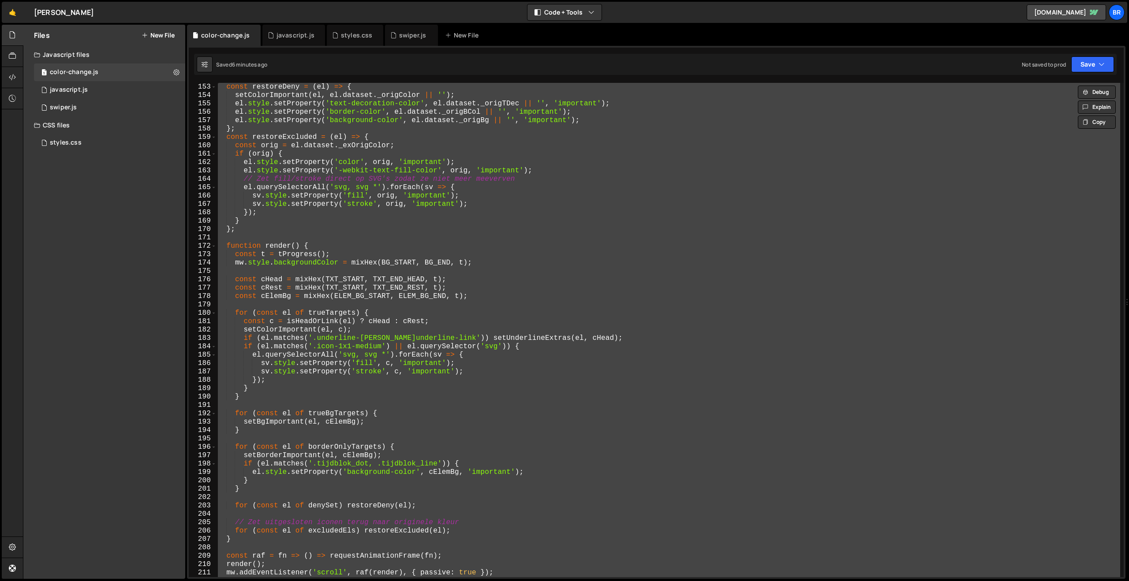
paste textarea
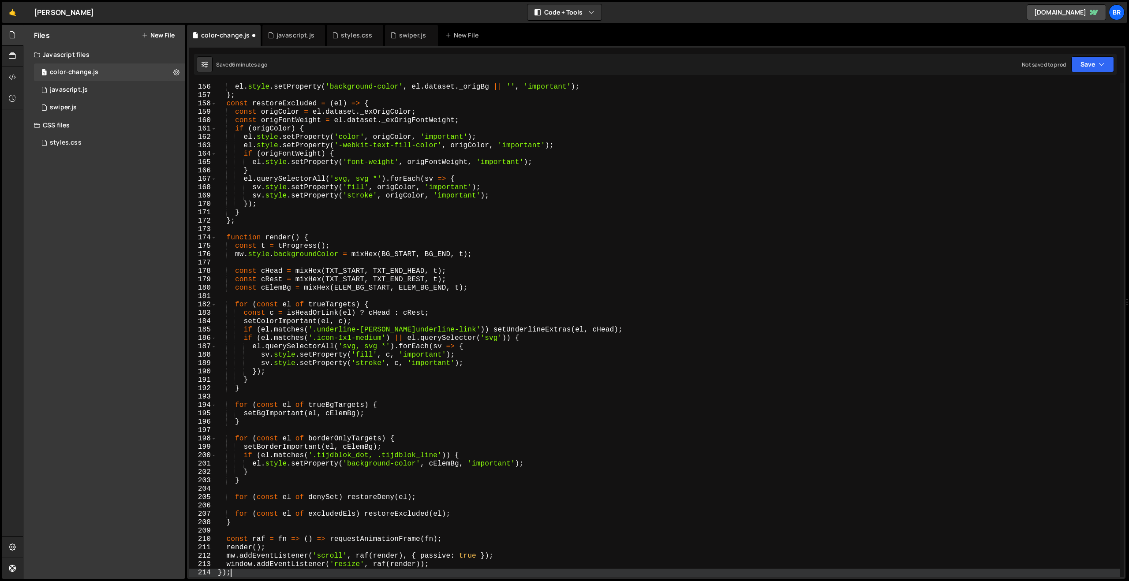
scroll to position [1299, 0]
click at [1079, 62] on button "Save" at bounding box center [1092, 64] width 43 height 16
click at [1055, 100] on div "Saved 6 minutes ago" at bounding box center [1063, 95] width 92 height 11
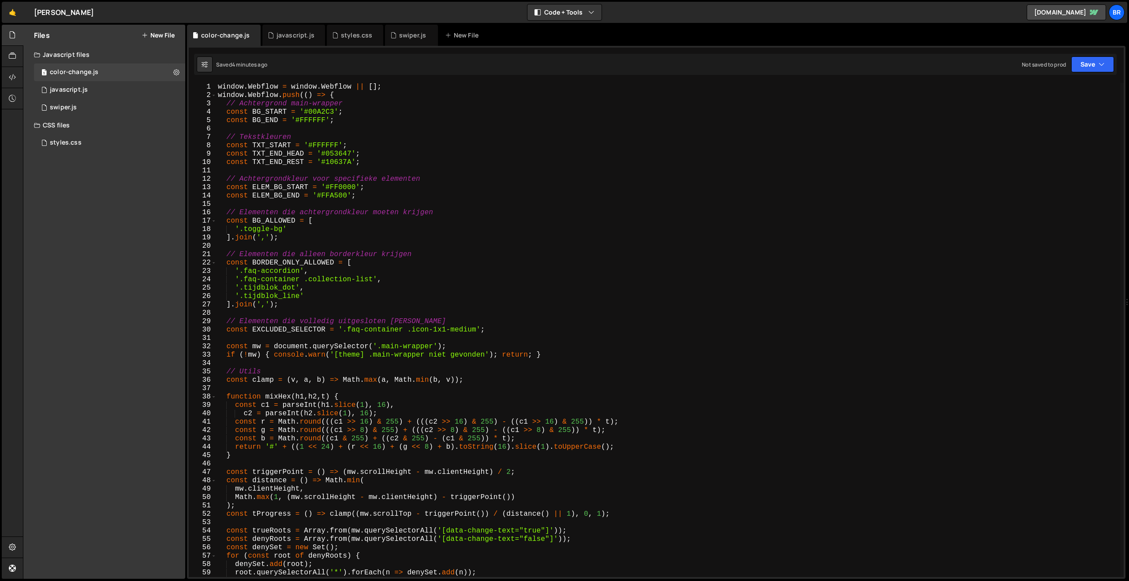
scroll to position [0, 0]
click at [336, 197] on div "window . Webflow = window . Webflow || [ ] ; window . Webflow . push (( ) => { …" at bounding box center [668, 338] width 904 height 511
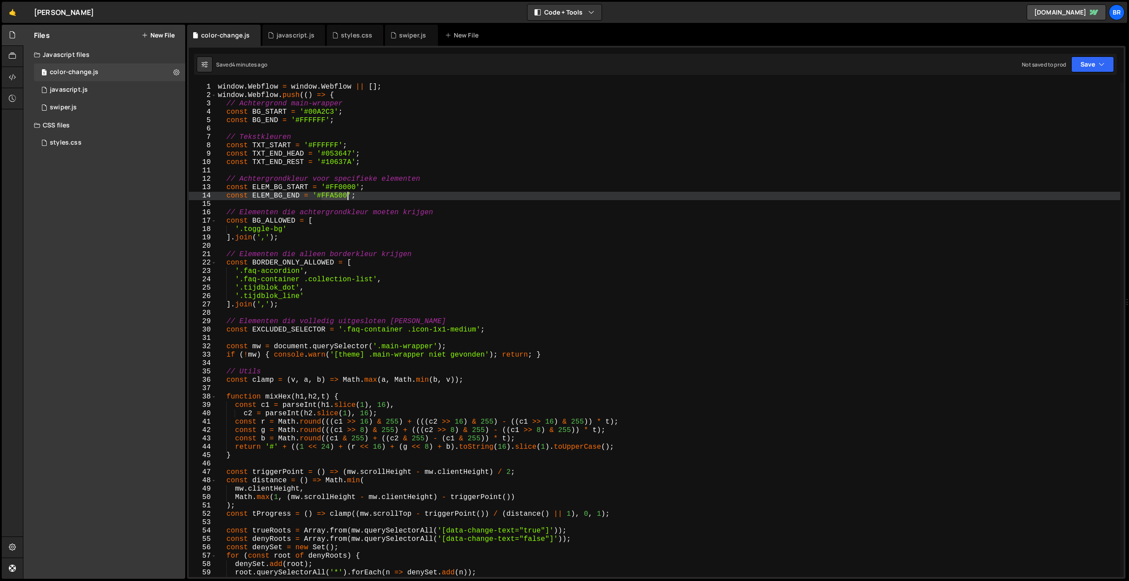
click at [336, 197] on div "window . Webflow = window . Webflow || [ ] ; window . Webflow . push (( ) => { …" at bounding box center [668, 338] width 904 height 511
paste textarea "E8EBEC"
click at [348, 185] on div "window . Webflow = window . Webflow || [ ] ; window . Webflow . push (( ) => { …" at bounding box center [668, 338] width 904 height 511
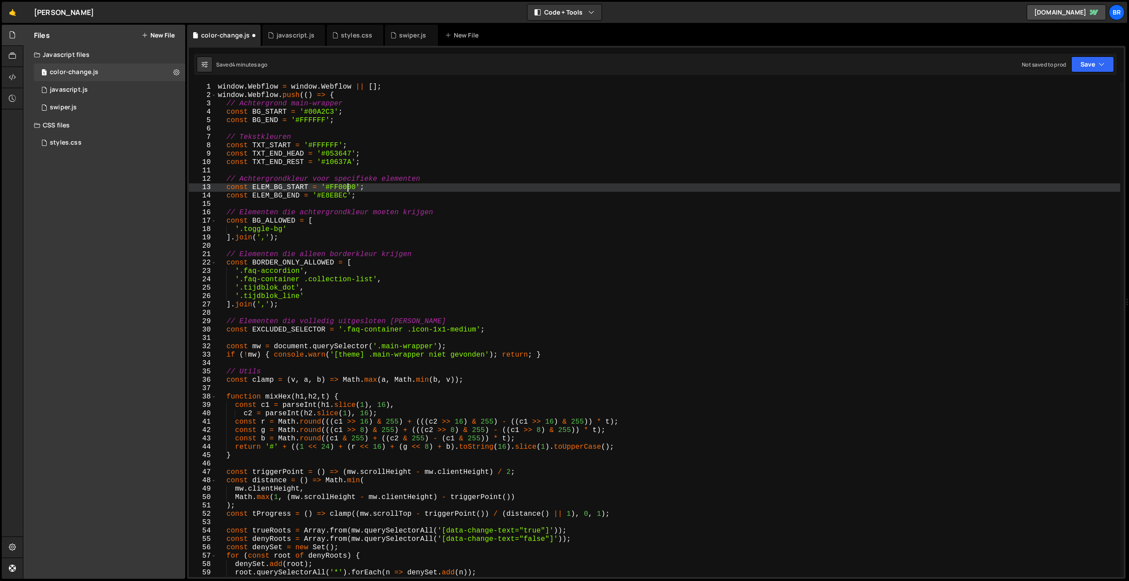
click at [348, 185] on div "window . Webflow = window . Webflow || [ ] ; window . Webflow . push (( ) => { …" at bounding box center [668, 338] width 904 height 511
click at [341, 191] on div "window . Webflow = window . Webflow || [ ] ; window . Webflow . push (( ) => { …" at bounding box center [668, 330] width 904 height 494
click at [341, 191] on div "window . Webflow = window . Webflow || [ ] ; window . Webflow . push (( ) => { …" at bounding box center [668, 338] width 904 height 511
paste textarea "#00c3de"
type textarea "const ELEM_BG_START = '##00c3de';"
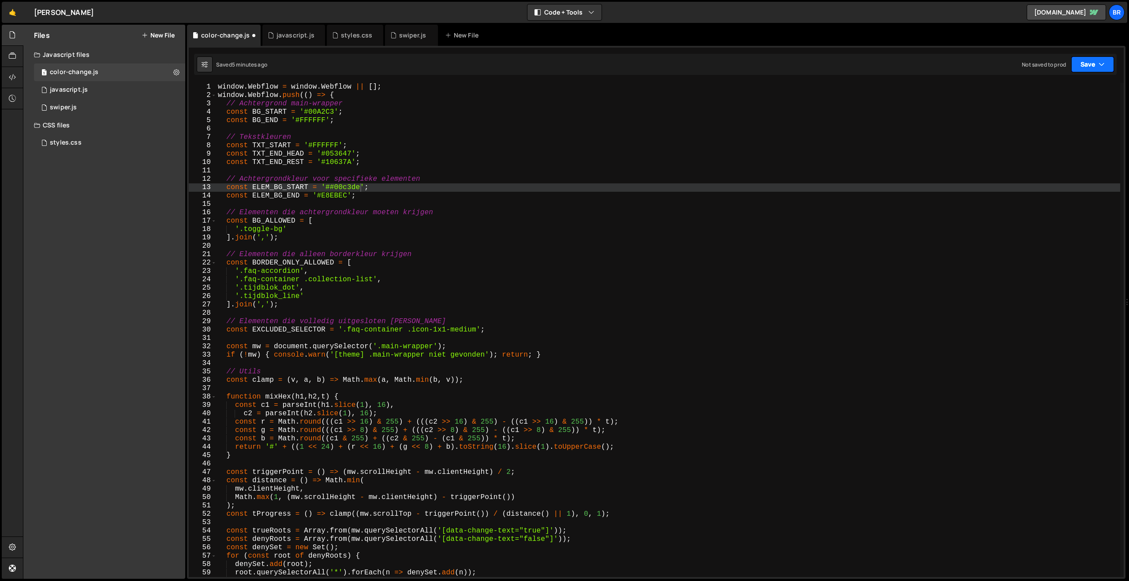
click at [1093, 64] on button "Save" at bounding box center [1092, 64] width 43 height 16
click at [1062, 98] on div "5 minutes ago" at bounding box center [1049, 95] width 34 height 7
click at [1096, 66] on button "Save" at bounding box center [1092, 64] width 43 height 16
click at [1072, 90] on div "Save to Staging S" at bounding box center [1063, 86] width 92 height 9
